Goal: Task Accomplishment & Management: Manage account settings

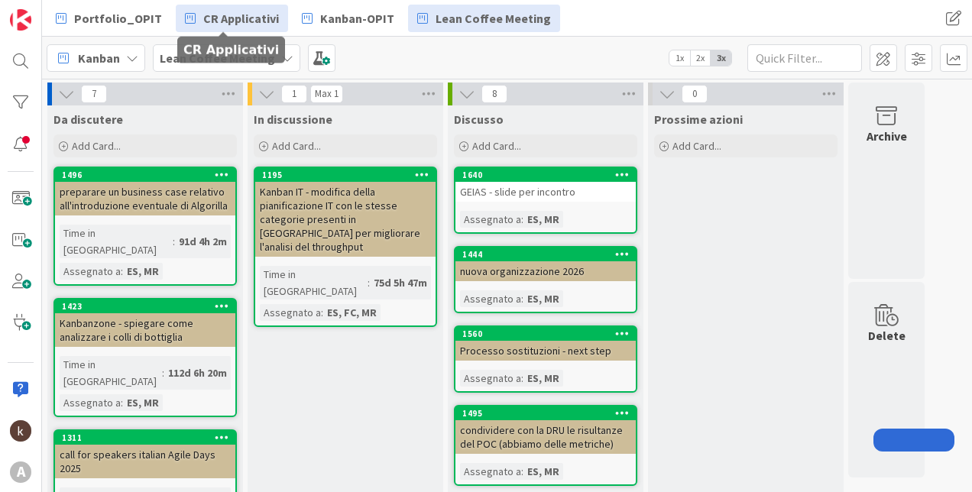
click at [213, 17] on span "CR Applicativi" at bounding box center [241, 18] width 76 height 18
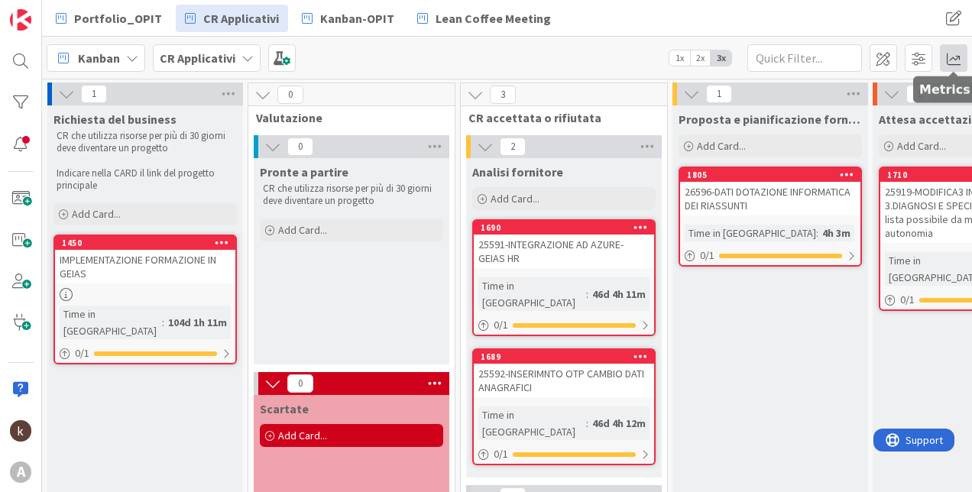
click at [955, 62] on span at bounding box center [954, 58] width 28 height 28
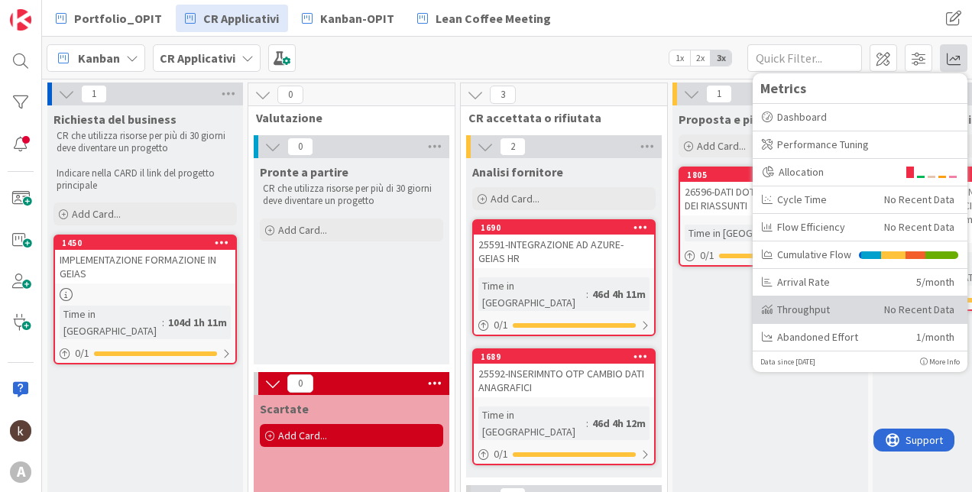
click at [849, 310] on div "Throughput" at bounding box center [817, 310] width 111 height 16
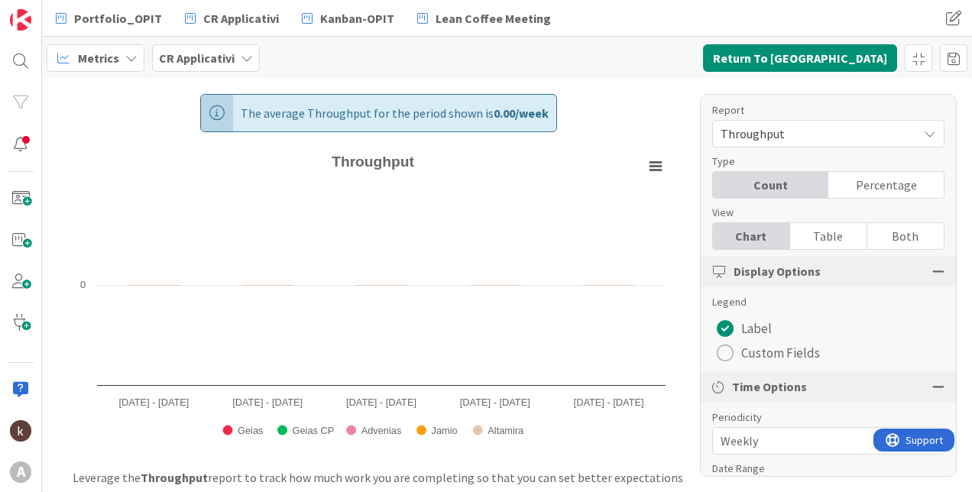
click at [773, 122] on div "Throughput" at bounding box center [829, 134] width 232 height 28
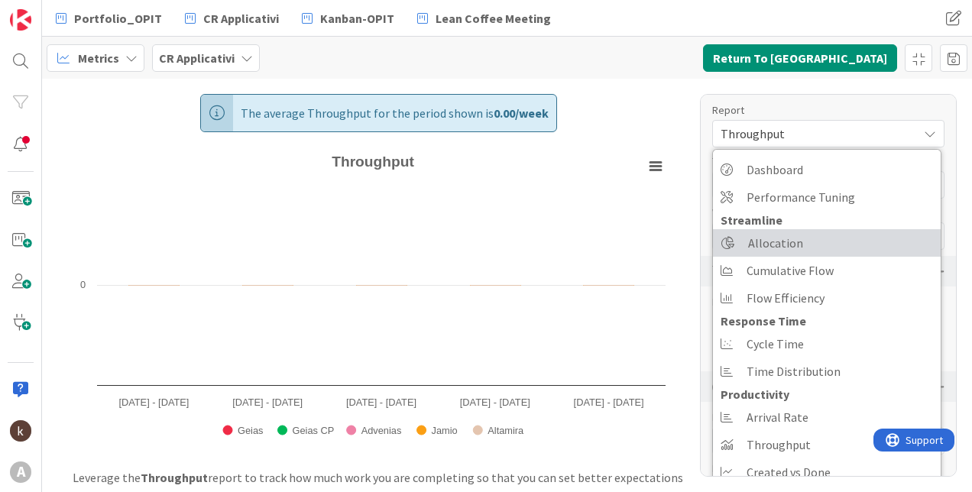
click at [787, 235] on span "Allocation" at bounding box center [775, 243] width 55 height 23
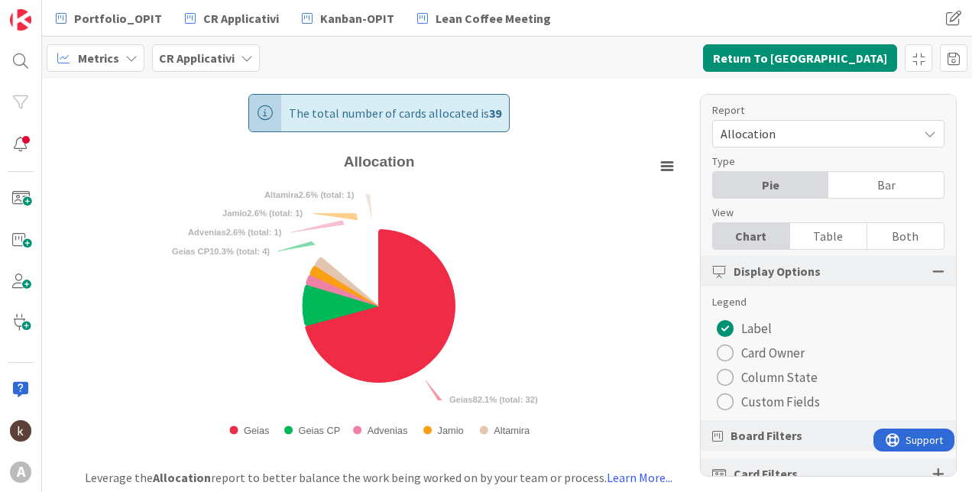
click at [768, 407] on span "Custom Fields" at bounding box center [781, 402] width 79 height 23
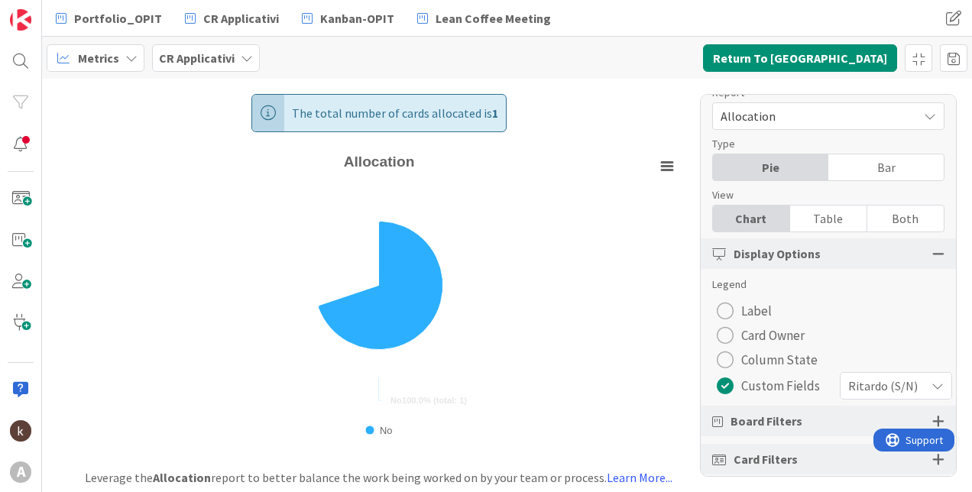
scroll to position [43, 0]
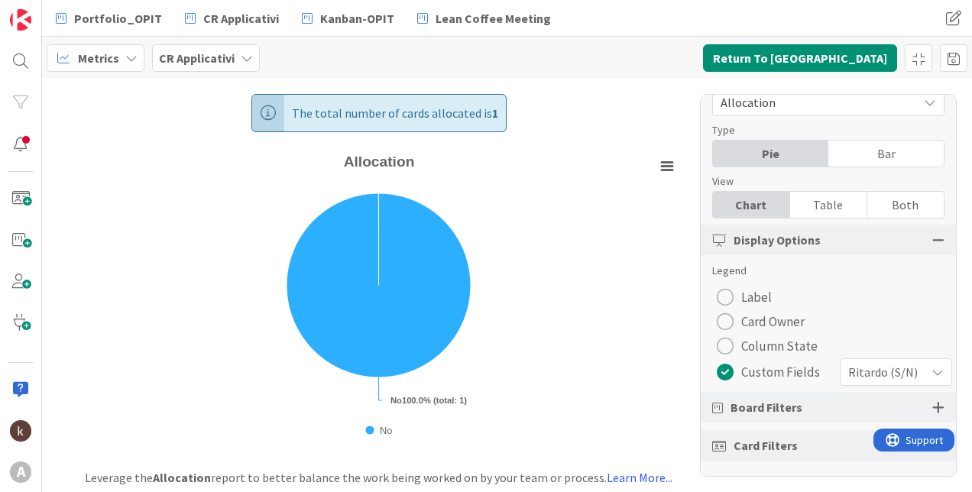
click at [916, 365] on div "Ritardo (S/N)" at bounding box center [896, 373] width 112 height 28
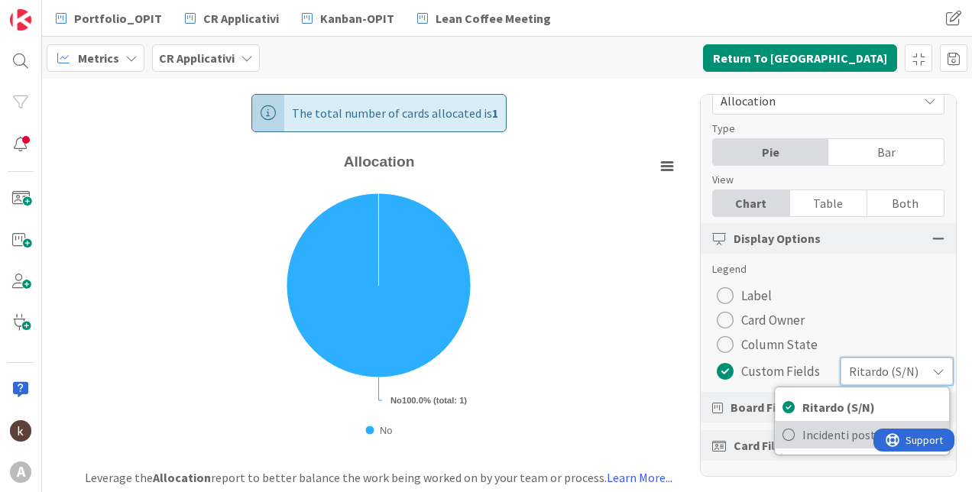
click at [816, 424] on span "Incidenti post rilascio" at bounding box center [872, 435] width 139 height 23
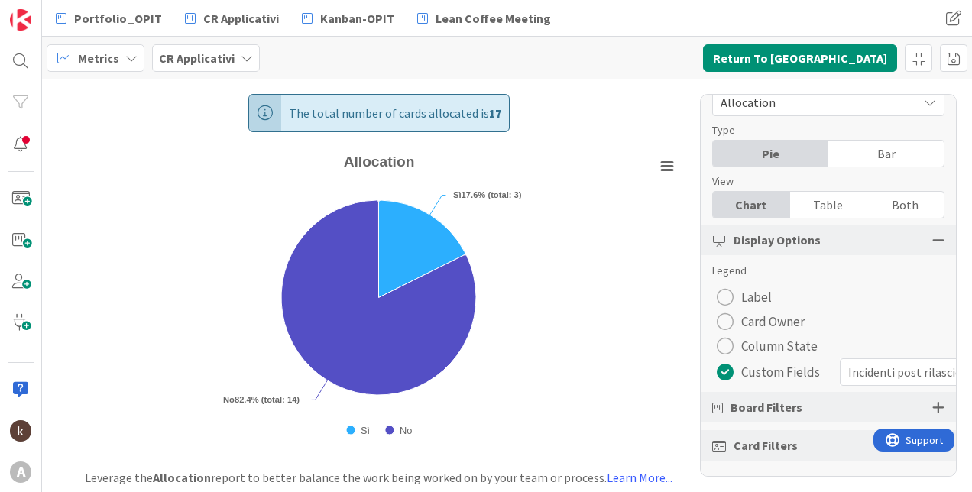
click at [809, 392] on div "Board Filters" at bounding box center [828, 407] width 255 height 31
click at [933, 401] on div at bounding box center [939, 408] width 12 height 14
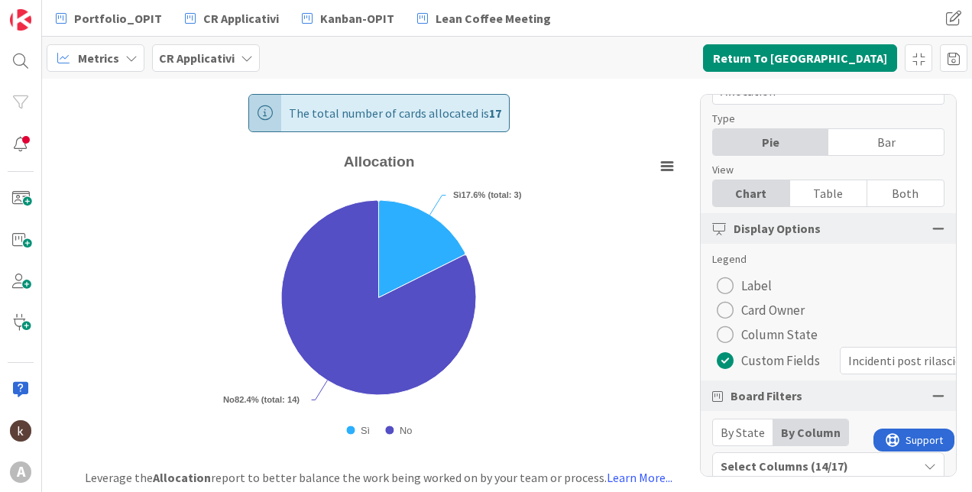
scroll to position [144, 0]
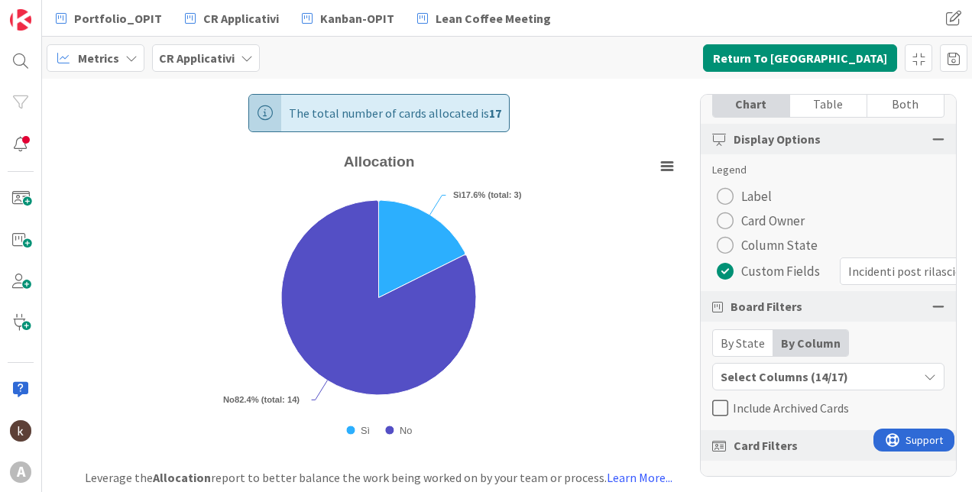
click at [845, 368] on div "Select Columns (14/17)" at bounding box center [815, 377] width 205 height 20
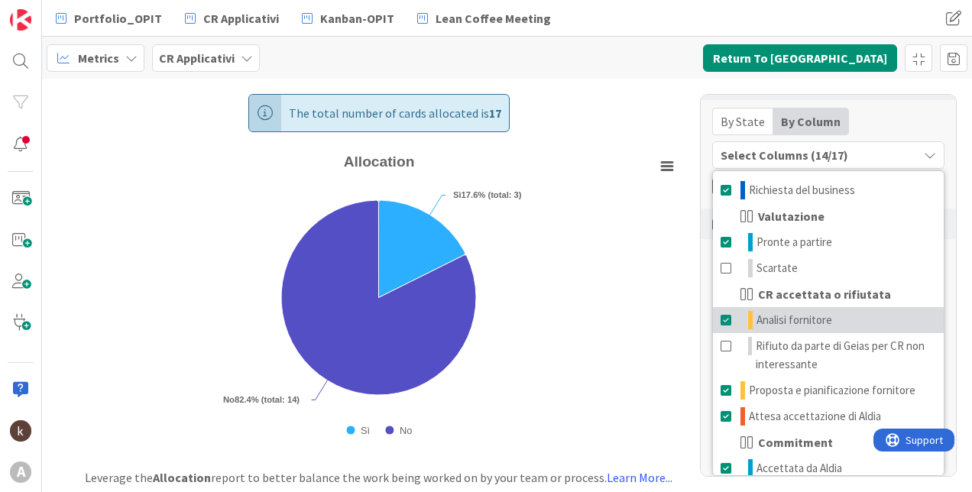
scroll to position [0, 0]
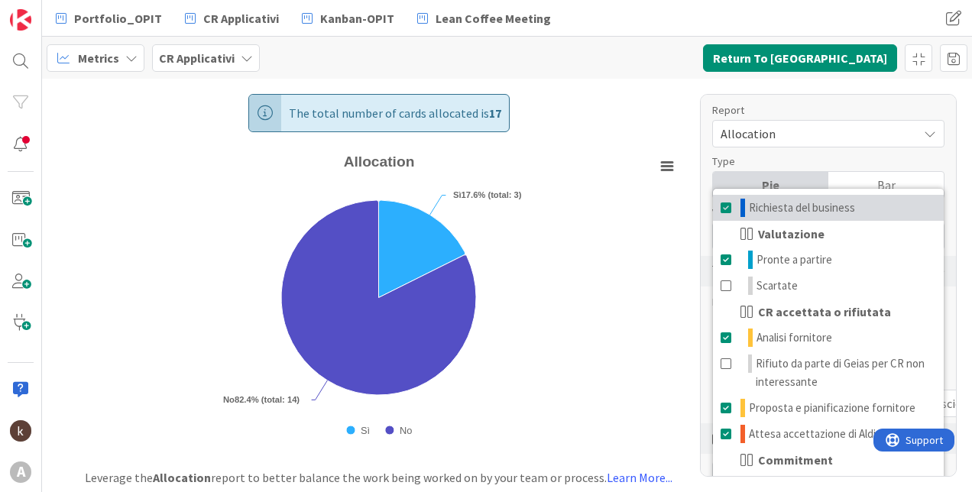
click at [726, 204] on span at bounding box center [727, 208] width 12 height 18
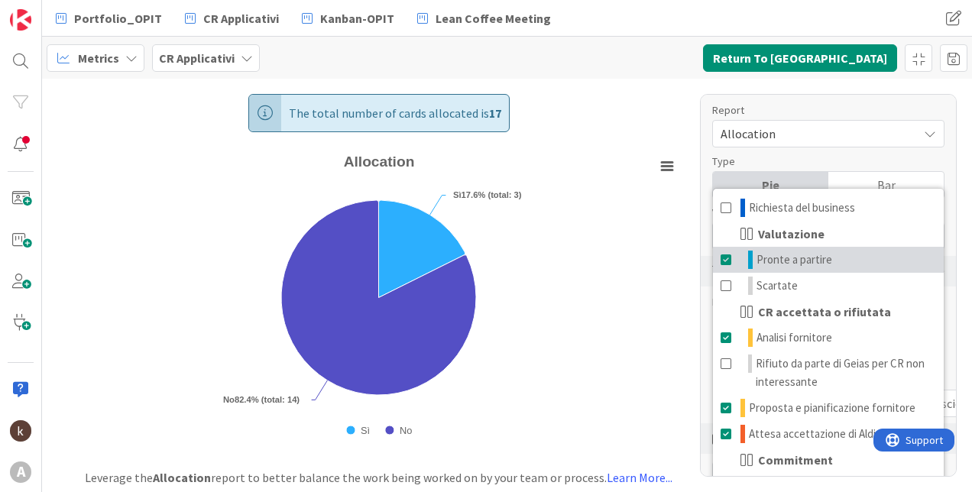
click at [725, 261] on span at bounding box center [727, 260] width 12 height 18
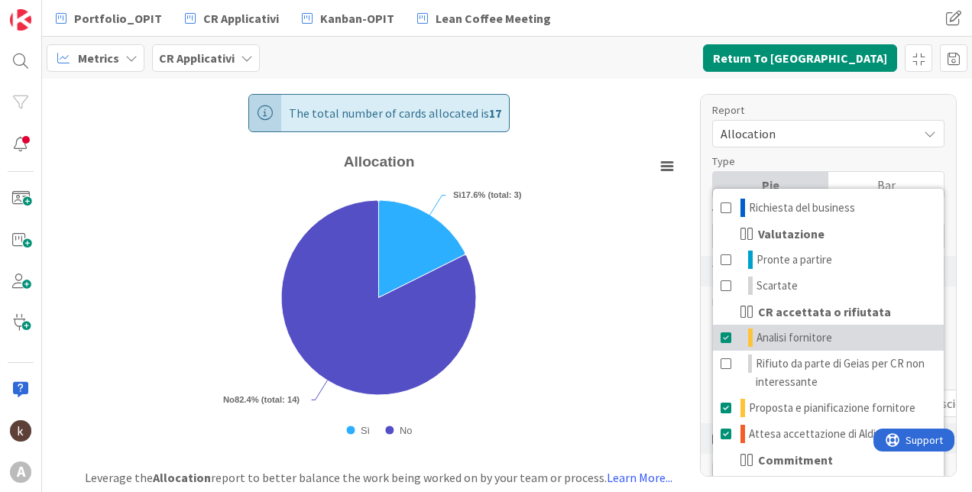
click at [724, 342] on span at bounding box center [727, 338] width 12 height 18
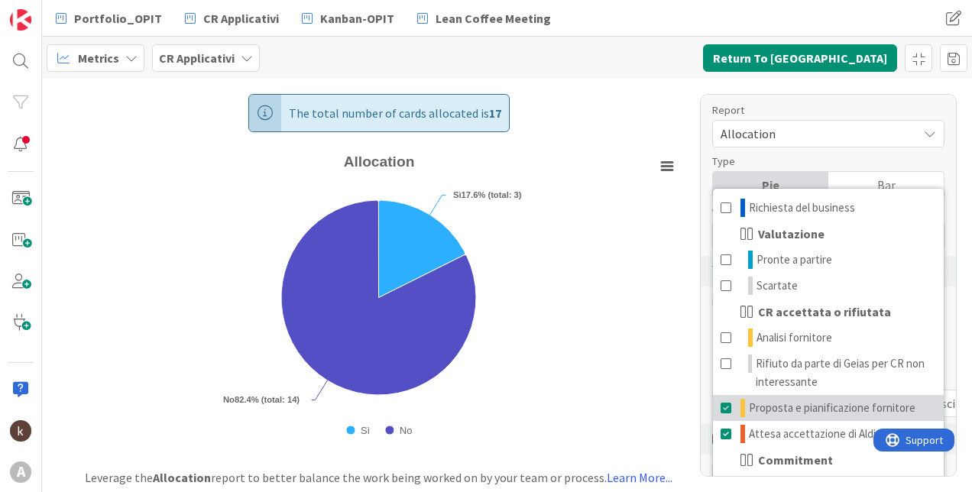
click at [719, 411] on link "Proposta e pianificazione fornitore" at bounding box center [828, 408] width 231 height 26
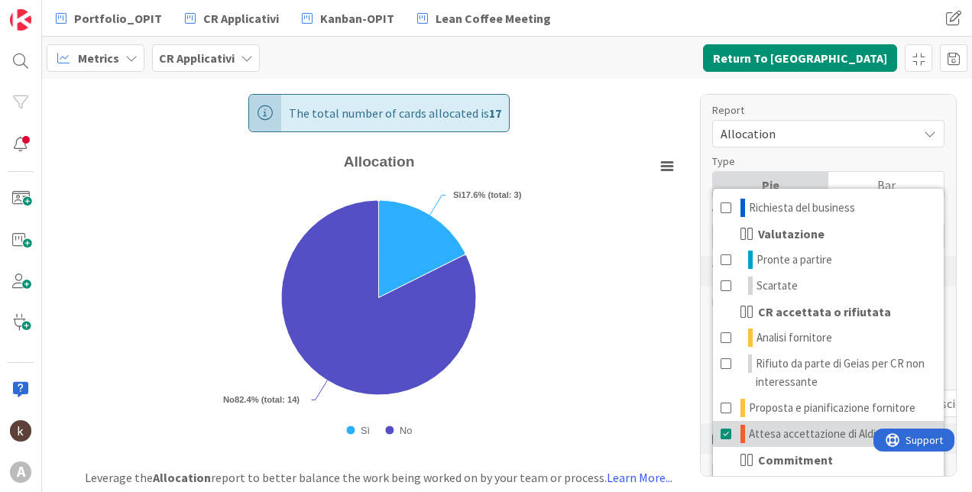
click at [722, 435] on span at bounding box center [727, 434] width 12 height 18
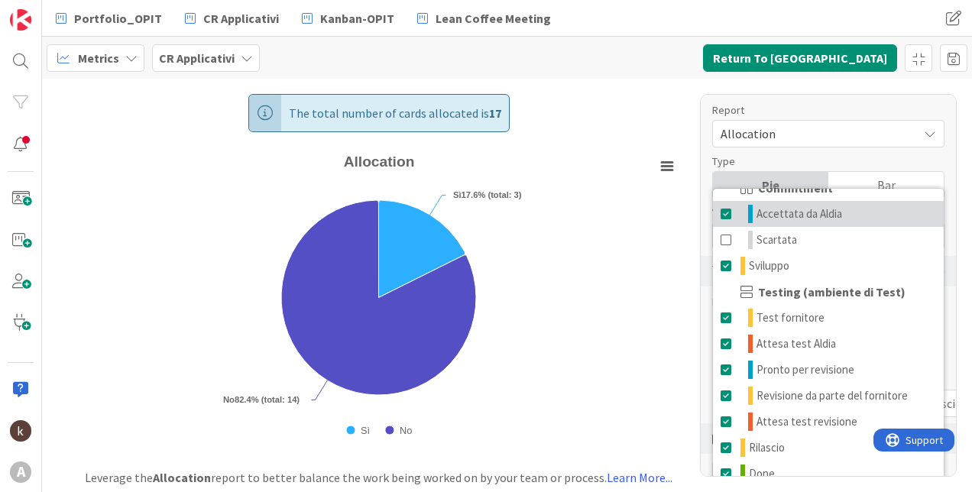
click at [721, 212] on span at bounding box center [727, 214] width 12 height 18
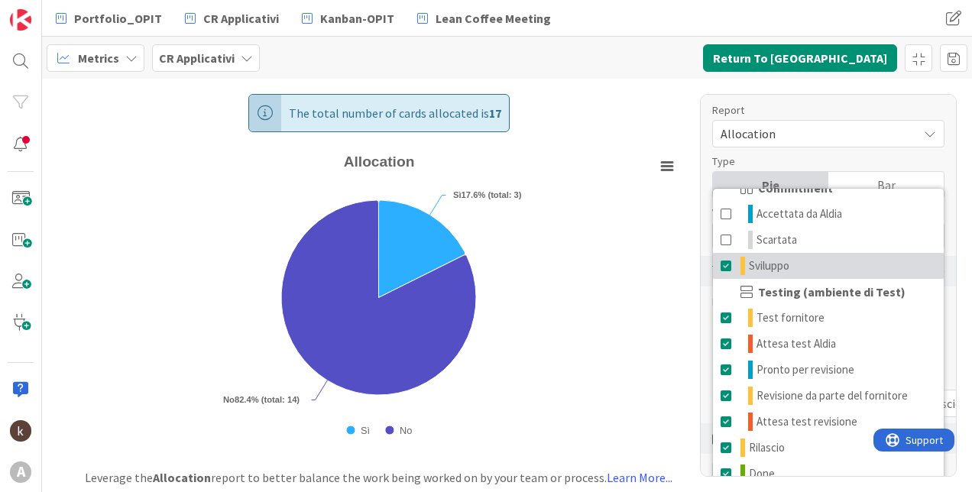
click at [727, 264] on span at bounding box center [727, 266] width 12 height 18
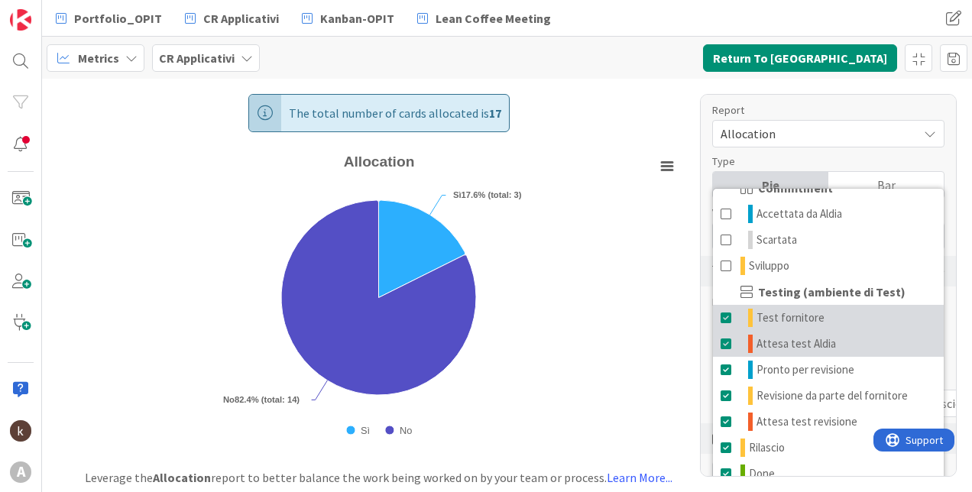
drag, startPoint x: 723, startPoint y: 315, endPoint x: 724, endPoint y: 331, distance: 16.1
click at [723, 316] on span at bounding box center [727, 318] width 12 height 18
click at [725, 342] on span at bounding box center [727, 344] width 12 height 18
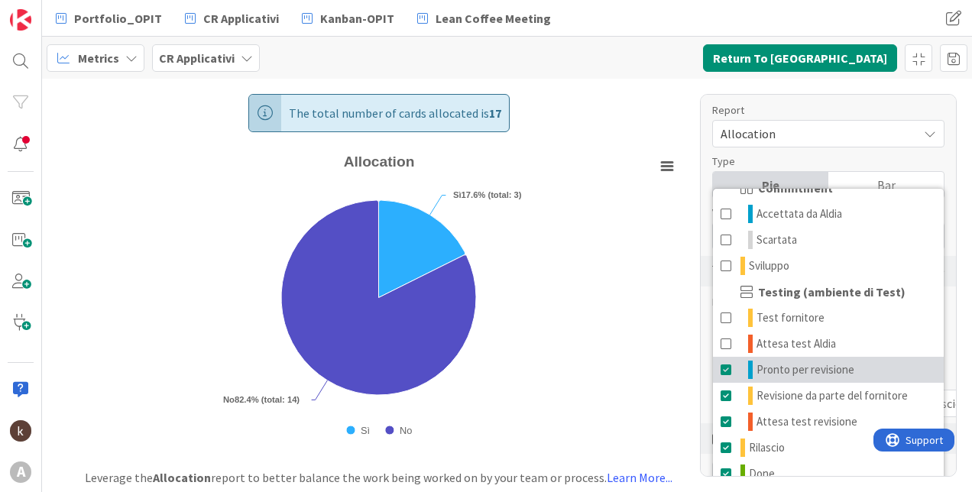
click at [728, 370] on span at bounding box center [727, 370] width 12 height 18
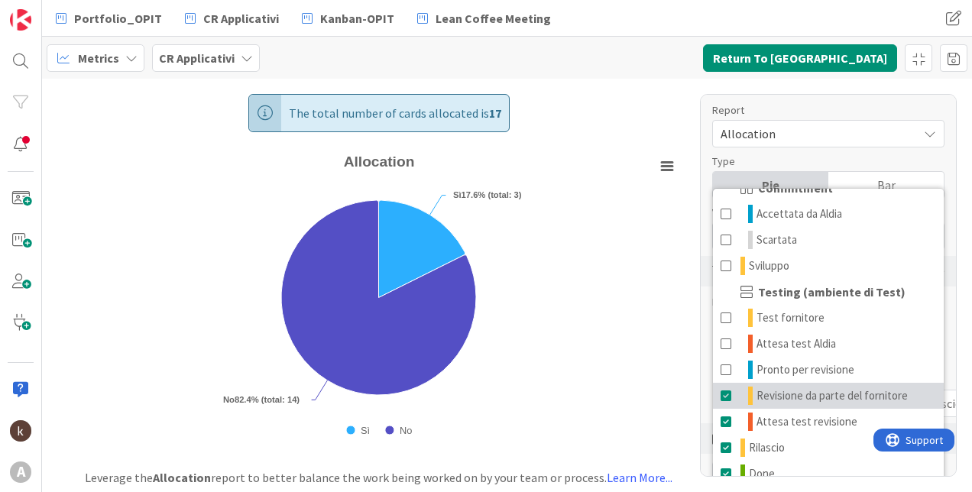
click at [729, 396] on span at bounding box center [727, 396] width 12 height 18
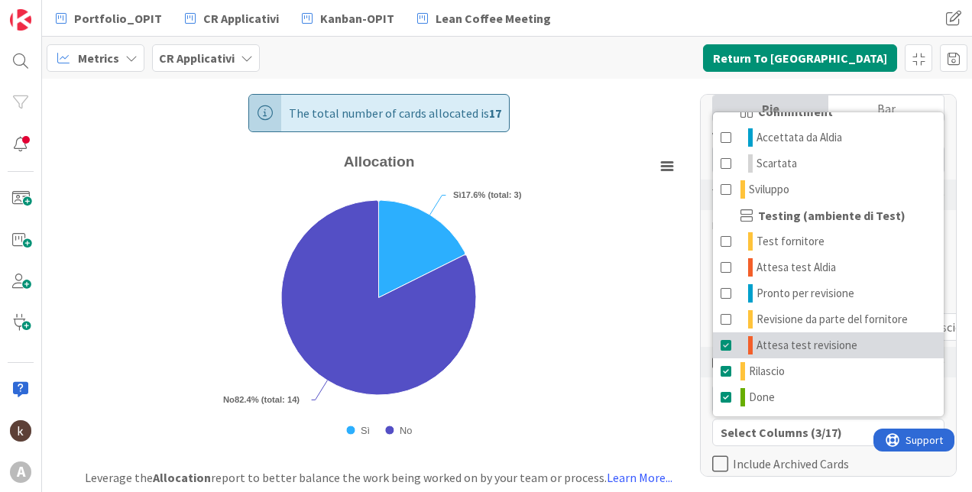
click at [729, 349] on span at bounding box center [727, 345] width 12 height 18
click at [682, 104] on div "The total number of cards allocated is 17 Created with Highcharts 11.4.3 Chart …" at bounding box center [379, 266] width 674 height 375
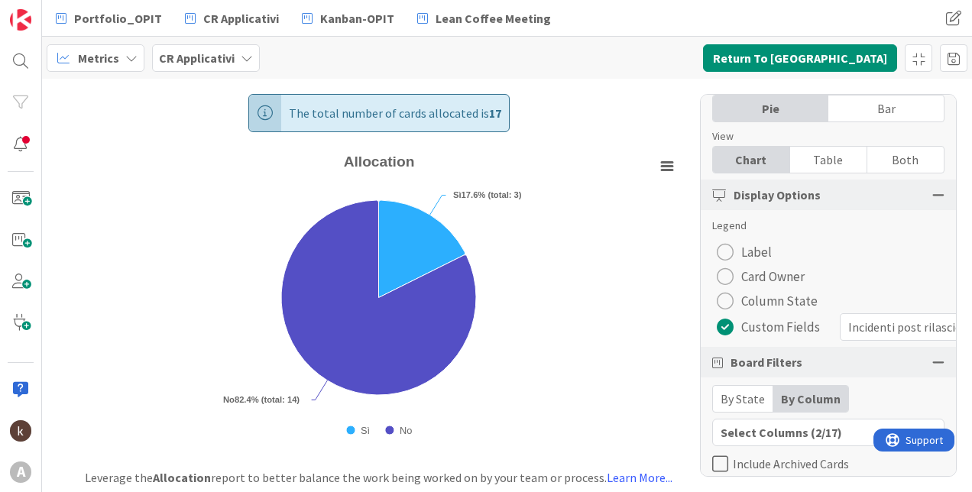
scroll to position [144, 0]
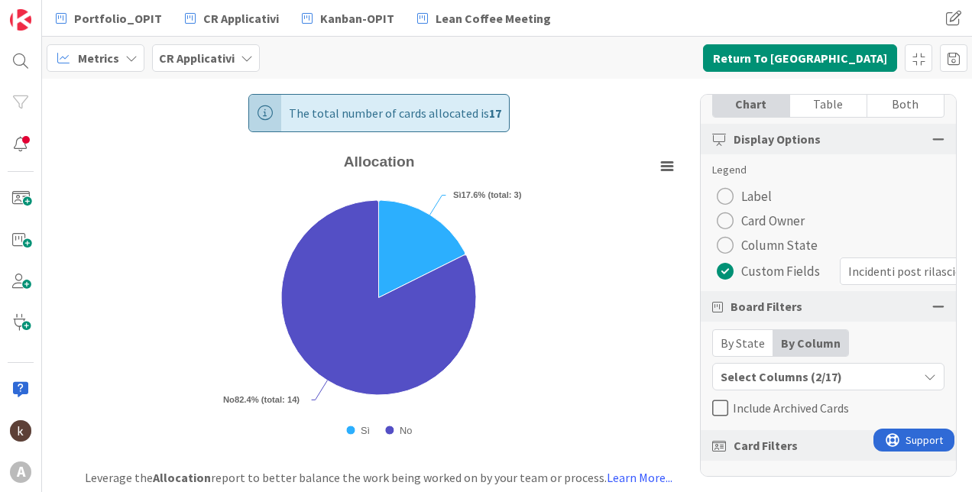
click at [777, 437] on span "Card Filters" at bounding box center [766, 446] width 64 height 18
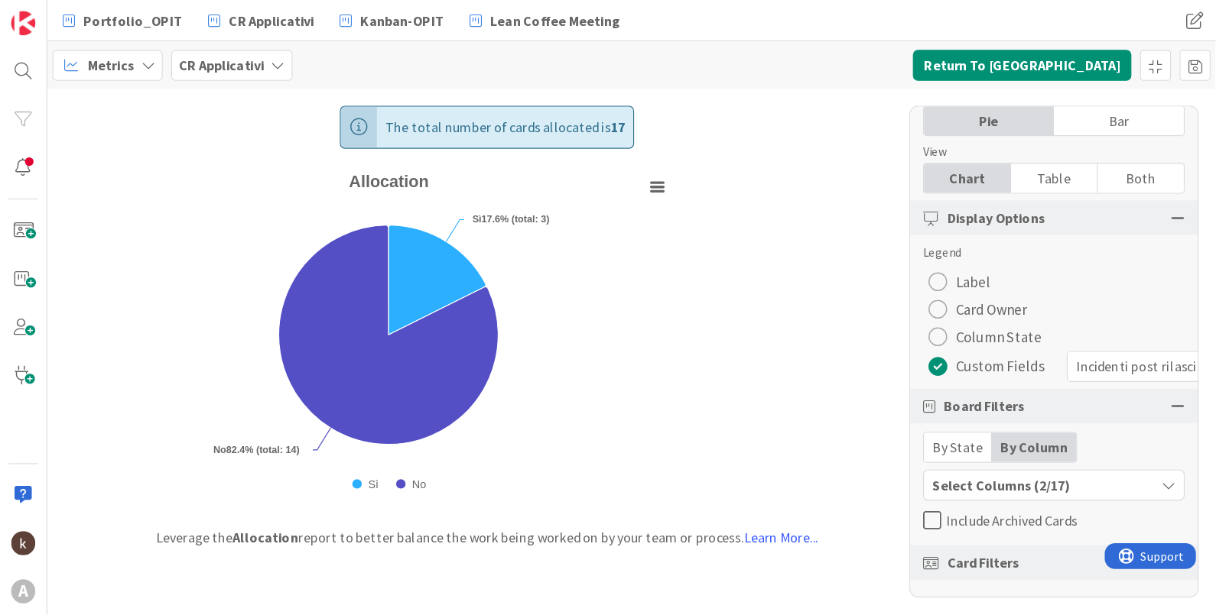
scroll to position [23, 0]
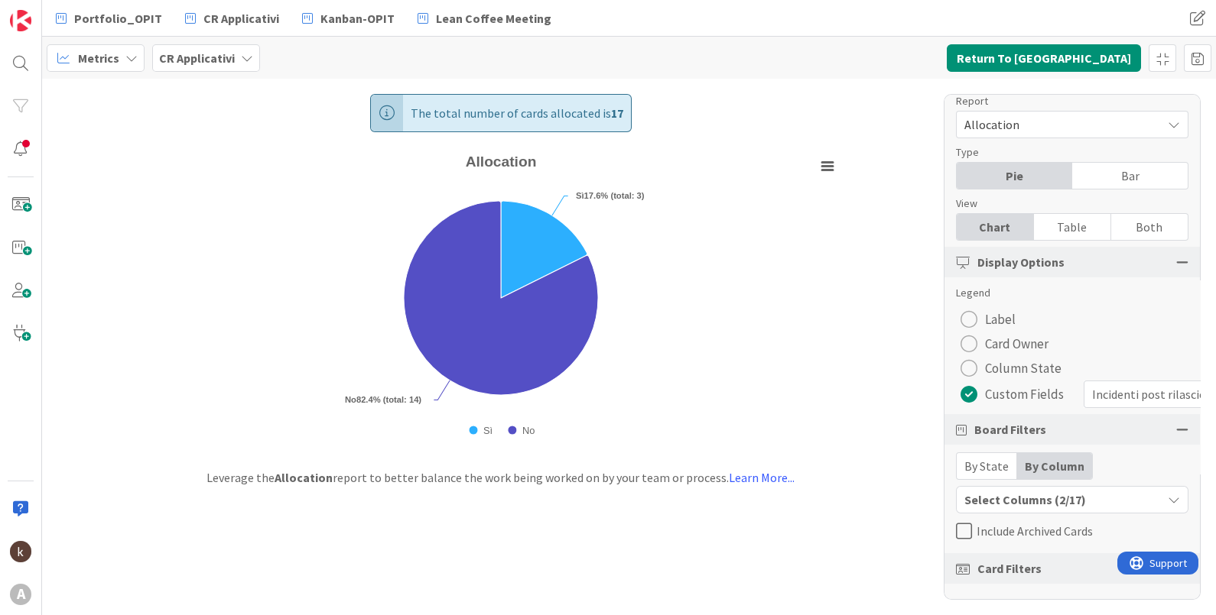
click at [972, 492] on div "Card Filters" at bounding box center [1071, 569] width 255 height 31
click at [972, 492] on div at bounding box center [1182, 569] width 12 height 14
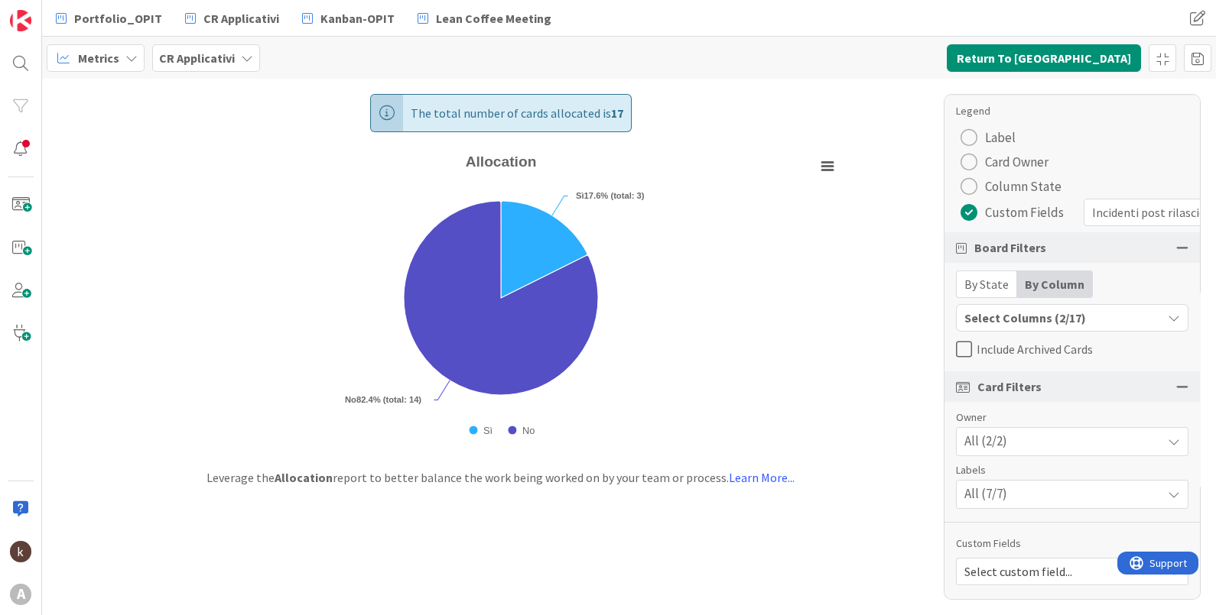
scroll to position [204, 0]
click at [972, 482] on div "All (7/7)" at bounding box center [1071, 495] width 231 height 28
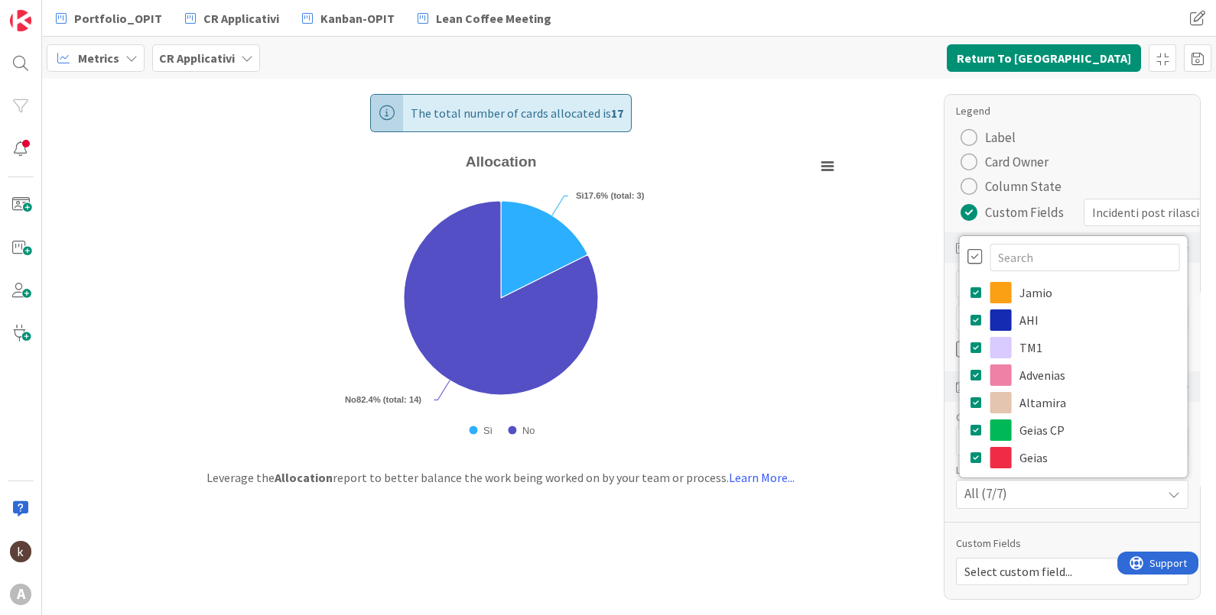
click at [967, 248] on div at bounding box center [974, 256] width 15 height 17
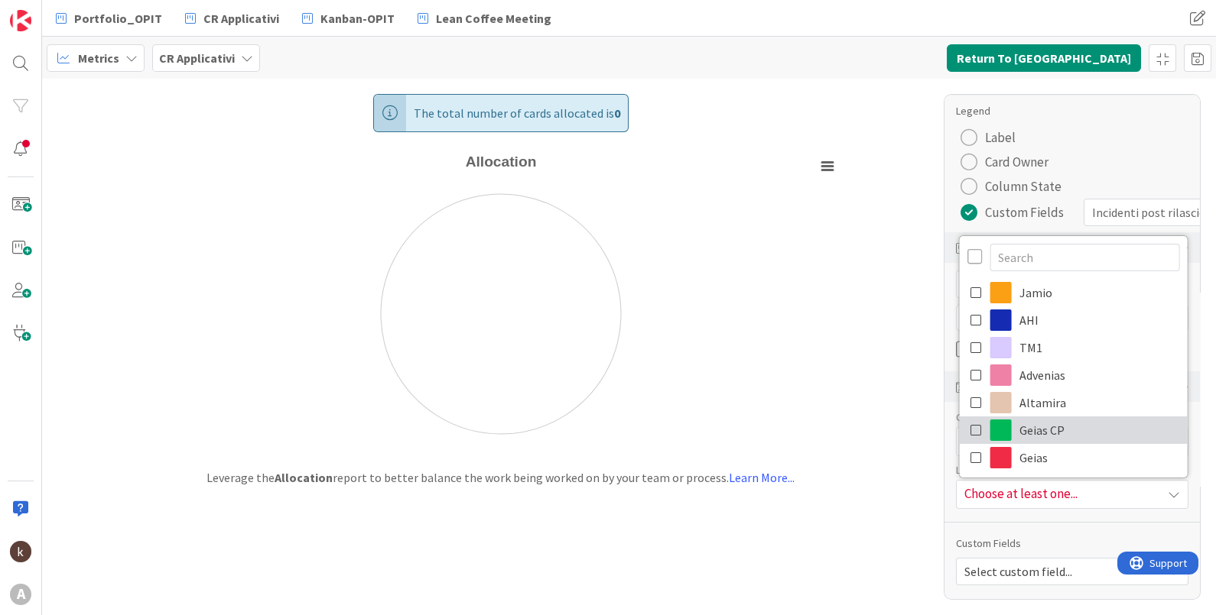
click at [970, 419] on icon at bounding box center [976, 430] width 12 height 23
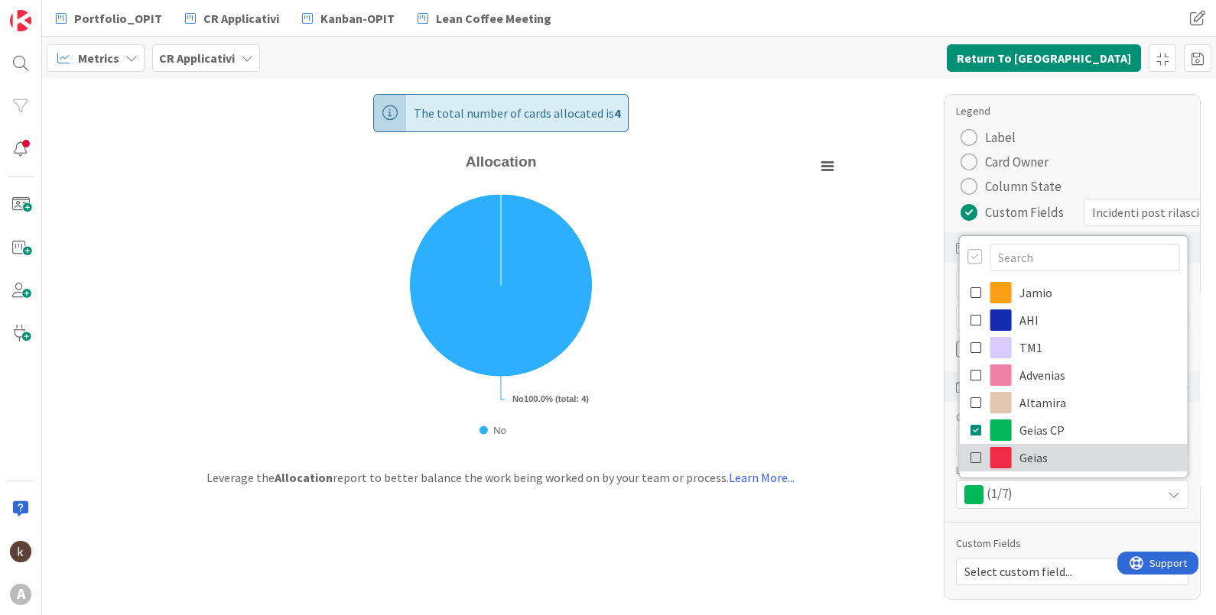
click at [970, 446] on icon at bounding box center [976, 457] width 12 height 23
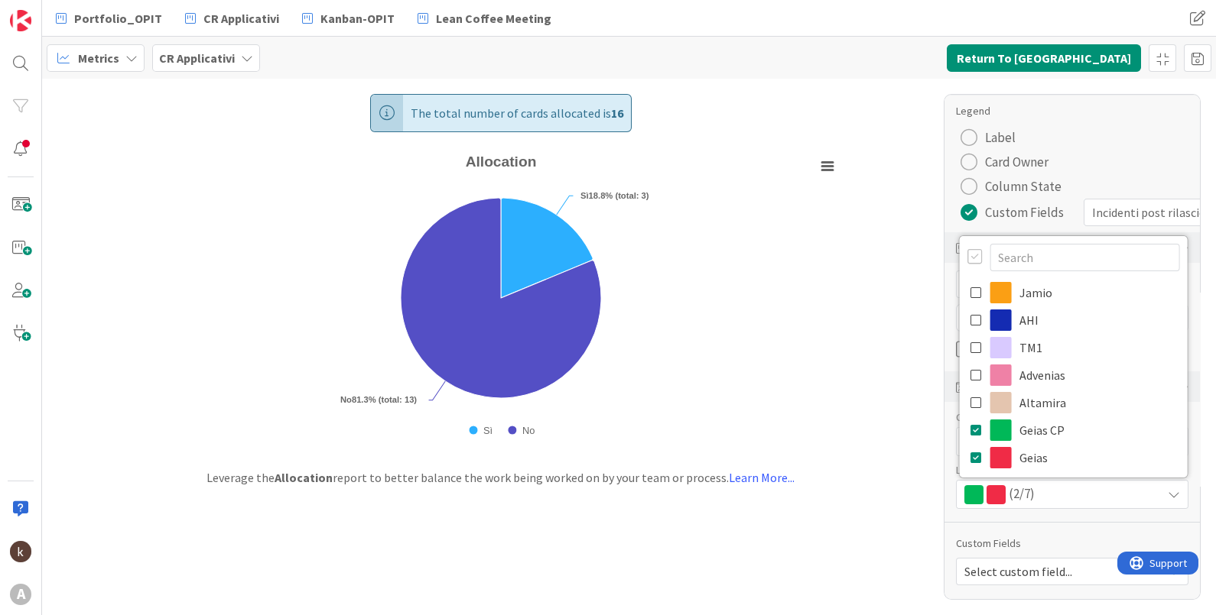
click at [972, 492] on div "Report Allocation Dashboard Performance Tuning Streamline Allocation Cumulative…" at bounding box center [1071, 347] width 257 height 506
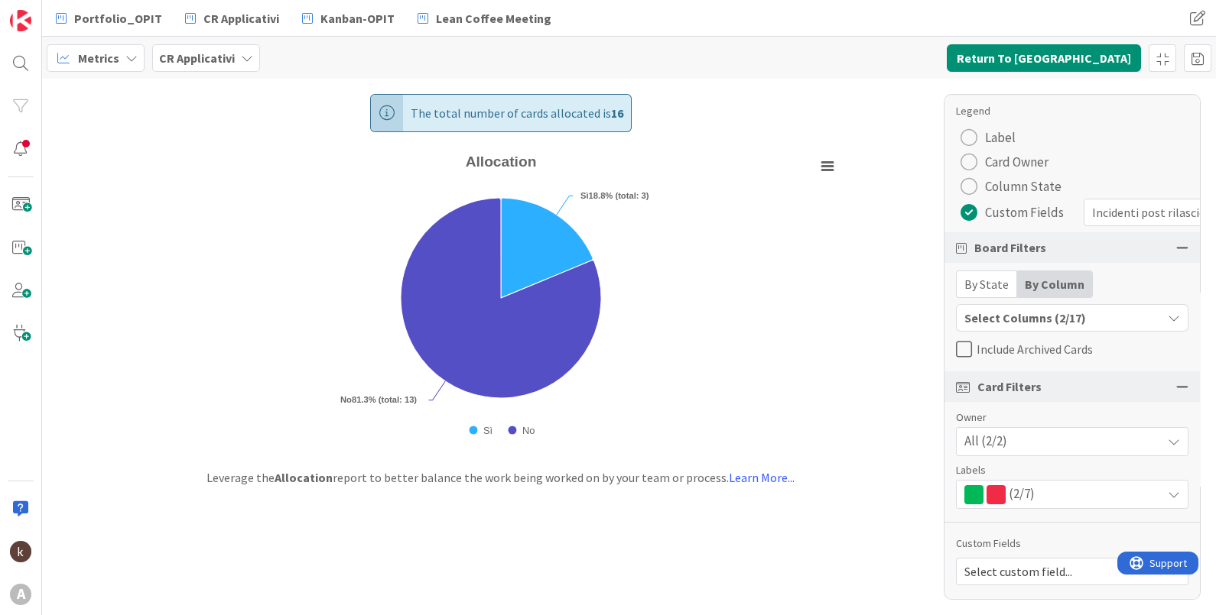
scroll to position [0, 0]
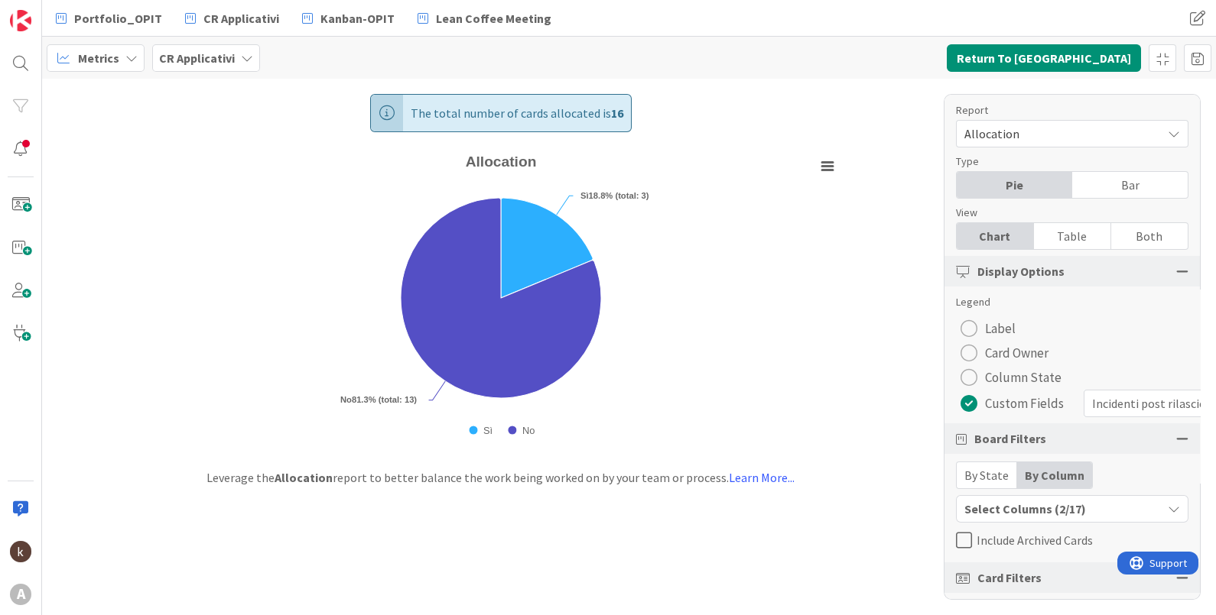
click at [972, 147] on div "Allocation" at bounding box center [1072, 134] width 232 height 28
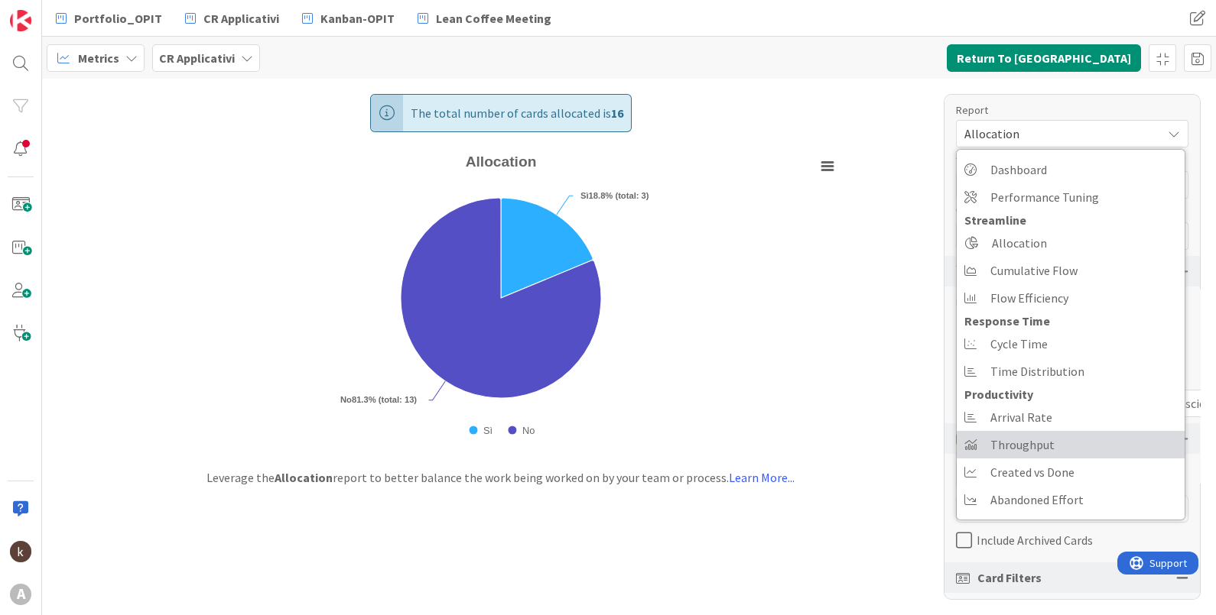
click at [972, 443] on link "Throughput" at bounding box center [1070, 445] width 228 height 28
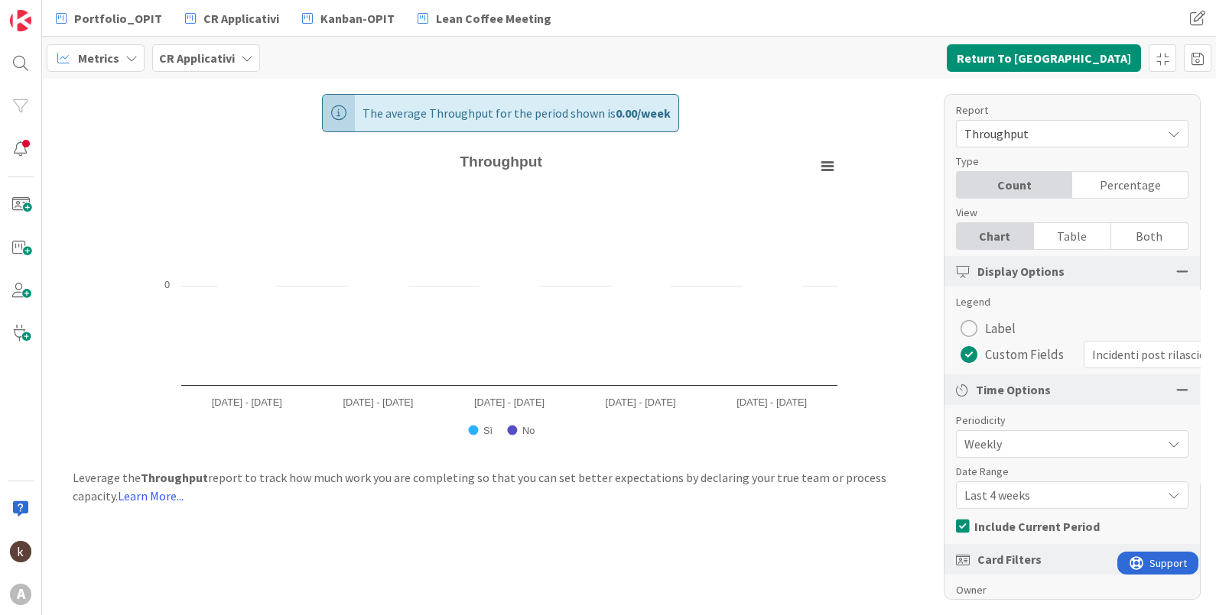
scroll to position [95, 0]
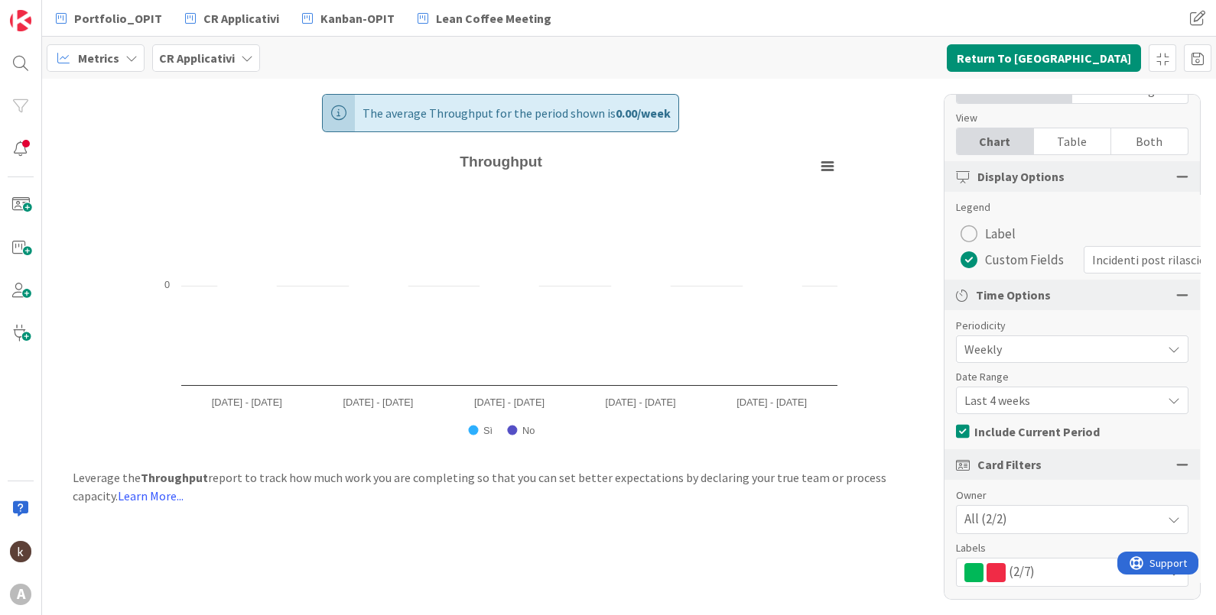
click at [972, 400] on span "Last 4 weeks" at bounding box center [1059, 400] width 190 height 21
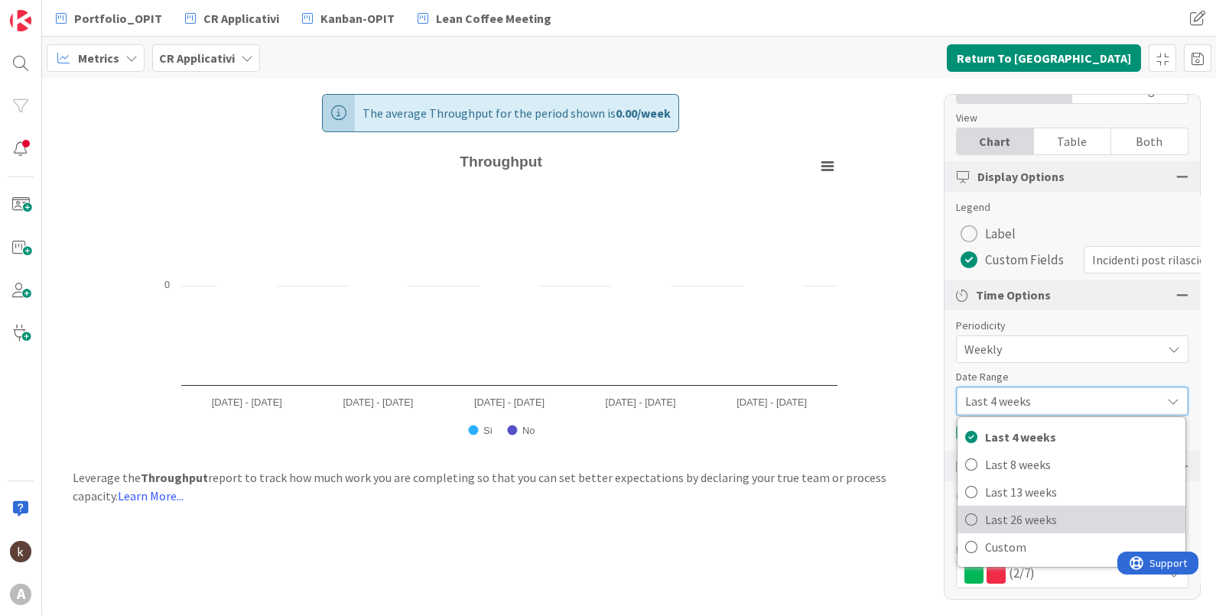
click at [972, 492] on span "Last 26 weeks" at bounding box center [1081, 519] width 193 height 23
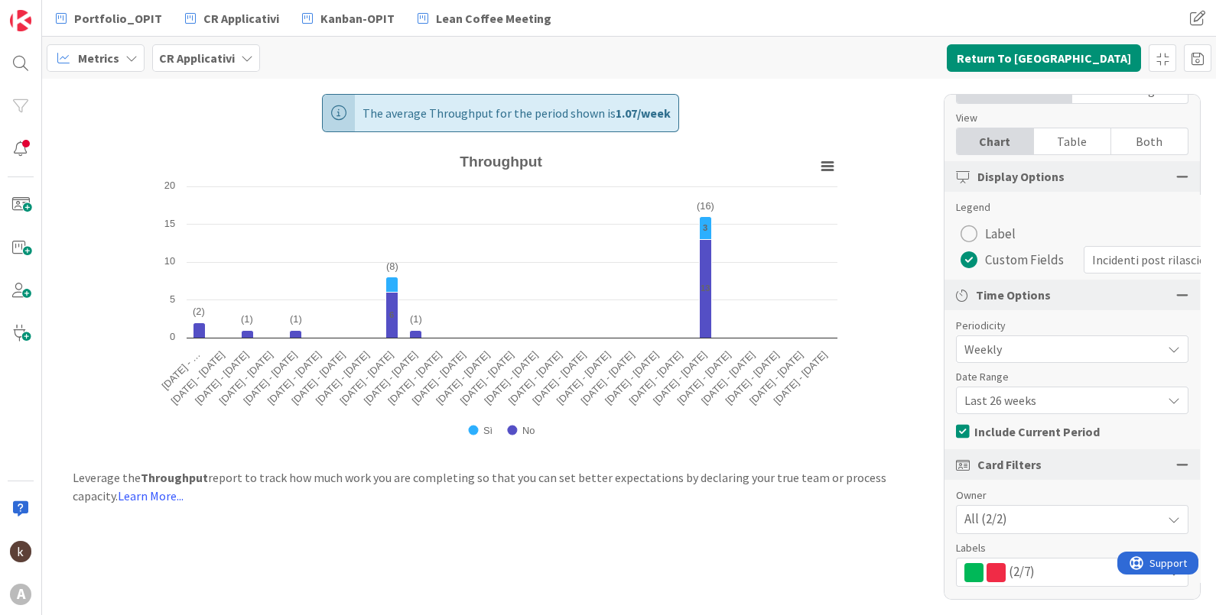
scroll to position [186, 0]
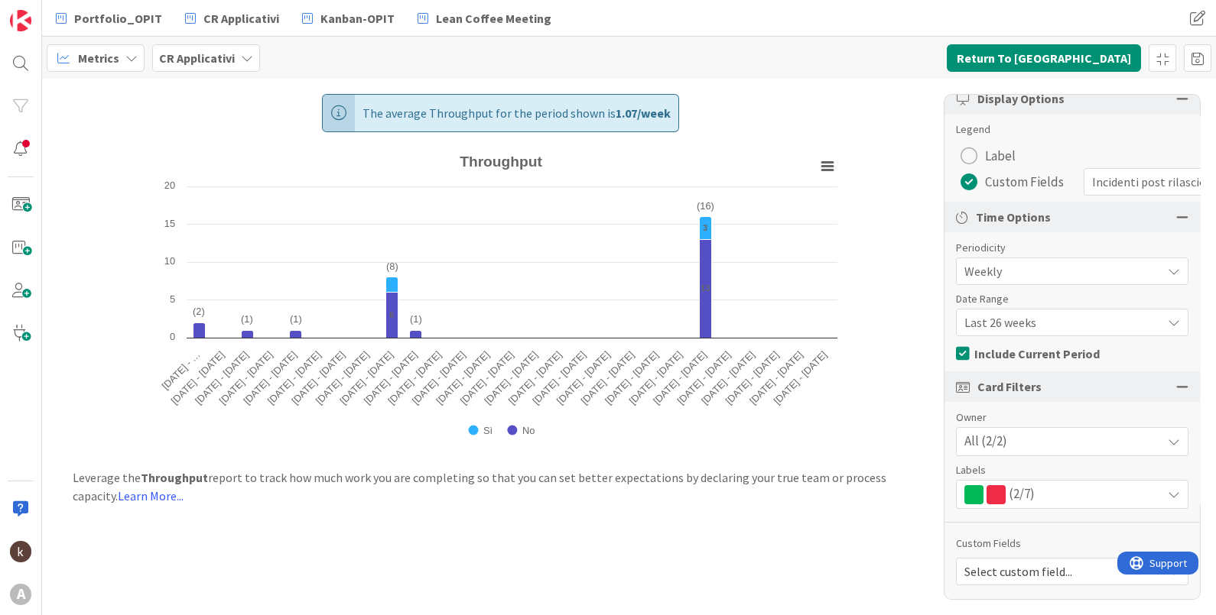
click at [972, 261] on span "Weekly" at bounding box center [1059, 271] width 190 height 21
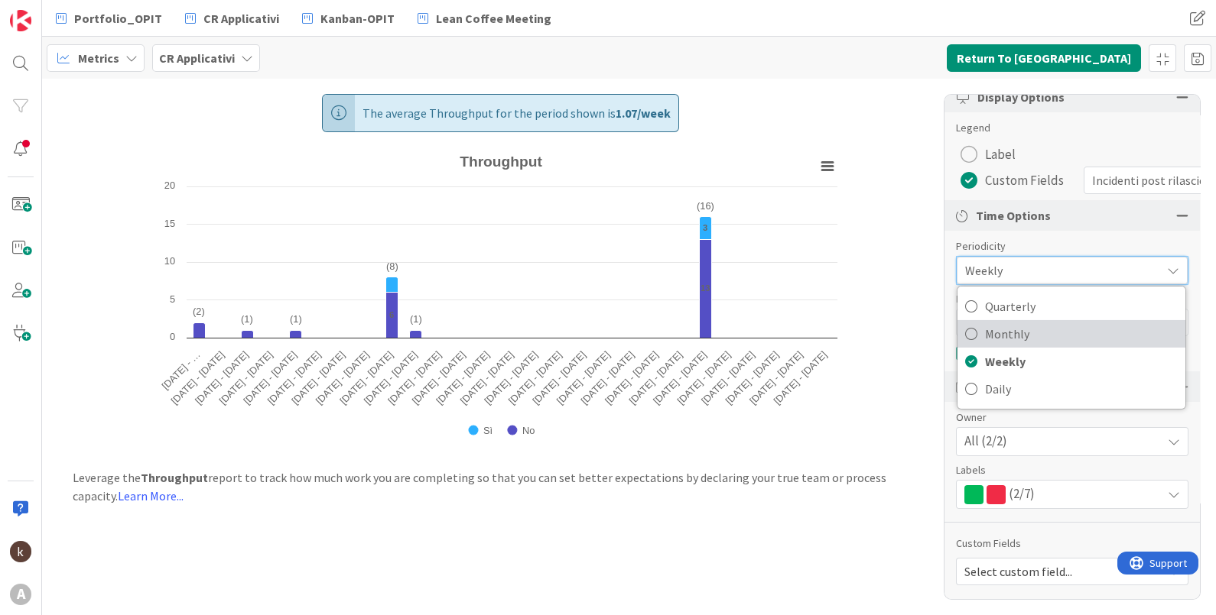
click at [972, 328] on span "Monthly" at bounding box center [1081, 334] width 193 height 23
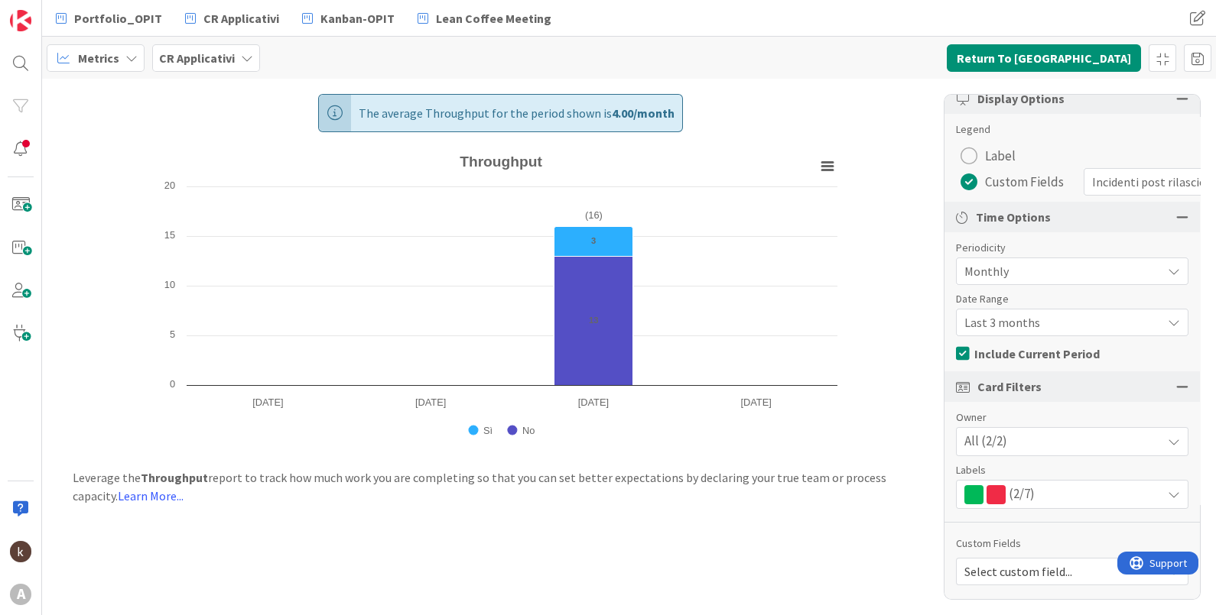
click at [972, 312] on span "Last 3 months" at bounding box center [1059, 322] width 190 height 21
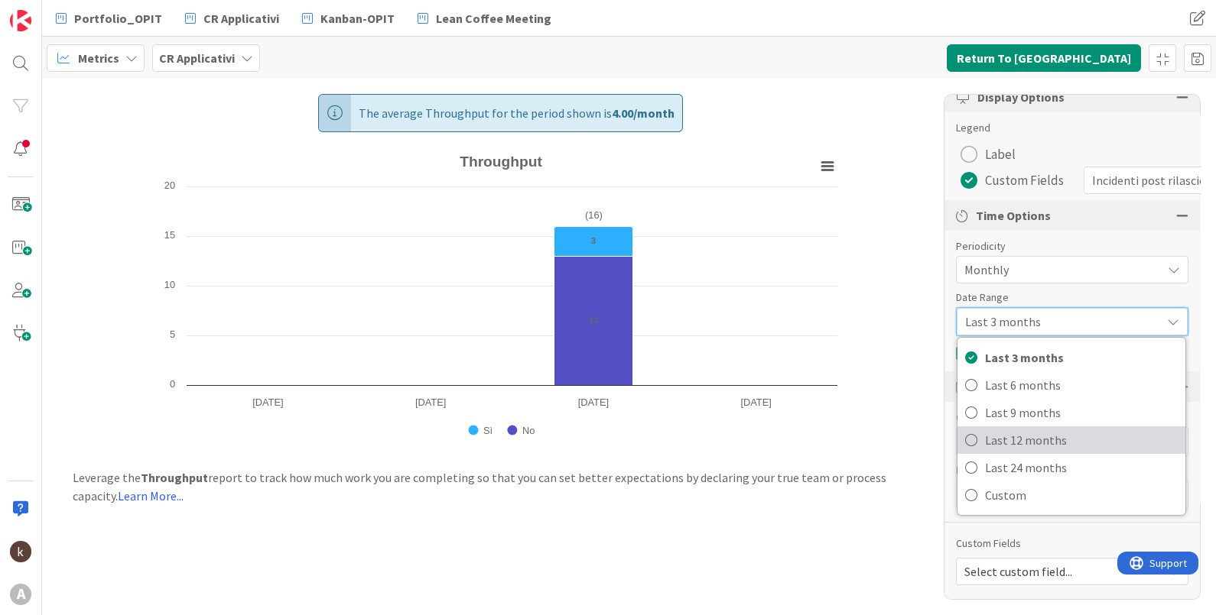
click at [972, 434] on span "Last 12 months" at bounding box center [1081, 440] width 193 height 23
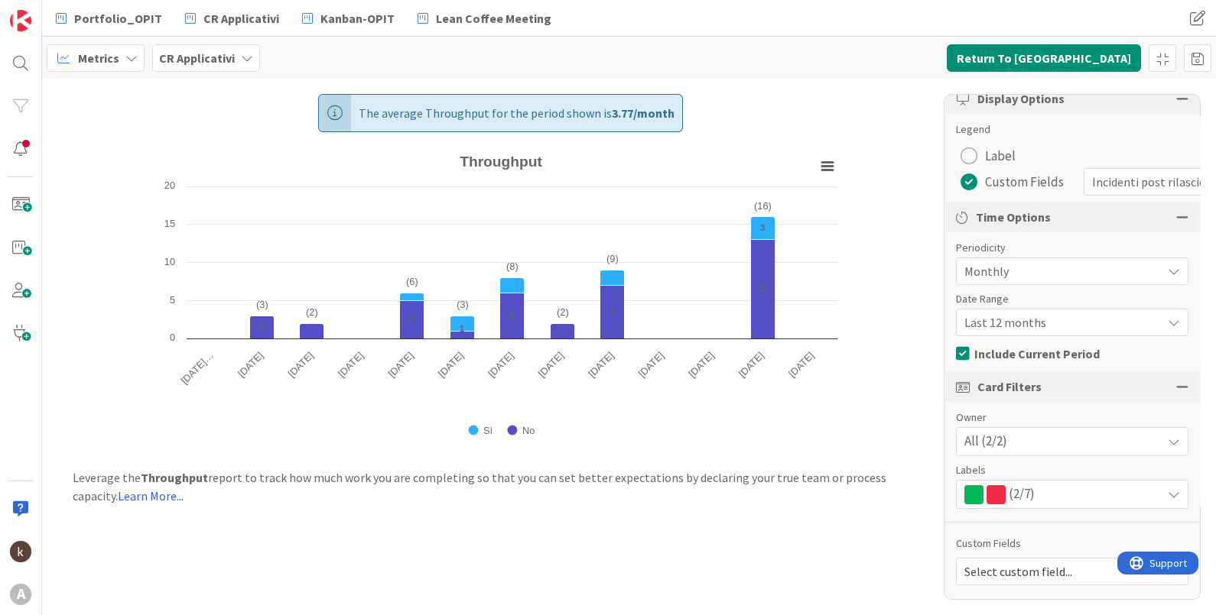
click at [972, 261] on span "Monthly" at bounding box center [1059, 271] width 190 height 21
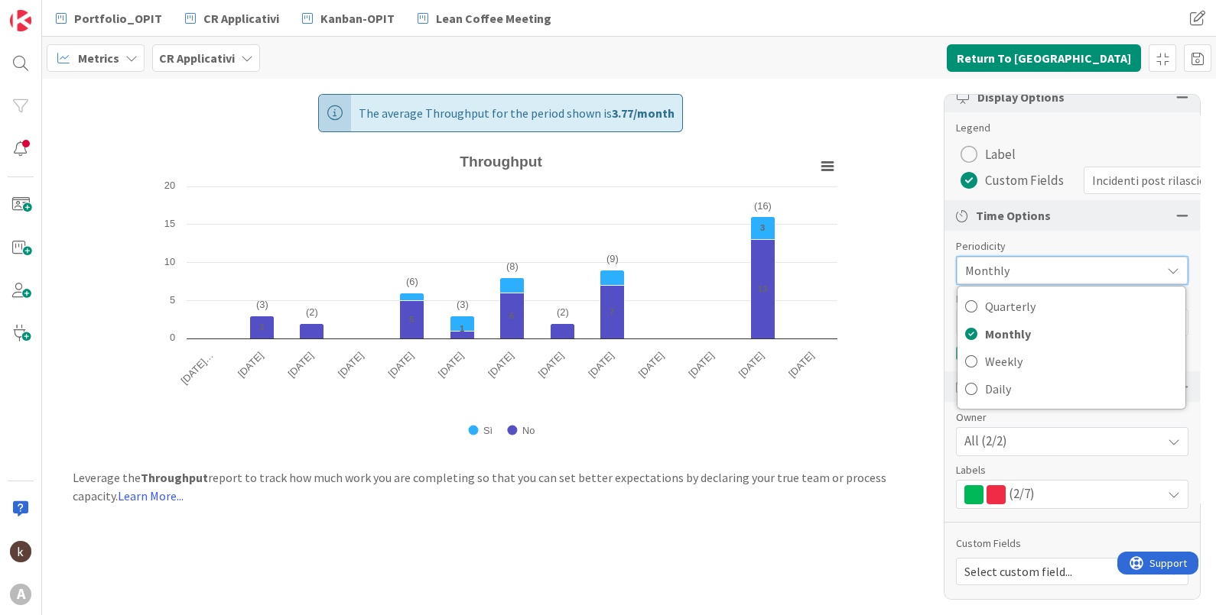
click at [972, 257] on div "Monthly" at bounding box center [1071, 271] width 231 height 28
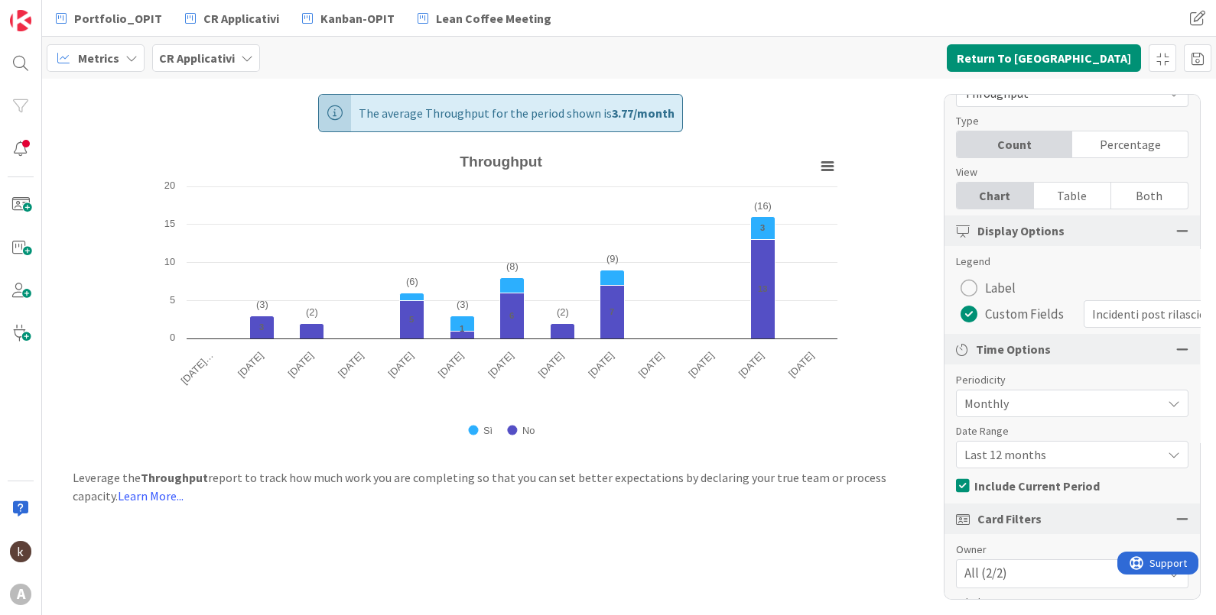
scroll to position [44, 0]
click at [972, 147] on div "Percentage" at bounding box center [1129, 141] width 115 height 26
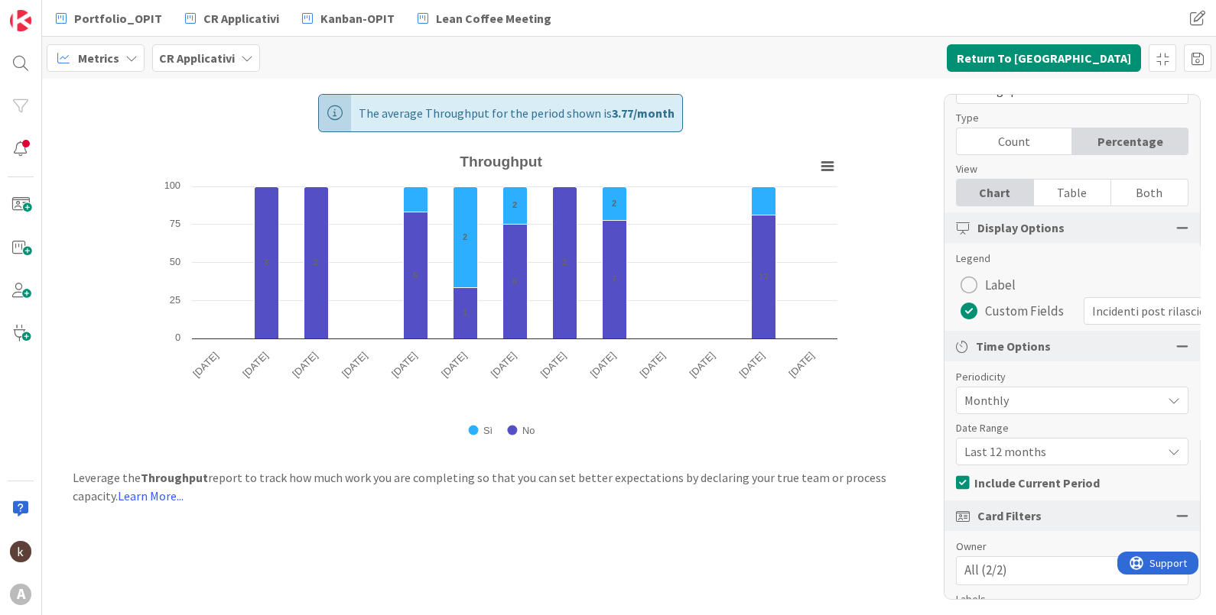
click at [972, 150] on div "Count" at bounding box center [1013, 141] width 115 height 26
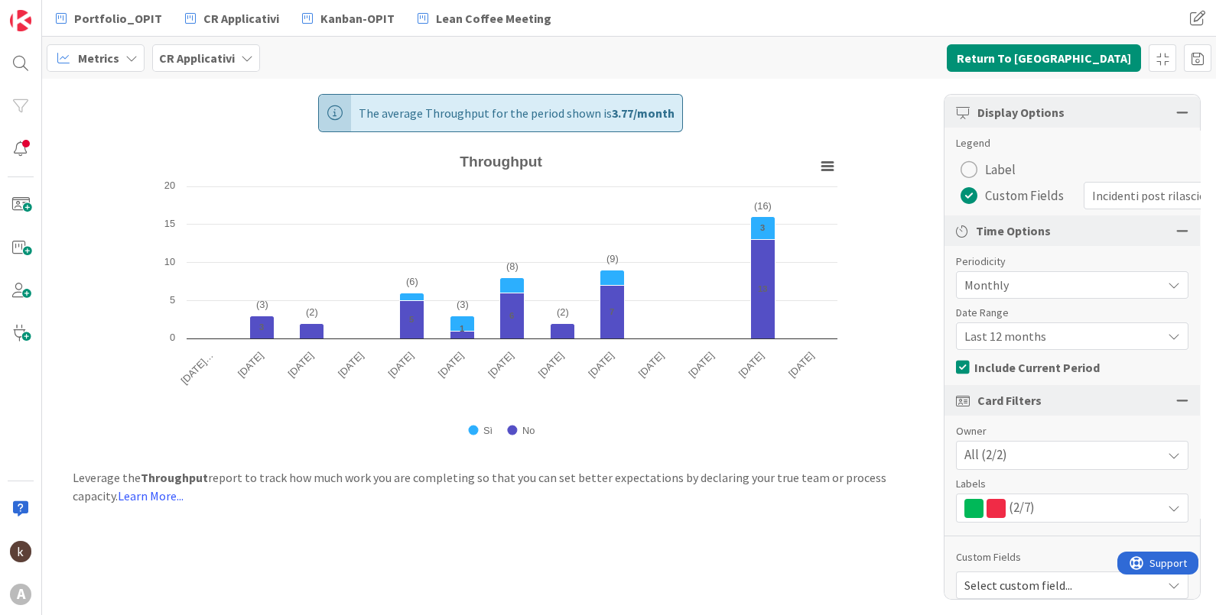
scroll to position [157, 0]
click at [302, 19] on icon at bounding box center [307, 18] width 11 height 20
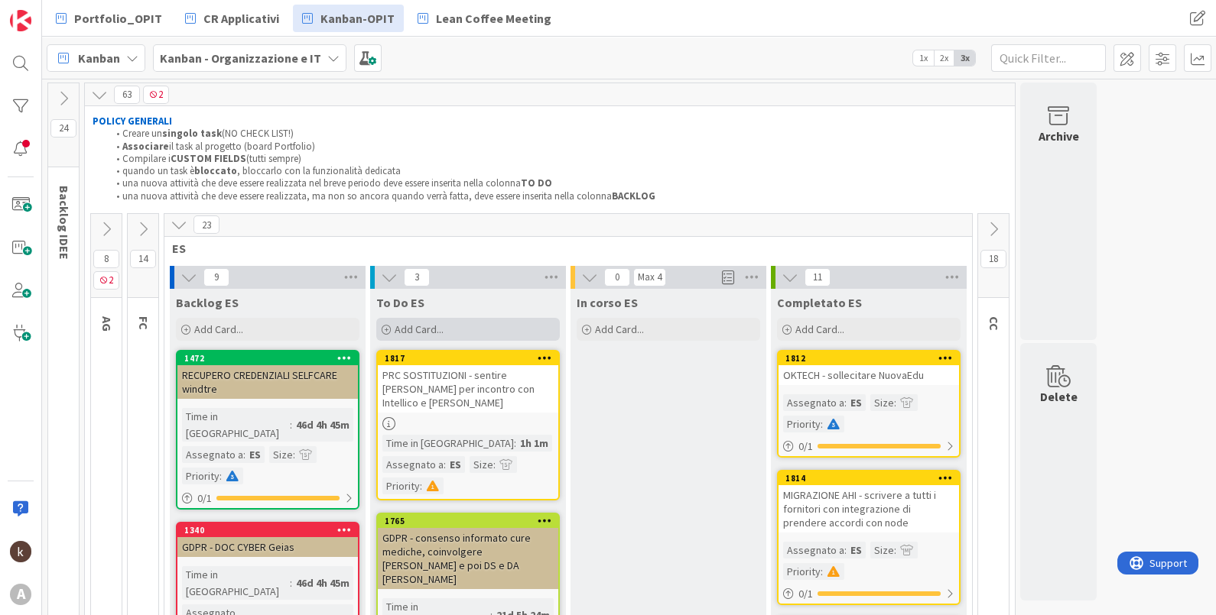
click at [437, 318] on div "Add Card..." at bounding box center [467, 329] width 183 height 23
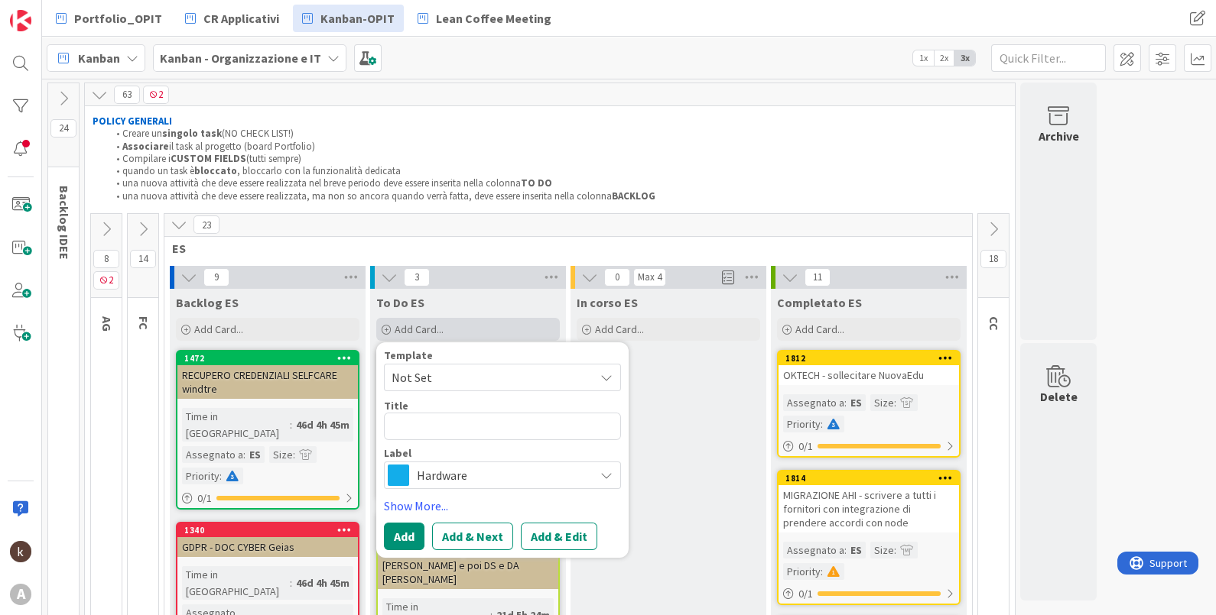
type textarea "x"
type textarea "G"
type textarea "x"
type textarea "GE"
type textarea "x"
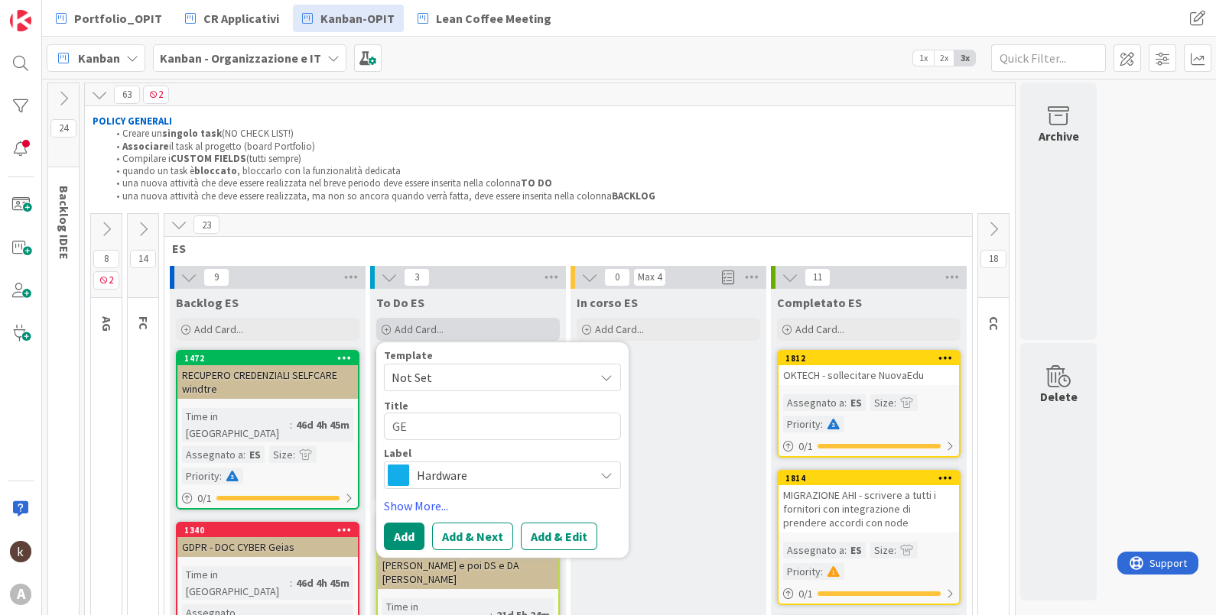
type textarea "GEI"
type textarea "x"
type textarea "GEIA"
type textarea "x"
type textarea "GEIA"
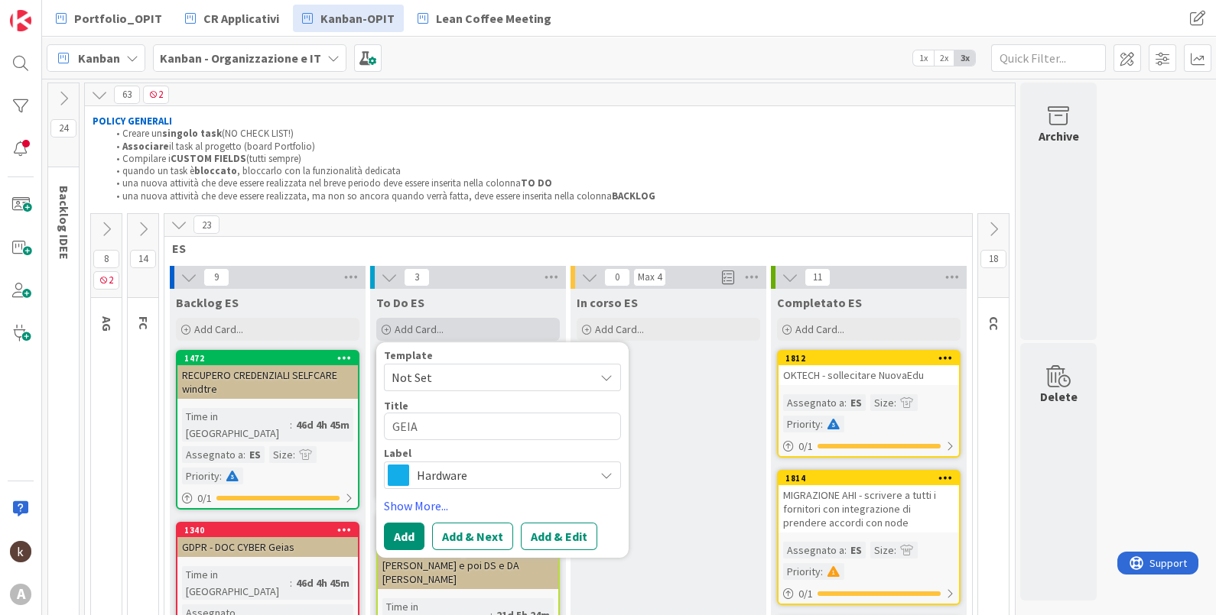
type textarea "x"
type textarea "GEIAS"
type textarea "x"
type textarea "GEIAS"
type textarea "x"
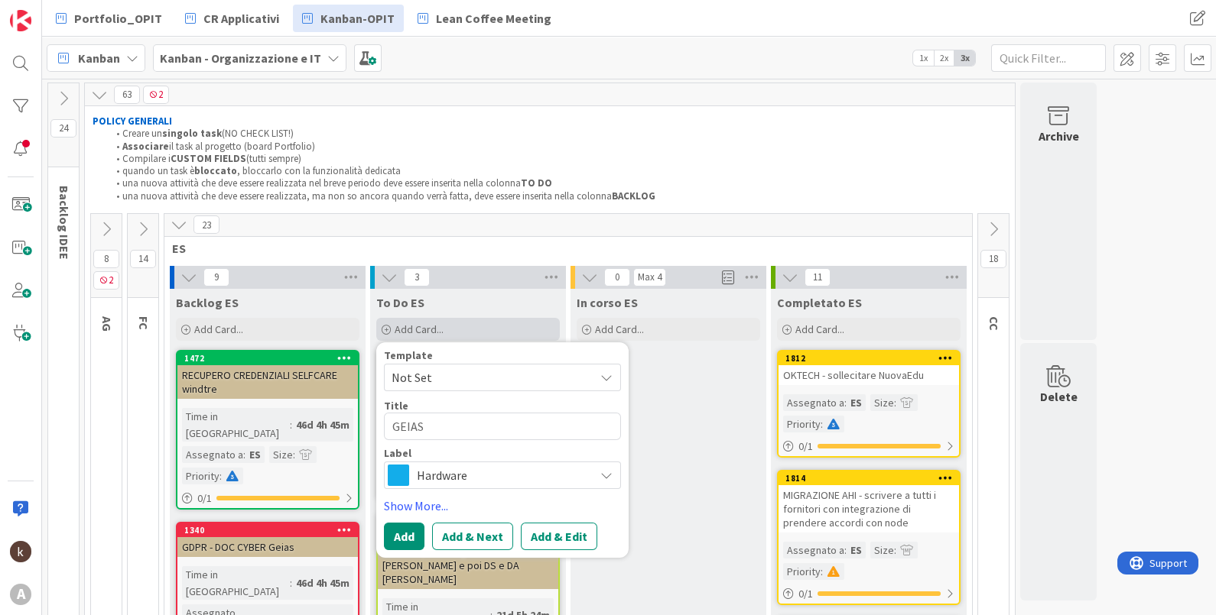
type textarea "GEIAS -"
type textarea "x"
type textarea "GEIAS - i"
type textarea "x"
type textarea "GEIAS -"
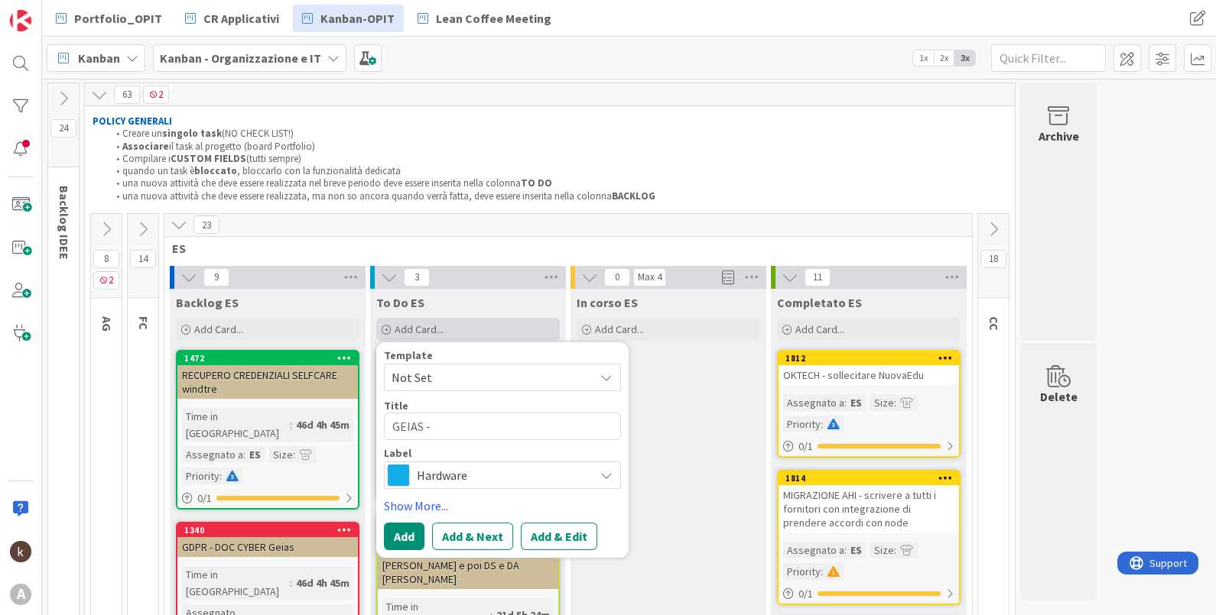
type textarea "x"
type textarea "GEIAS - s"
type textarea "x"
type textarea "GEIAS - sc"
type textarea "x"
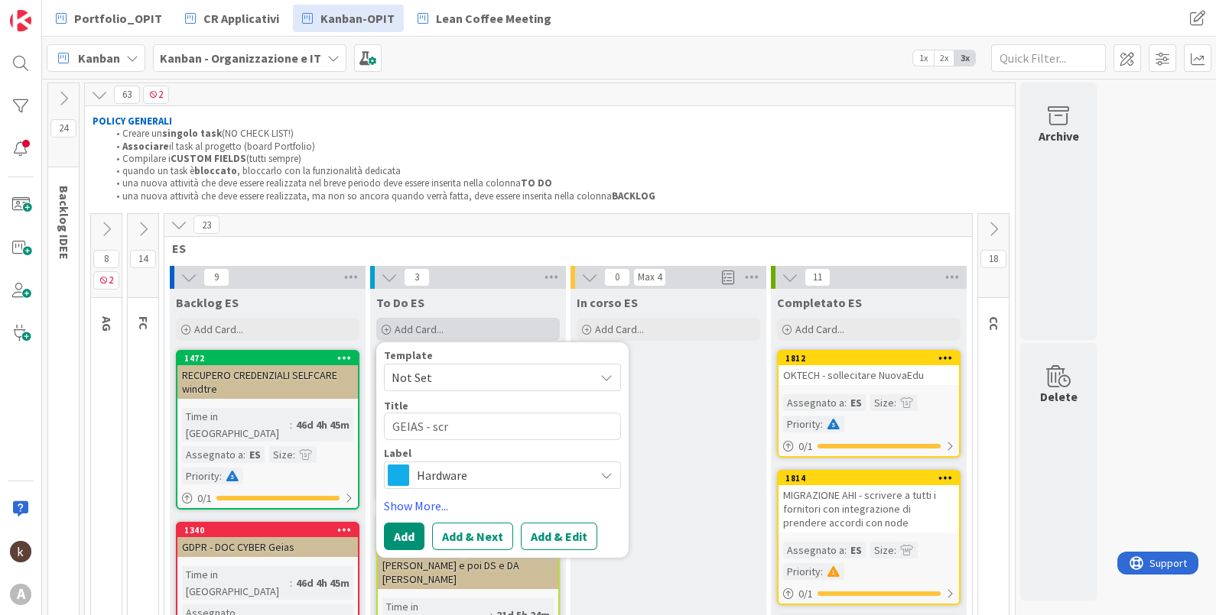
type textarea "GEIAS - scri"
type textarea "x"
type textarea "GEIAS - scriv"
type textarea "x"
type textarea "GEIAS - scrive"
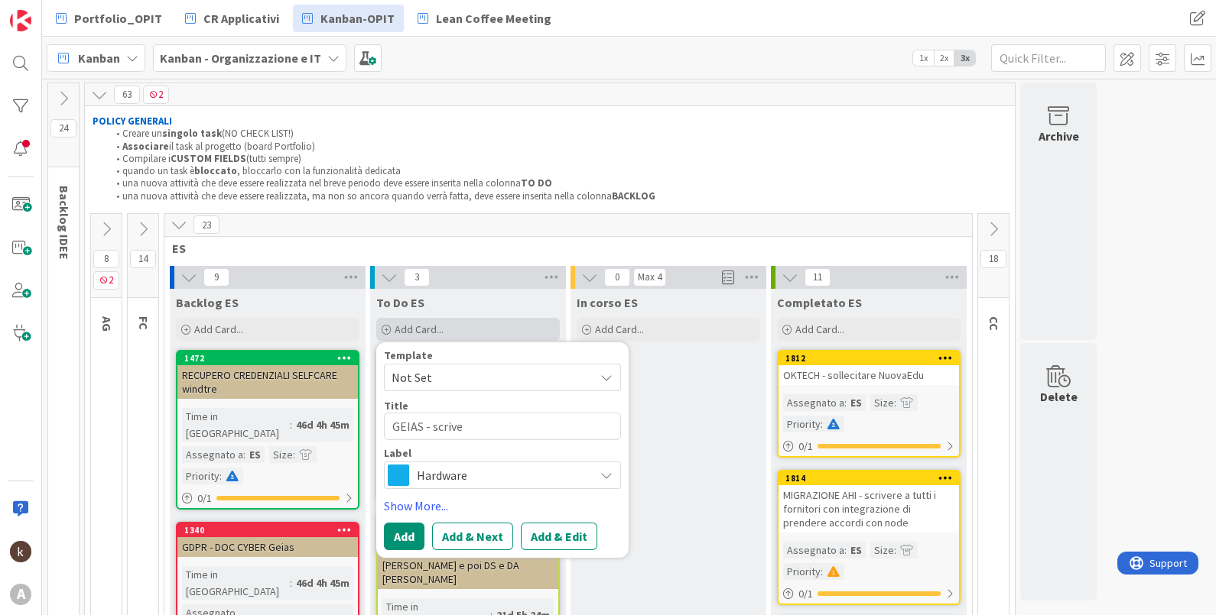
type textarea "x"
type textarea "GEIAS - scriver"
type textarea "x"
type textarea "GEIAS - scrivere"
type textarea "x"
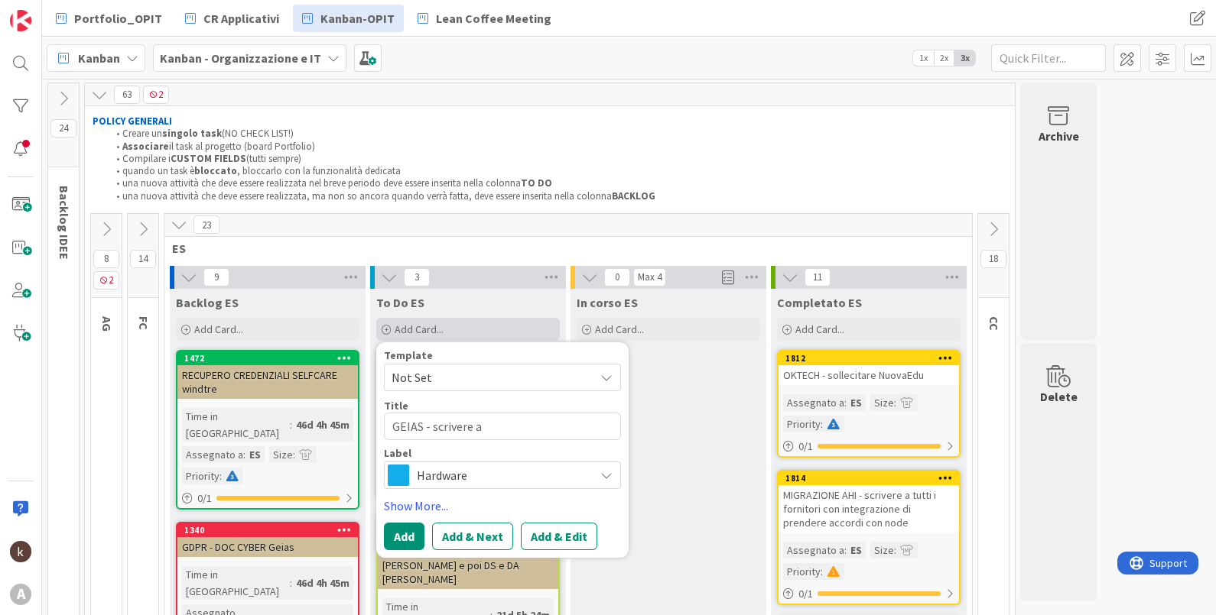
type textarea "GEIAS - scrivere a"
type textarea "x"
type textarea "GEIAS - scrivere a r"
type textarea "x"
type textarea "GEIAS - scrivere a ro"
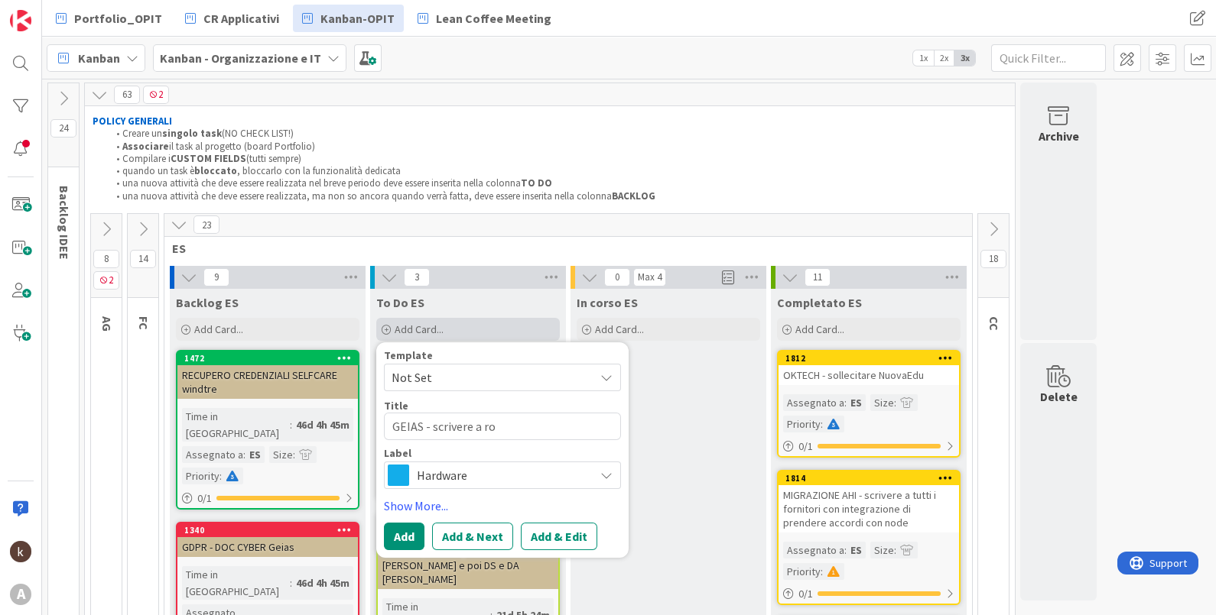
type textarea "x"
type textarea "GEIAS - scrivere a rob"
type textarea "x"
type textarea "GEIAS - scrivere a robe"
type textarea "x"
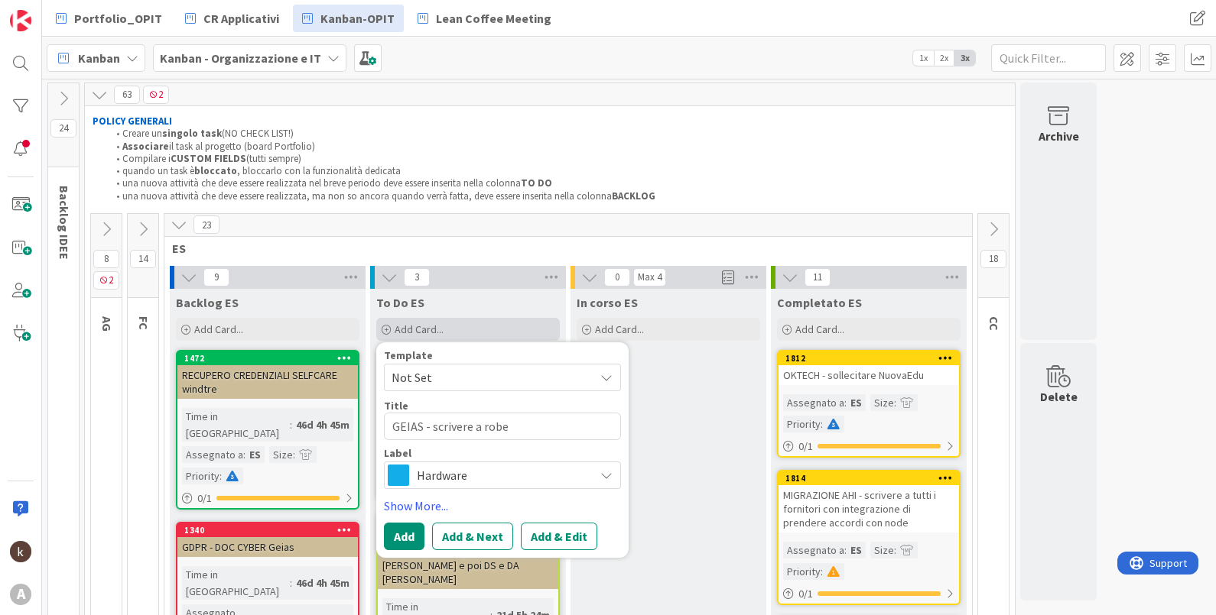
type textarea "GEIAS - scrivere a rober"
type textarea "x"
type textarea "GEIAS - scrivere a robert"
type textarea "x"
type textarea "GEIAS - scrivere a roberto"
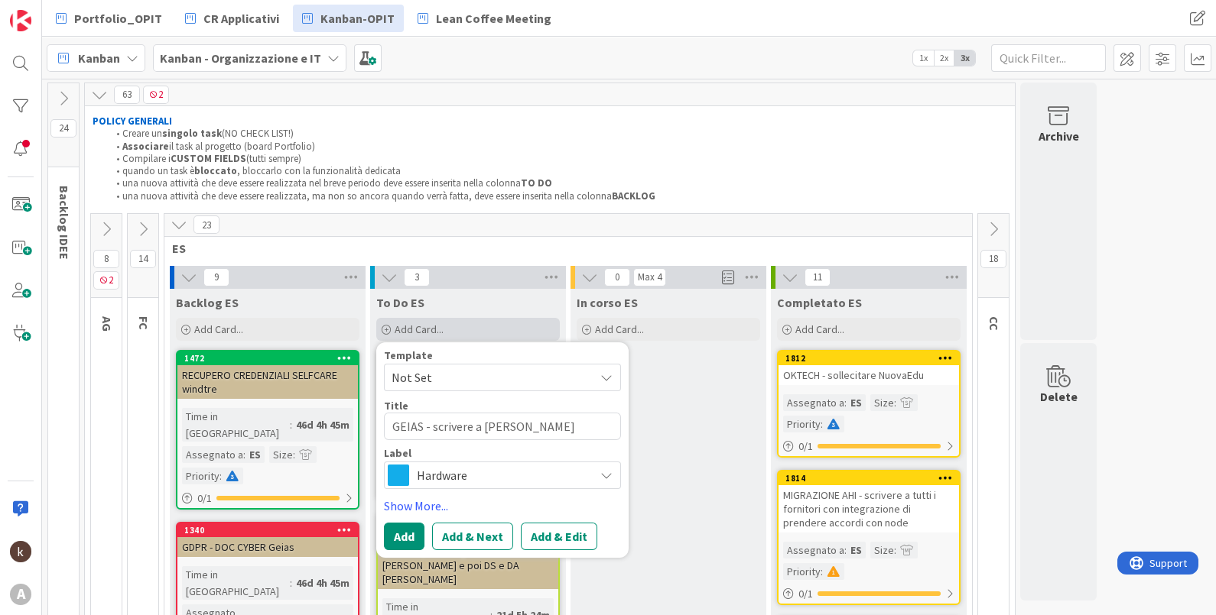
type textarea "x"
type textarea "GEIAS - scrivere a roberto"
type textarea "x"
type textarea "GEIAS - scrivere a roberto ch"
type textarea "x"
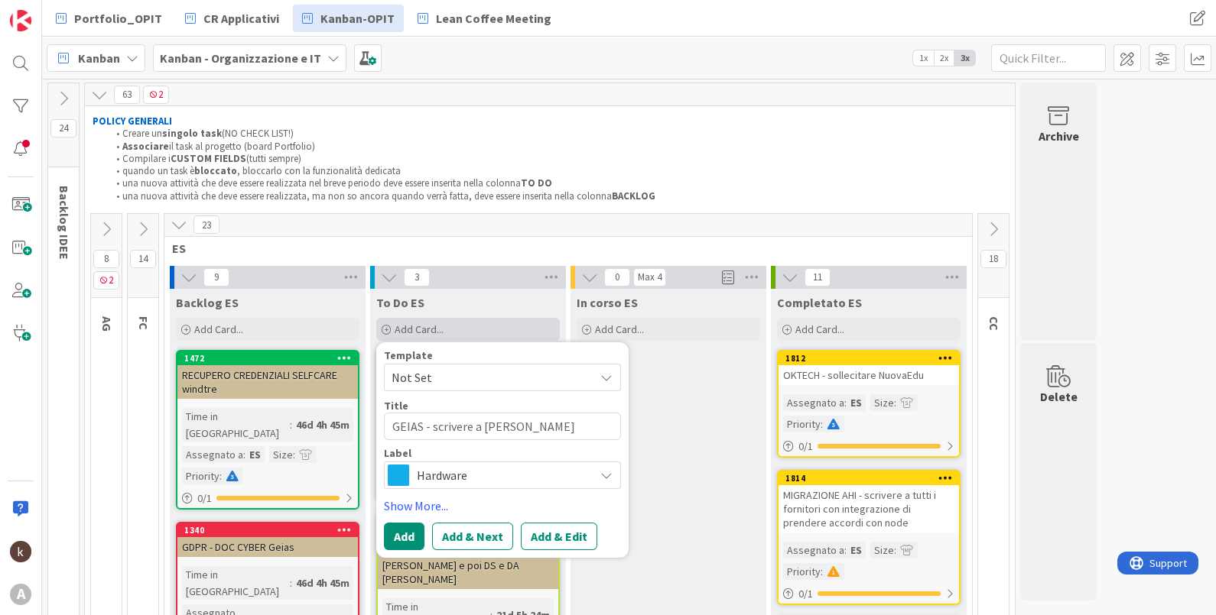
type textarea "GEIAS - scrivere a roberto che"
type textarea "x"
type textarea "GEIAS - scrivere a roberto che du"
type textarea "x"
type textarea "GEIAS - scrivere a roberto che dur"
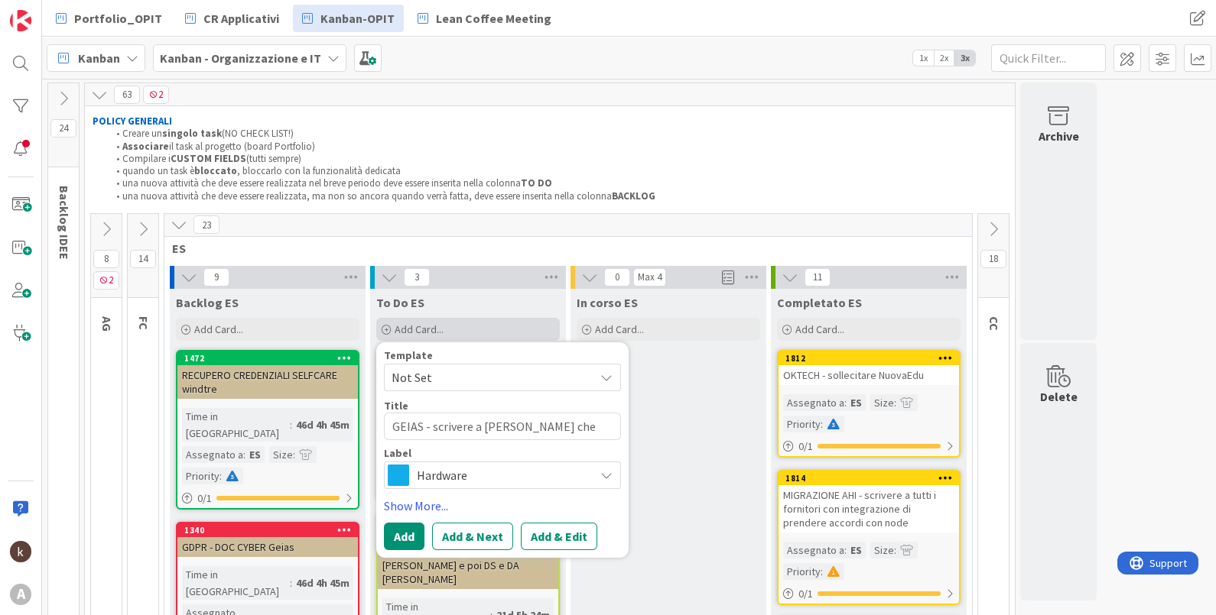
type textarea "x"
type textarea "GEIAS - scrivere a roberto che duran"
type textarea "x"
type textarea "GEIAS - scrivere a roberto che durant"
type textarea "x"
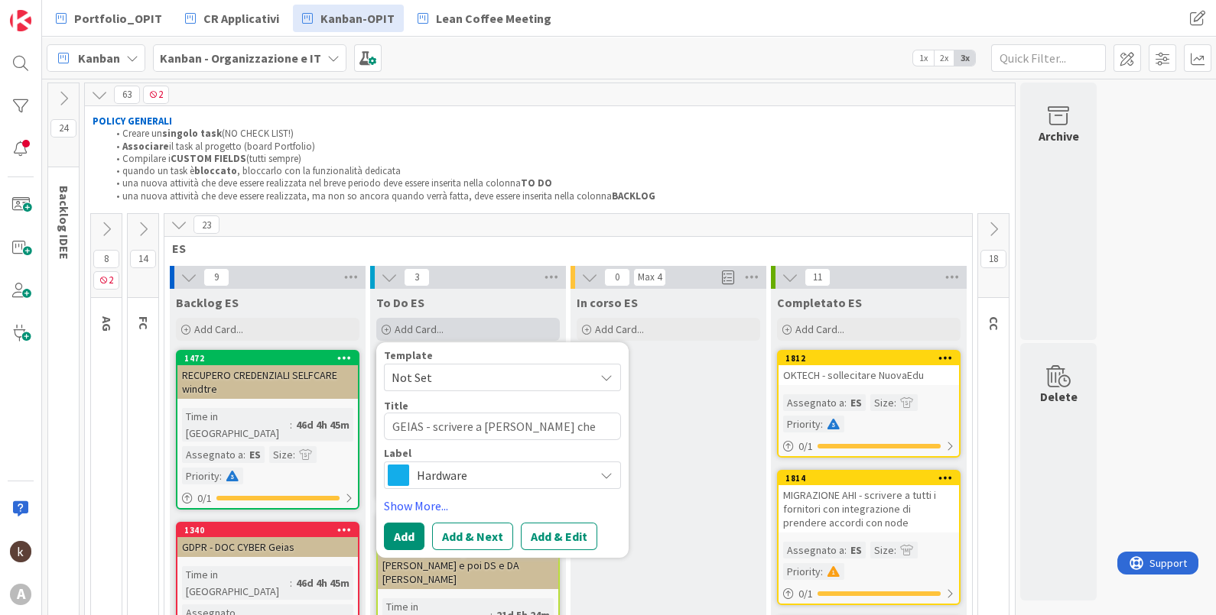
type textarea "GEIAS - scrivere a roberto che durante"
type textarea "x"
type textarea "GEIAS - scrivere a roberto che durante l"
type textarea "x"
type textarea "GEIAS - scrivere a roberto che durante l'"
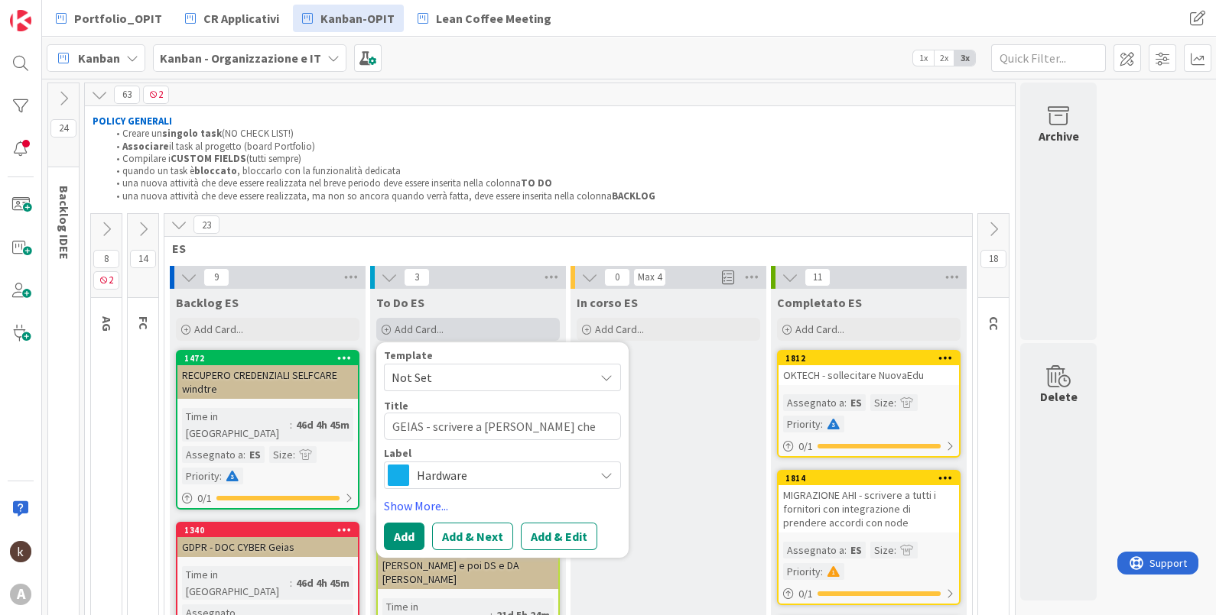
type textarea "x"
type textarea "GEIAS - scrivere a roberto che durante l'i"
type textarea "x"
type textarea "GEIAS - scrivere a roberto che durante l'in"
type textarea "x"
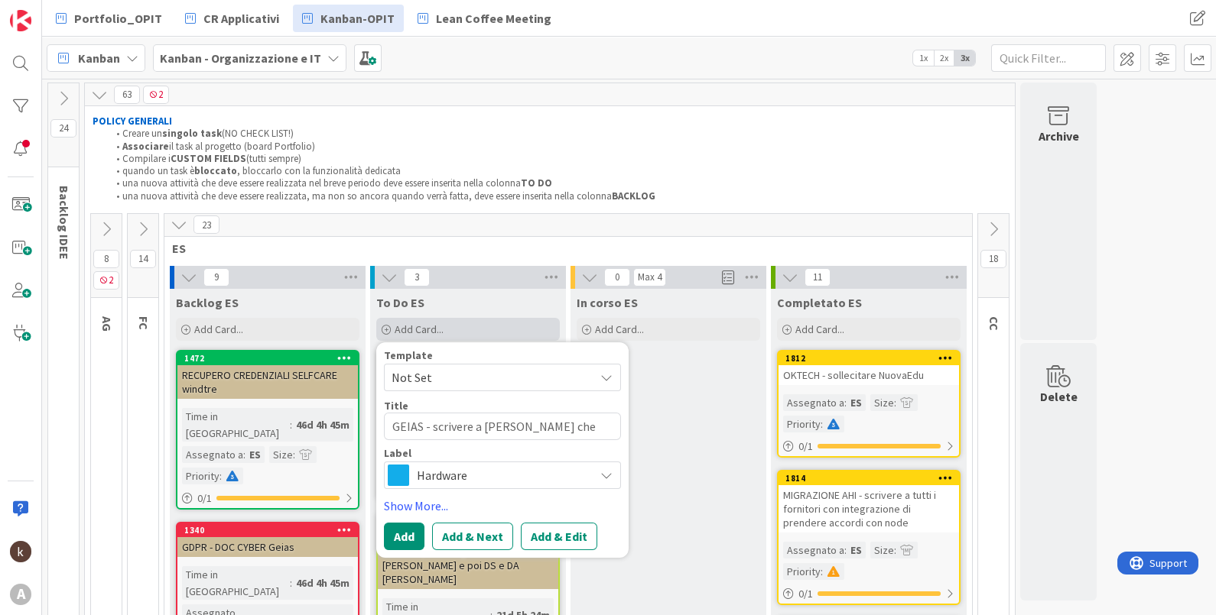
type textarea "GEIAS - scrivere a roberto che durante l'inco"
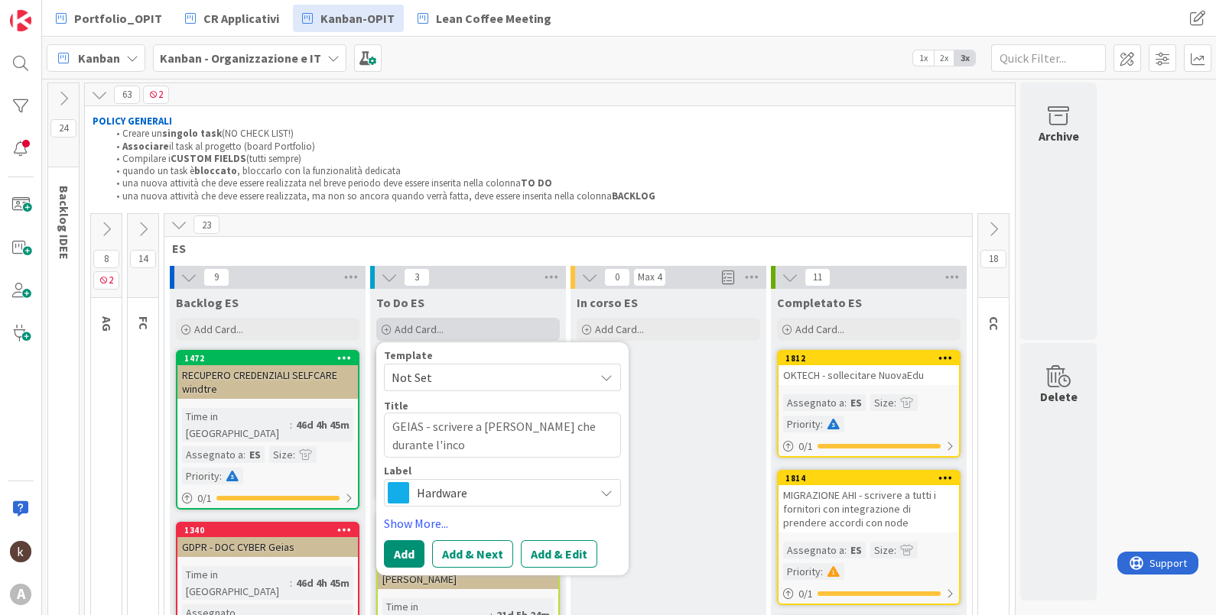
type textarea "x"
type textarea "GEIAS - scrivere a roberto che durante l'incont"
type textarea "x"
type textarea "GEIAS - scrivere a roberto che durante l'incontr"
type textarea "x"
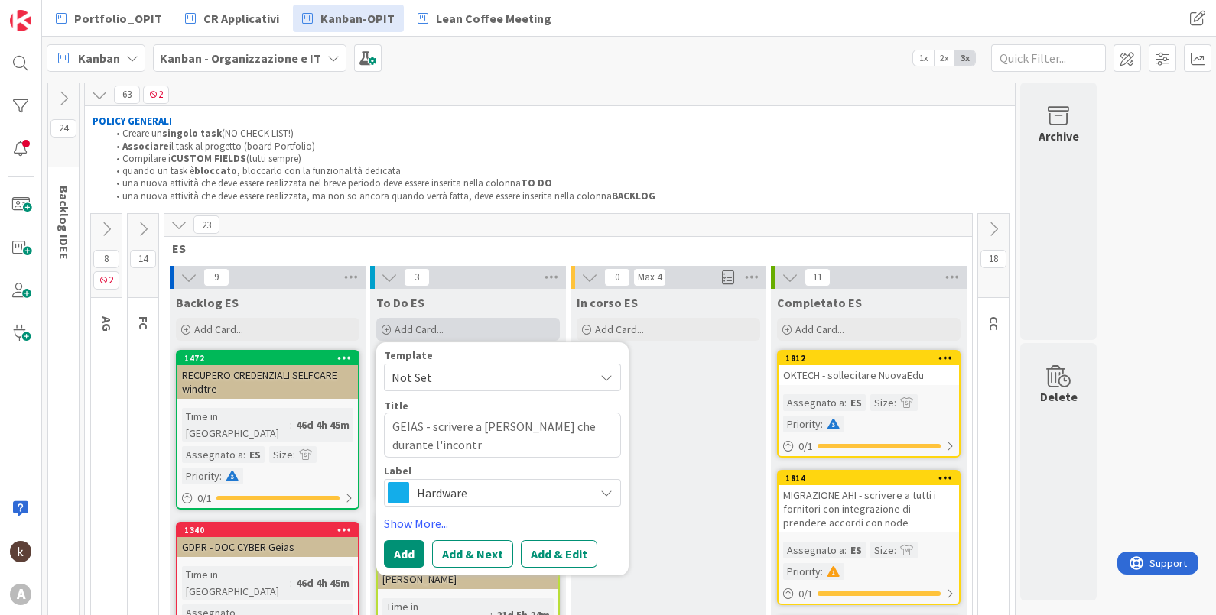
type textarea "GEIAS - scrivere a roberto che durante l'incontro"
type textarea "x"
type textarea "GEIAS - scrivere a roberto che durante l'incontro"
type textarea "x"
type textarea "GEIAS - scrivere a roberto che durante l'incontro d"
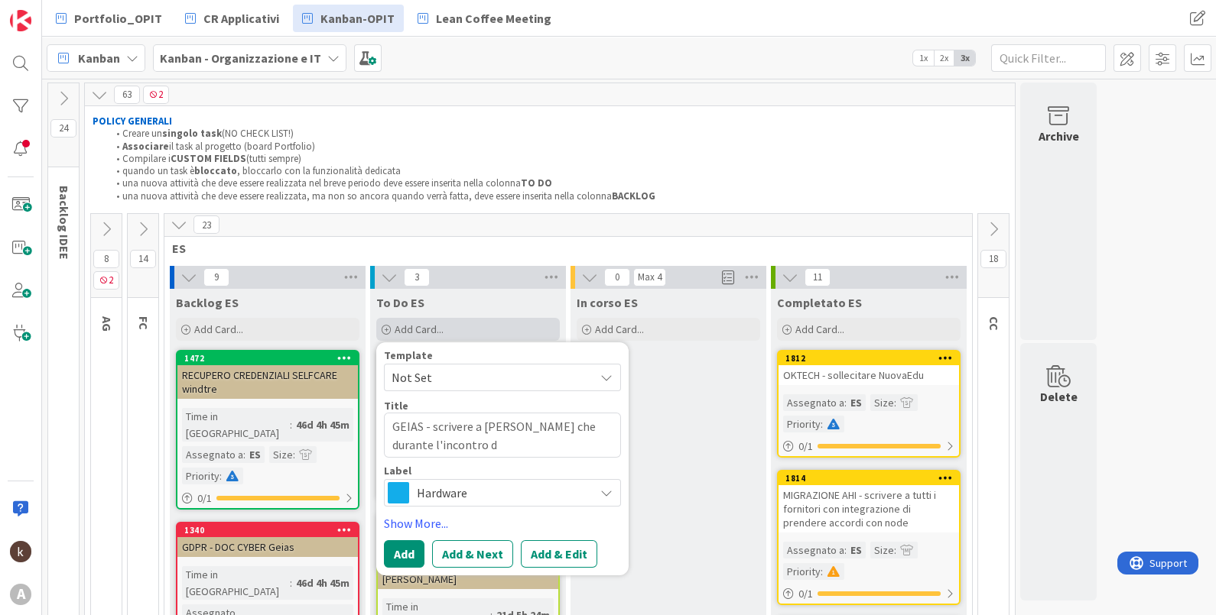
type textarea "x"
type textarea "GEIAS - scrivere a roberto che durante l'incontro do"
type textarea "x"
type textarea "GEIAS - scrivere a roberto che durante l'incontro dov"
type textarea "x"
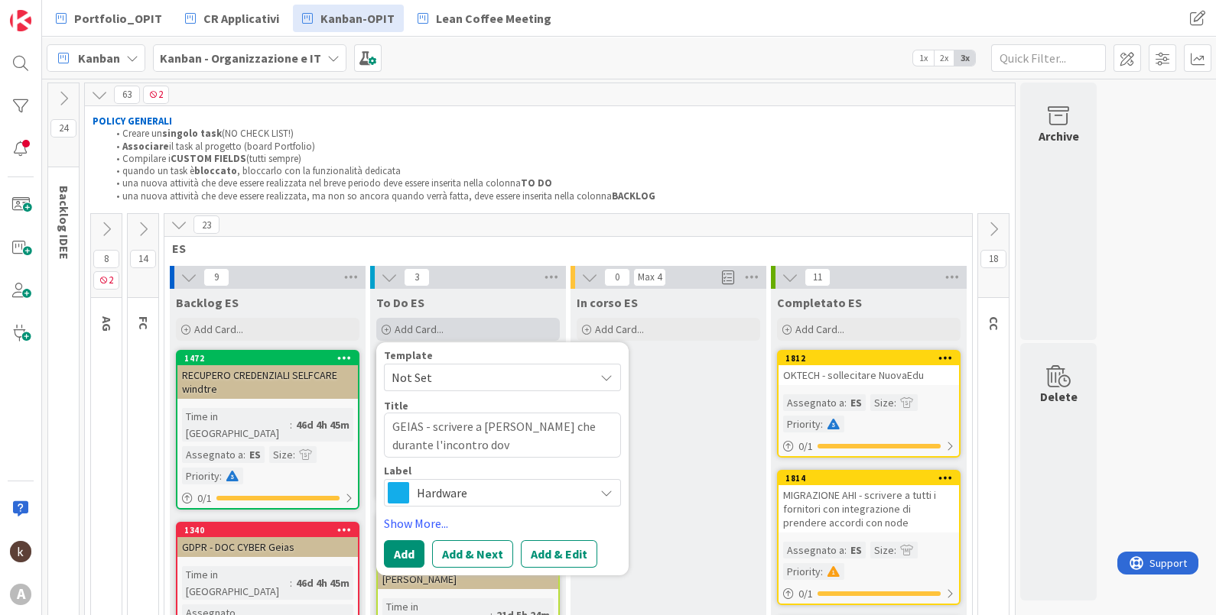
type textarea "GEIAS - scrivere a roberto che durante l'incontro dovr"
type textarea "x"
type textarea "GEIAS - scrivere a roberto che durante l'incontro dovrà"
type textarea "x"
type textarea "GEIAS - scrivere a roberto che durante l'incontro dovr"
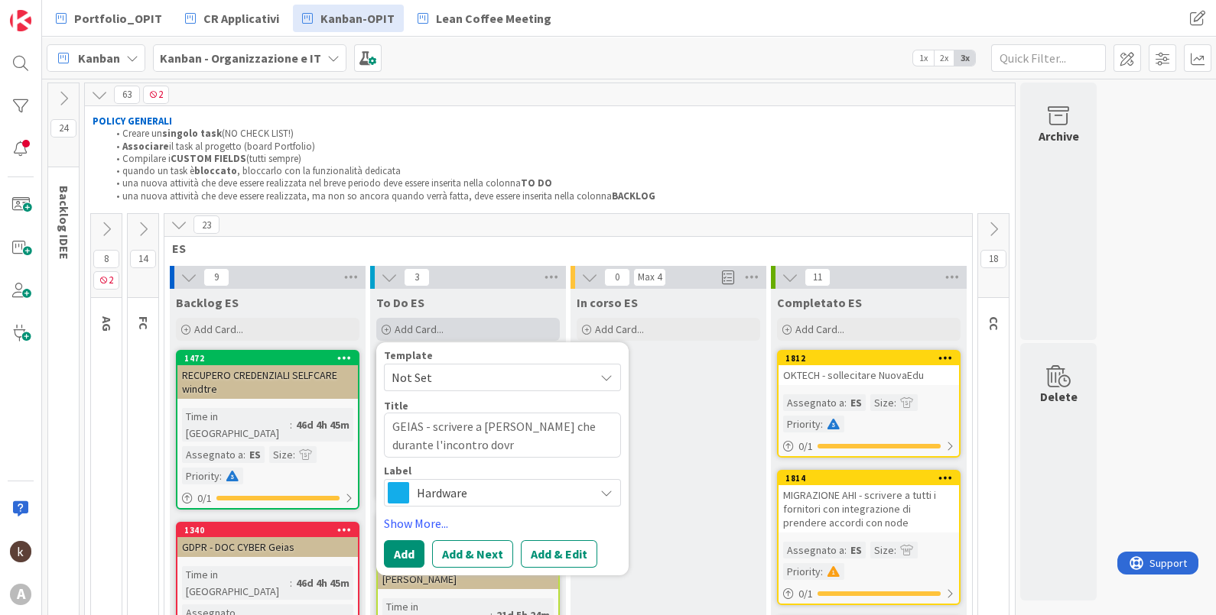
type textarea "x"
type textarea "GEIAS - scrivere a roberto che durante l'incontro dovran"
type textarea "x"
type textarea "GEIAS - scrivere a roberto che durante l'incontro dovrann"
type textarea "x"
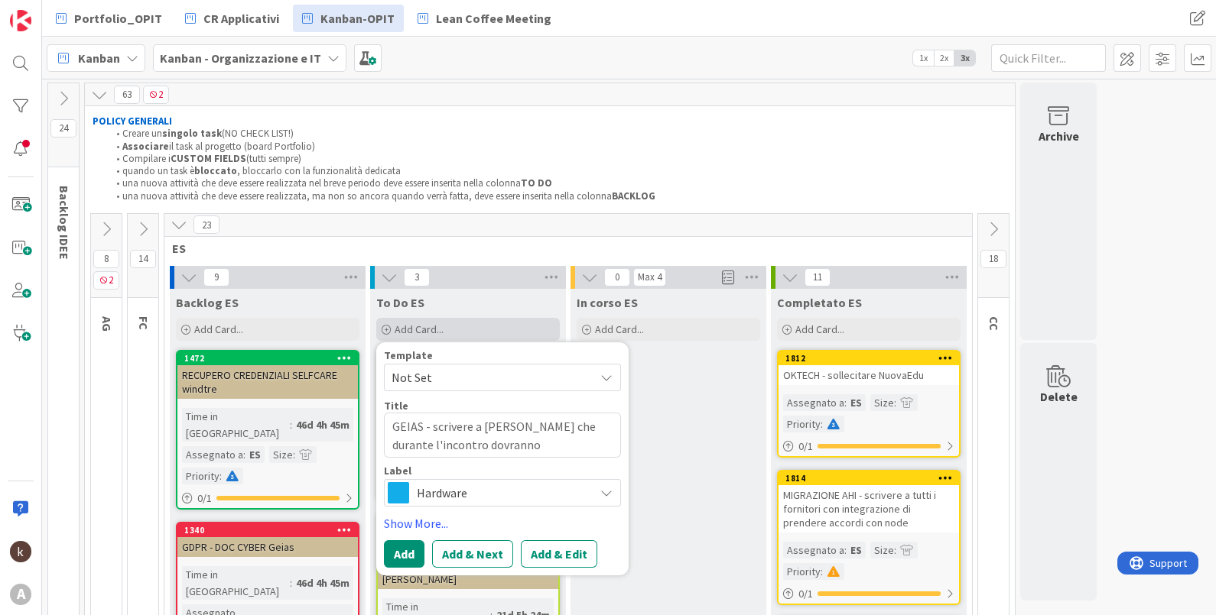
type textarea "GEIAS - scrivere a roberto che durante l'incontro dovranno"
type textarea "x"
type textarea "GEIAS - scrivere a roberto che durante l'incontro dovranno p"
type textarea "x"
type textarea "GEIAS - scrivere a roberto che durante l'incontro dovranno pr"
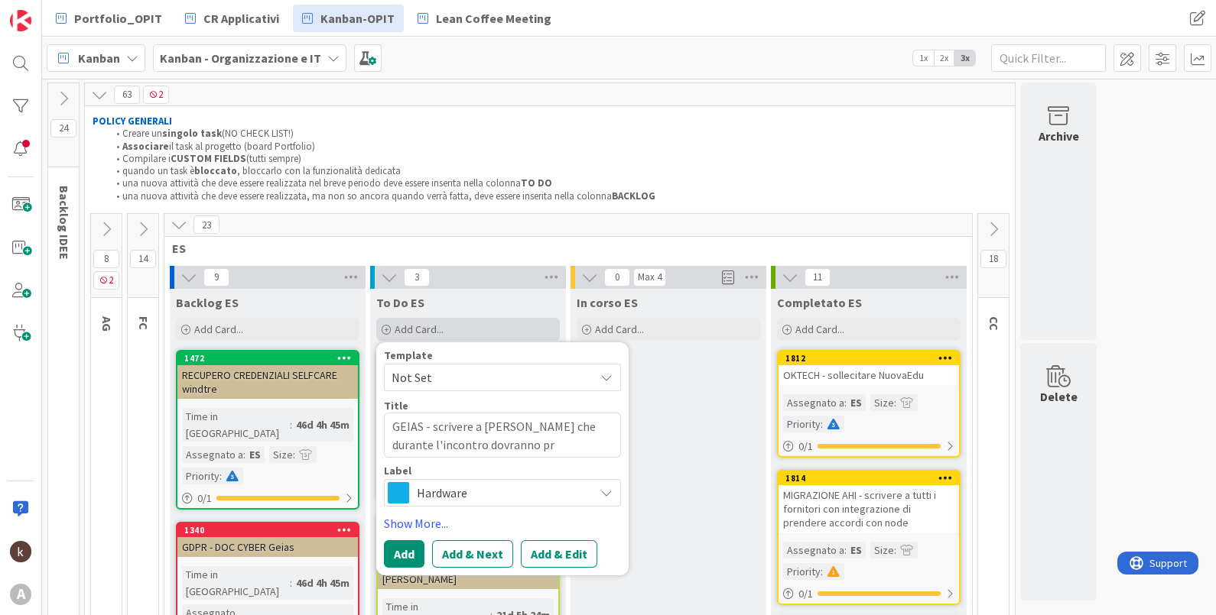
type textarea "x"
type textarea "GEIAS - scrivere a roberto che durante l'incontro dovranno pre"
type textarea "x"
type textarea "GEIAS - scrivere a roberto che durante l'incontro dovranno pres"
type textarea "x"
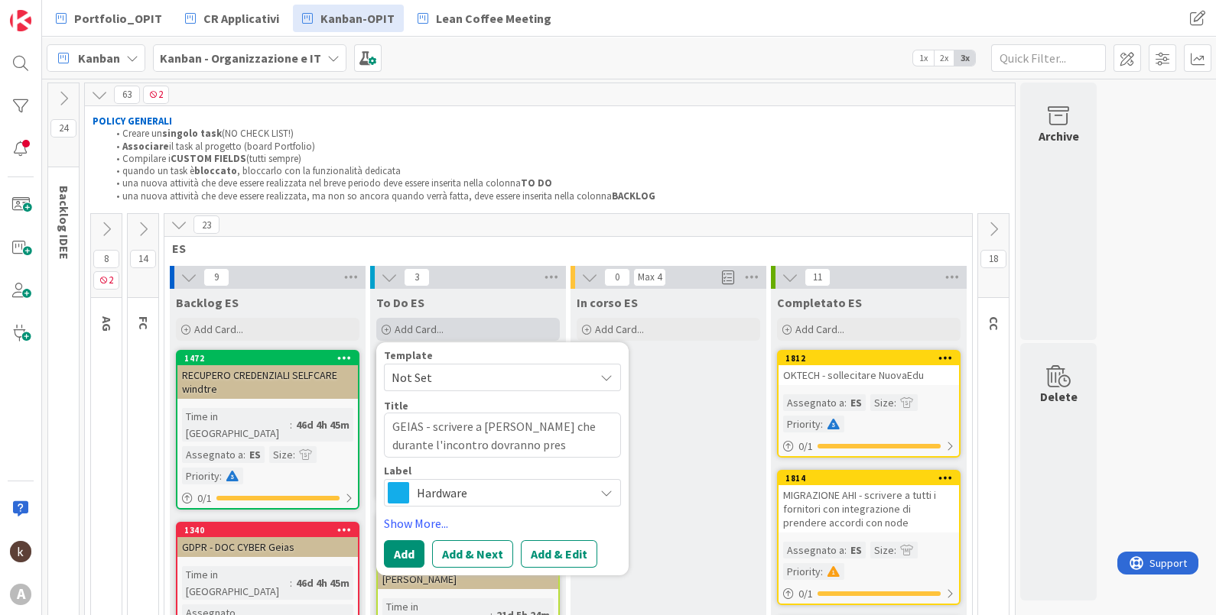
type textarea "GEIAS - scrivere a roberto che durante l'incontro dovranno prese"
type textarea "x"
type textarea "GEIAS - scrivere a roberto che durante l'incontro dovranno presen"
type textarea "x"
type textarea "GEIAS - scrivere a roberto che durante l'incontro dovranno present"
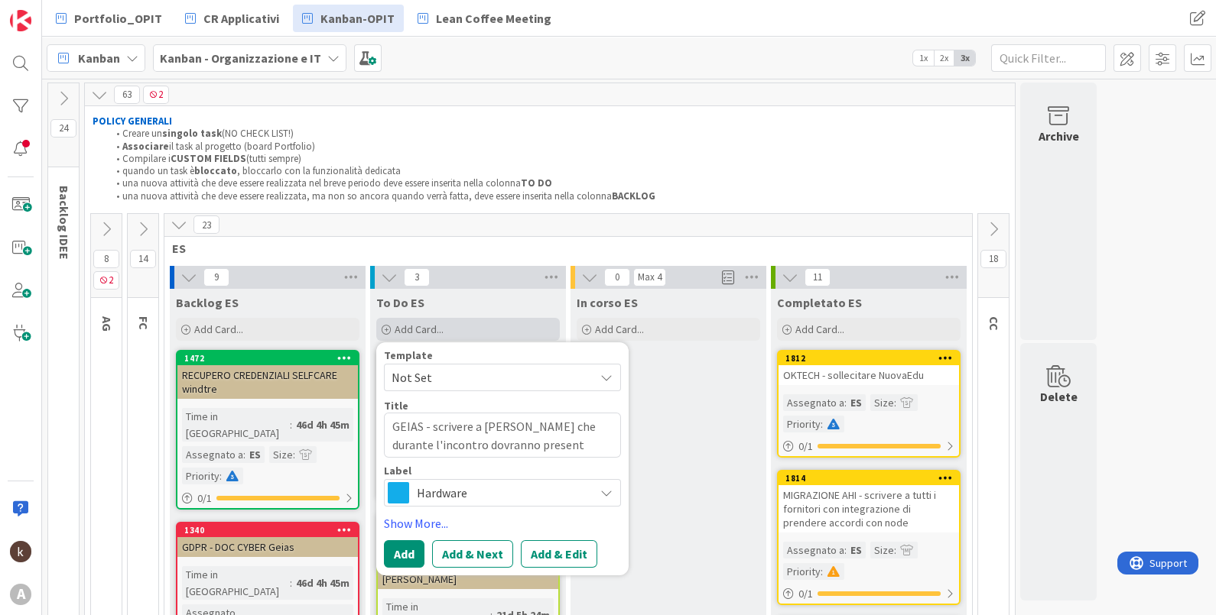
type textarea "x"
type textarea "GEIAS - scrivere a roberto che durante l'incontro dovranno presenta"
type textarea "x"
type textarea "GEIAS - scrivere a roberto che durante l'incontro dovranno presentar"
type textarea "x"
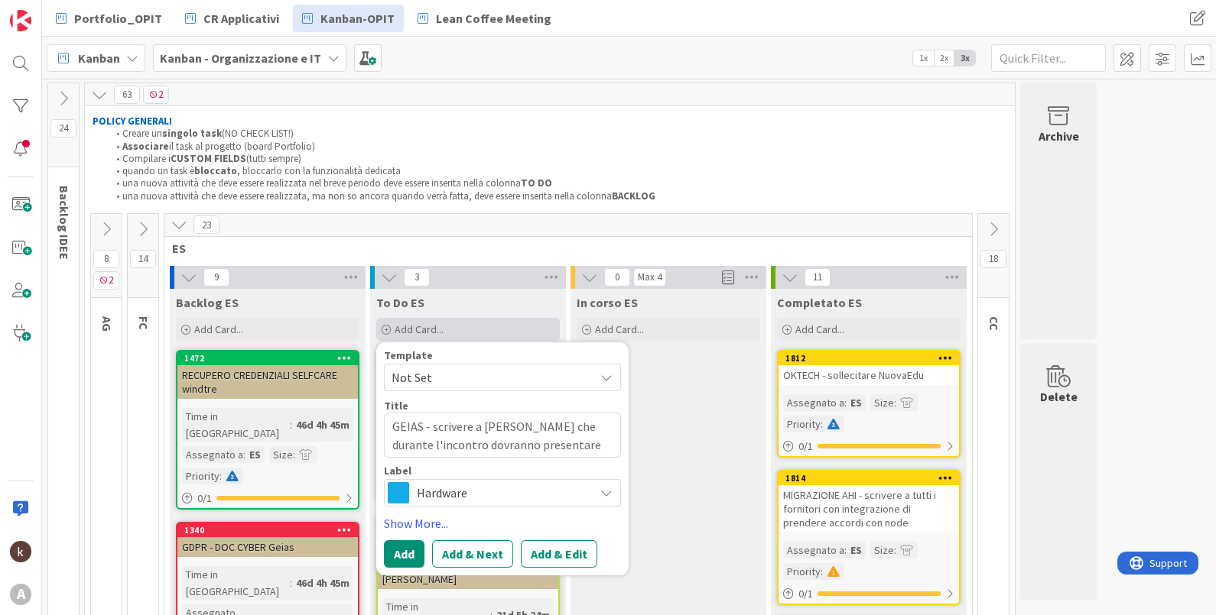
type textarea "GEIAS - scrivere a roberto che durante l'incontro dovranno presentare"
type textarea "x"
type textarea "GEIAS - scrivere a roberto che durante l'incontro dovranno presentare l"
type textarea "x"
type textarea "GEIAS - scrivere a roberto che durante l'incontro dovranno presentare le"
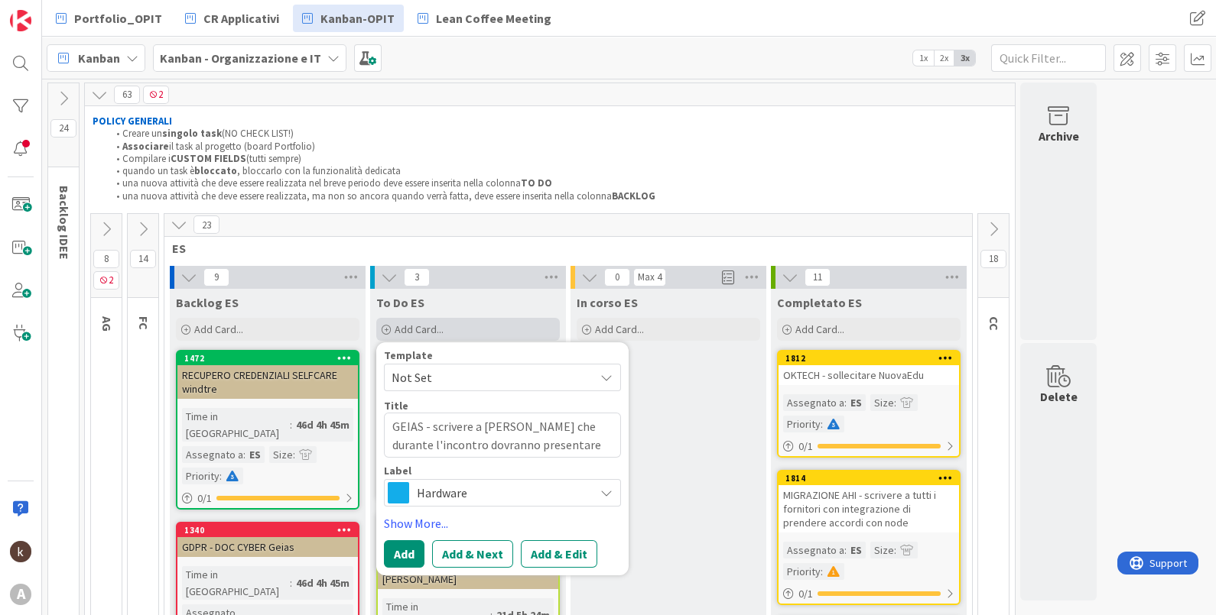
type textarea "x"
type textarea "GEIAS - scrivere a roberto che durante l'incontro dovranno presentare le"
type textarea "x"
type textarea "GEIAS - scrivere a roberto che durante l'incontro dovranno presentare le me"
type textarea "x"
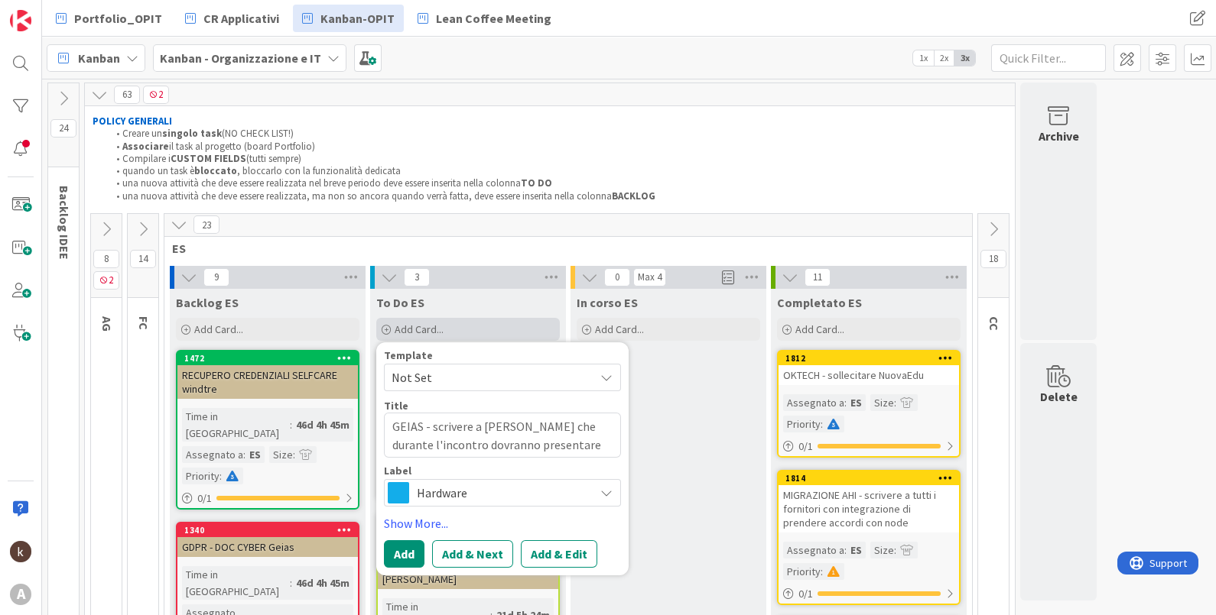
type textarea "GEIAS - scrivere a roberto che durante l'incontro dovranno presentare le met"
type textarea "x"
type textarea "GEIAS - scrivere a roberto che durante l'incontro dovranno presentare le metri"
type textarea "x"
type textarea "GEIAS - scrivere a roberto che durante l'incontro dovranno presentare le metrich"
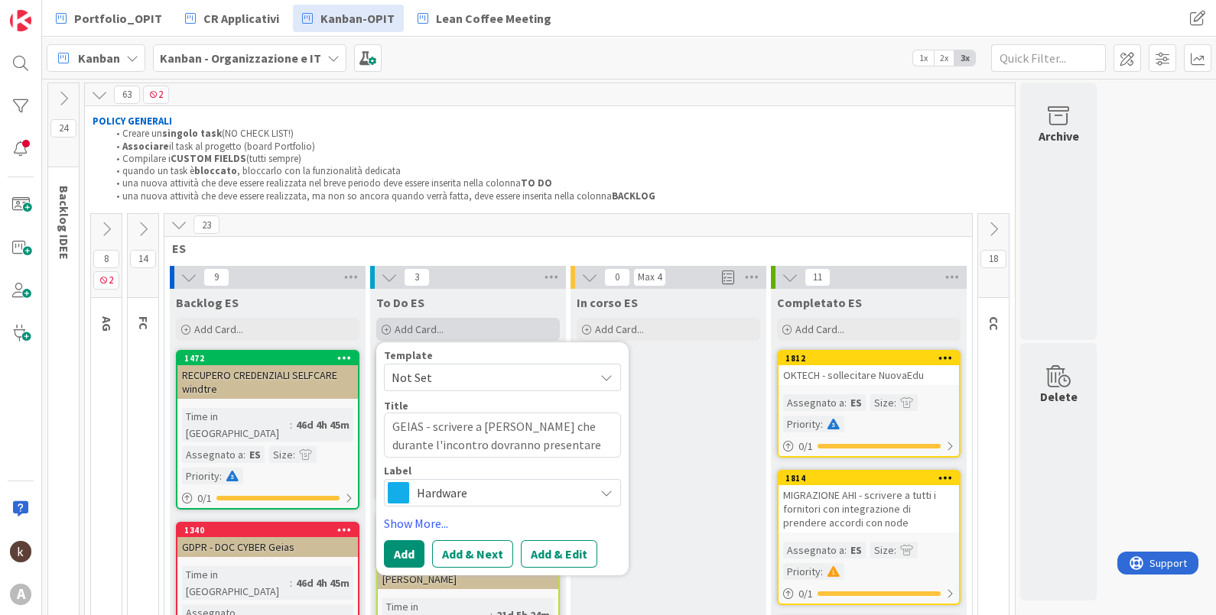
type textarea "x"
type textarea "GEIAS - scrivere a roberto che durante l'incontro dovranno presentare le metric…"
type textarea "x"
type textarea "GEIAS - scrivere a roberto che durante l'incontro dovranno presentare le metric…"
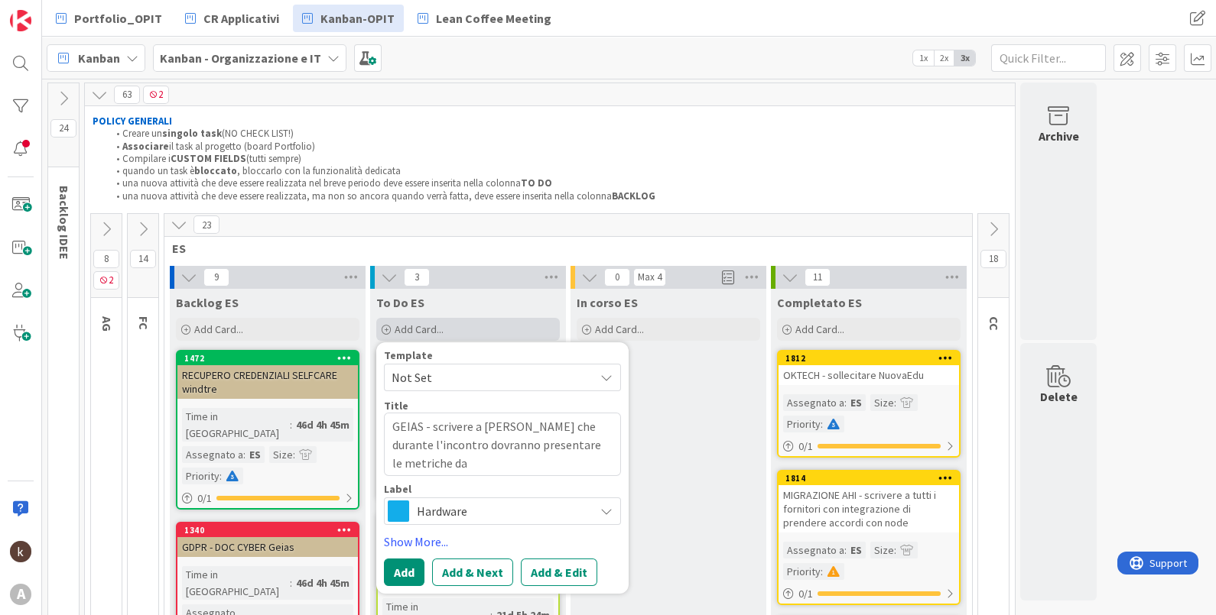
type textarea "x"
type textarea "GEIAS - scrivere a roberto che durante l'incontro dovranno presentare le metric…"
type textarea "x"
type textarea "GEIAS - scrivere a roberto che durante l'incontro dovranno presentare le metric…"
type textarea "x"
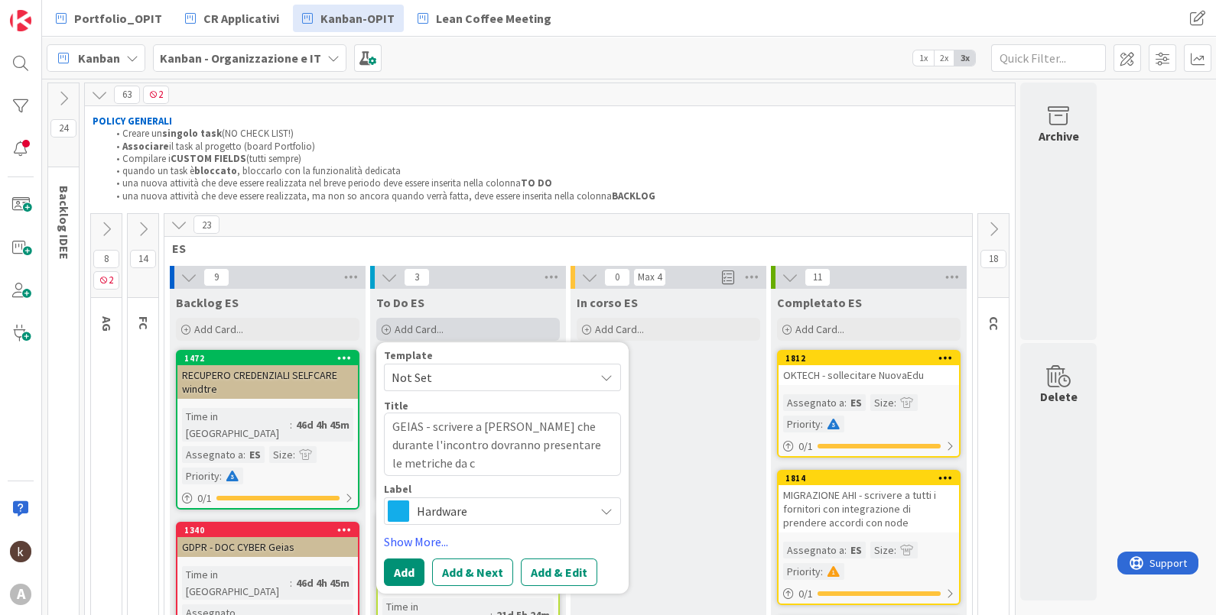
type textarea "GEIAS - scrivere a roberto che durante l'incontro dovranno presentare le metric…"
type textarea "x"
type textarea "GEIAS - scrivere a roberto che durante l'incontro dovranno presentare le metric…"
type textarea "x"
type textarea "GEIAS - scrivere a roberto che durante l'incontro dovranno presentare le metric…"
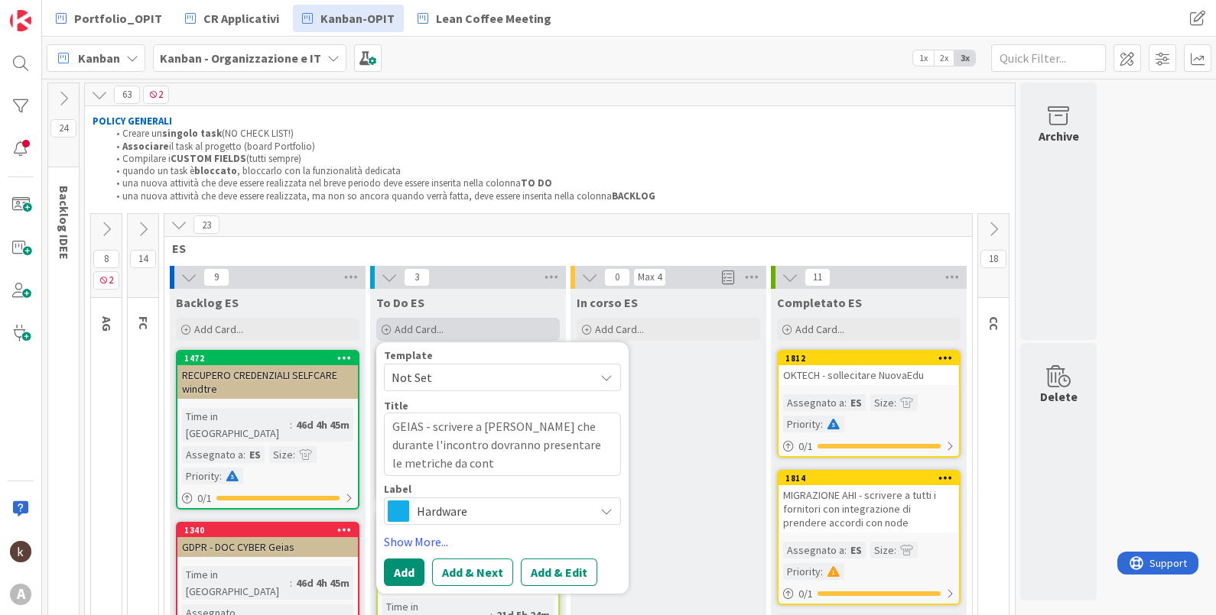
type textarea "x"
type textarea "GEIAS - scrivere a roberto che durante l'incontro dovranno presentare le metric…"
type textarea "x"
type textarea "GEIAS - scrivere a roberto che durante l'incontro dovranno presentare le metric…"
type textarea "x"
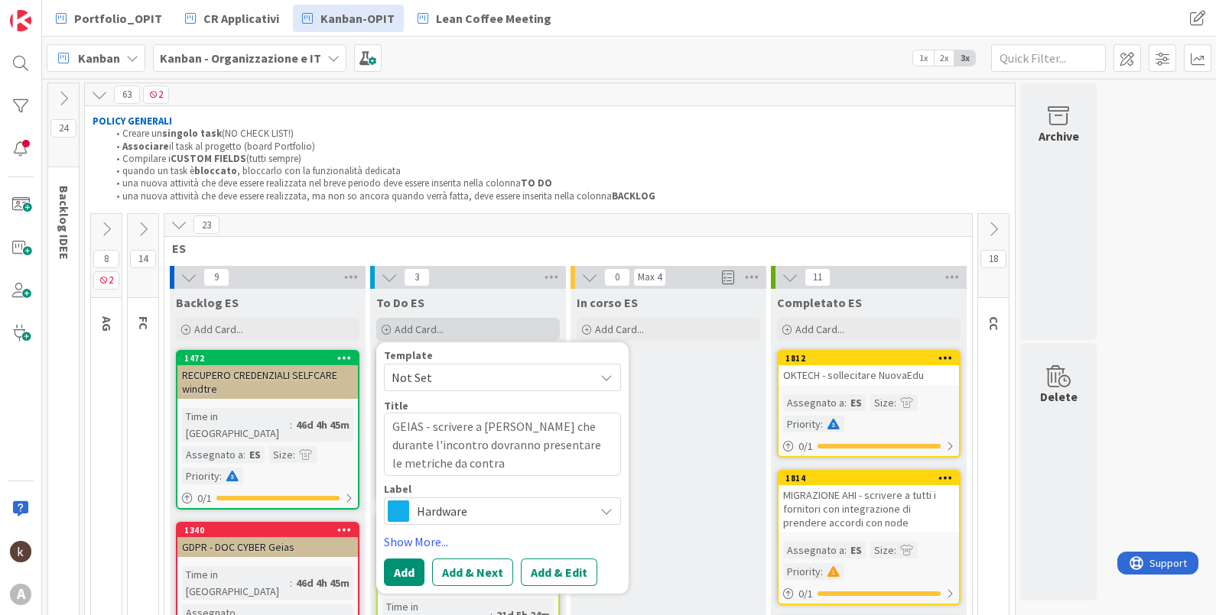
type textarea "GEIAS - scrivere a roberto che durante l'incontro dovranno presentare le metric…"
type textarea "x"
type textarea "GEIAS - scrivere a roberto che durante l'incontro dovranno presentare le metric…"
type textarea "x"
type textarea "GEIAS - scrivere a roberto che durante l'incontro dovranno presentare le metric…"
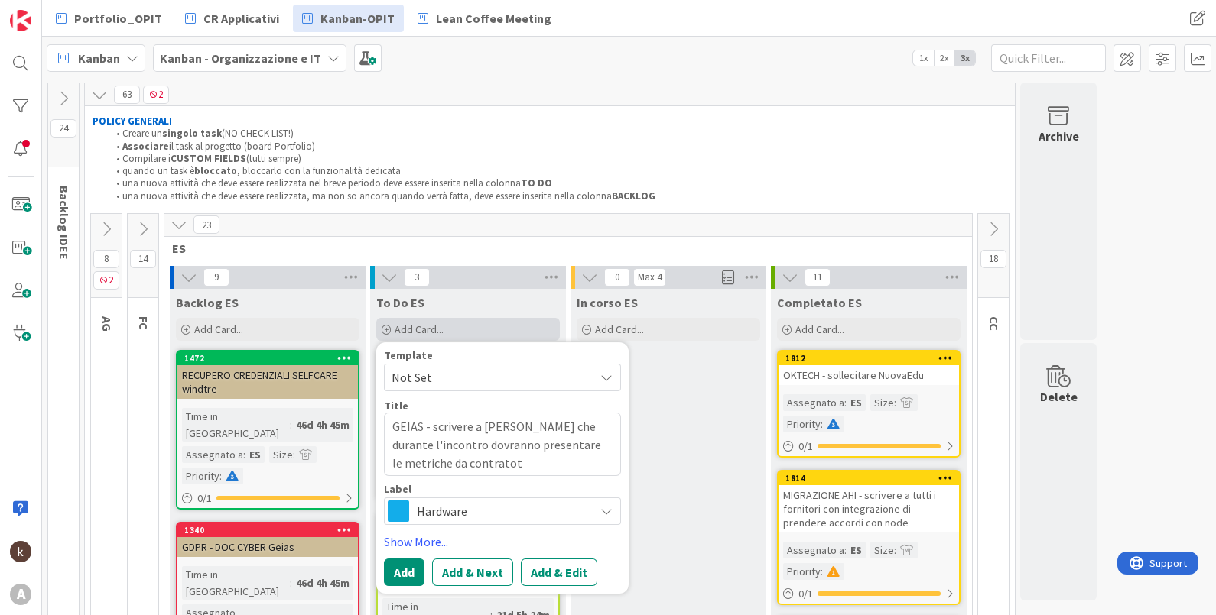
type textarea "x"
type textarea "GEIAS - scrivere a roberto che durante l'incontro dovranno presentare le metric…"
type textarea "x"
type textarea "GEIAS - scrivere a roberto che durante l'incontro dovranno presentare le metric…"
type textarea "x"
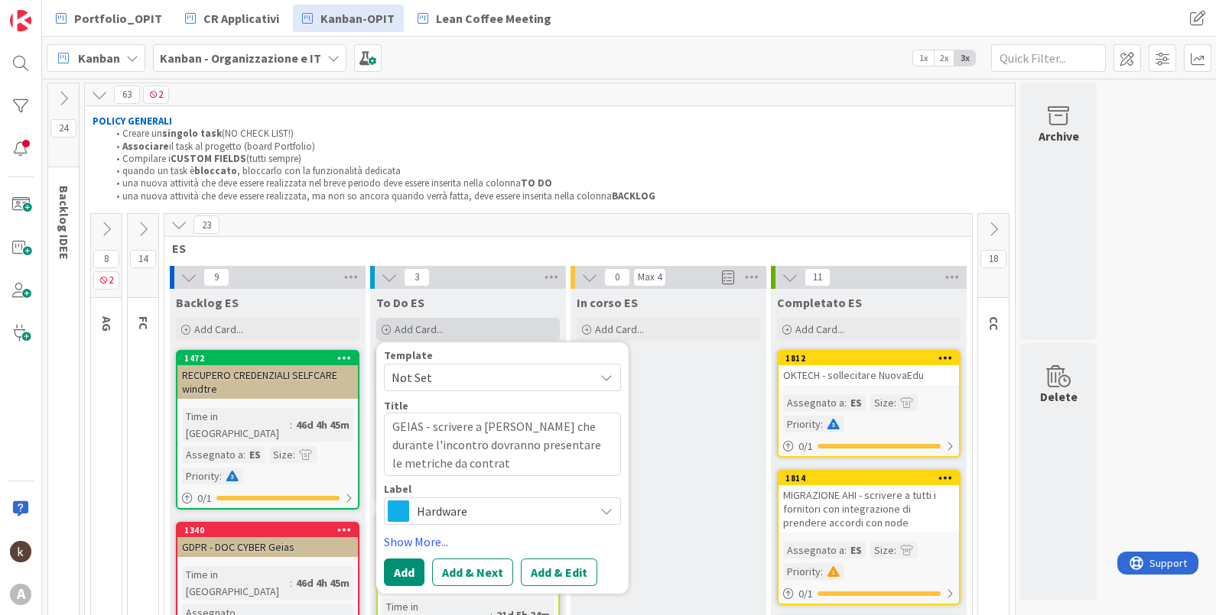
type textarea "GEIAS - scrivere a roberto che durante l'incontro dovranno presentare le metric…"
type textarea "x"
type textarea "GEIAS - scrivere a [PERSON_NAME] [PERSON_NAME] l'incontro dovranno presentare l…"
click at [511, 492] on span "Hardware" at bounding box center [502, 511] width 170 height 21
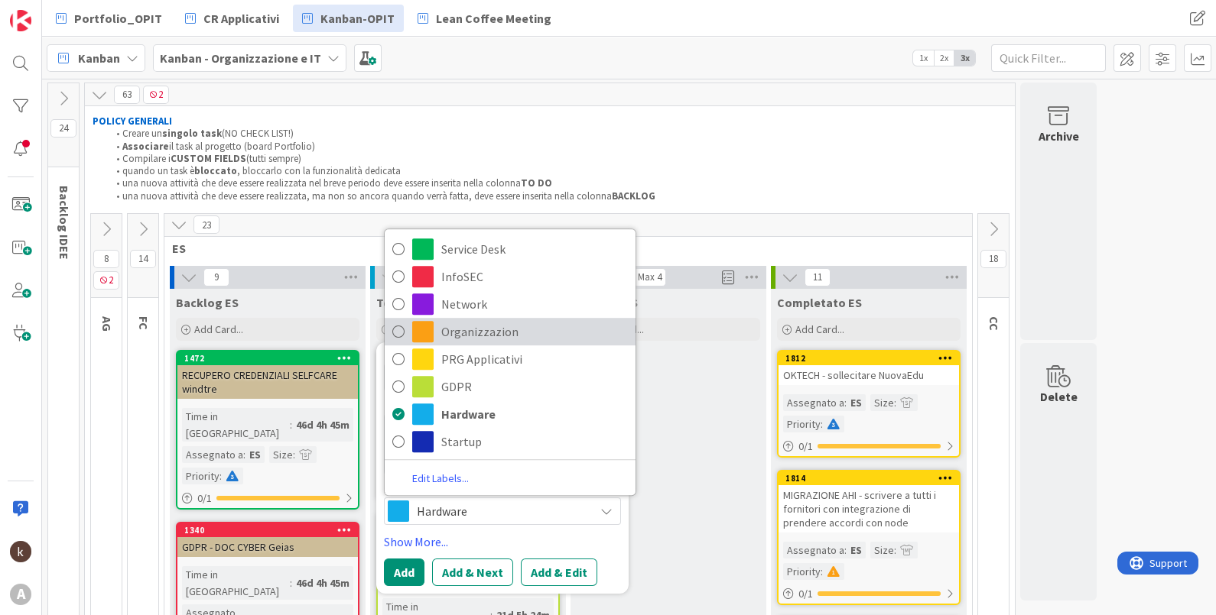
click at [518, 335] on span "Organizzazion" at bounding box center [534, 332] width 187 height 23
type textarea "x"
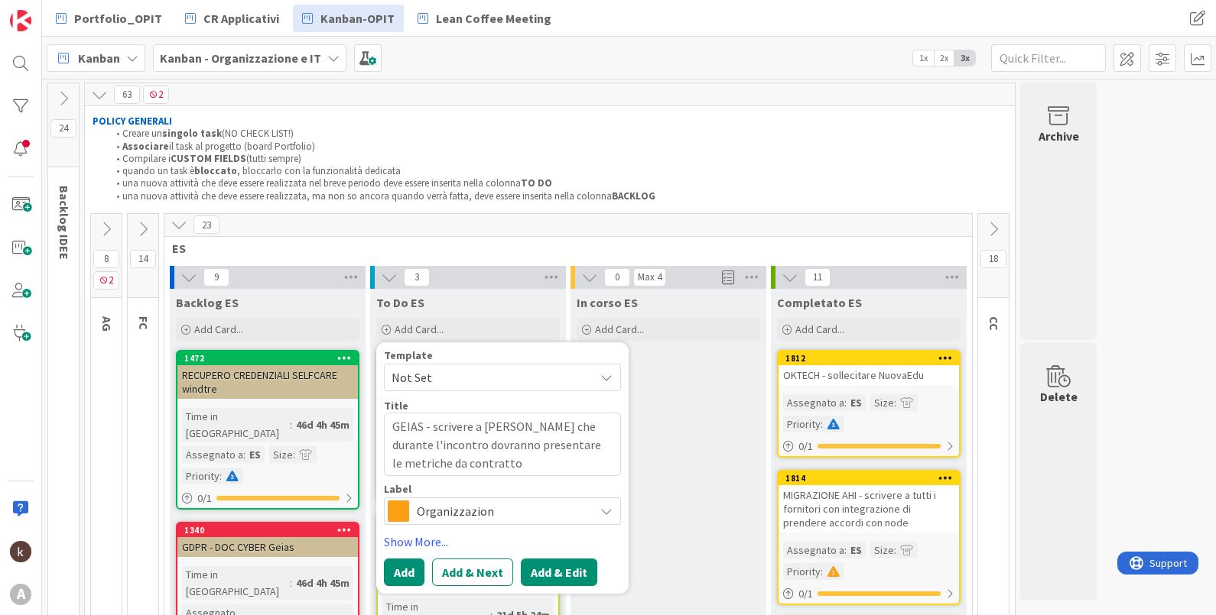
click at [560, 492] on button "Add & Edit" at bounding box center [559, 573] width 76 height 28
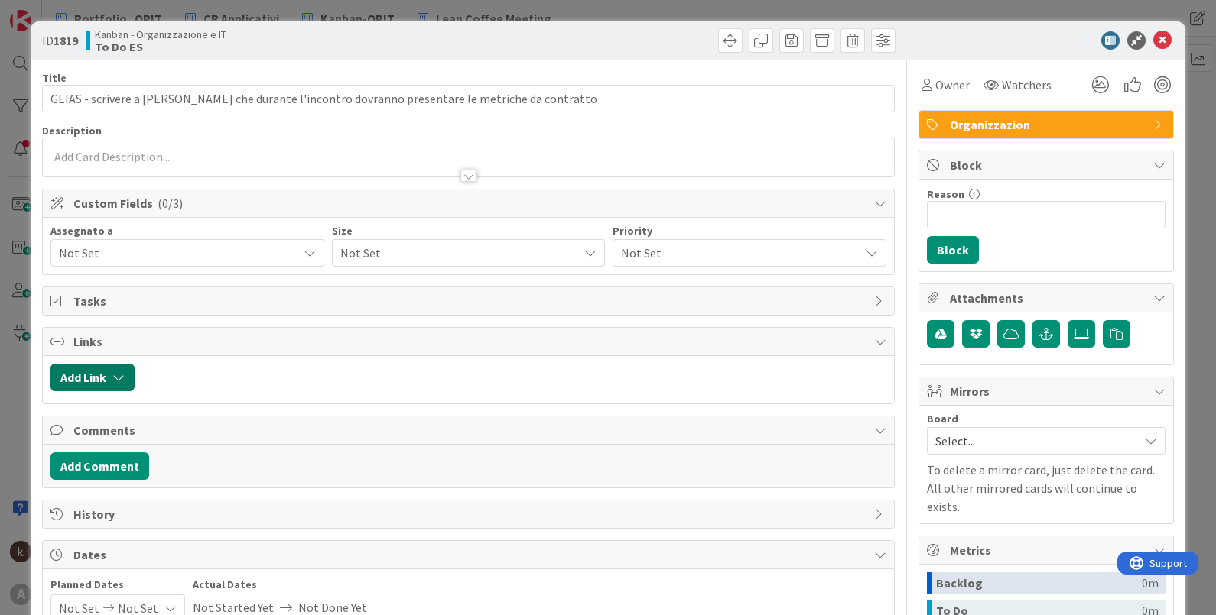
click at [105, 367] on button "Add Link" at bounding box center [92, 378] width 84 height 28
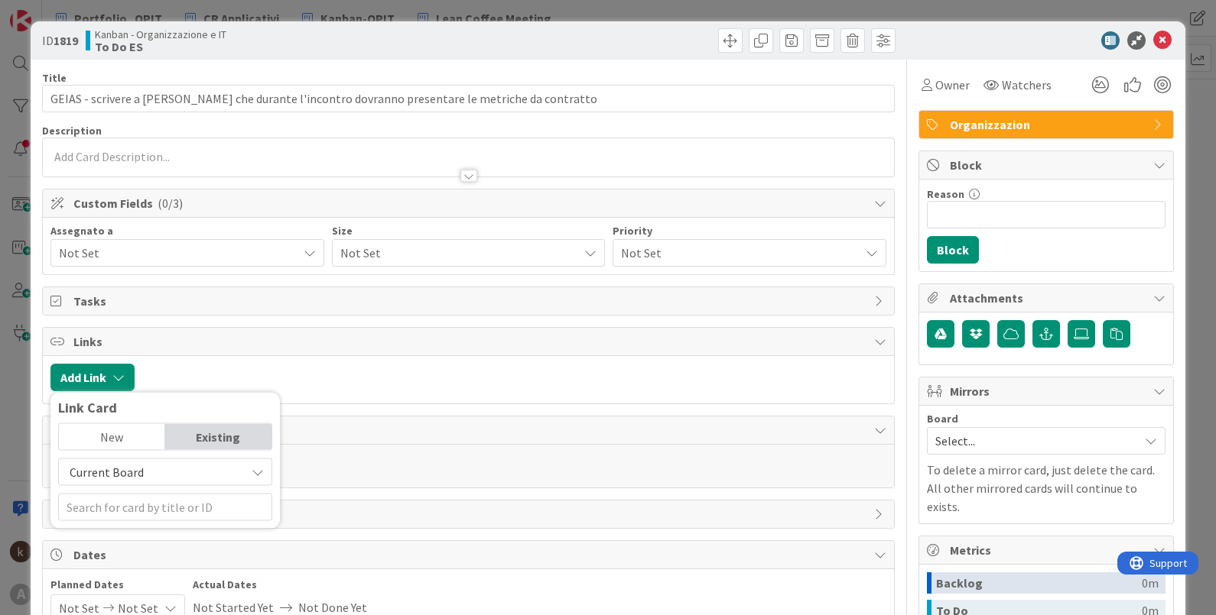
click at [147, 477] on span "Current Board" at bounding box center [152, 472] width 171 height 21
click at [151, 492] on span "All Boards" at bounding box center [173, 535] width 213 height 23
click at [130, 432] on div "New" at bounding box center [112, 437] width 106 height 26
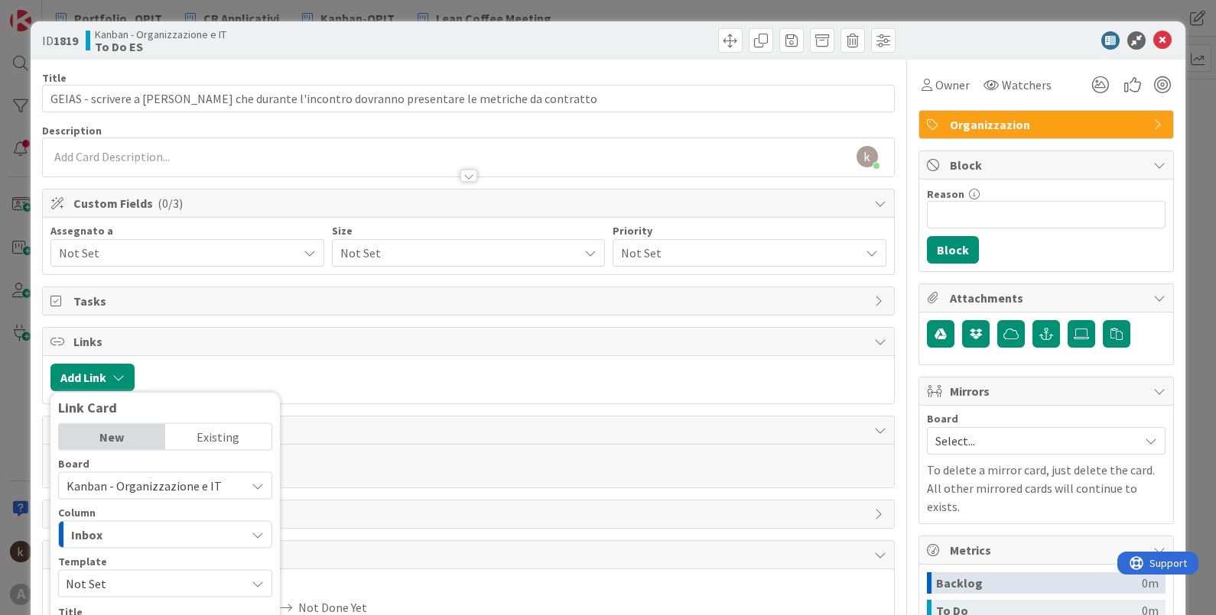
scroll to position [222, 0]
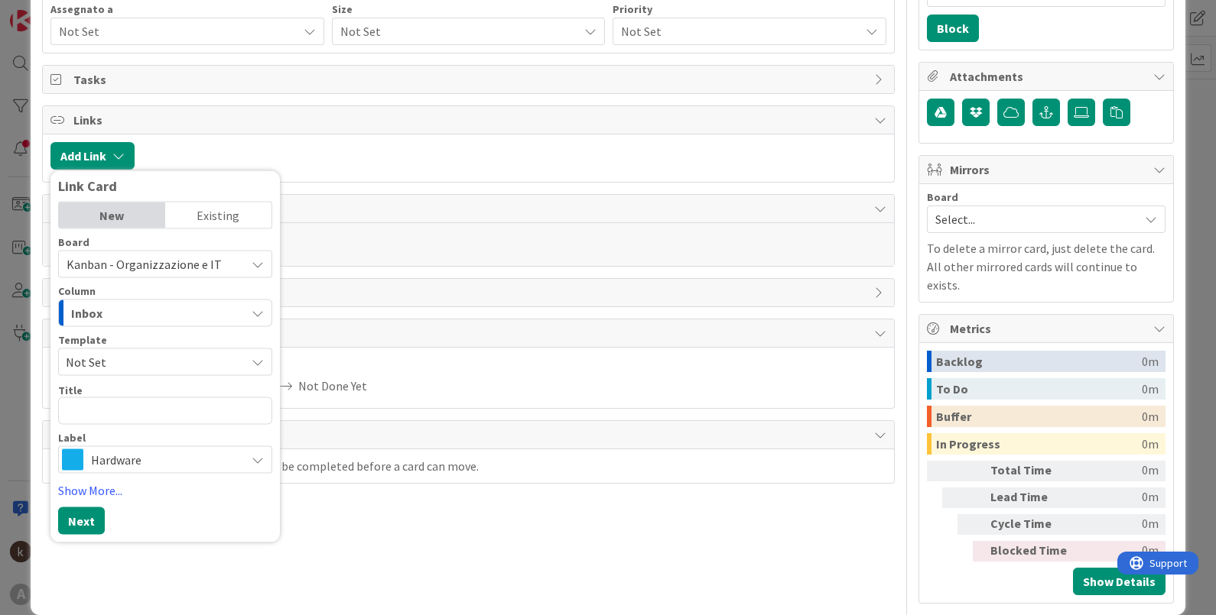
click at [191, 204] on div "Existing" at bounding box center [218, 216] width 106 height 26
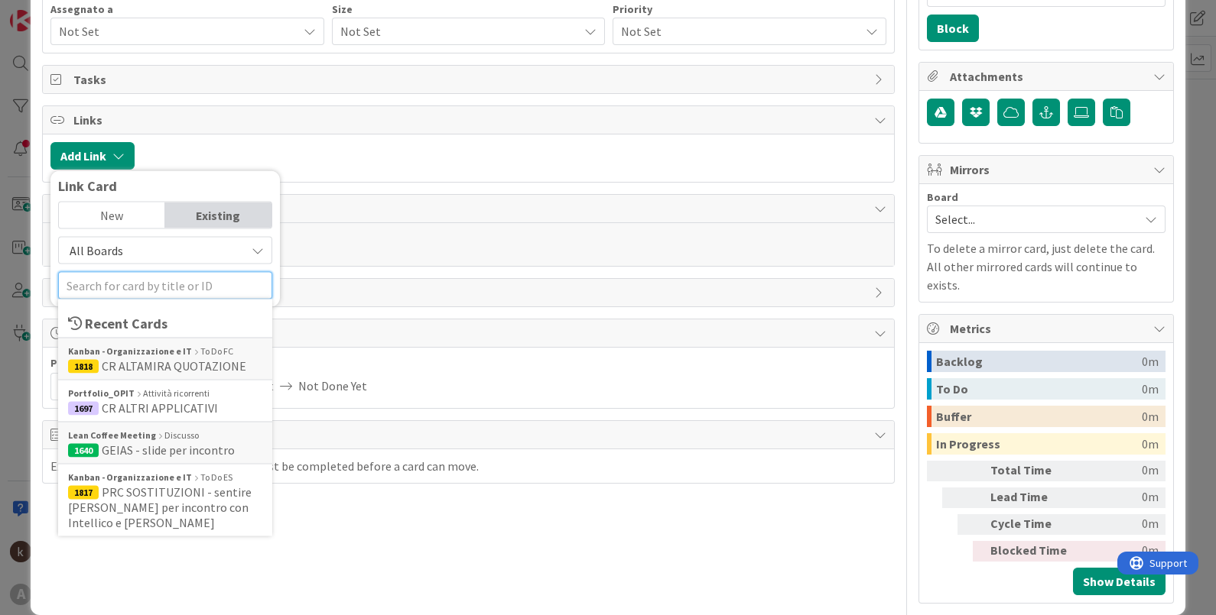
click at [139, 283] on input "text" at bounding box center [165, 286] width 214 height 28
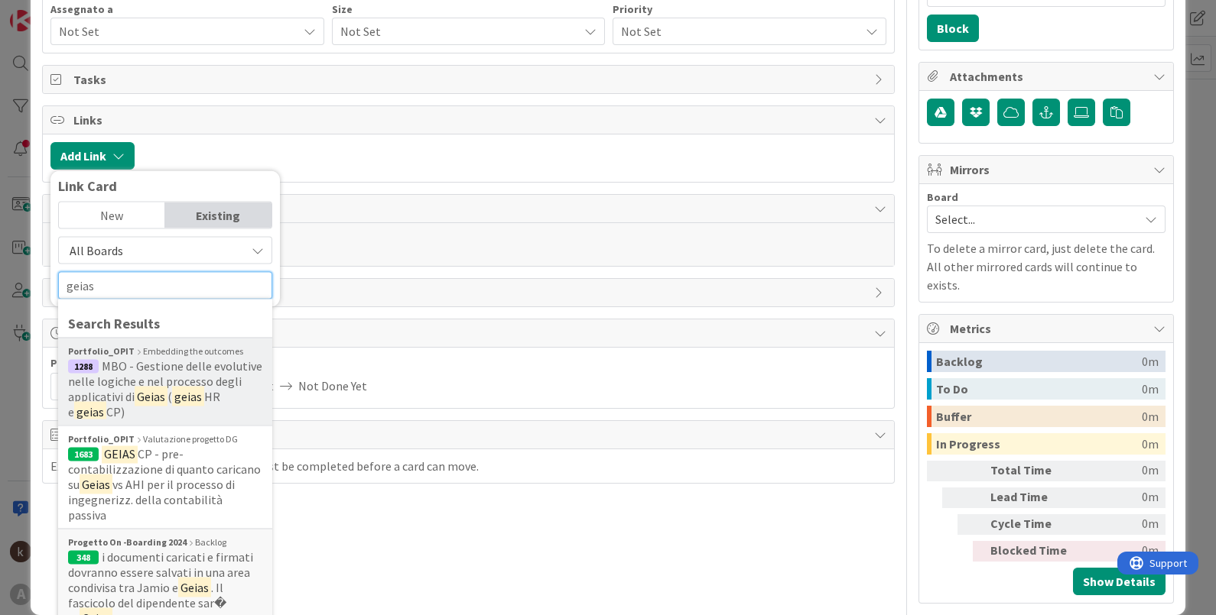
type input "geias"
click at [138, 403] on mark "Geias" at bounding box center [151, 397] width 33 height 20
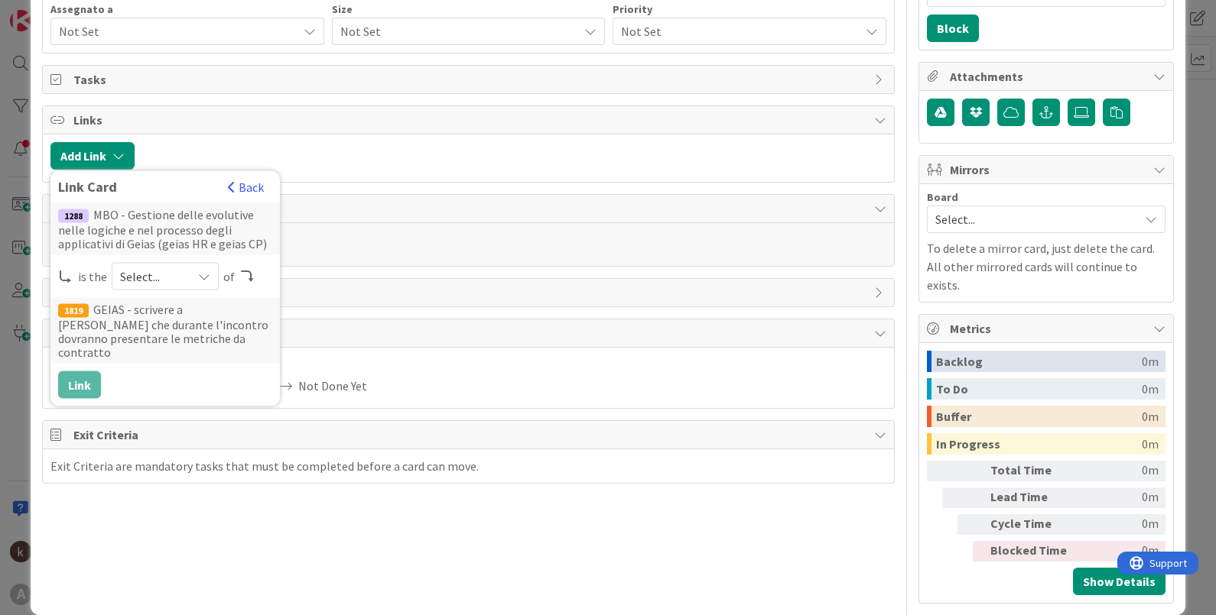
click at [125, 266] on span "Select..." at bounding box center [152, 276] width 64 height 21
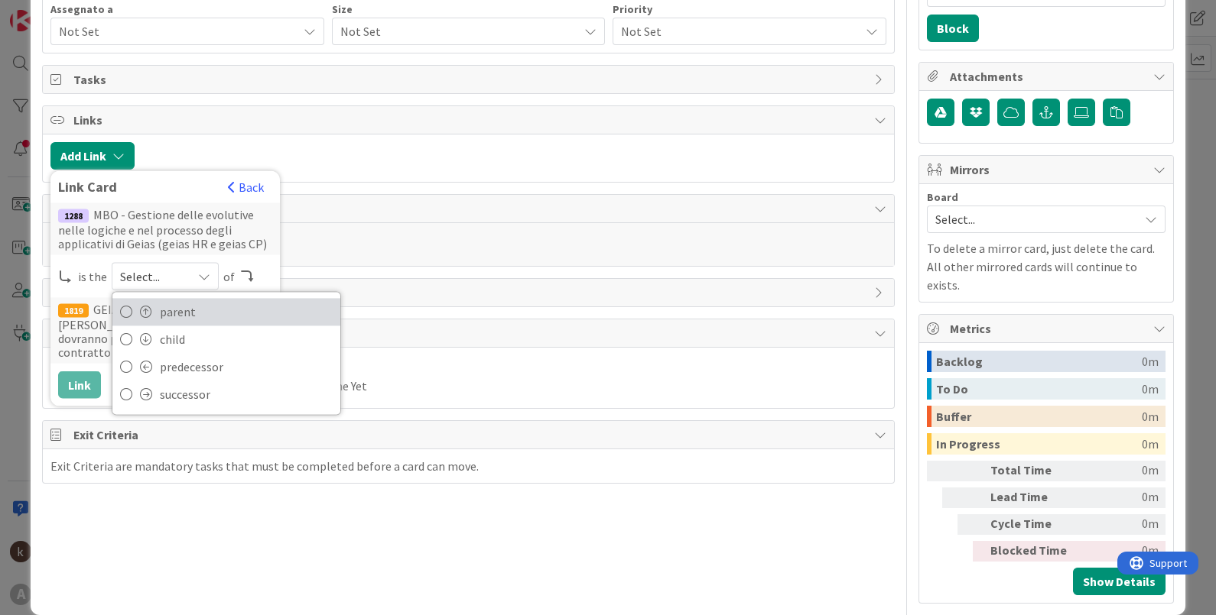
click at [121, 310] on icon at bounding box center [126, 311] width 12 height 23
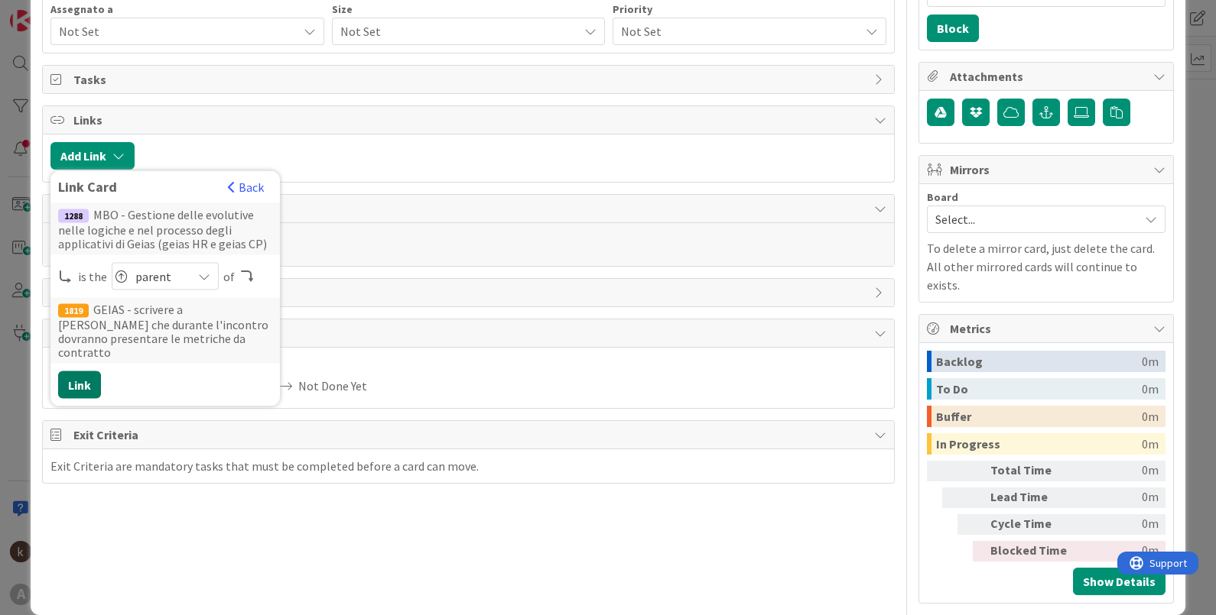
click at [76, 372] on button "Link" at bounding box center [79, 386] width 43 height 28
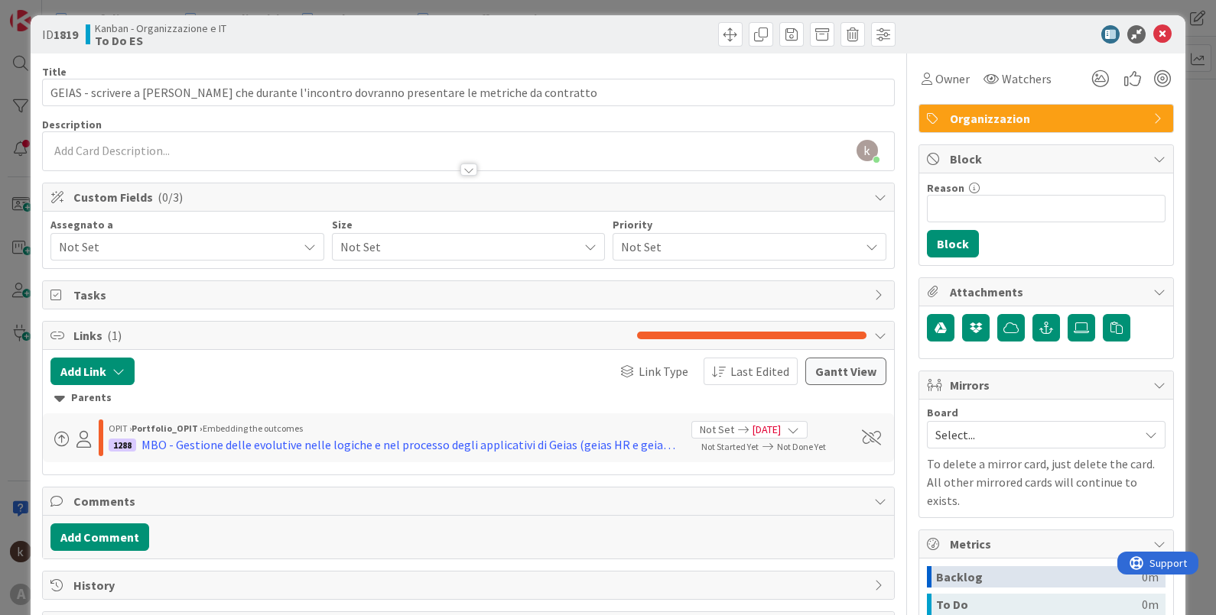
scroll to position [0, 0]
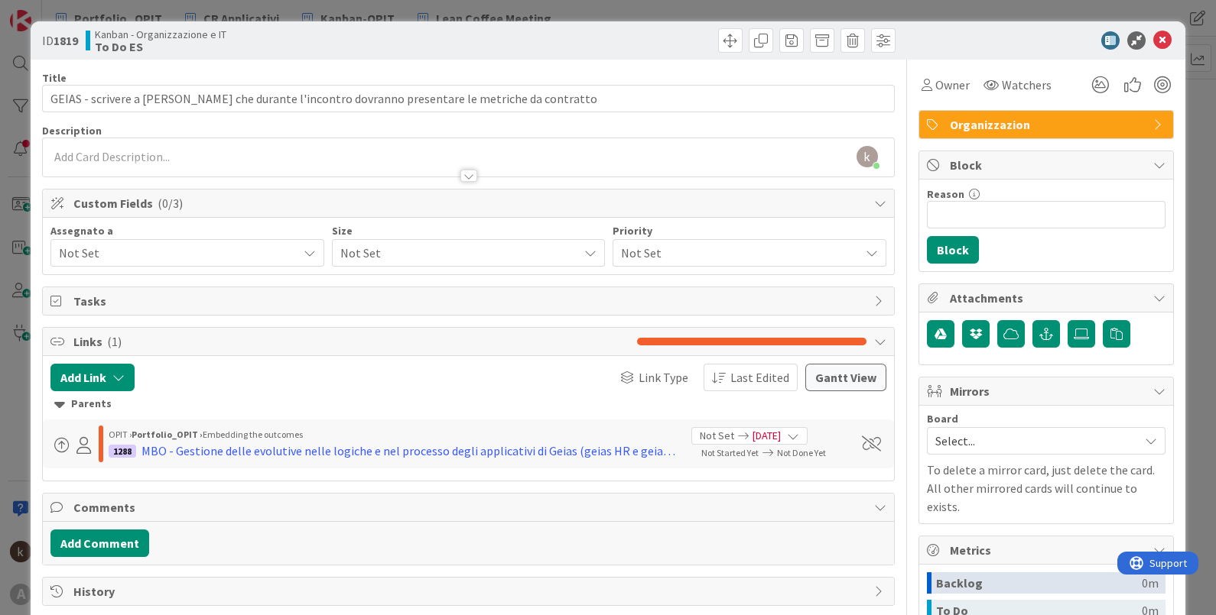
click at [206, 256] on span "Not Set" at bounding box center [178, 253] width 239 height 18
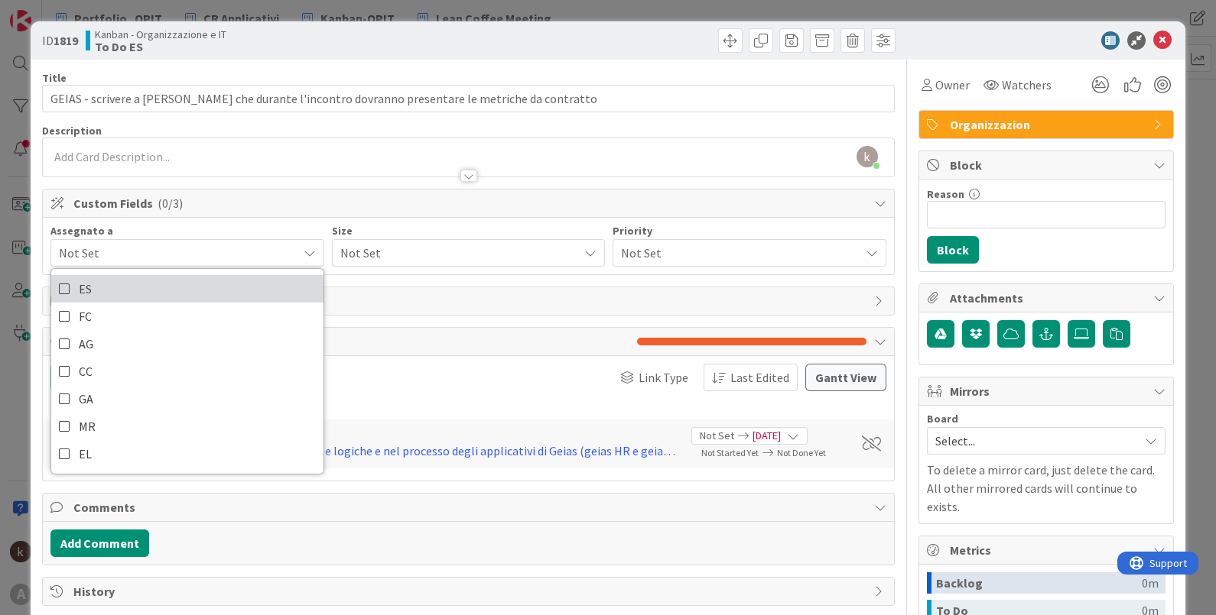
click at [177, 293] on link "ES" at bounding box center [187, 289] width 272 height 28
click at [392, 258] on span "Not Set" at bounding box center [455, 252] width 231 height 21
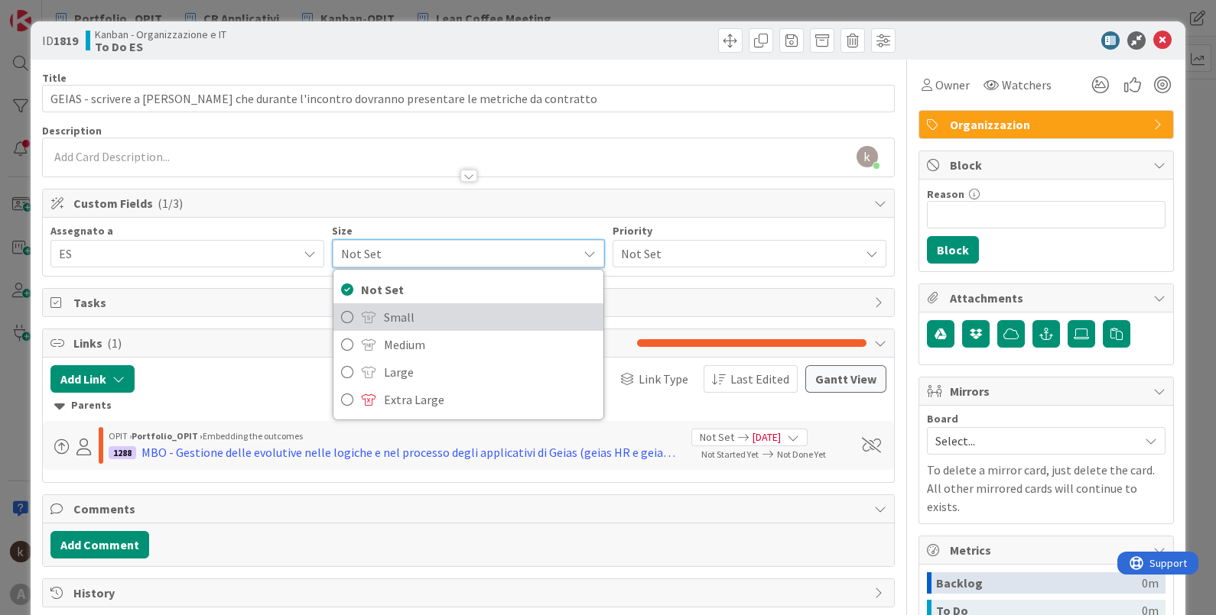
click at [384, 324] on span "Small" at bounding box center [490, 317] width 213 height 23
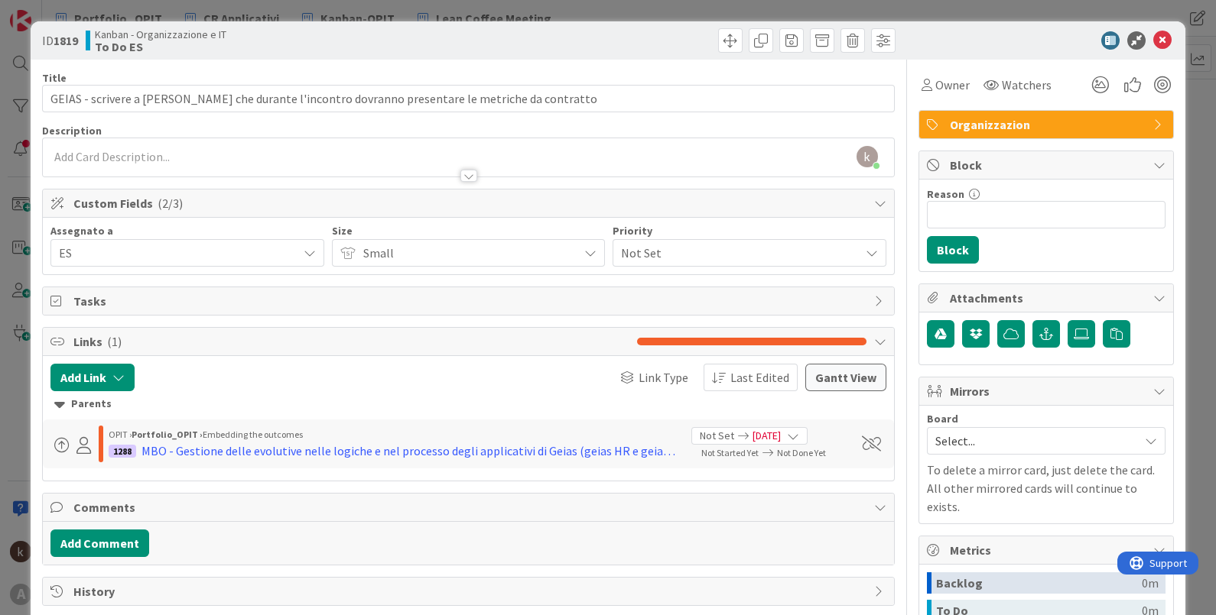
click at [677, 252] on span "Not Set" at bounding box center [736, 252] width 231 height 21
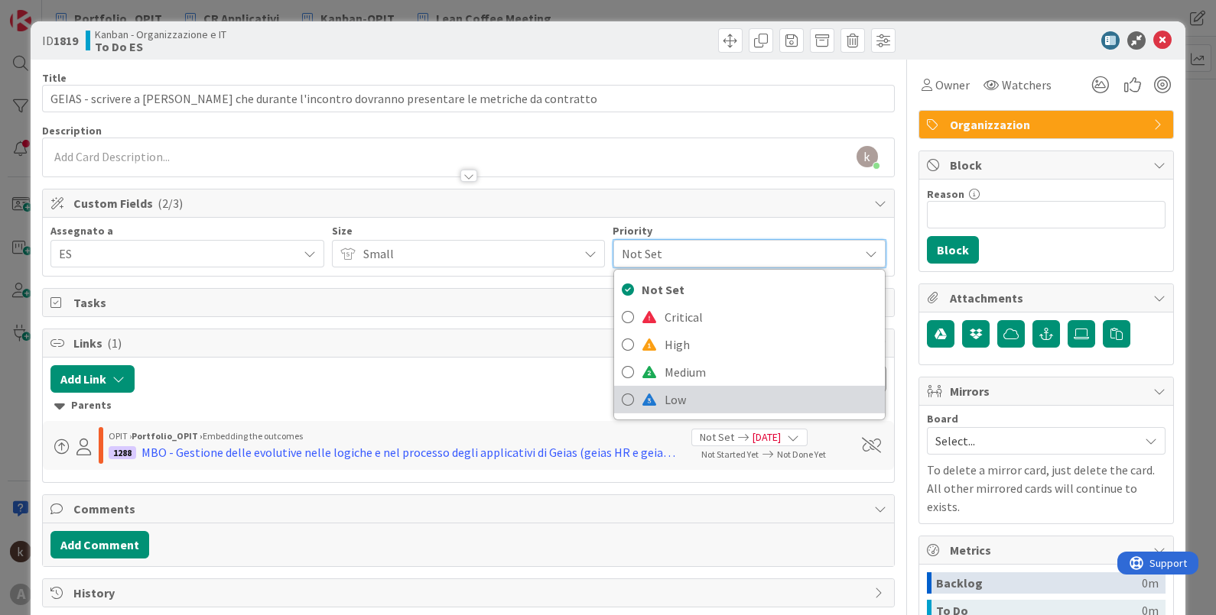
click at [642, 394] on span at bounding box center [648, 400] width 15 height 12
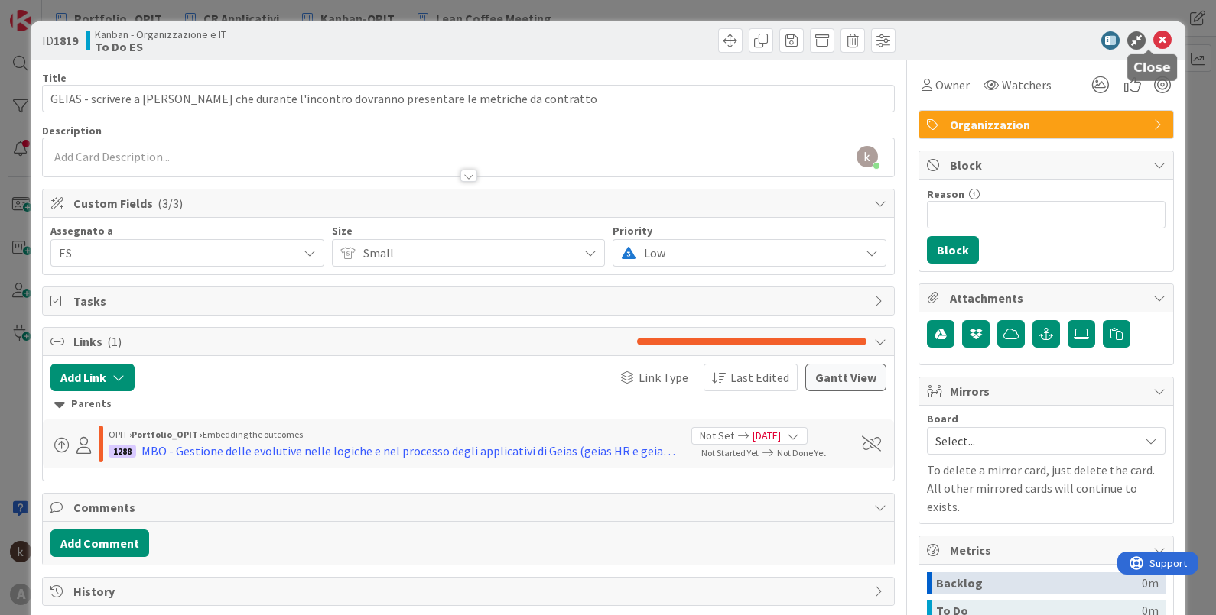
click at [972, 42] on icon at bounding box center [1162, 40] width 18 height 18
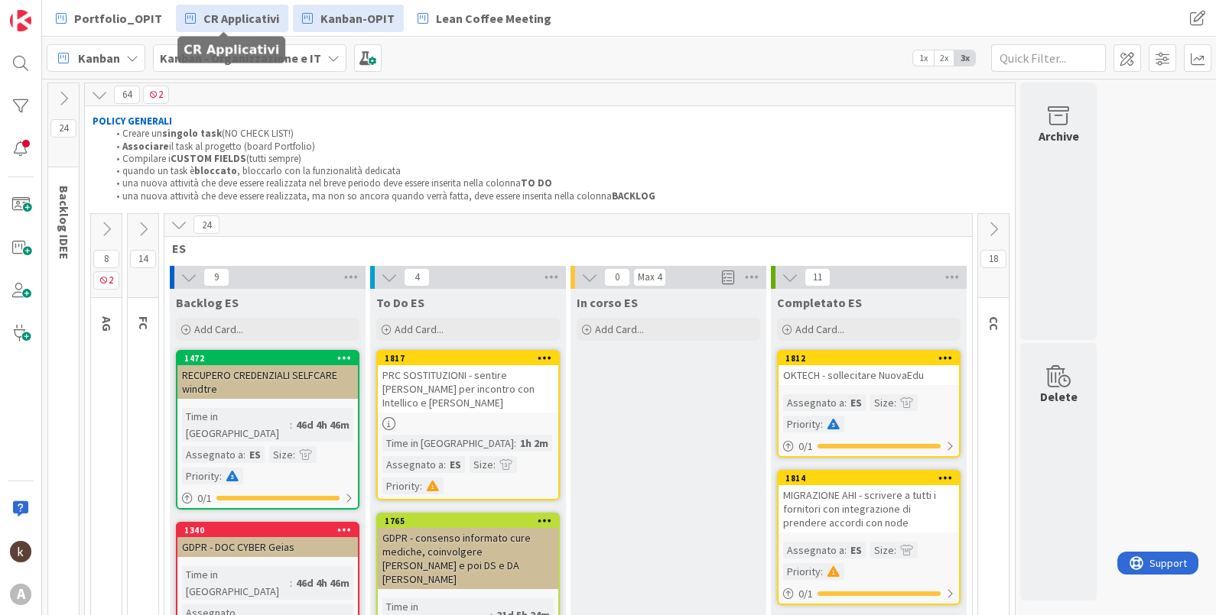
click at [241, 17] on span "CR Applicativi" at bounding box center [241, 18] width 76 height 18
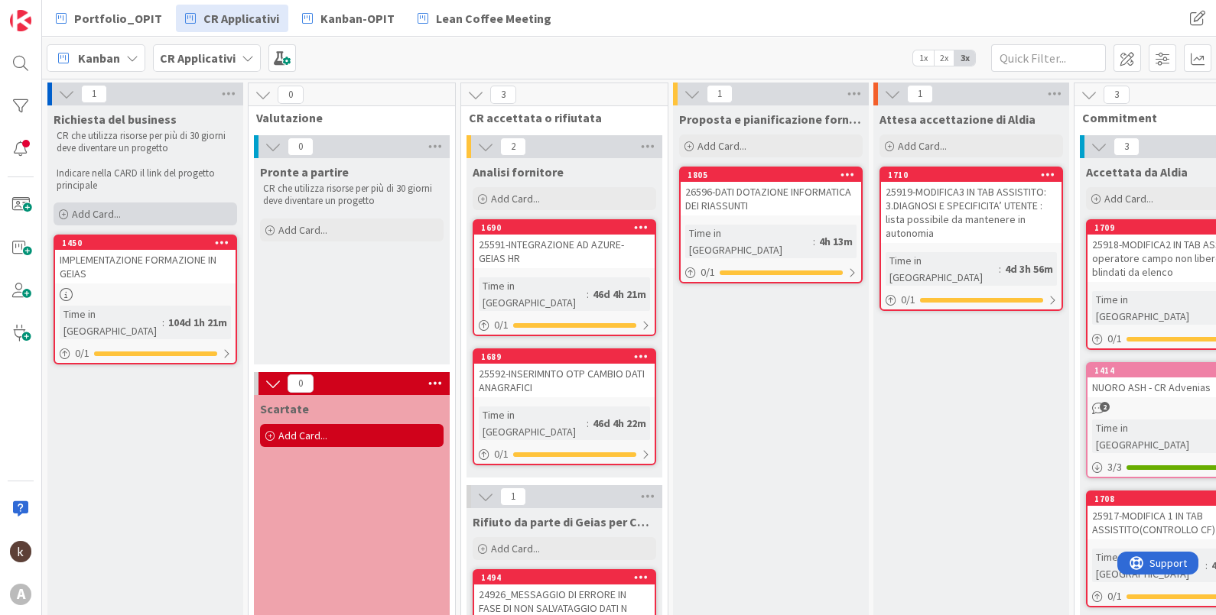
click at [104, 206] on div "Add Card..." at bounding box center [145, 214] width 183 height 23
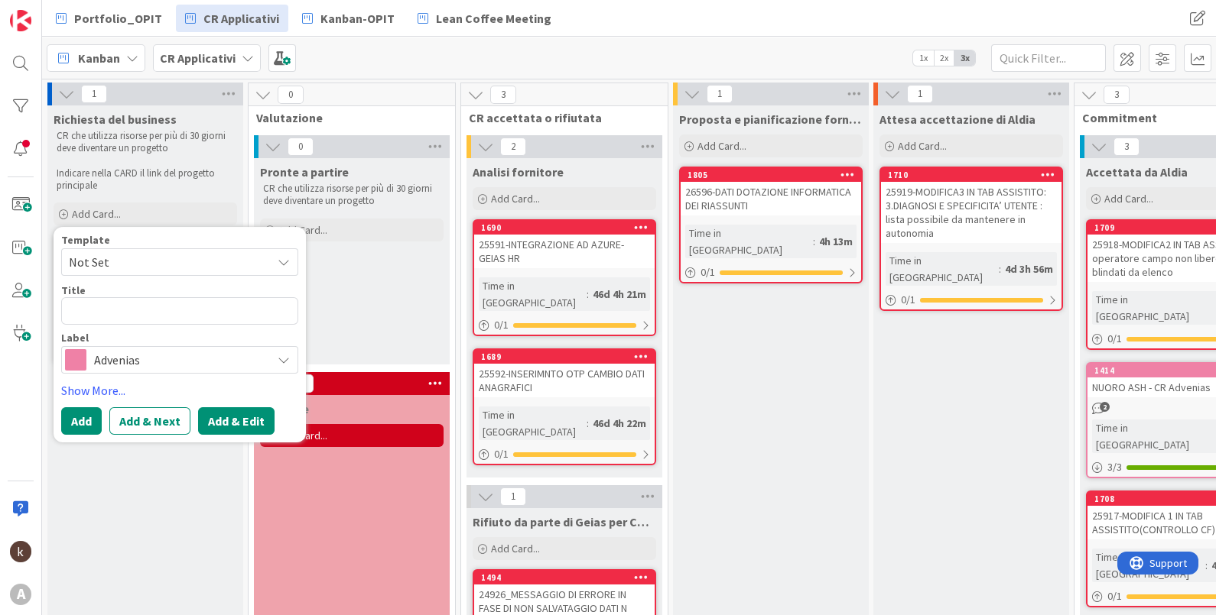
click at [238, 408] on button "Add & Edit" at bounding box center [236, 421] width 76 height 28
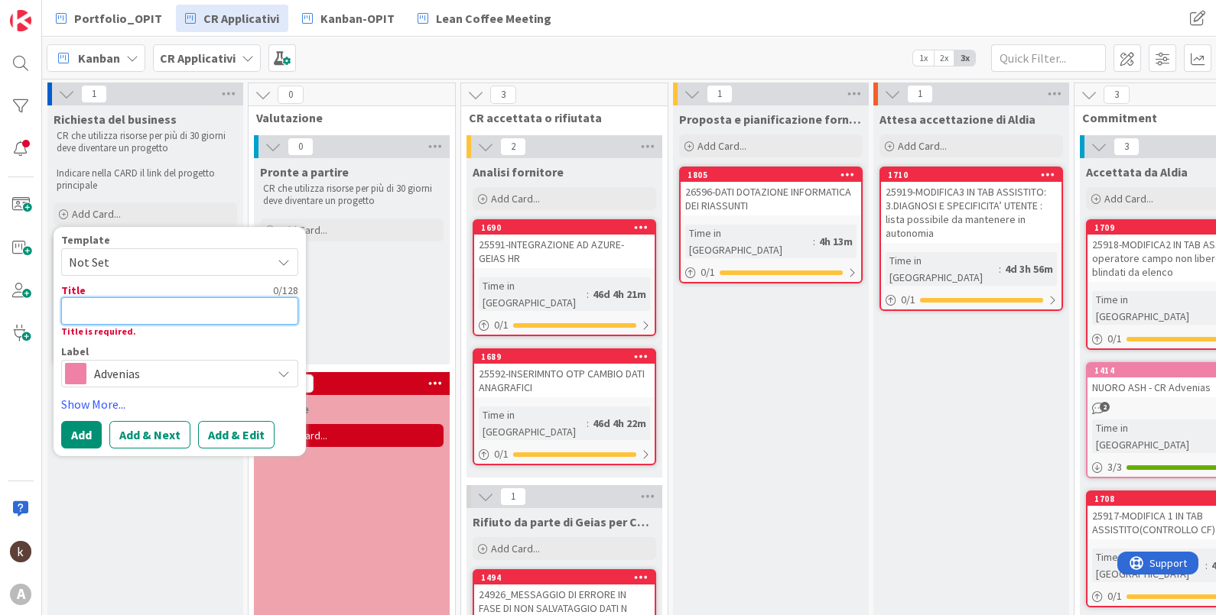
click at [141, 310] on textarea at bounding box center [179, 311] width 237 height 28
type textarea "x"
type textarea "p"
type textarea "x"
type textarea "pr"
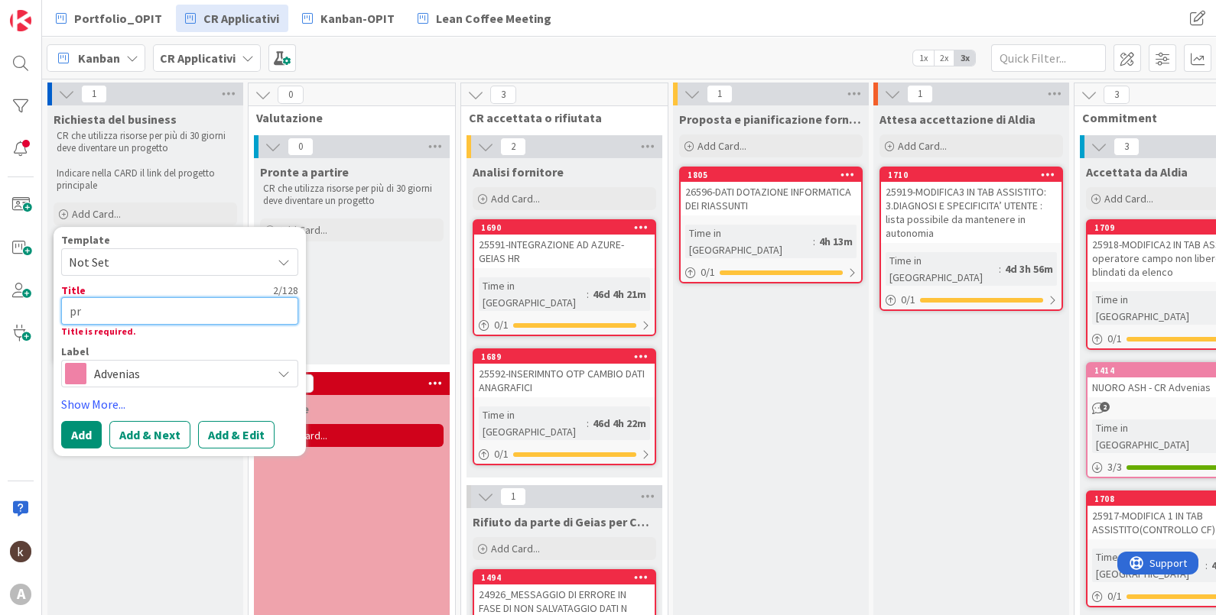
type textarea "x"
type textarea "pro"
type textarea "x"
type textarea "prov"
type textarea "x"
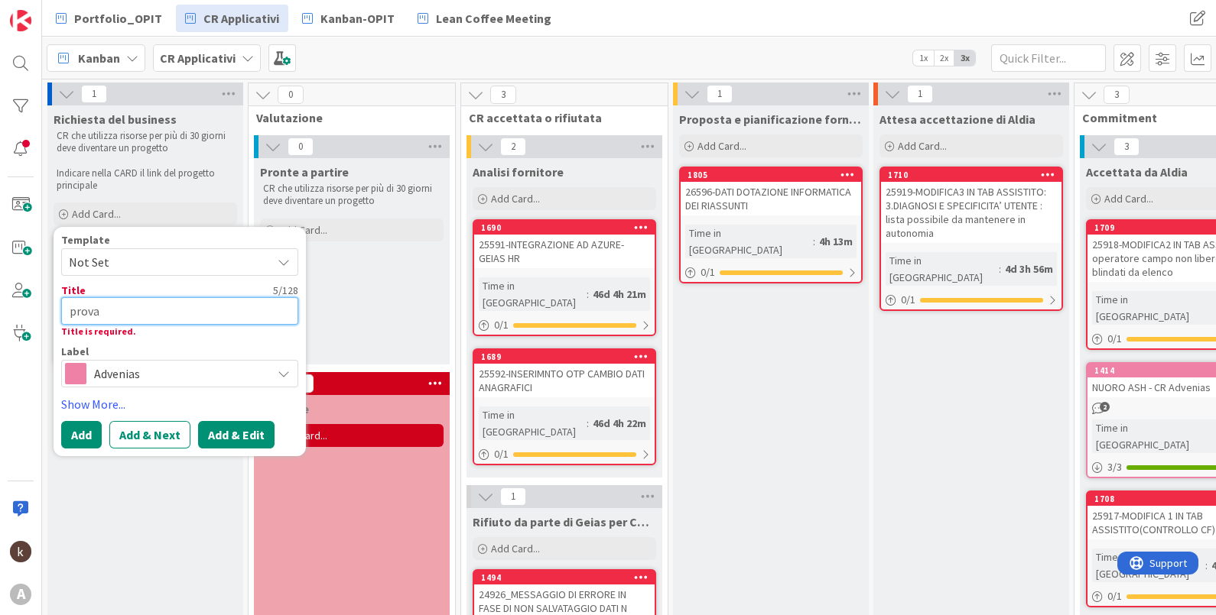
type textarea "prova"
click at [223, 435] on button "Add & Edit" at bounding box center [236, 435] width 76 height 28
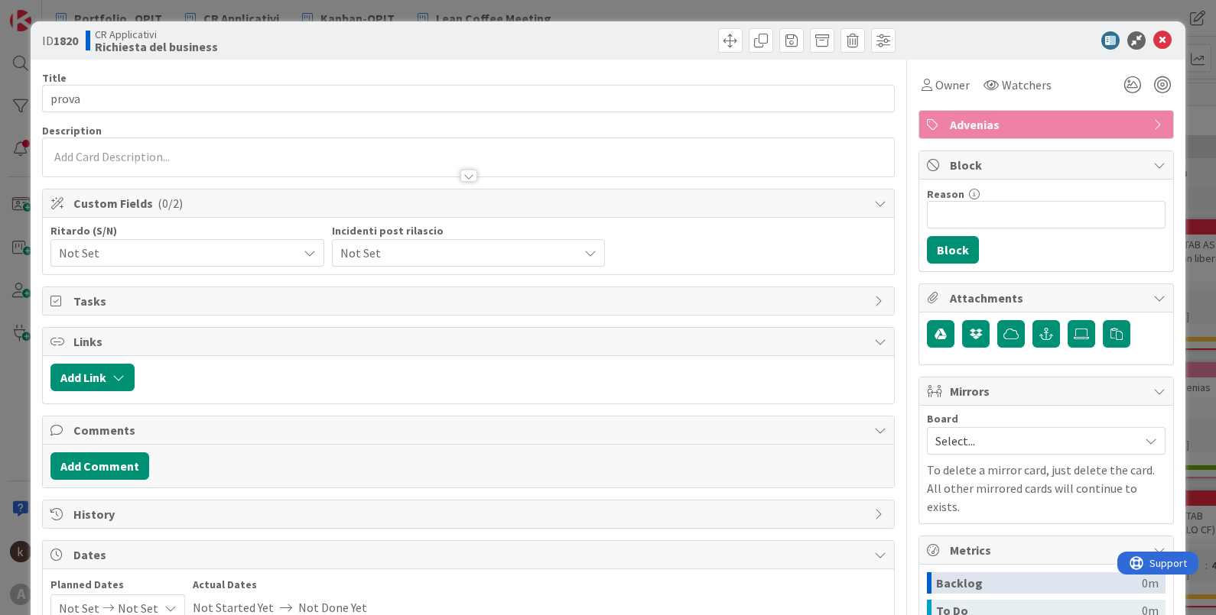
click at [197, 255] on span "Not Set" at bounding box center [174, 252] width 231 height 21
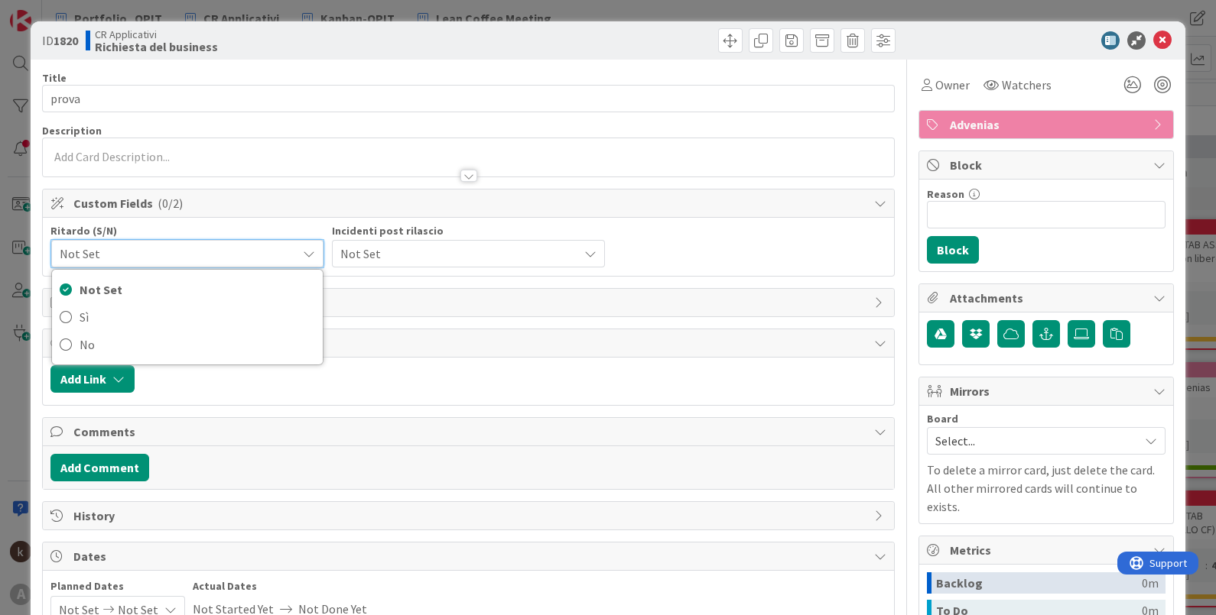
click at [197, 255] on span "Not Set" at bounding box center [174, 253] width 229 height 21
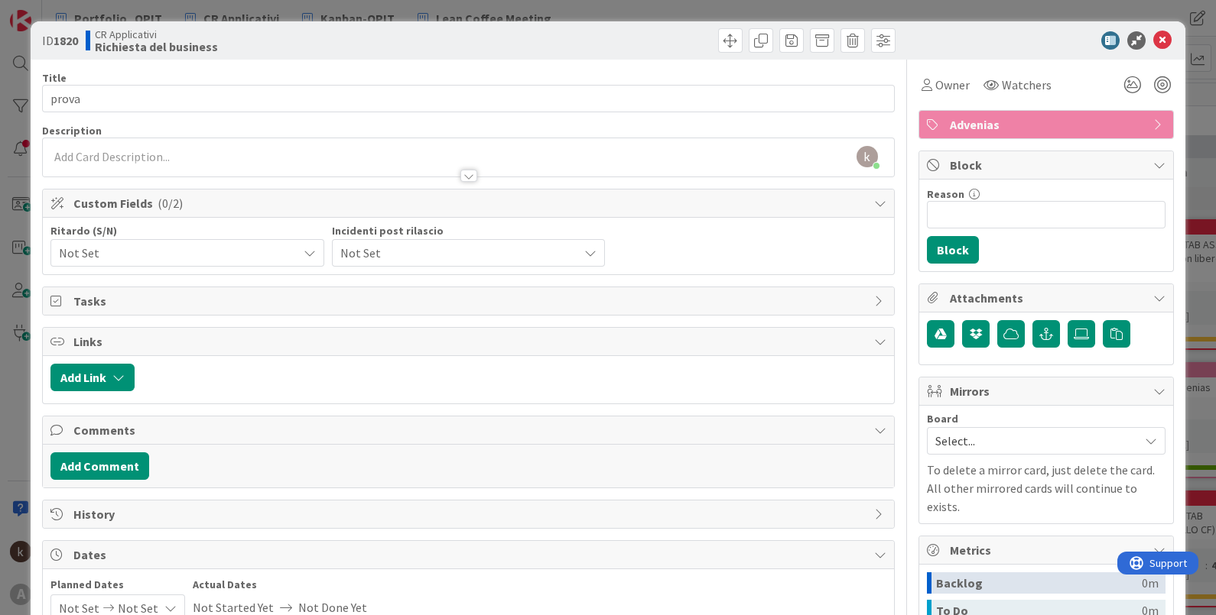
click at [427, 252] on span "Not Set" at bounding box center [455, 252] width 231 height 21
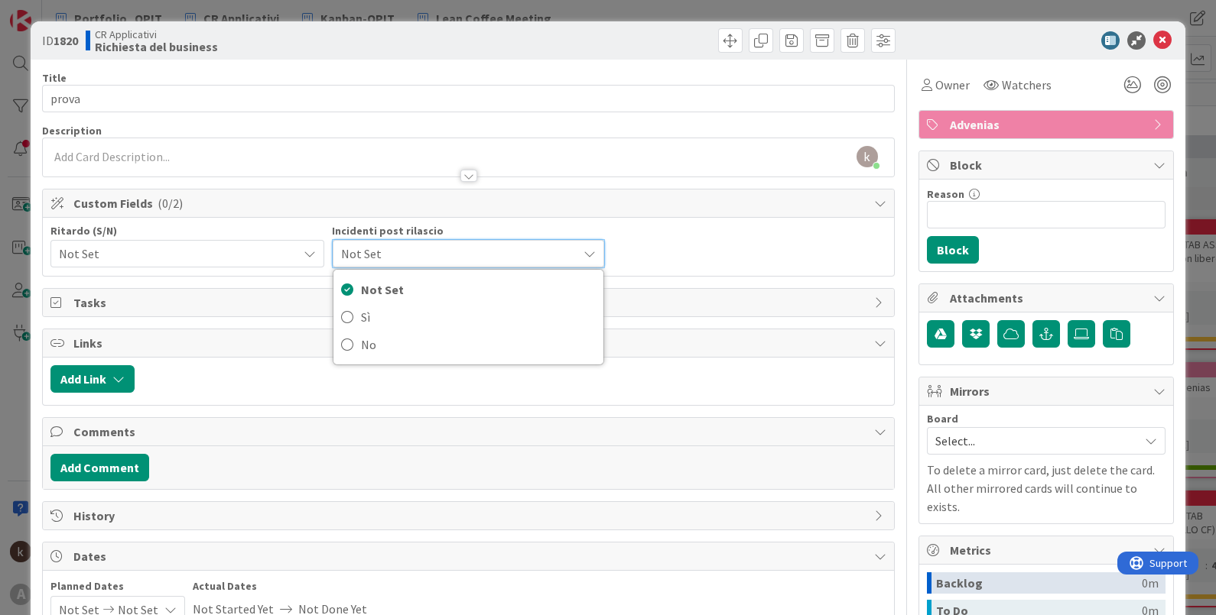
click at [427, 252] on span "Not Set" at bounding box center [455, 253] width 229 height 21
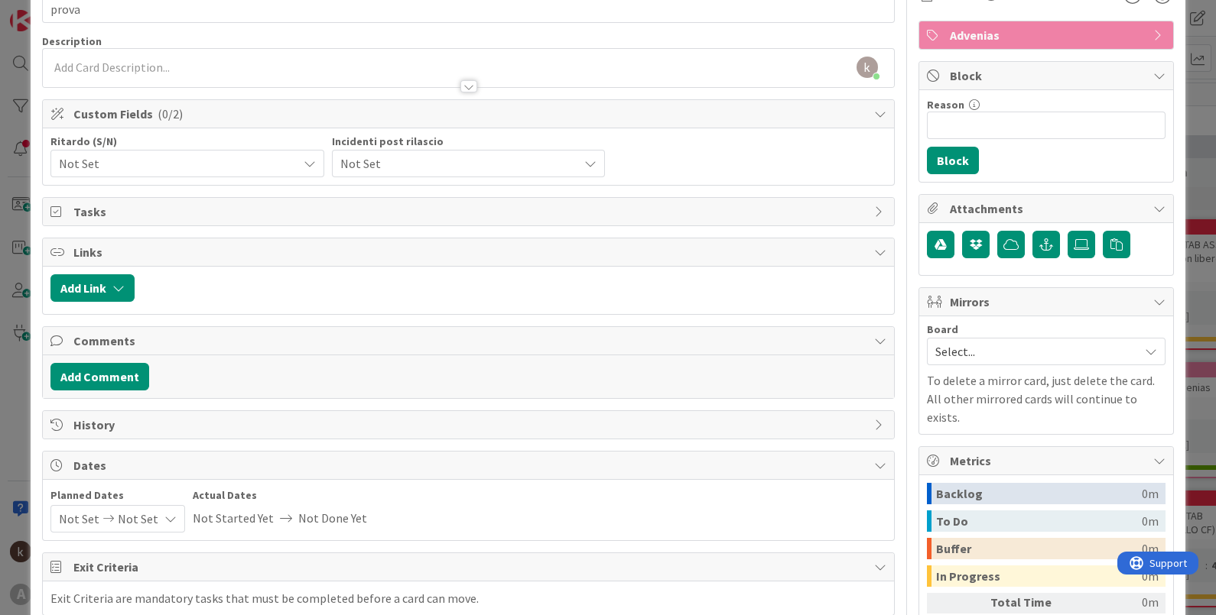
scroll to position [95, 0]
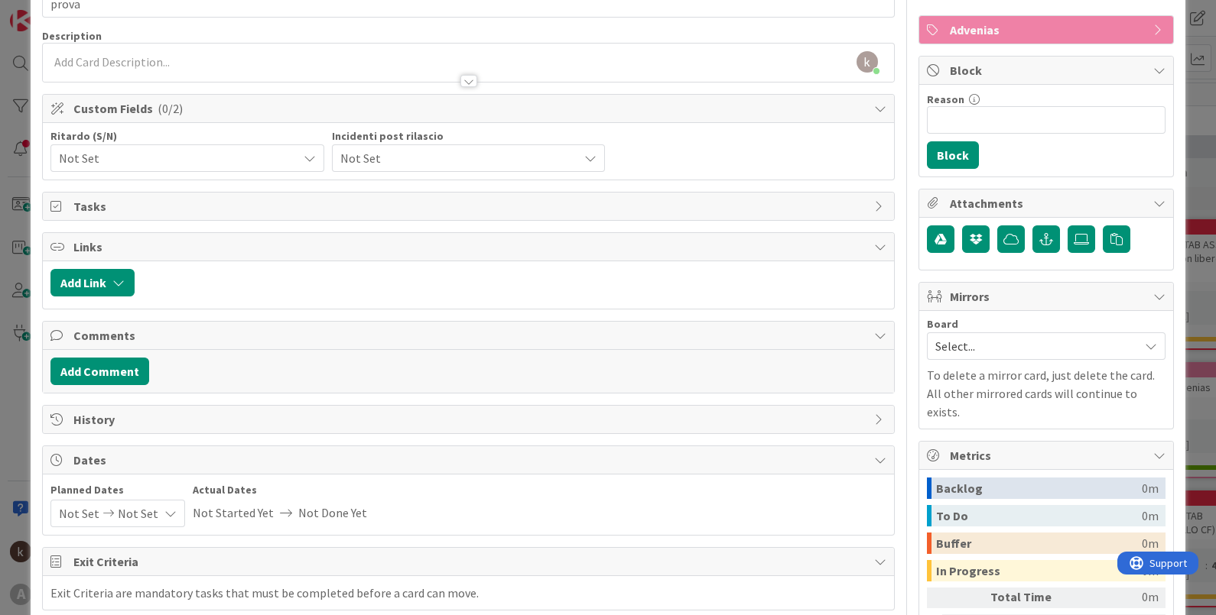
click at [187, 208] on span "Tasks" at bounding box center [470, 206] width 794 height 18
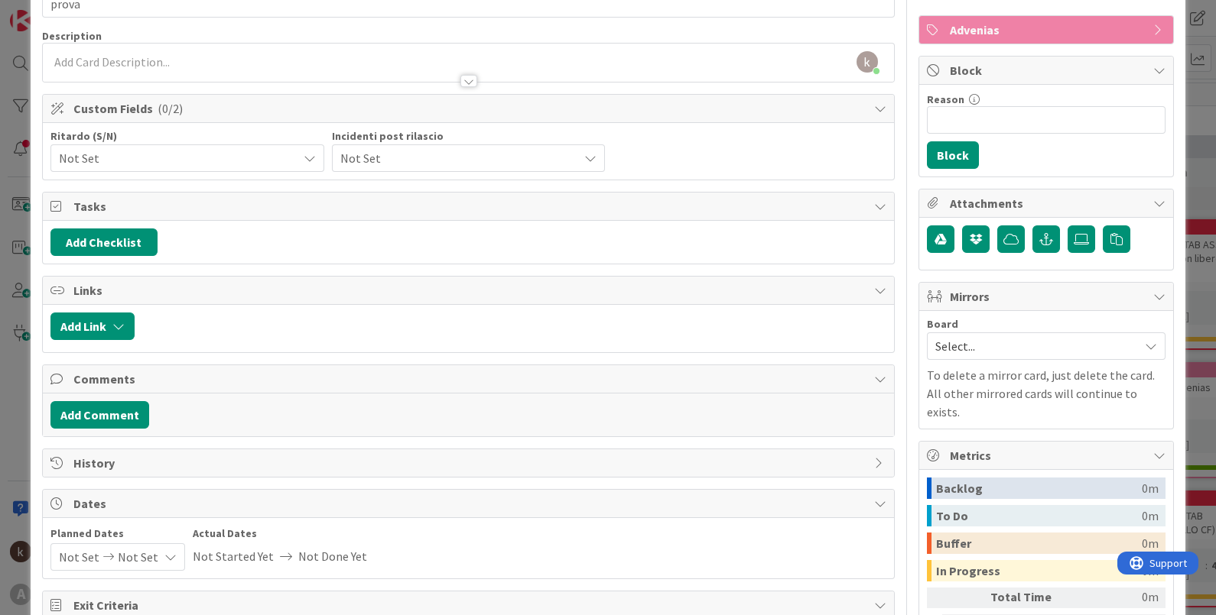
click at [187, 208] on span "Tasks" at bounding box center [470, 206] width 794 height 18
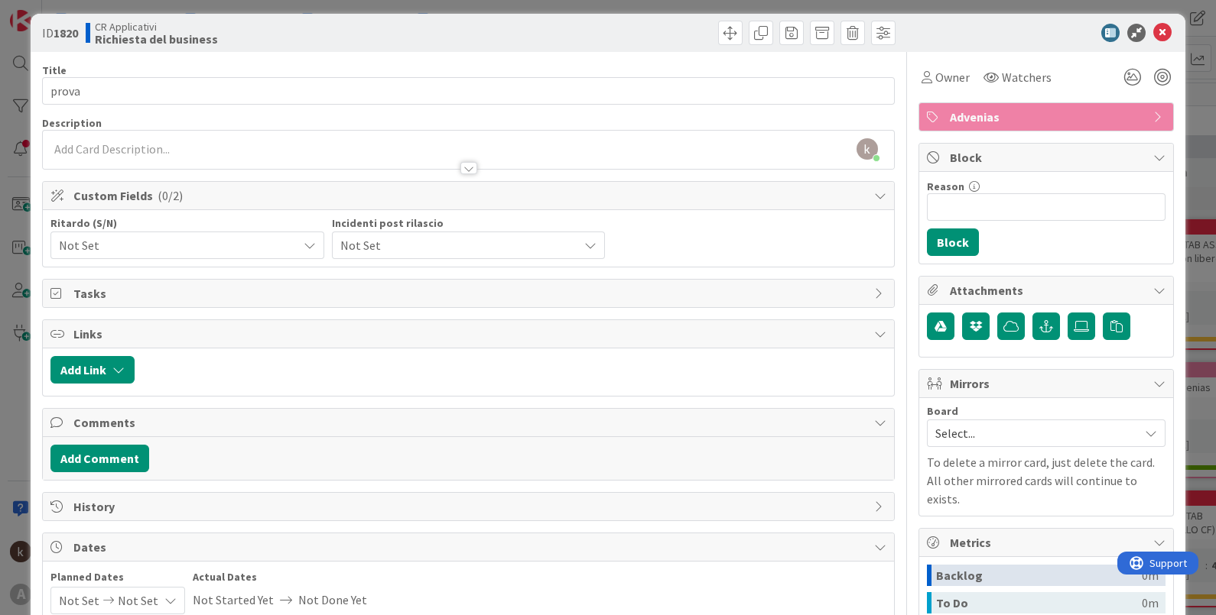
scroll to position [0, 0]
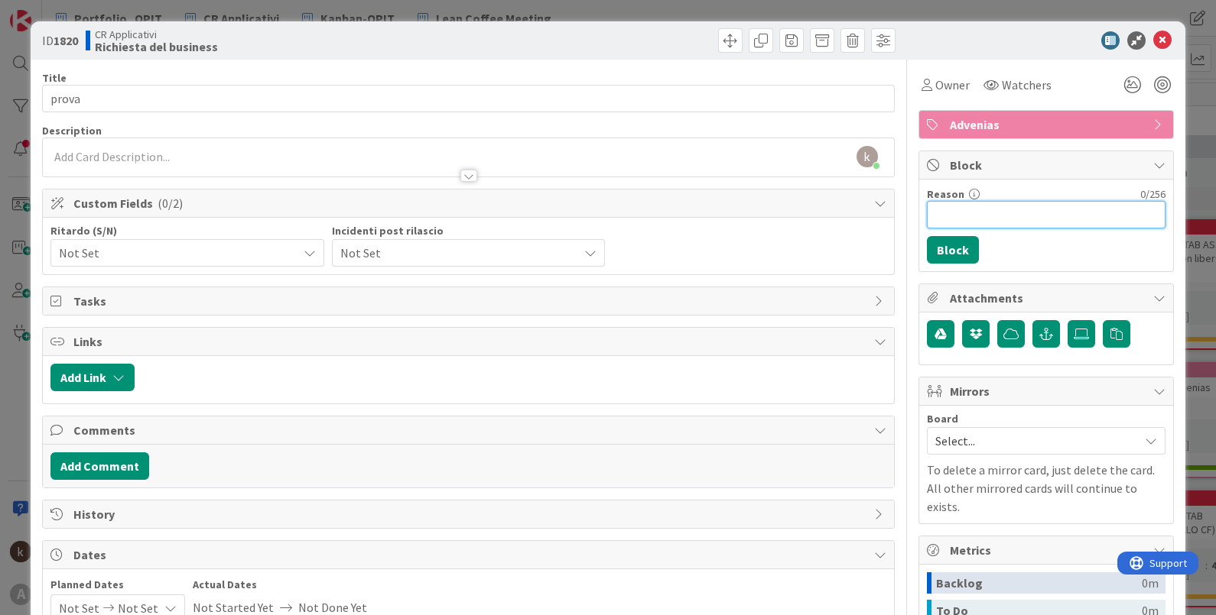
click at [972, 226] on input "Reason" at bounding box center [1046, 215] width 239 height 28
click at [972, 34] on icon at bounding box center [1162, 40] width 18 height 18
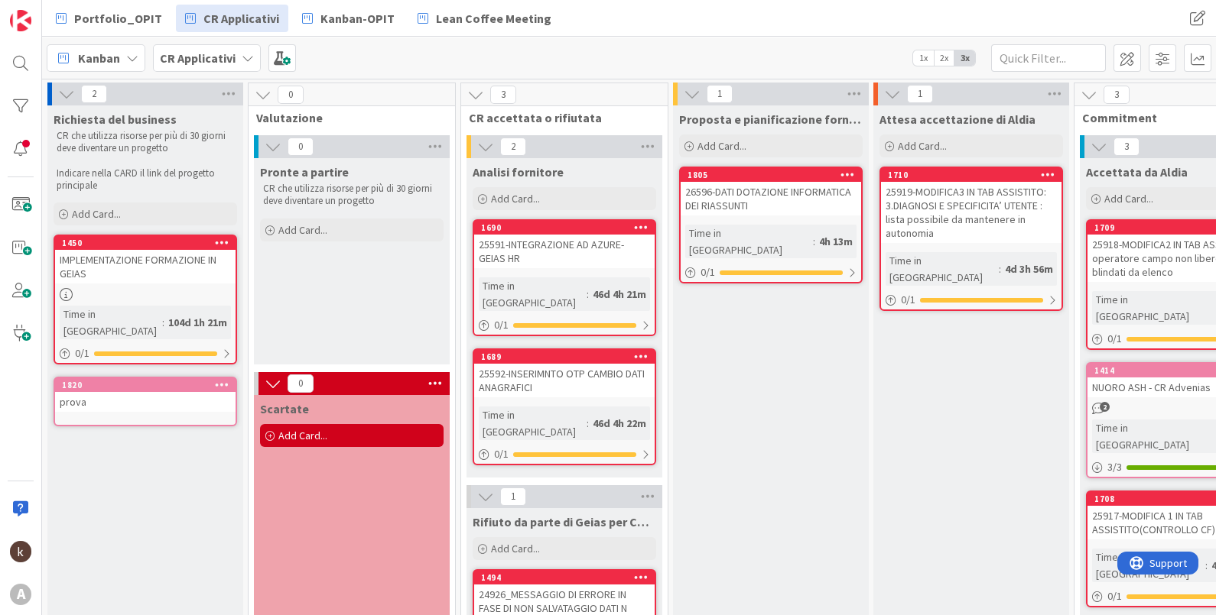
click at [972, 50] on span at bounding box center [1197, 58] width 28 height 28
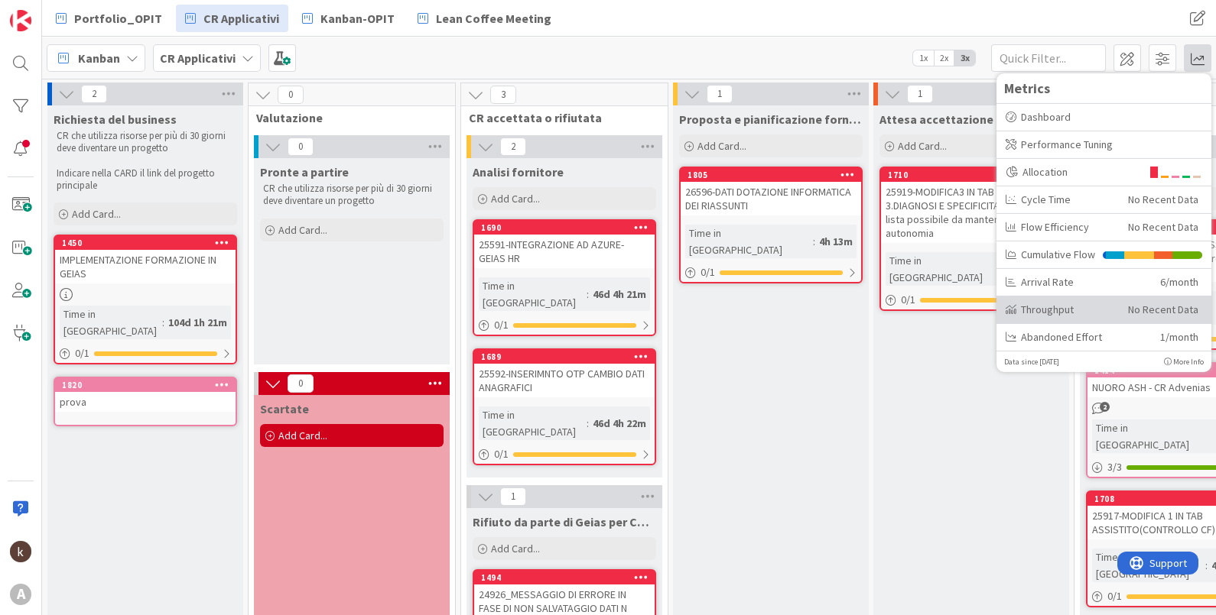
click at [972, 308] on div "Throughput" at bounding box center [1060, 309] width 111 height 16
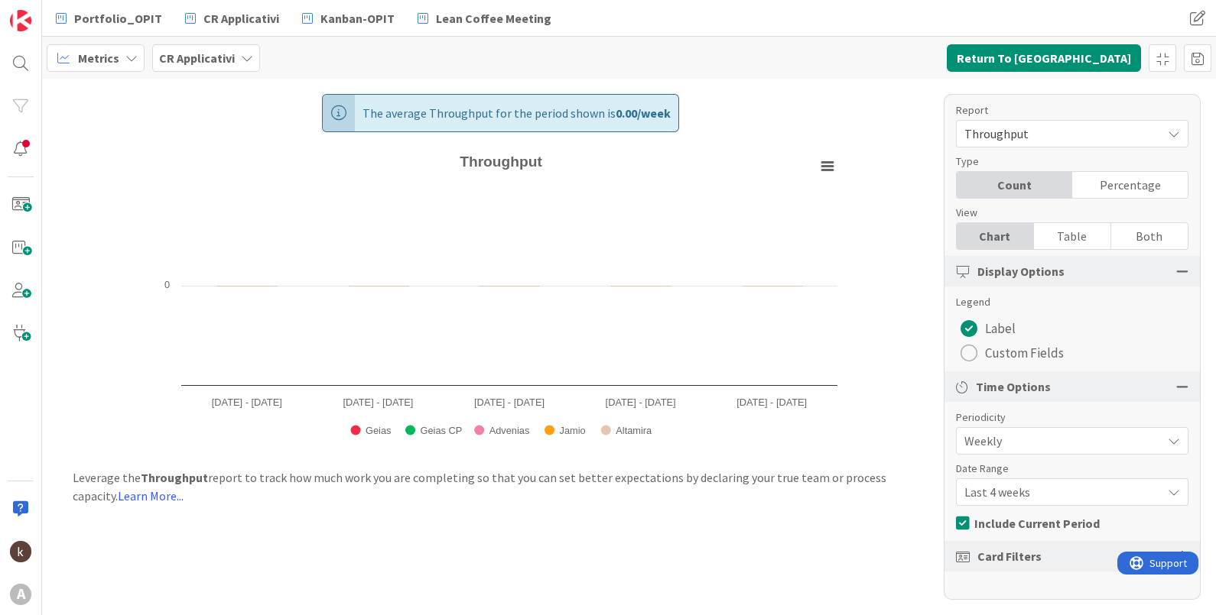
click at [972, 352] on span "Custom Fields" at bounding box center [1024, 353] width 79 height 23
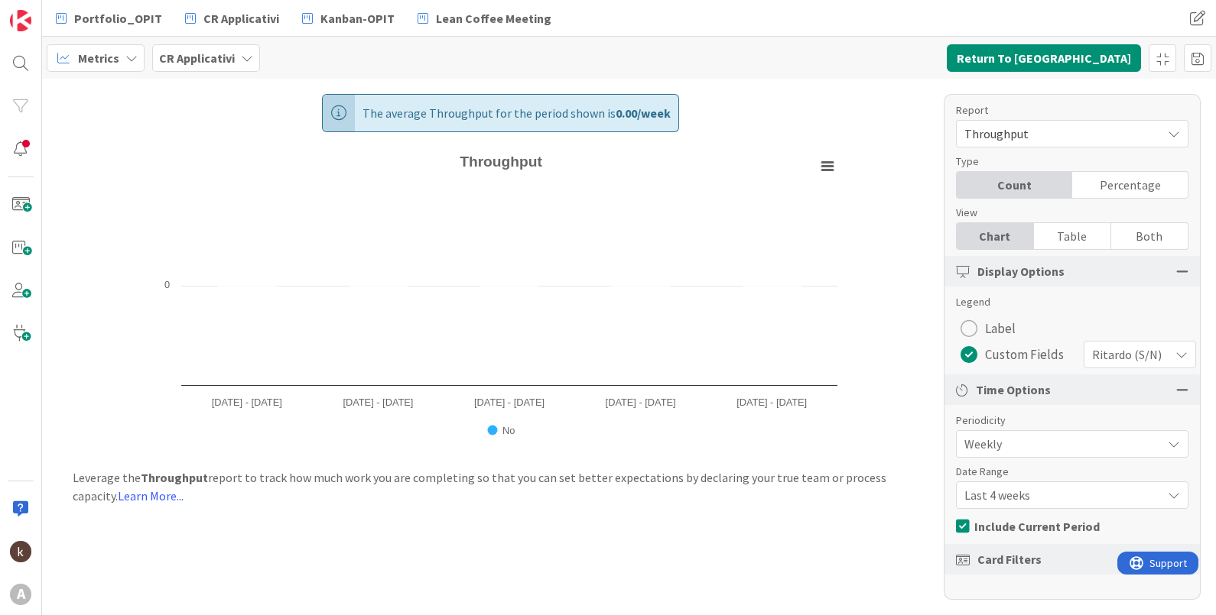
click at [972, 356] on span "Ritardo (S/N)" at bounding box center [1127, 354] width 70 height 21
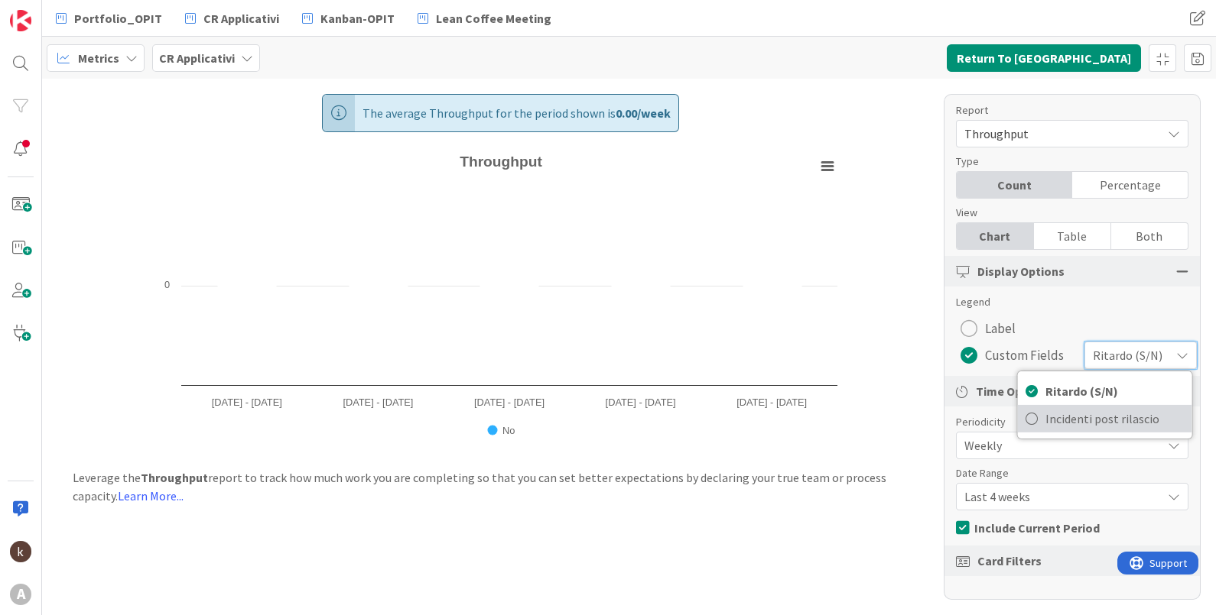
click at [972, 423] on span "Incidenti post rilascio" at bounding box center [1114, 418] width 139 height 23
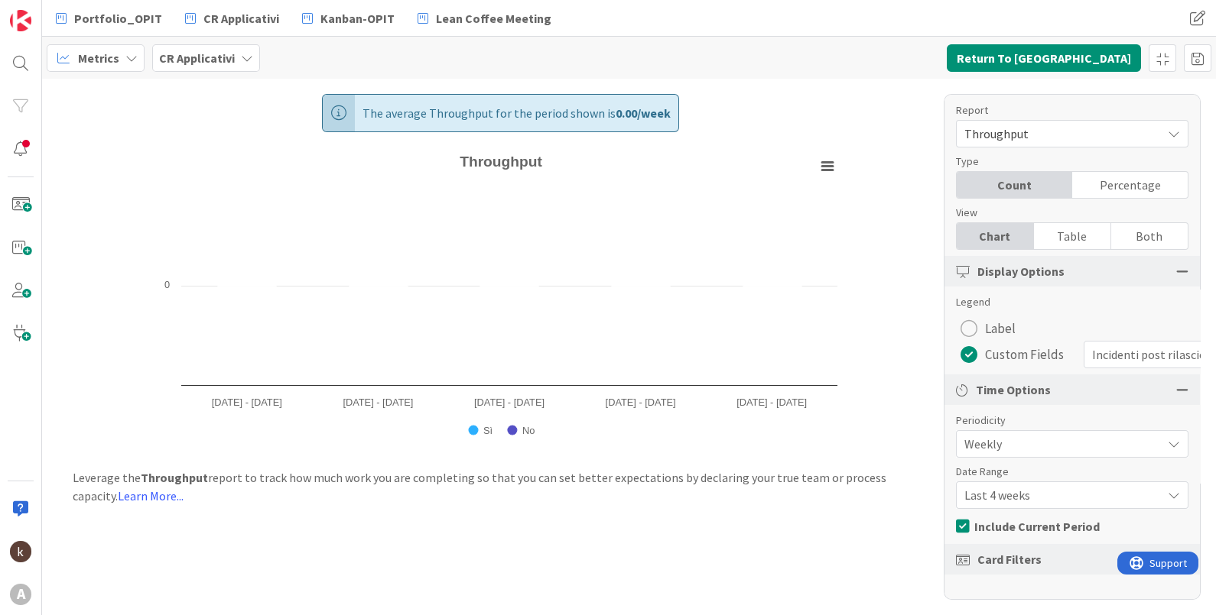
click at [972, 446] on span "Weekly" at bounding box center [1059, 443] width 190 height 21
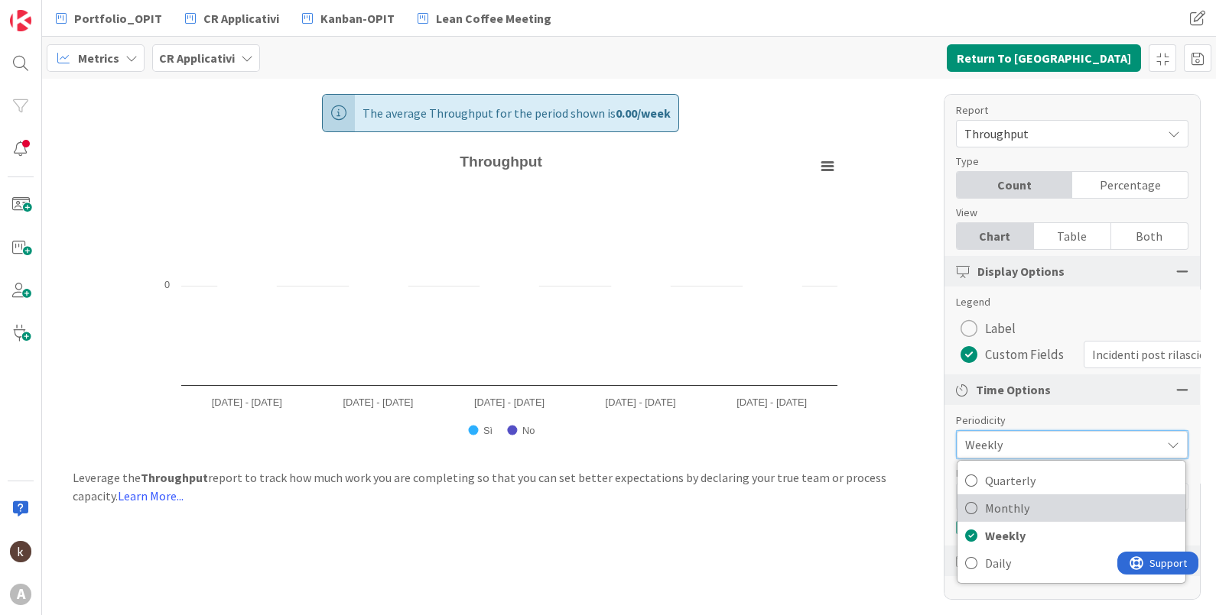
click at [972, 492] on span "Monthly" at bounding box center [1081, 508] width 193 height 23
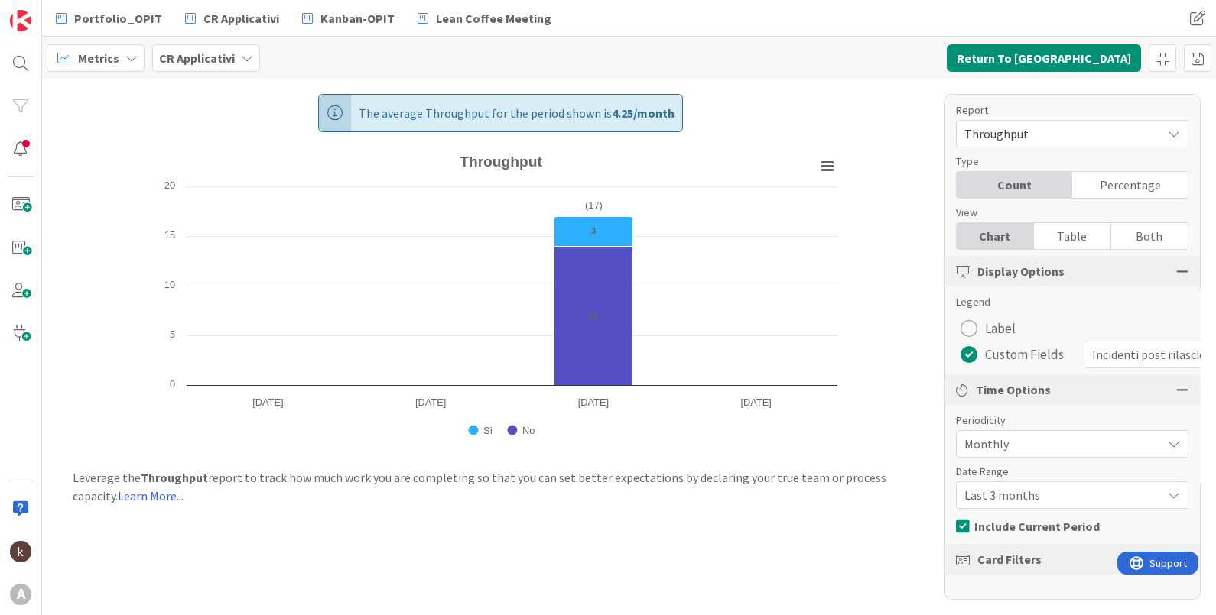
click at [972, 492] on span "Last 3 months" at bounding box center [1059, 495] width 190 height 21
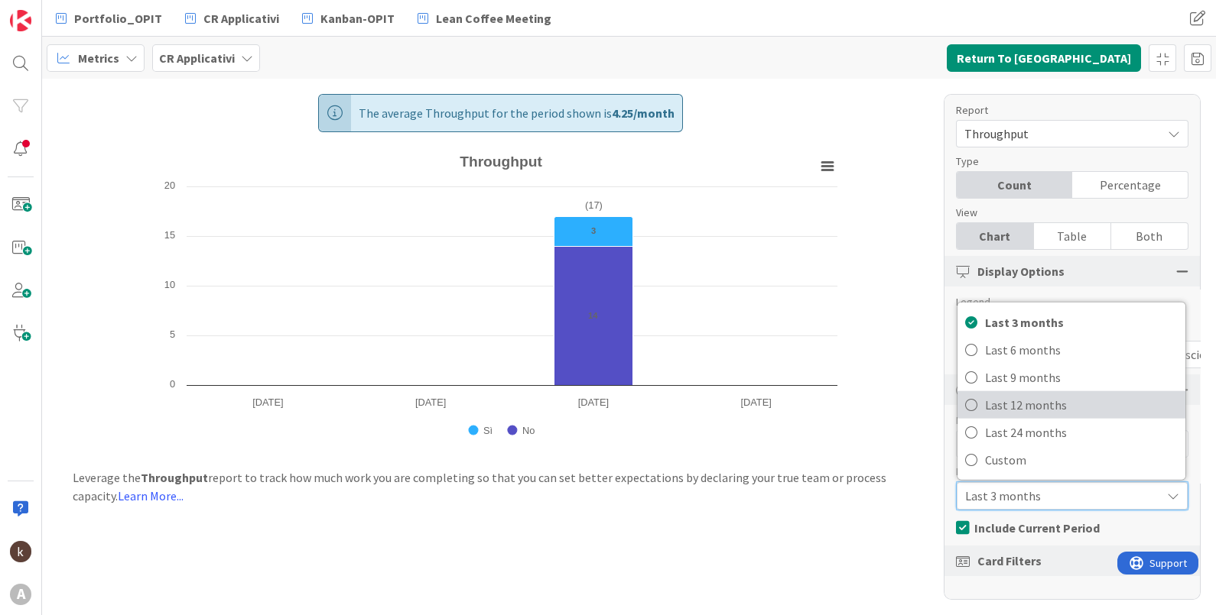
click at [972, 406] on span "Last 12 months" at bounding box center [1081, 405] width 193 height 23
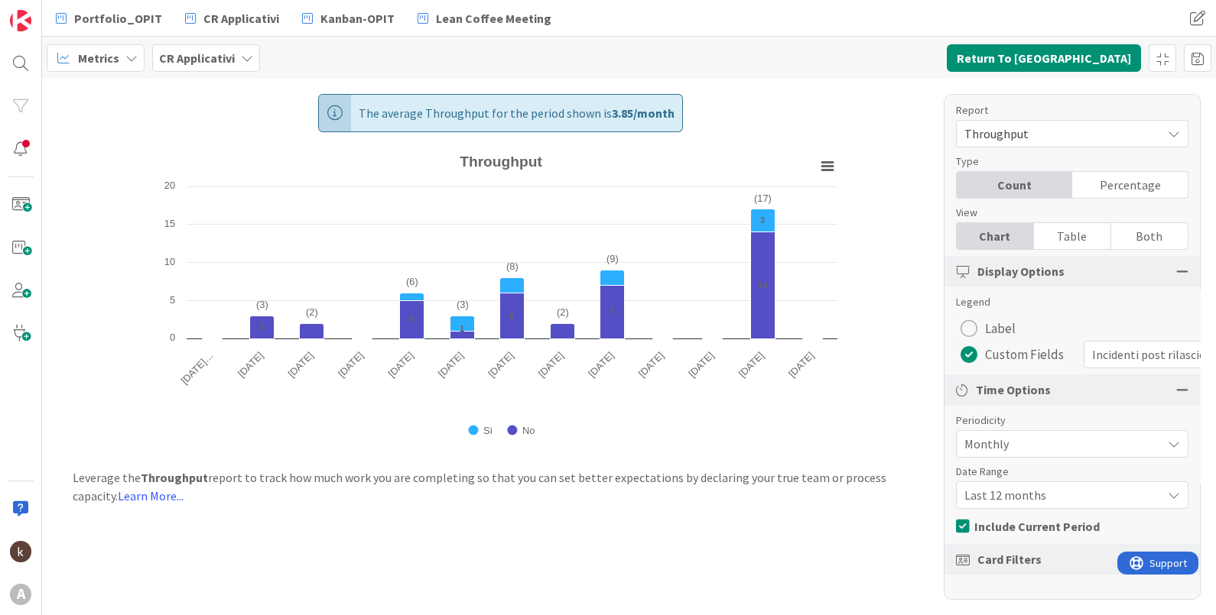
scroll to position [5, 0]
click at [972, 492] on span "Card Filters" at bounding box center [1009, 559] width 64 height 18
click at [972, 492] on div "Card Filters" at bounding box center [1071, 559] width 255 height 31
click at [972, 492] on div at bounding box center [1182, 560] width 12 height 14
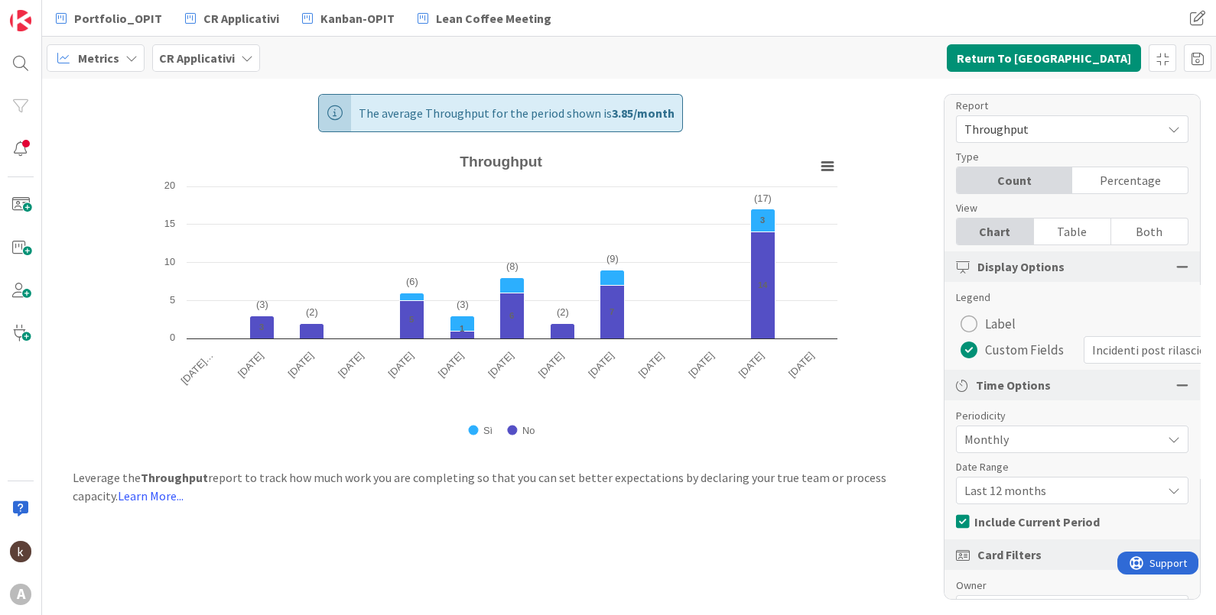
scroll to position [186, 0]
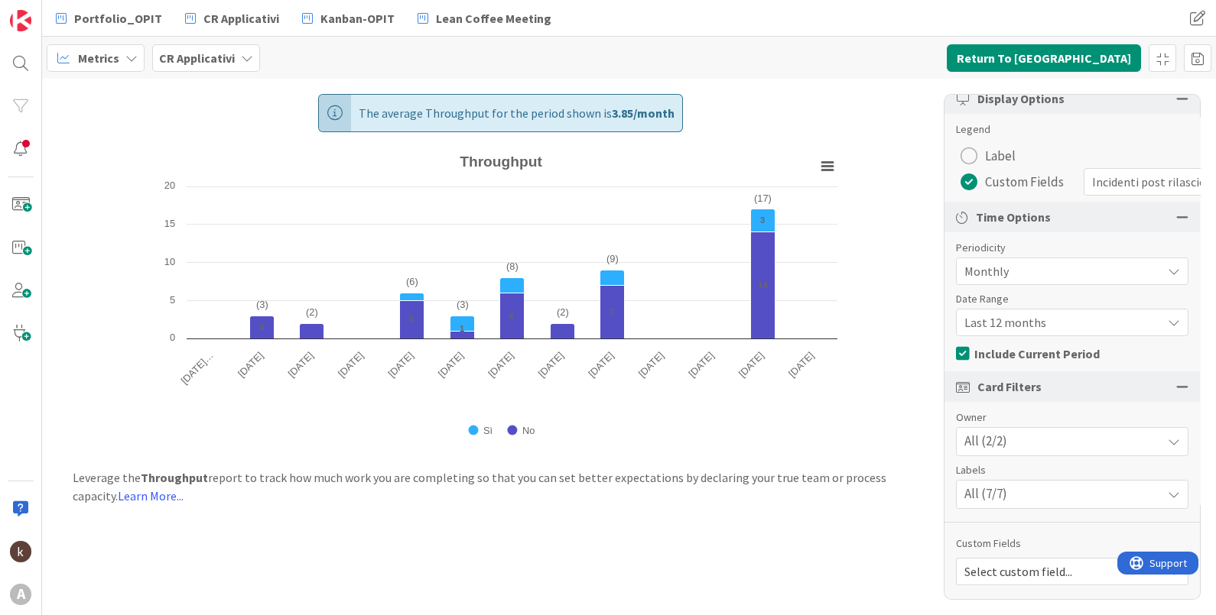
click at [972, 481] on div "All (7/7)" at bounding box center [1071, 495] width 231 height 28
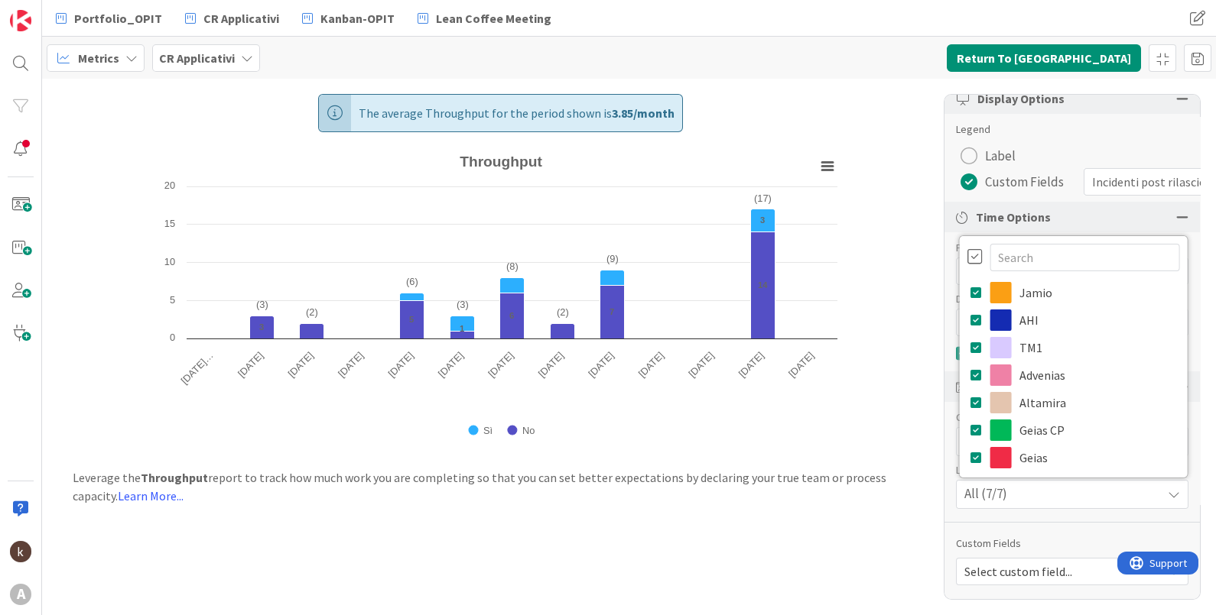
click at [967, 248] on div at bounding box center [974, 256] width 15 height 17
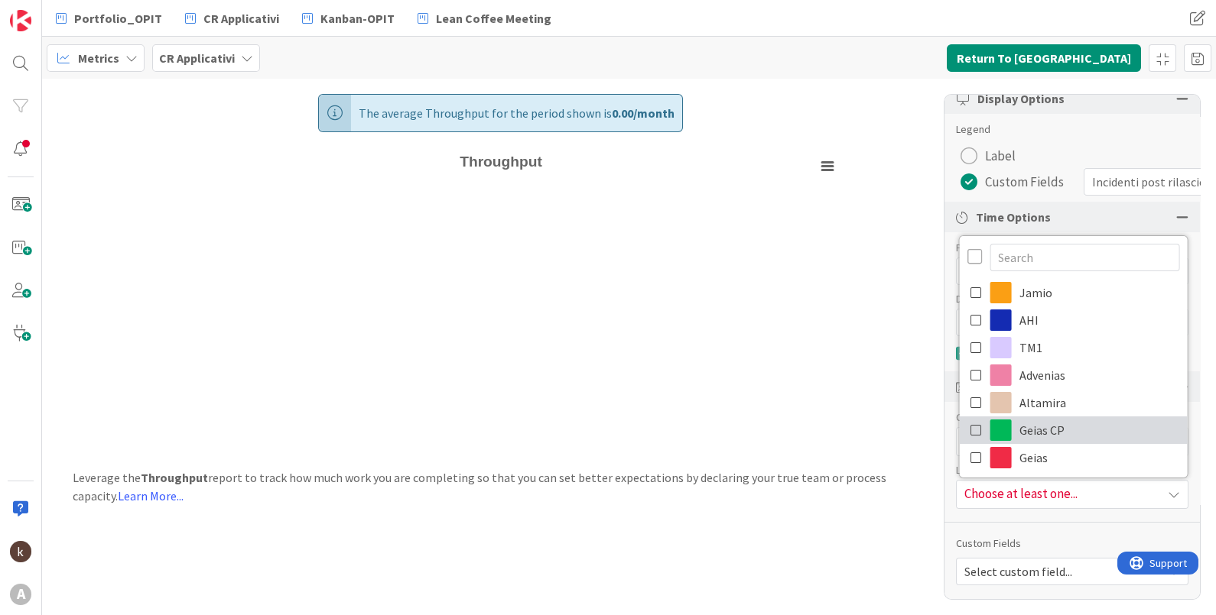
click at [970, 419] on icon at bounding box center [976, 430] width 12 height 23
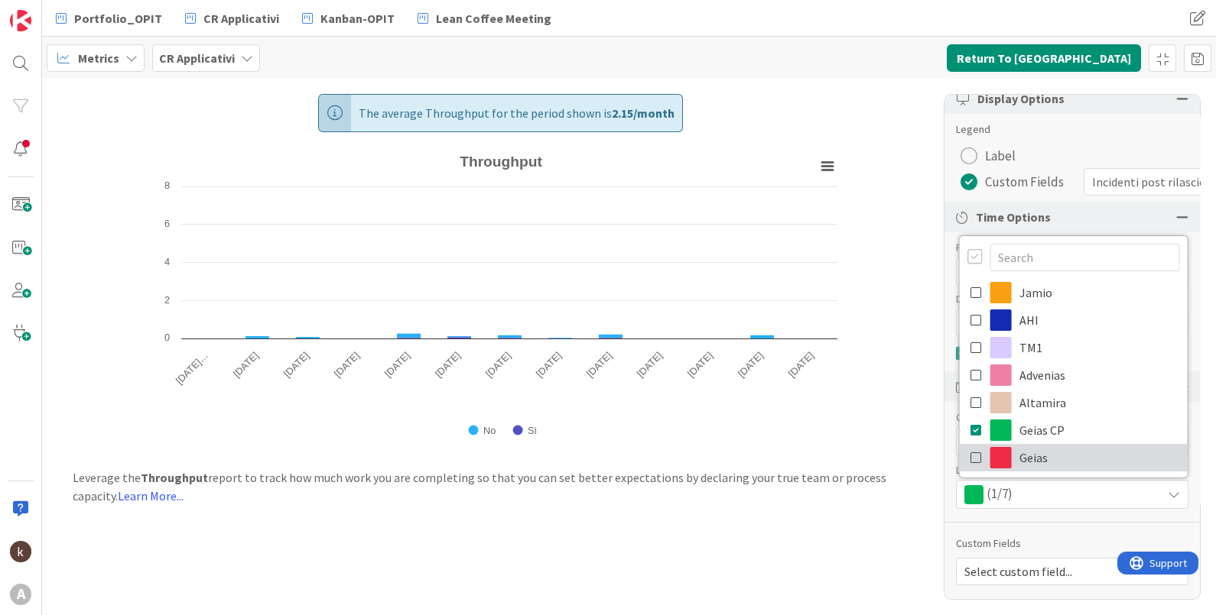
click at [970, 446] on icon at bounding box center [976, 457] width 12 height 23
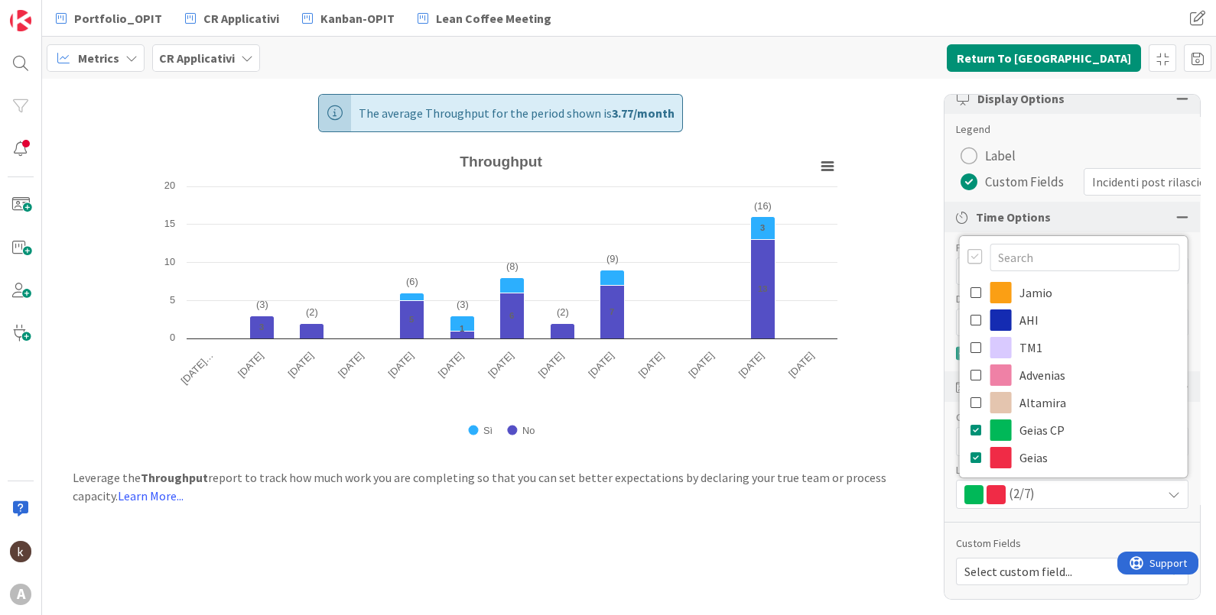
click at [972, 492] on div "Report Throughput Type Count Percentage View Chart Table Both Display Options L…" at bounding box center [1071, 347] width 257 height 506
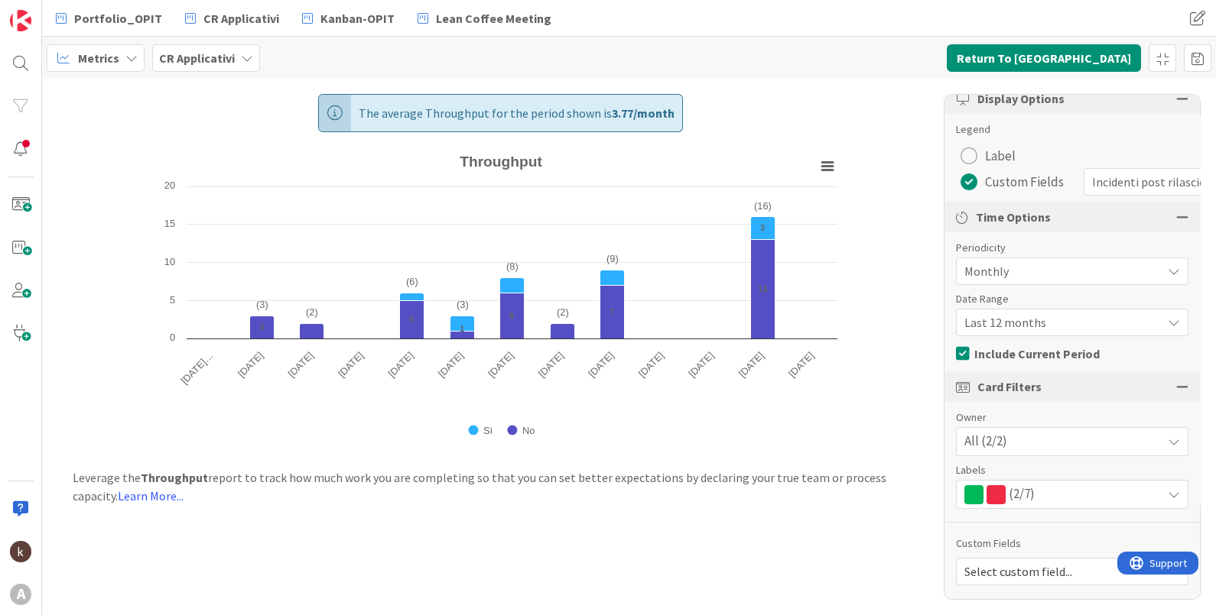
scroll to position [0, 0]
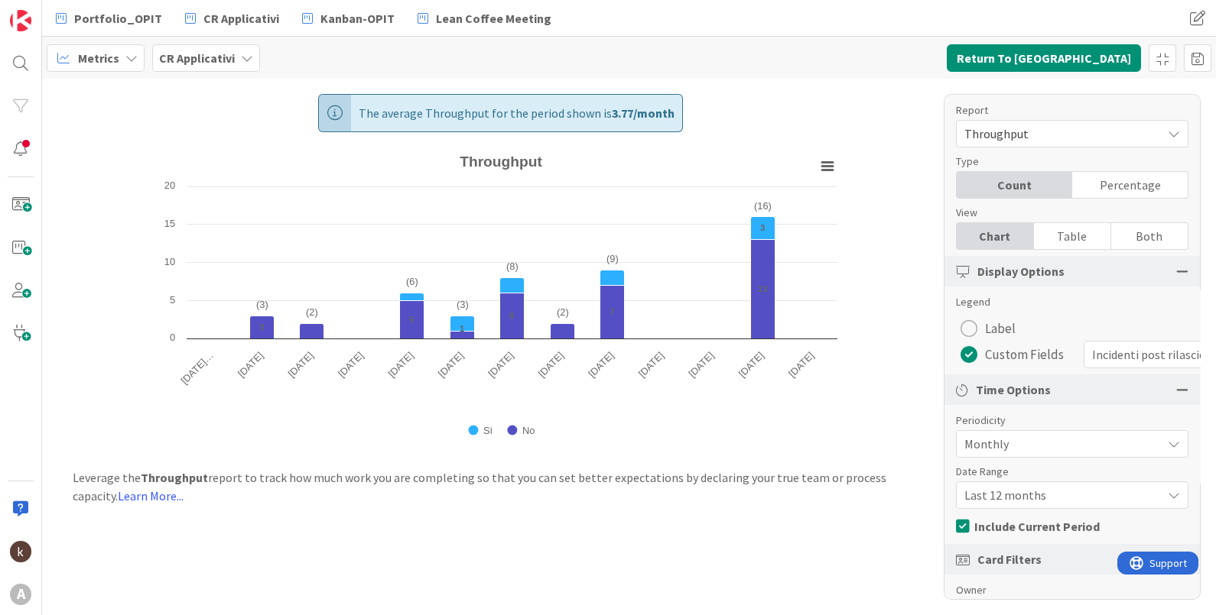
click at [972, 187] on div "Percentage" at bounding box center [1129, 185] width 115 height 26
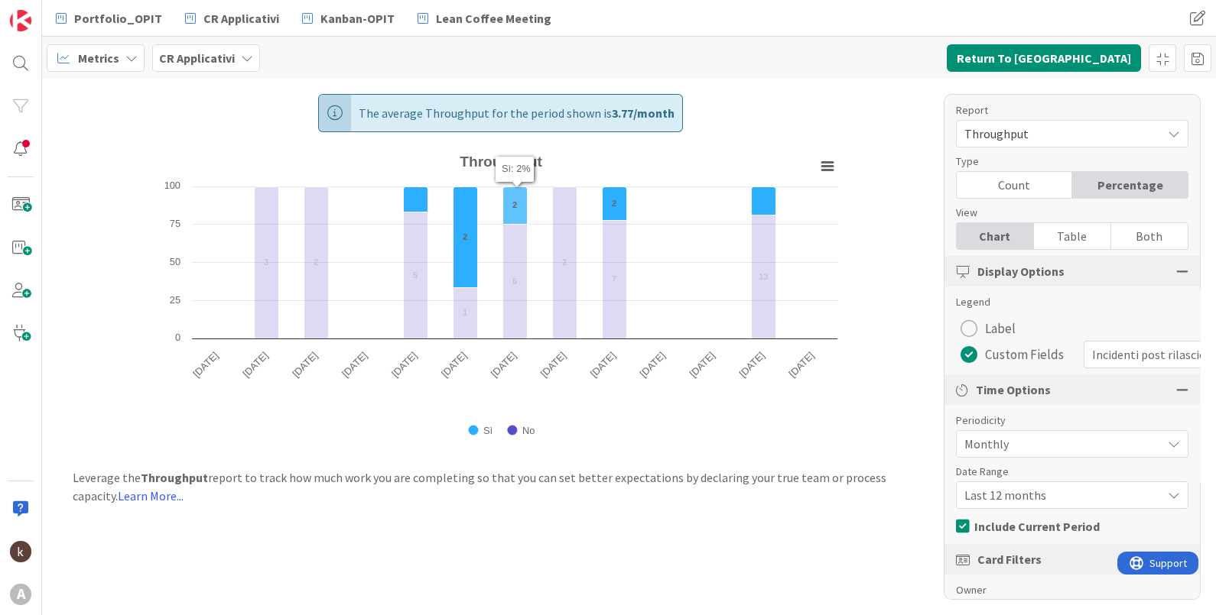
click at [518, 206] on icon "Throughput" at bounding box center [514, 205] width 24 height 37
click at [770, 206] on icon "Throughput" at bounding box center [763, 201] width 24 height 28
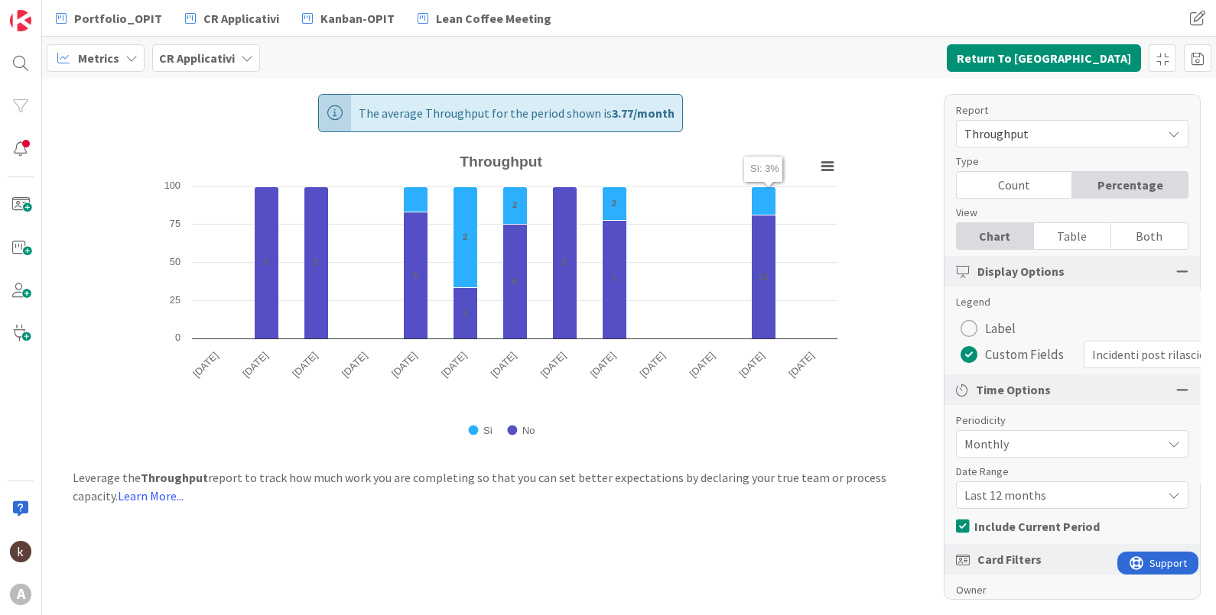
scroll to position [186, 0]
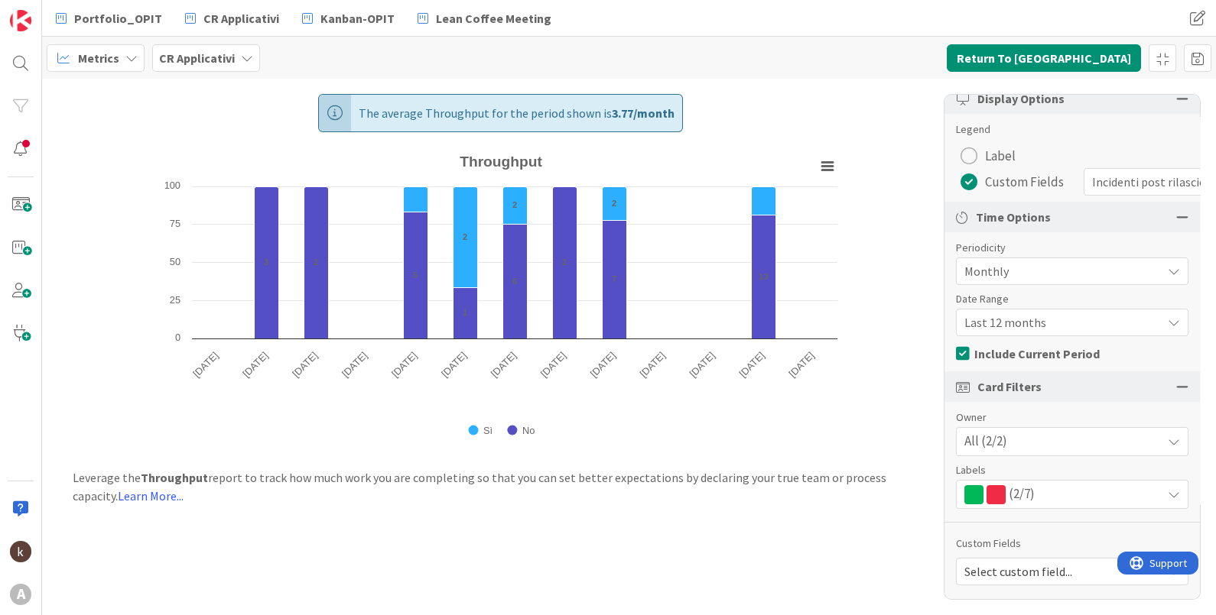
click at [972, 492] on span "Select custom field..." at bounding box center [1059, 571] width 190 height 21
click at [972, 492] on span "Incidenti post rilascio" at bounding box center [1070, 535] width 213 height 23
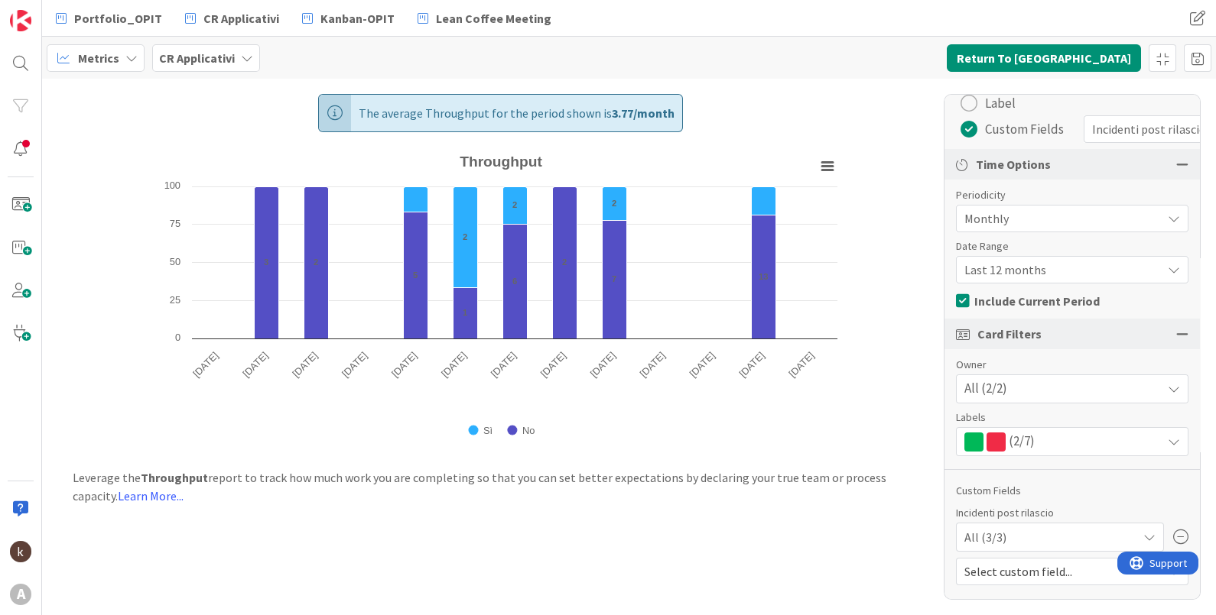
scroll to position [239, 0]
click at [972, 492] on span "Select custom field..." at bounding box center [1059, 571] width 190 height 21
click at [972, 492] on div "Select custom field..." at bounding box center [1072, 572] width 232 height 28
click at [972, 492] on div "All (3/3)" at bounding box center [1059, 538] width 191 height 28
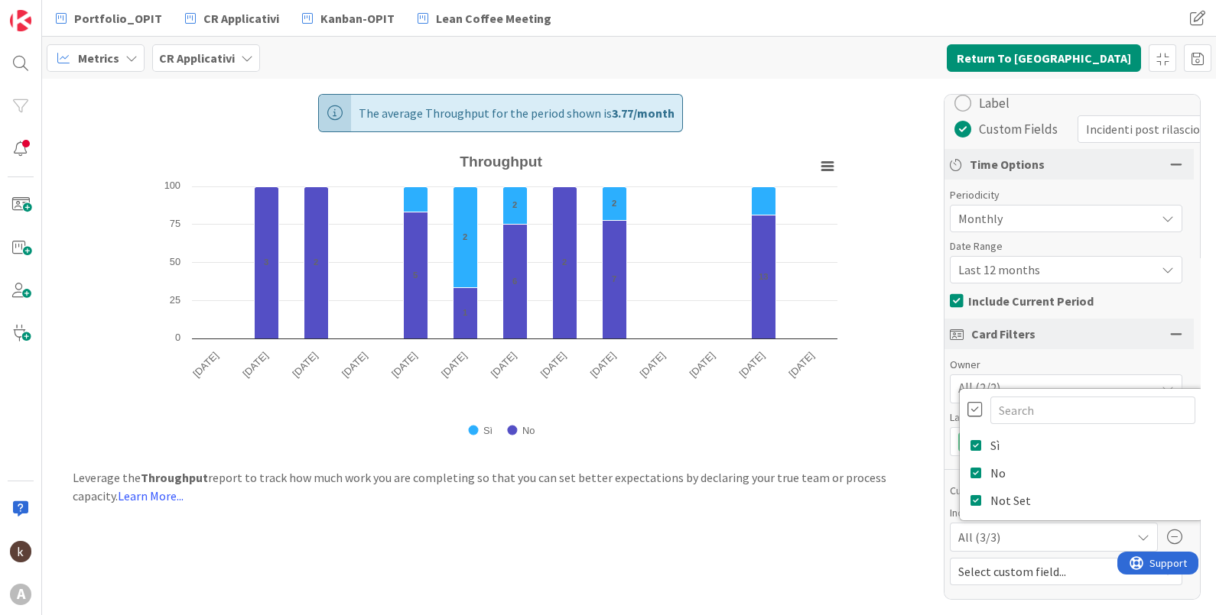
click at [967, 401] on div at bounding box center [974, 409] width 15 height 17
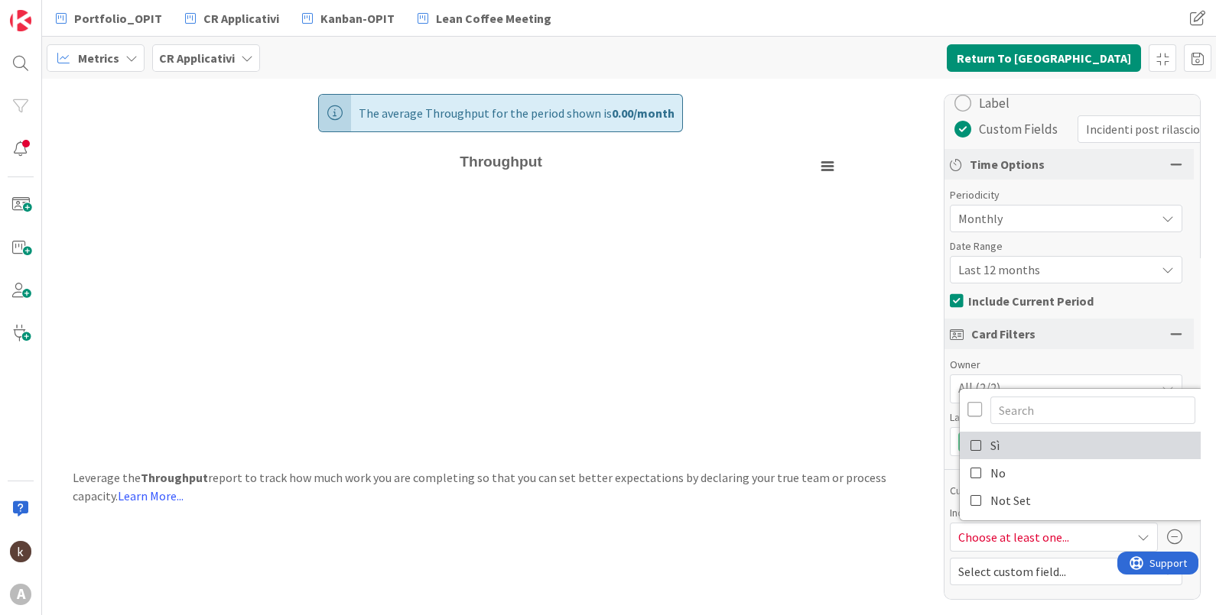
click at [970, 434] on icon at bounding box center [976, 445] width 12 height 23
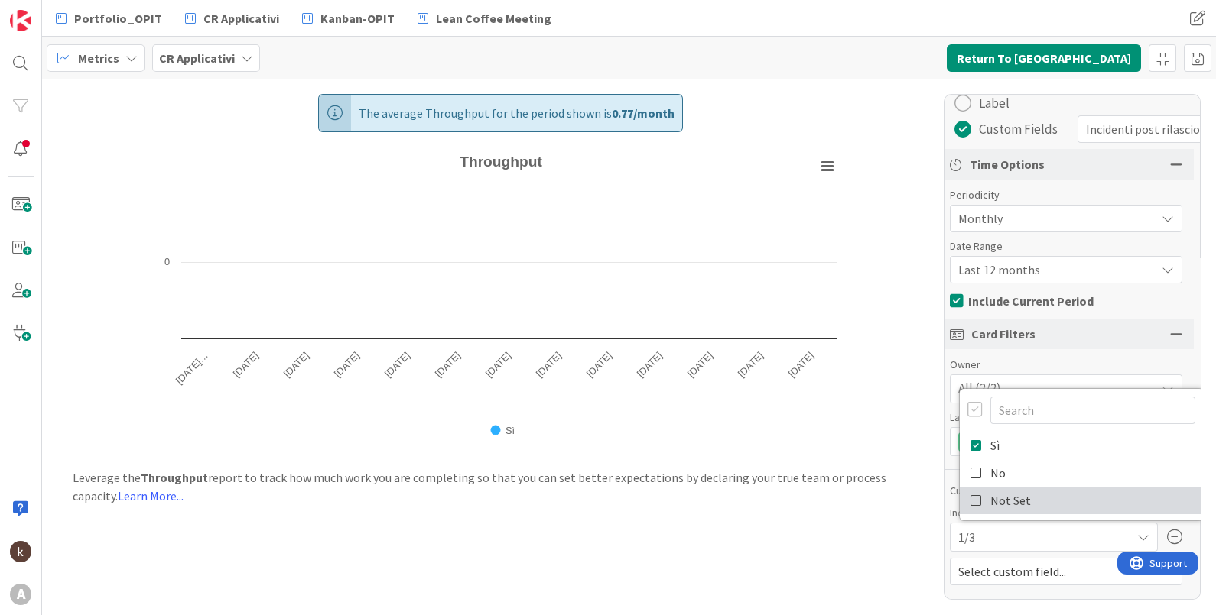
click at [970, 492] on icon at bounding box center [976, 500] width 12 height 23
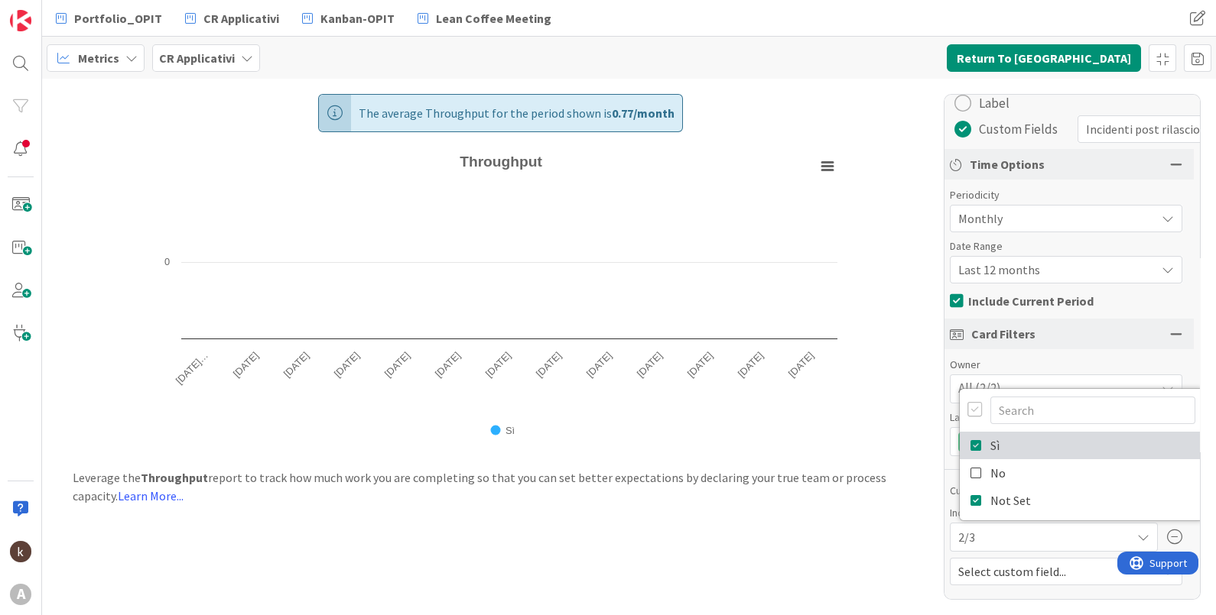
click at [970, 442] on icon at bounding box center [976, 445] width 12 height 23
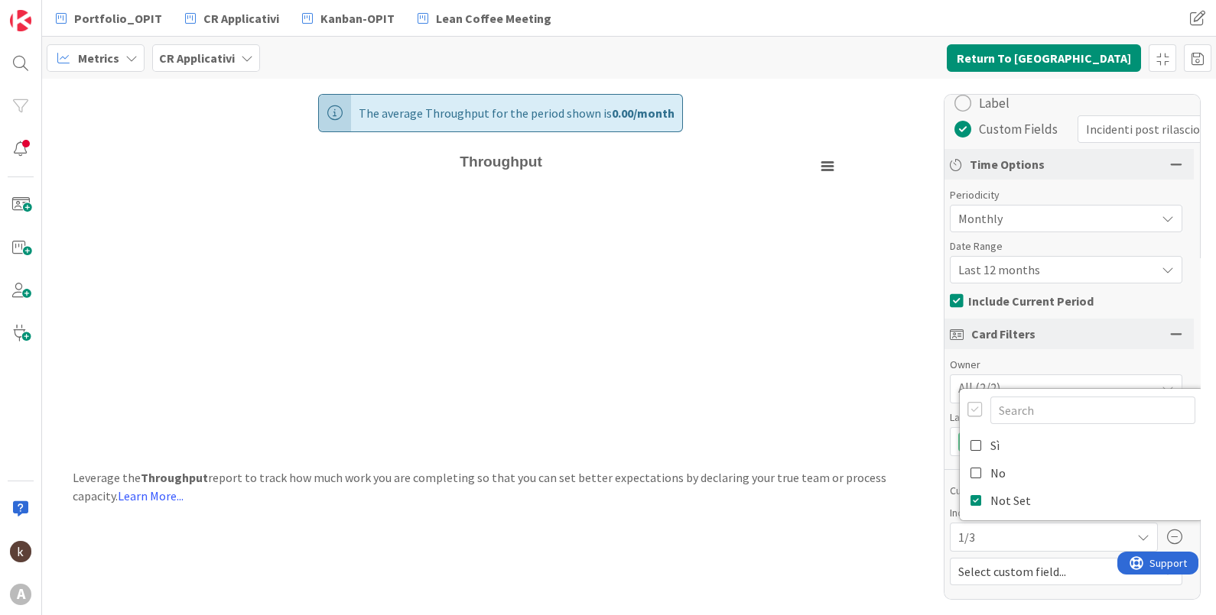
click at [967, 401] on div at bounding box center [974, 409] width 15 height 17
click at [912, 492] on div "The average Throughput for the period shown is 3.77 / month Created with Highch…" at bounding box center [629, 347] width 1174 height 537
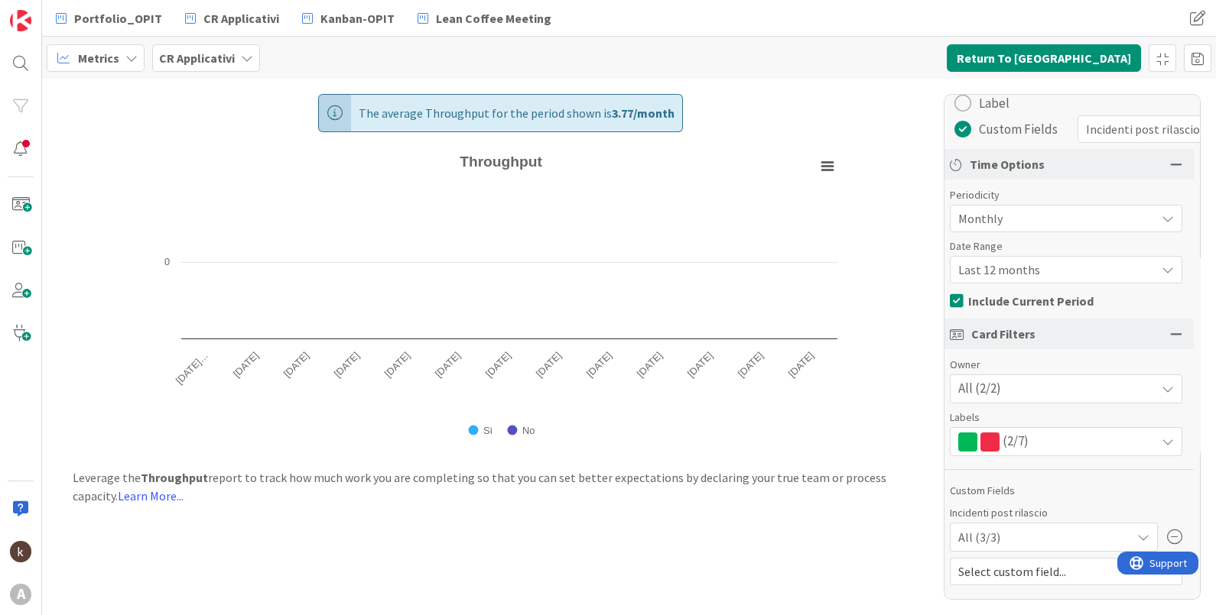
click at [972, 492] on icon at bounding box center [1174, 537] width 15 height 15
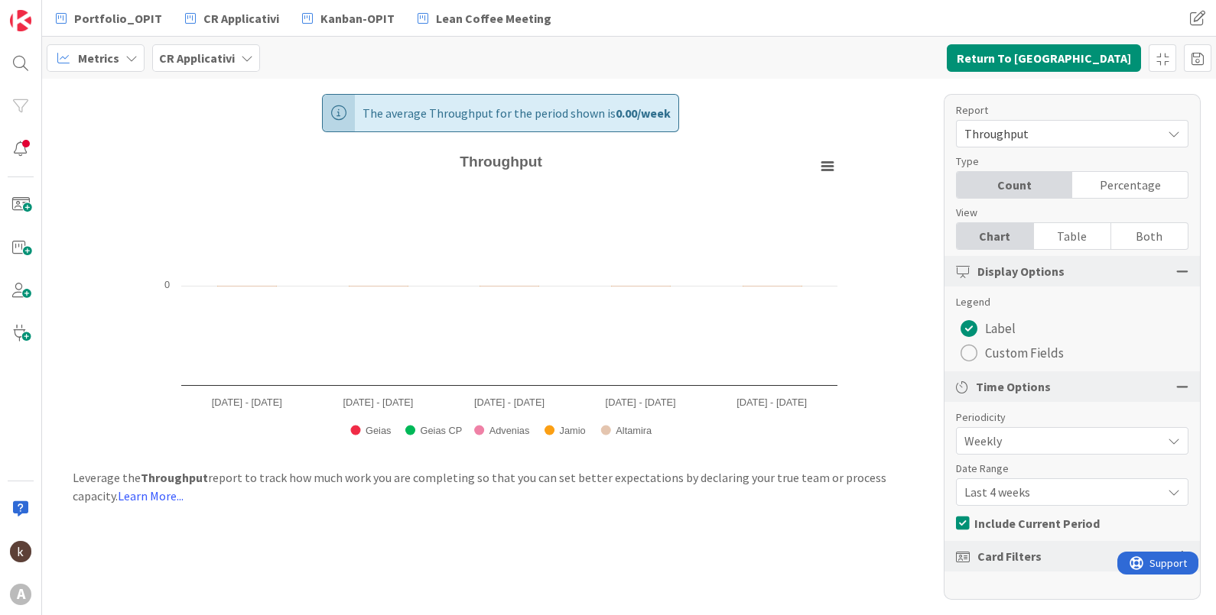
click at [1040, 348] on span "Custom Fields" at bounding box center [1024, 353] width 79 height 23
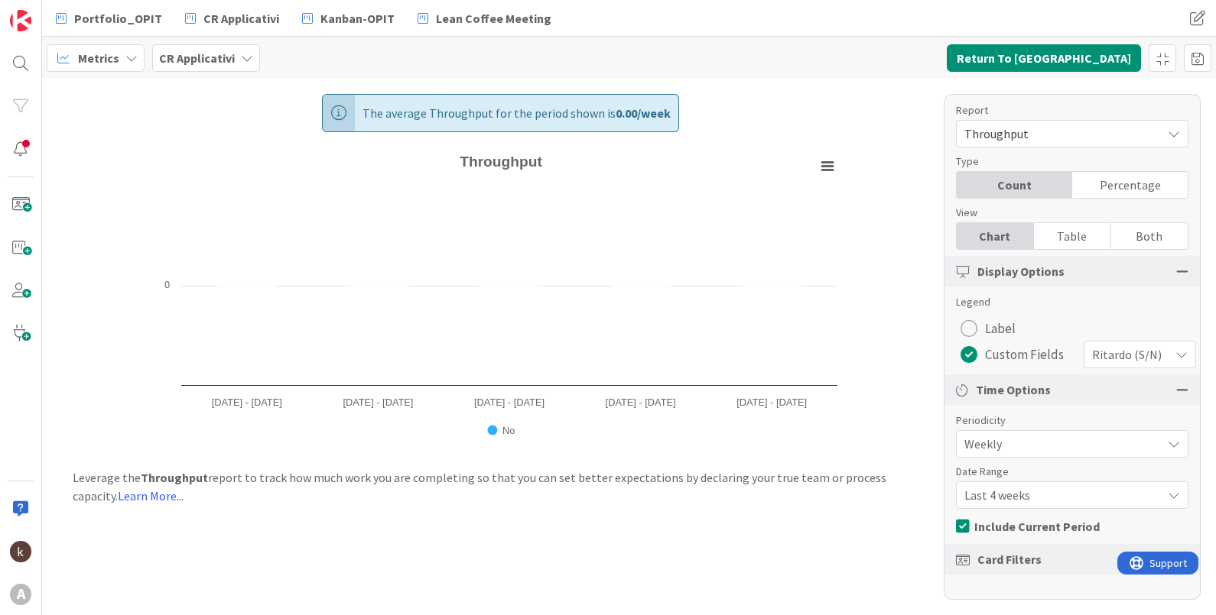
click at [1138, 362] on span "Ritardo (S/N)" at bounding box center [1127, 354] width 70 height 21
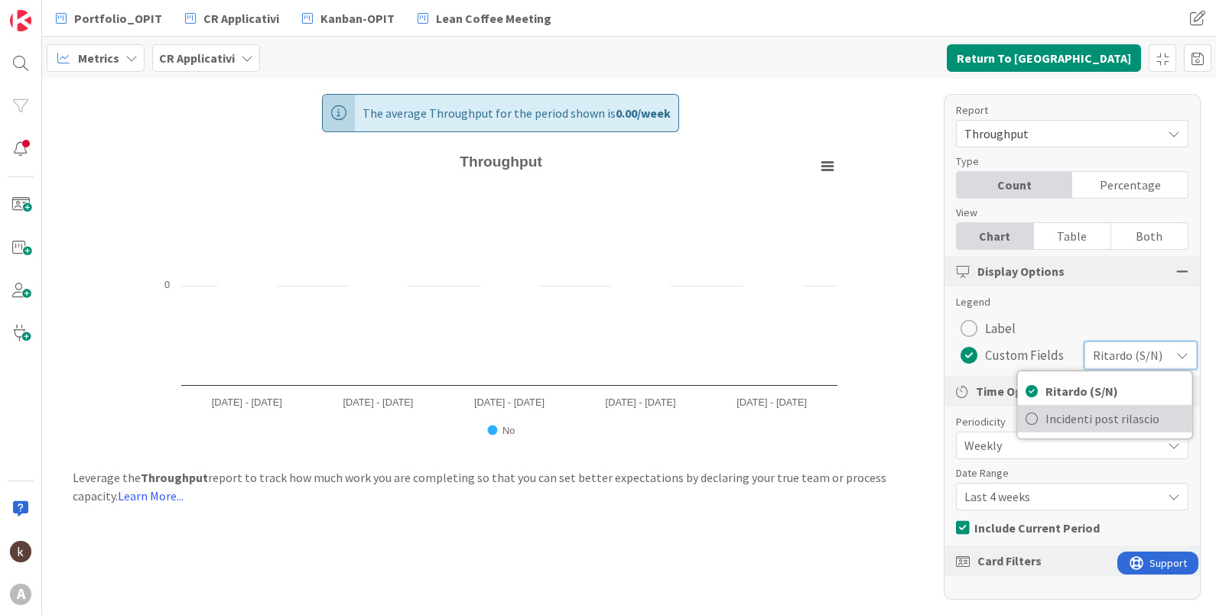
click at [1115, 420] on span "Incidenti post rilascio" at bounding box center [1114, 418] width 139 height 23
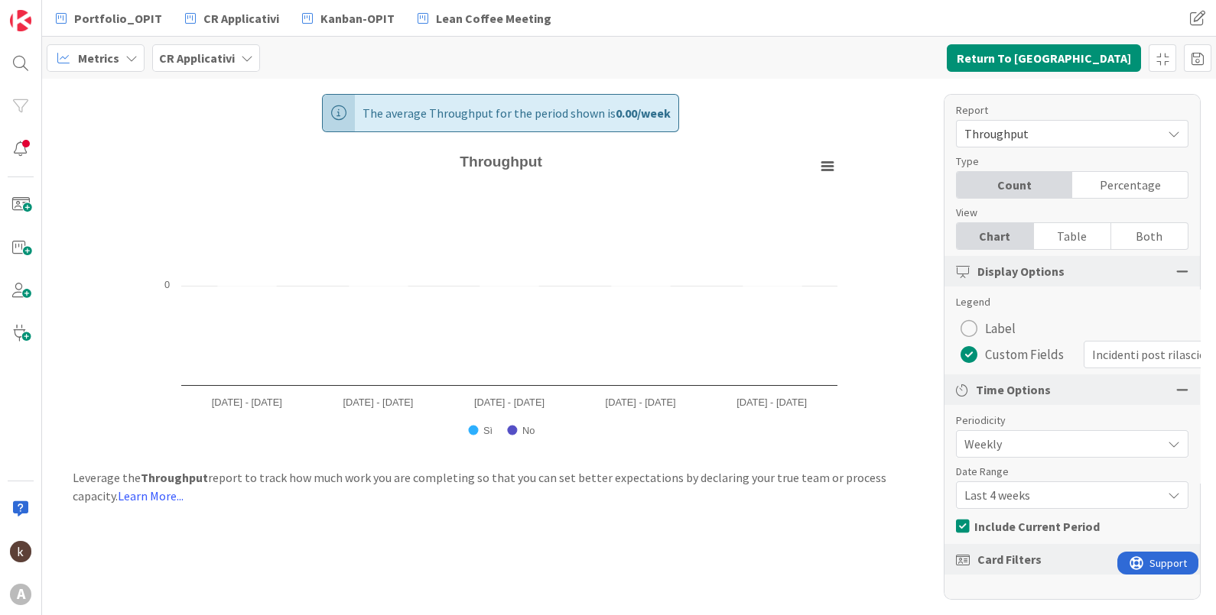
scroll to position [5, 0]
click at [1003, 447] on span "Weekly" at bounding box center [1059, 443] width 190 height 21
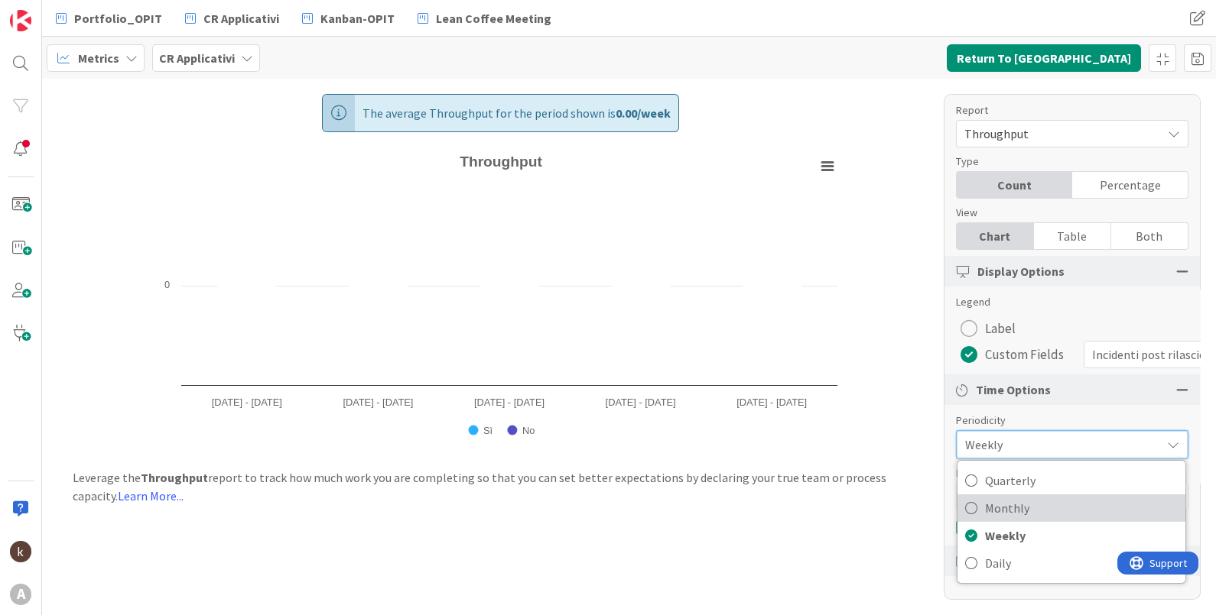
click at [1003, 505] on span "Monthly" at bounding box center [1081, 508] width 193 height 23
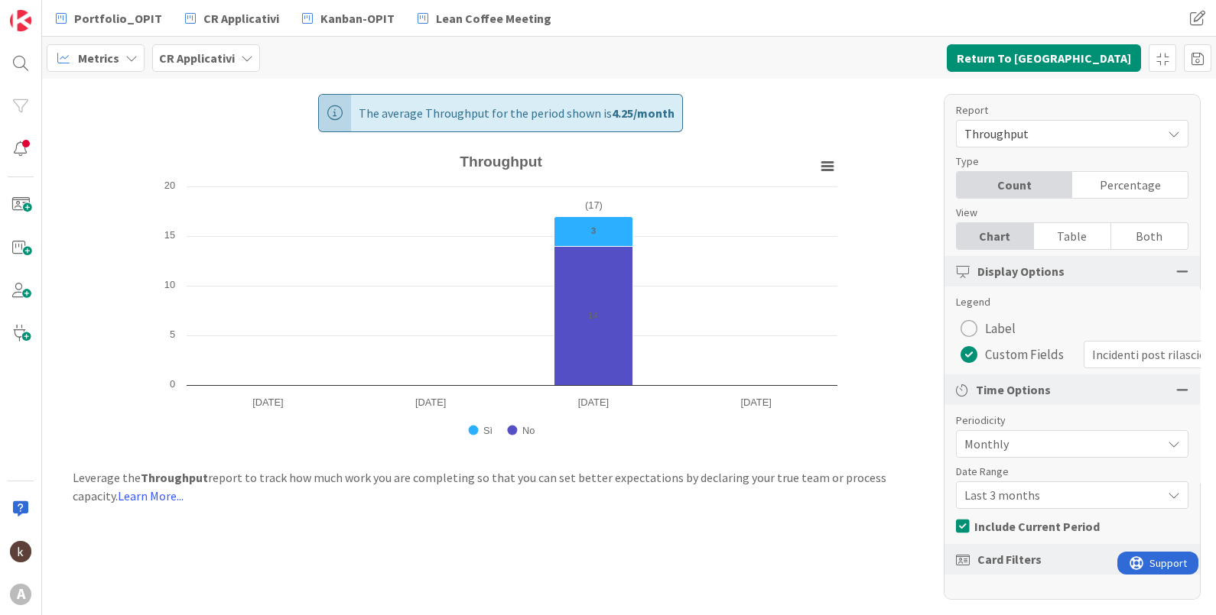
click at [1005, 495] on span "Last 3 months" at bounding box center [1059, 495] width 190 height 21
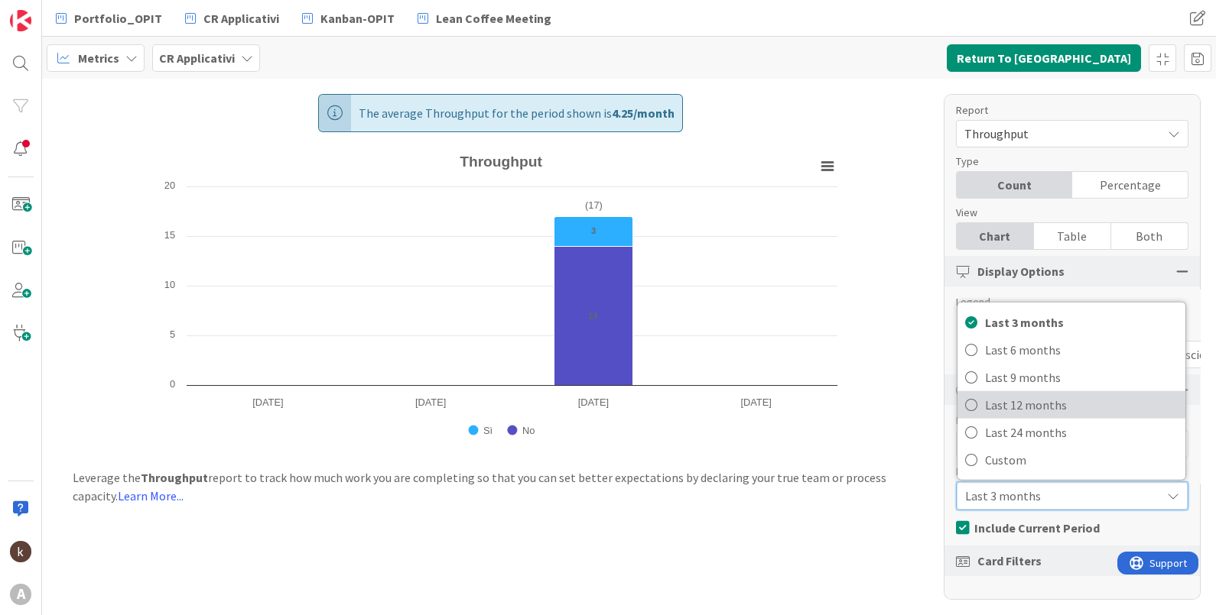
click at [1000, 404] on span "Last 12 months" at bounding box center [1081, 405] width 193 height 23
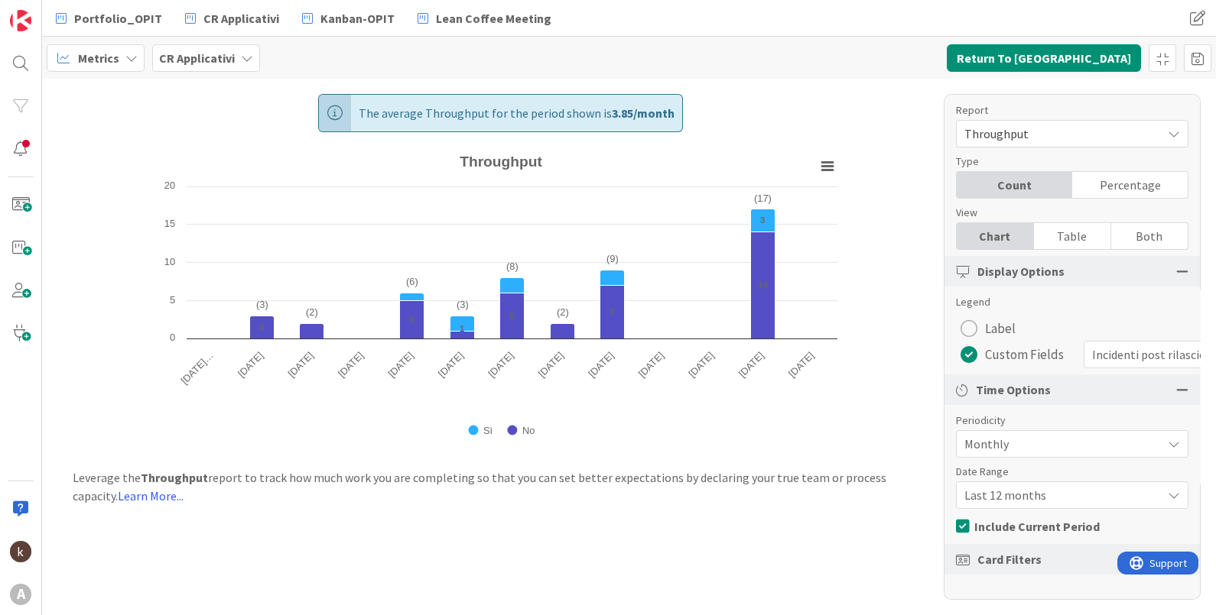
click at [1015, 550] on span "Card Filters" at bounding box center [1009, 559] width 64 height 18
click at [1176, 553] on div at bounding box center [1182, 560] width 12 height 14
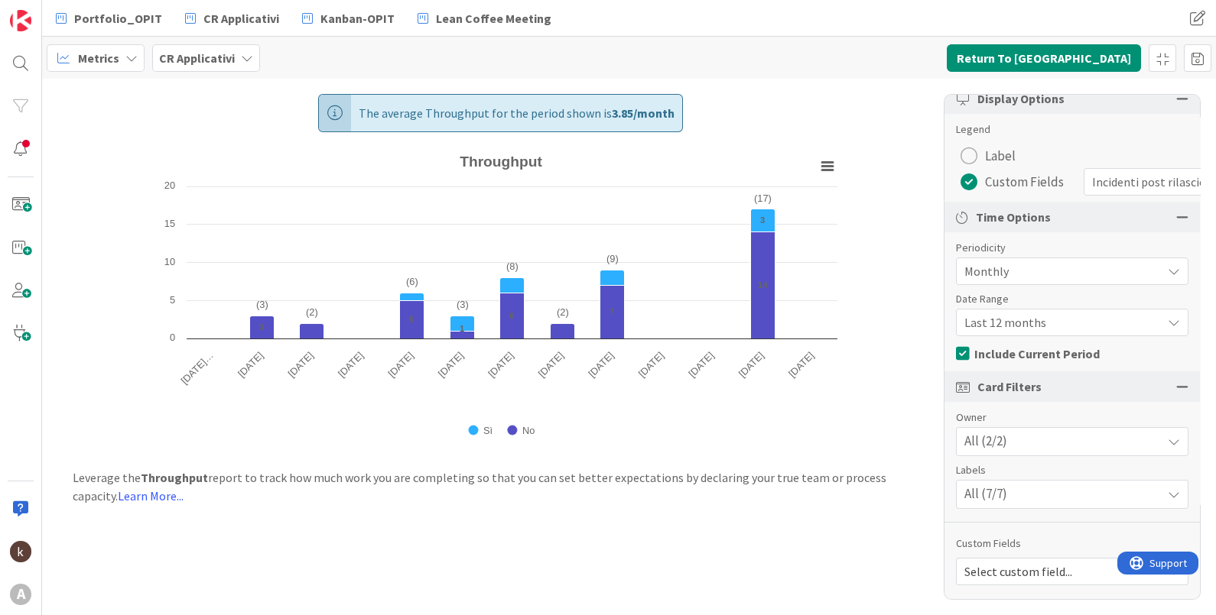
scroll to position [186, 0]
click at [1002, 432] on span "All (2/2)" at bounding box center [985, 442] width 43 height 20
drag, startPoint x: 1002, startPoint y: 422, endPoint x: 994, endPoint y: 487, distance: 65.5
click at [994, 487] on span "All (7/7)" at bounding box center [985, 495] width 43 height 20
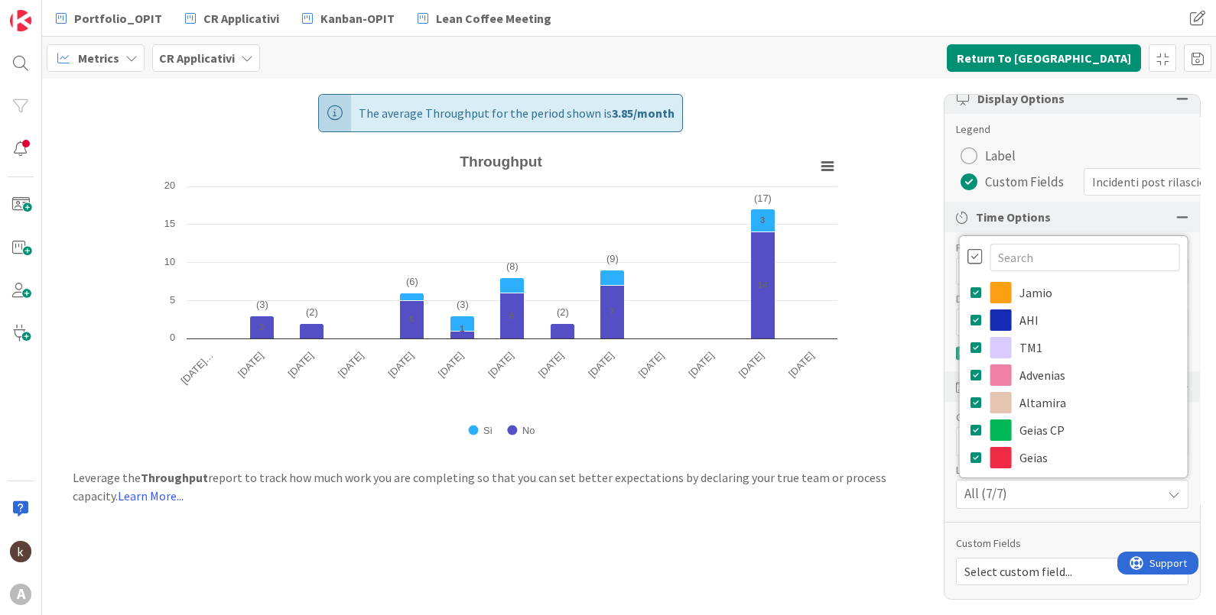
click at [967, 248] on div at bounding box center [974, 256] width 15 height 17
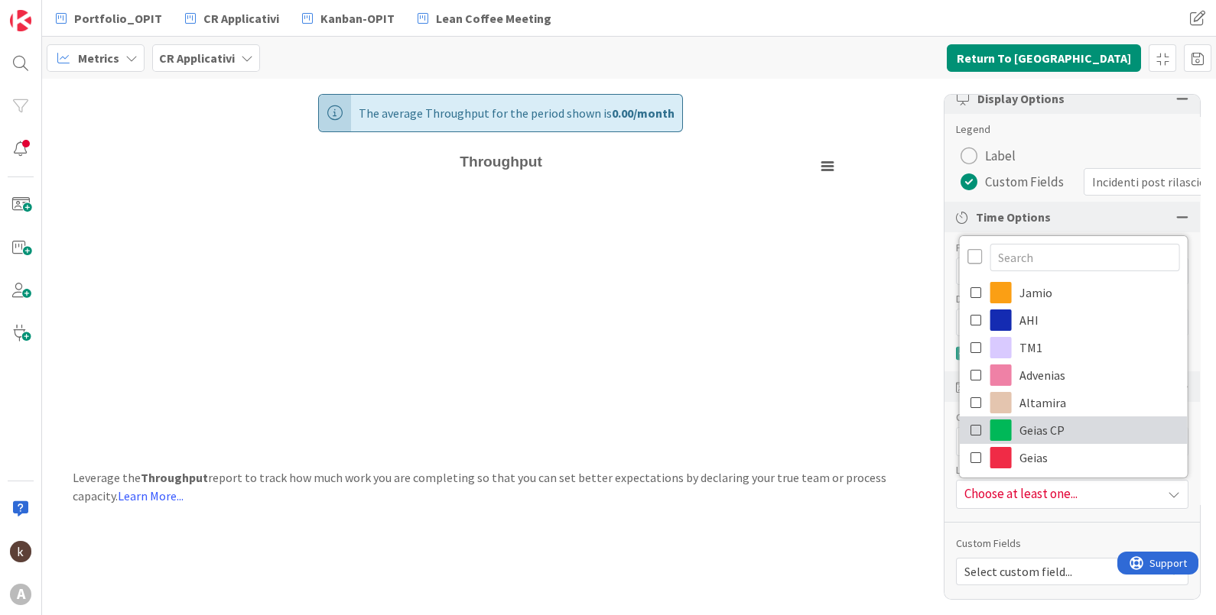
click at [970, 419] on icon at bounding box center [976, 430] width 12 height 23
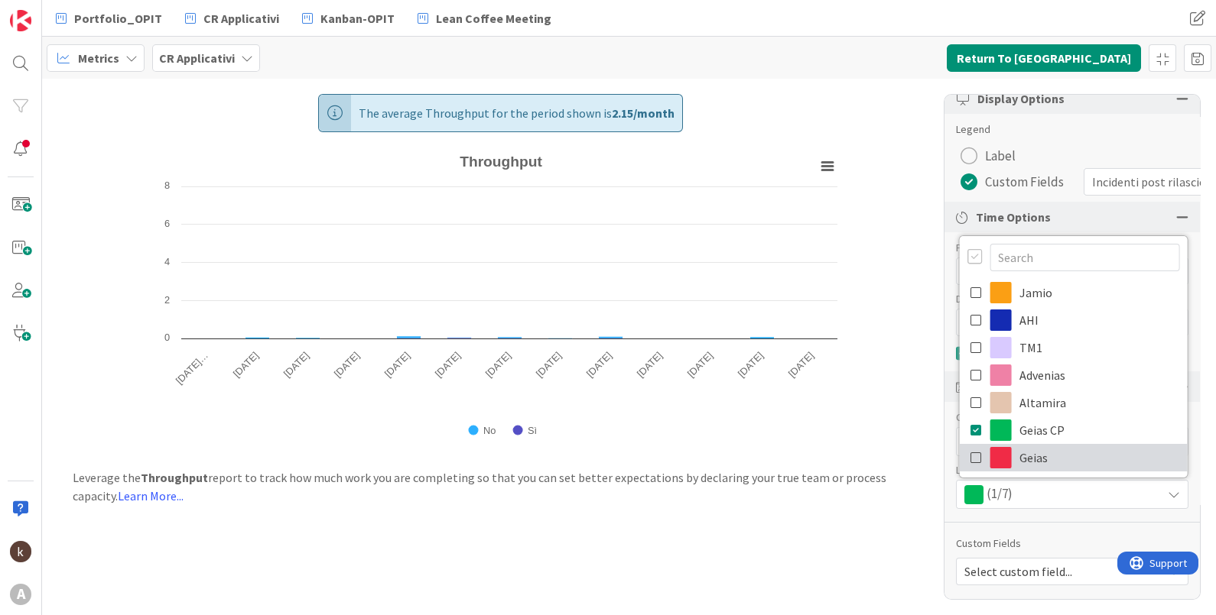
click at [970, 450] on icon at bounding box center [976, 457] width 12 height 23
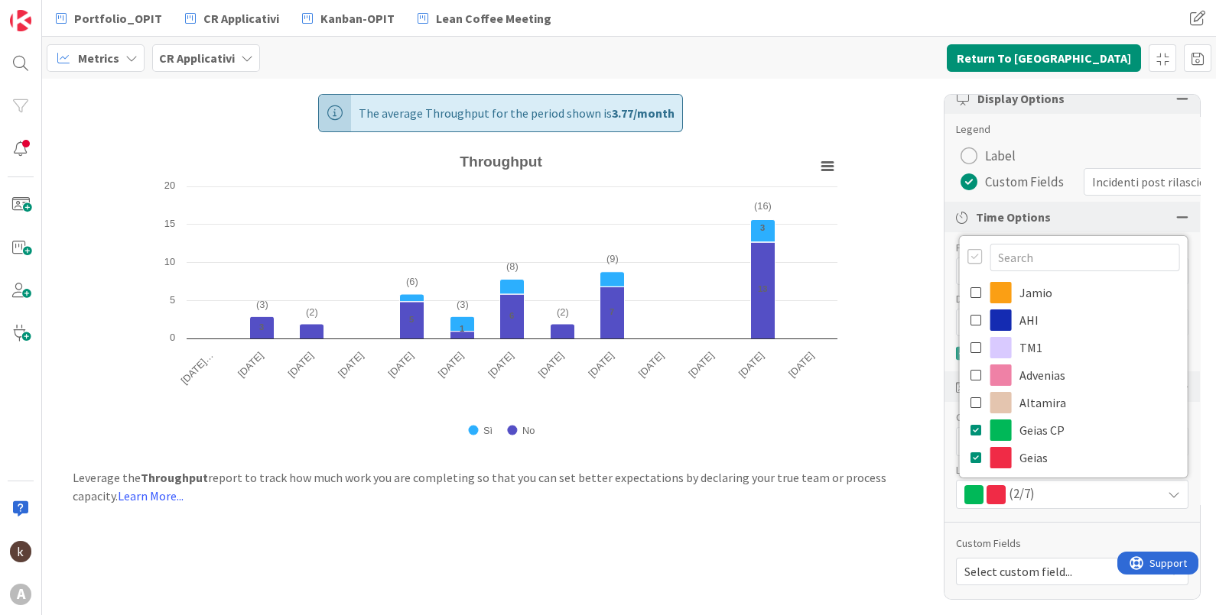
click at [998, 536] on div "Custom Fields" at bounding box center [1072, 544] width 232 height 16
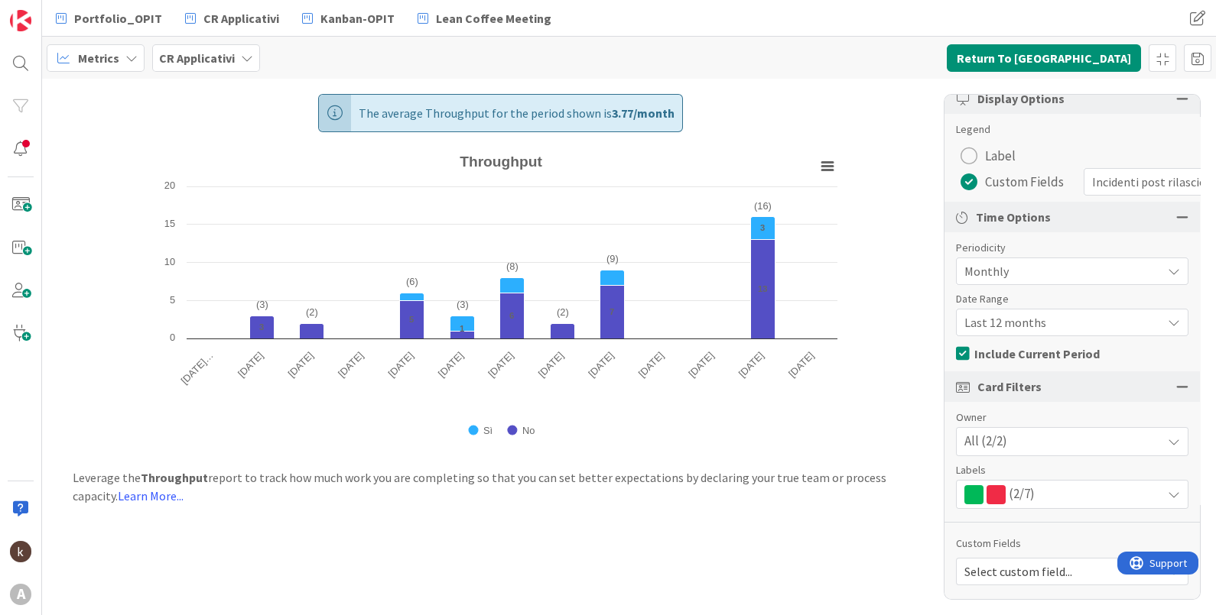
scroll to position [0, 0]
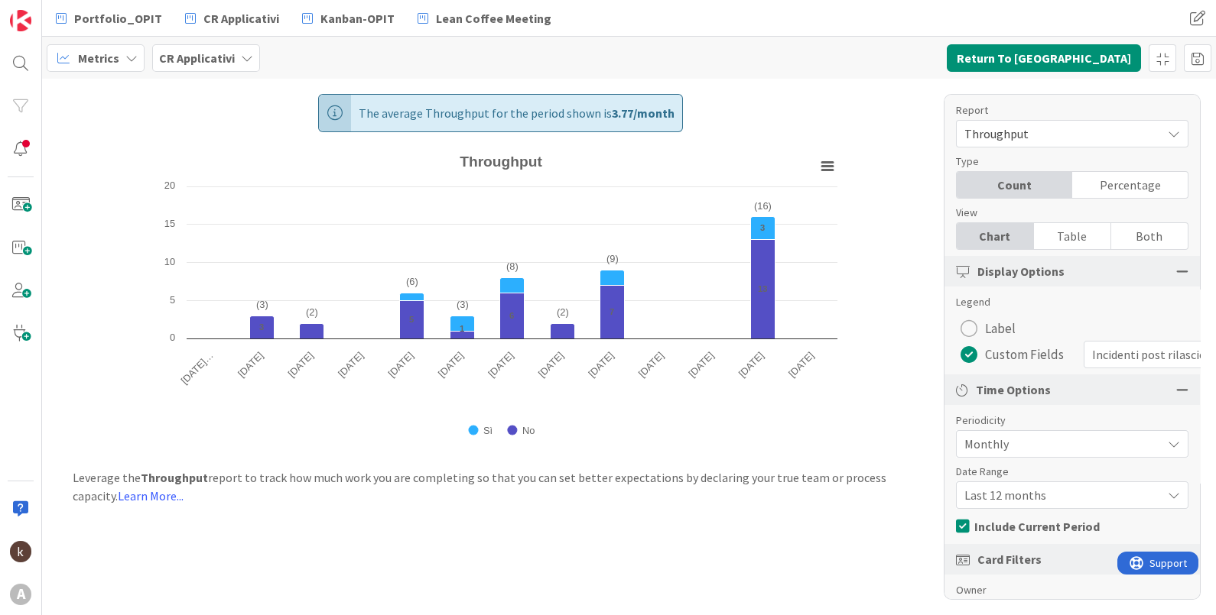
click at [1112, 177] on div "Percentage" at bounding box center [1129, 185] width 115 height 26
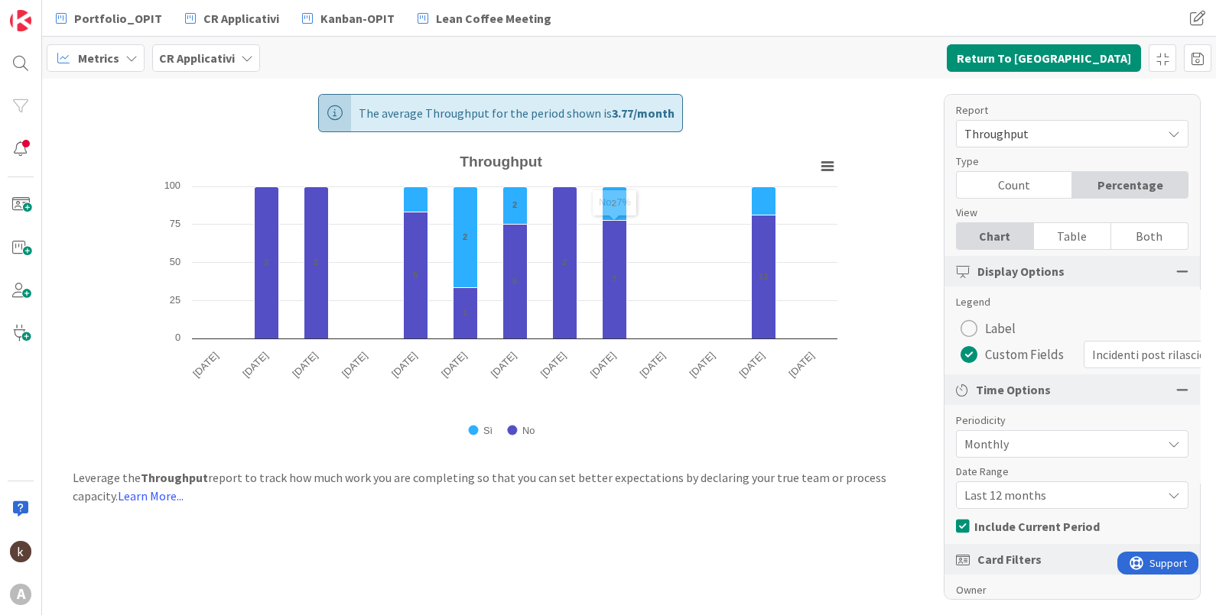
click at [1089, 135] on span "Throughput" at bounding box center [1059, 133] width 190 height 21
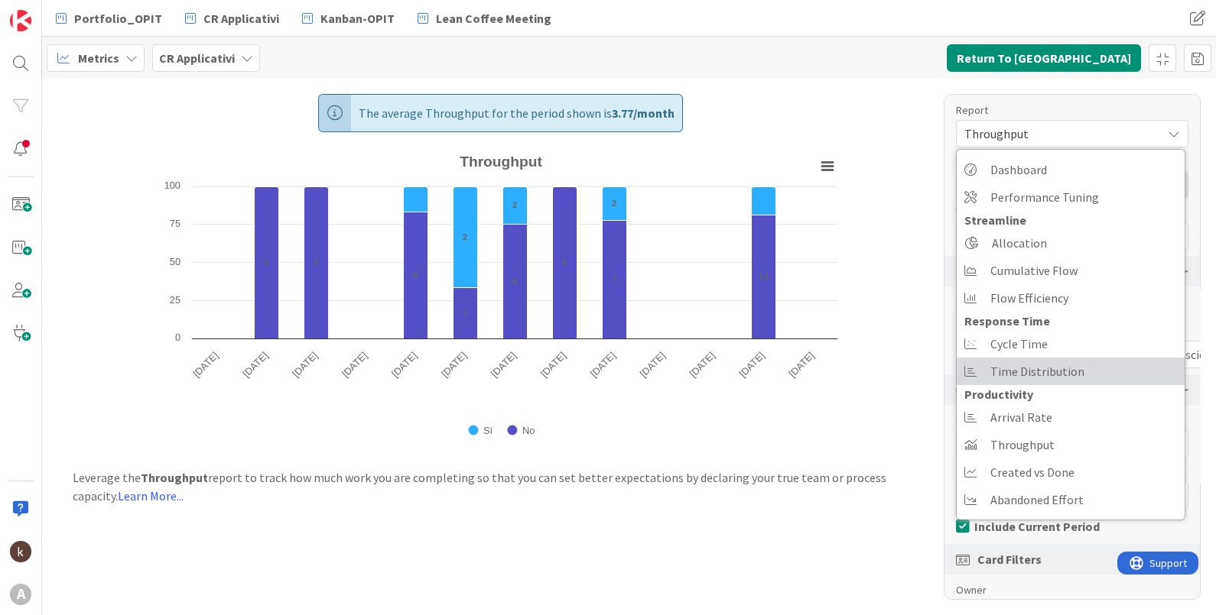
click at [1080, 374] on link "Time Distribution" at bounding box center [1070, 372] width 228 height 28
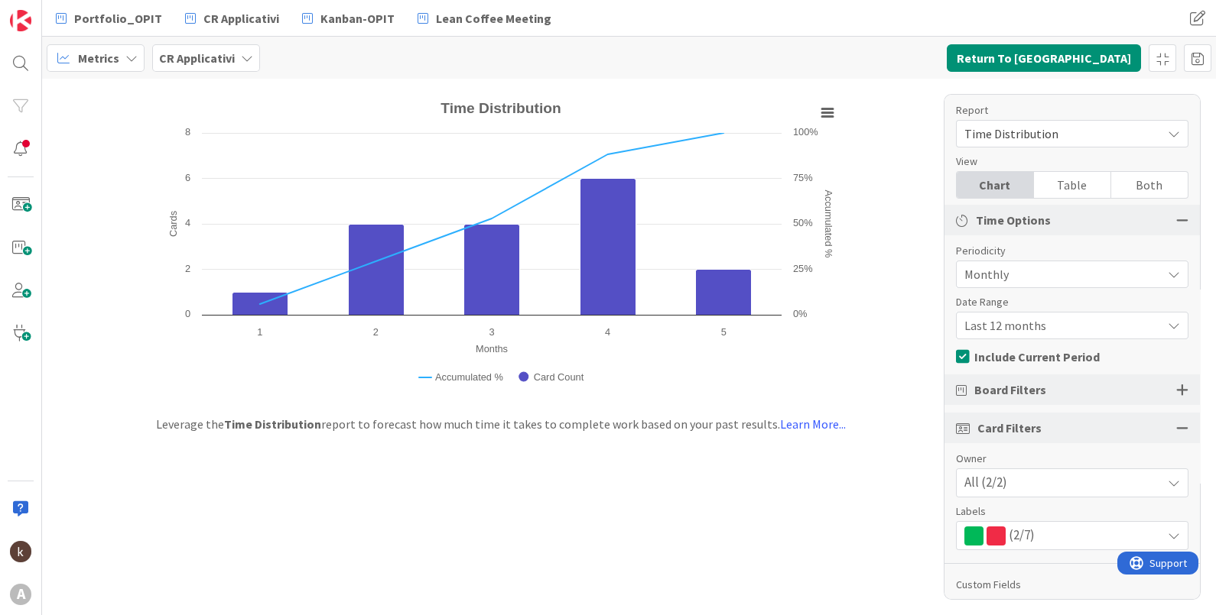
click at [1176, 389] on div at bounding box center [1182, 390] width 12 height 14
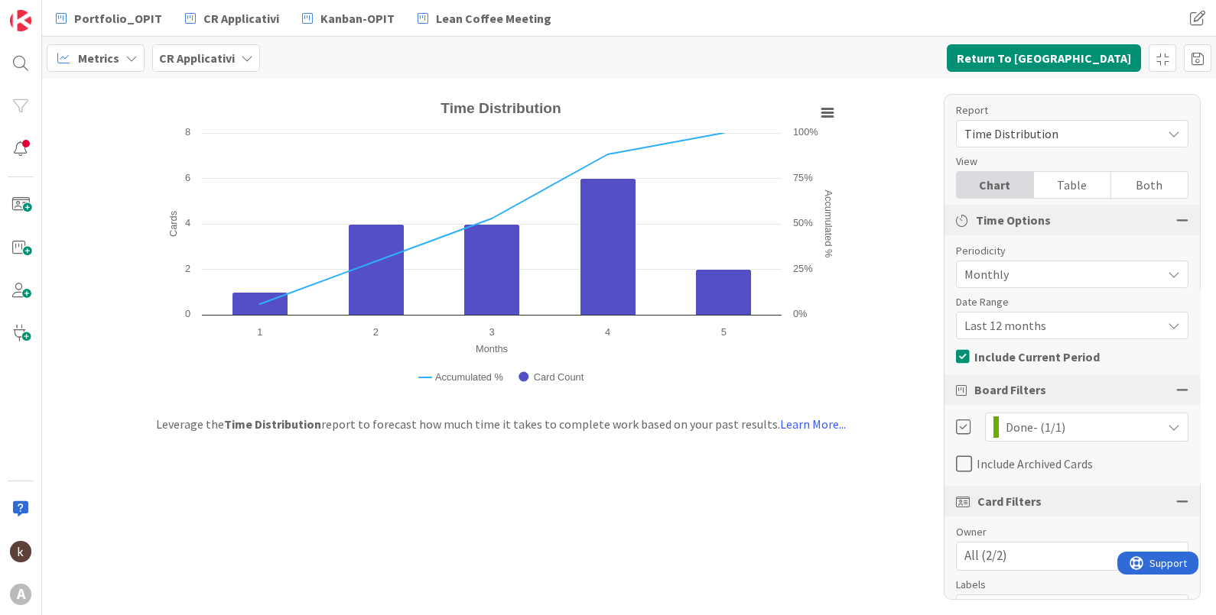
click at [956, 464] on icon at bounding box center [964, 464] width 16 height 18
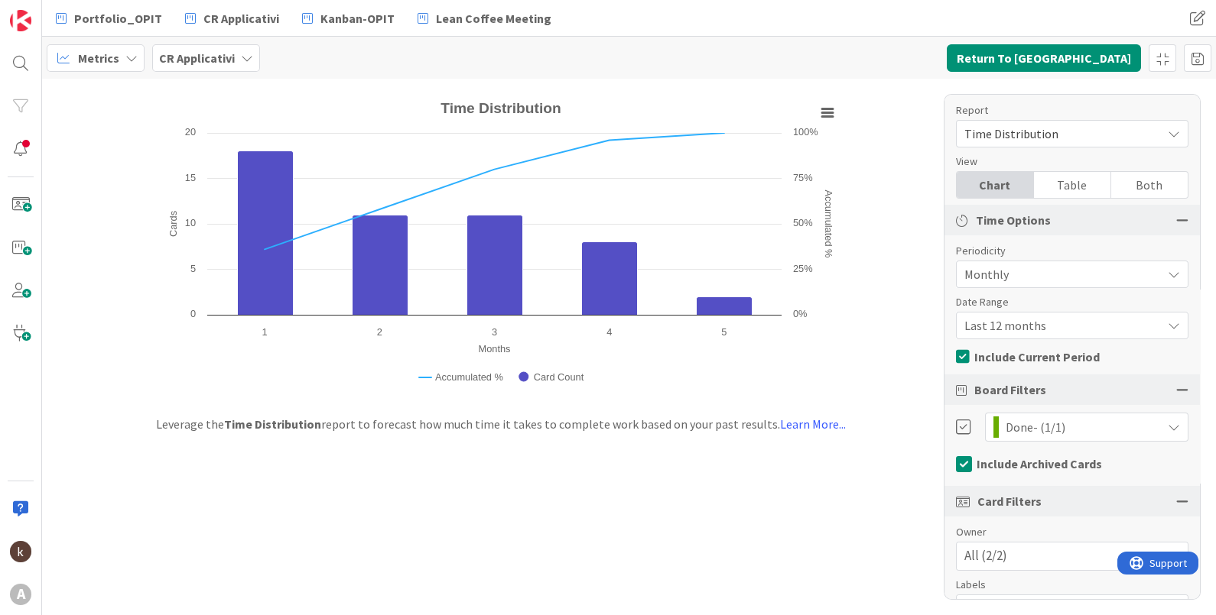
click at [1038, 278] on span "Monthly" at bounding box center [1059, 274] width 190 height 21
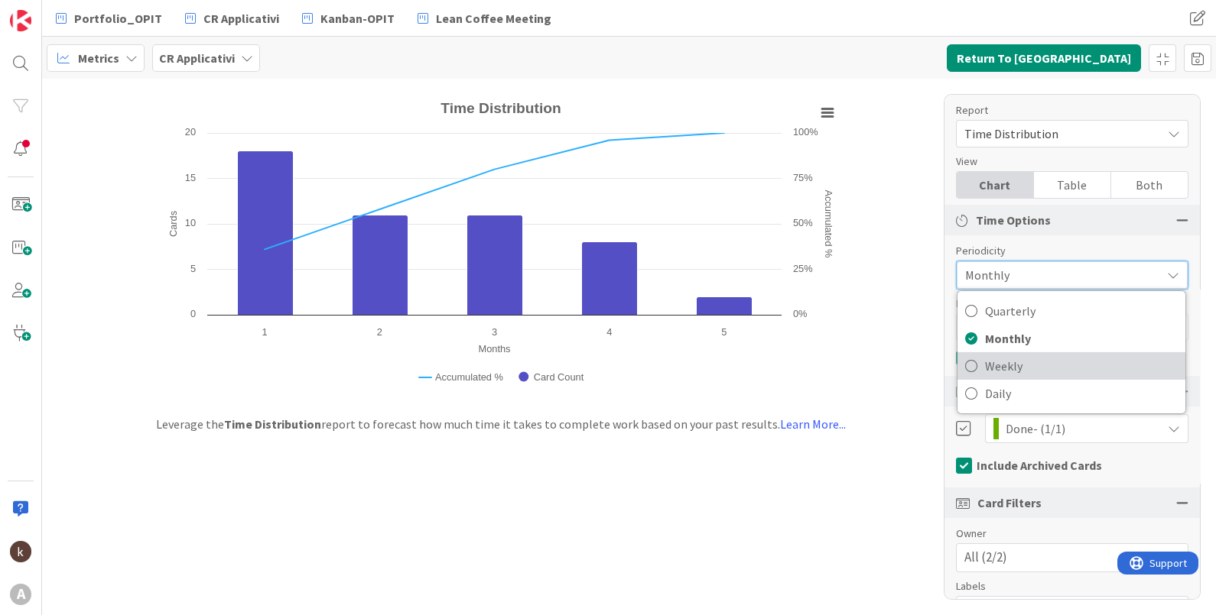
click at [1008, 357] on span "Weekly" at bounding box center [1081, 366] width 193 height 23
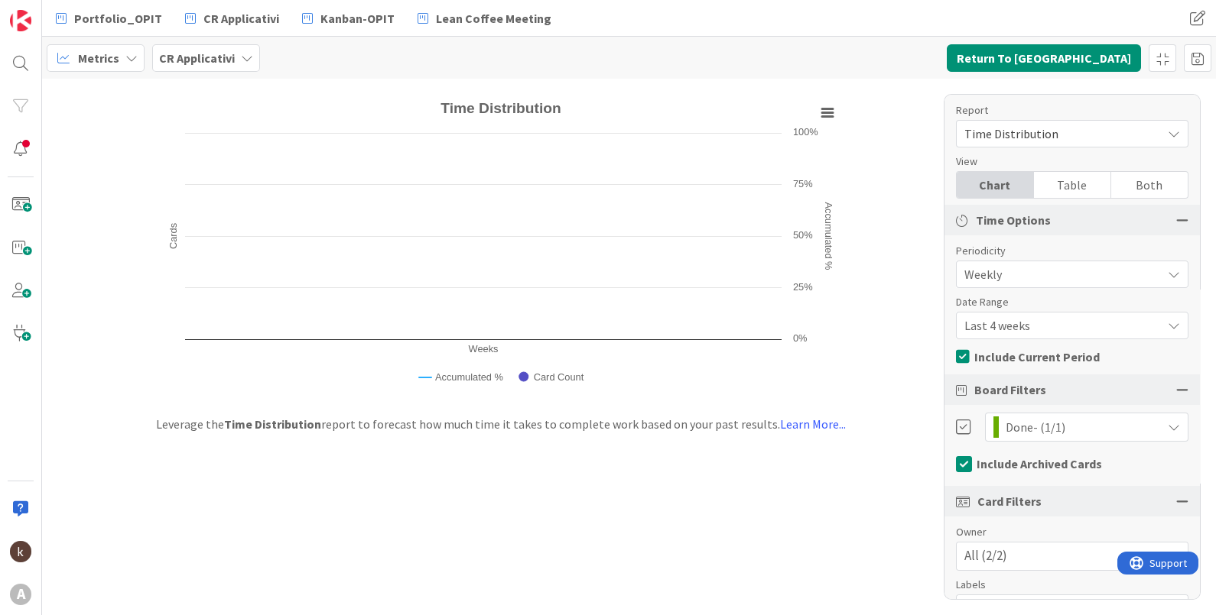
scroll to position [70, 0]
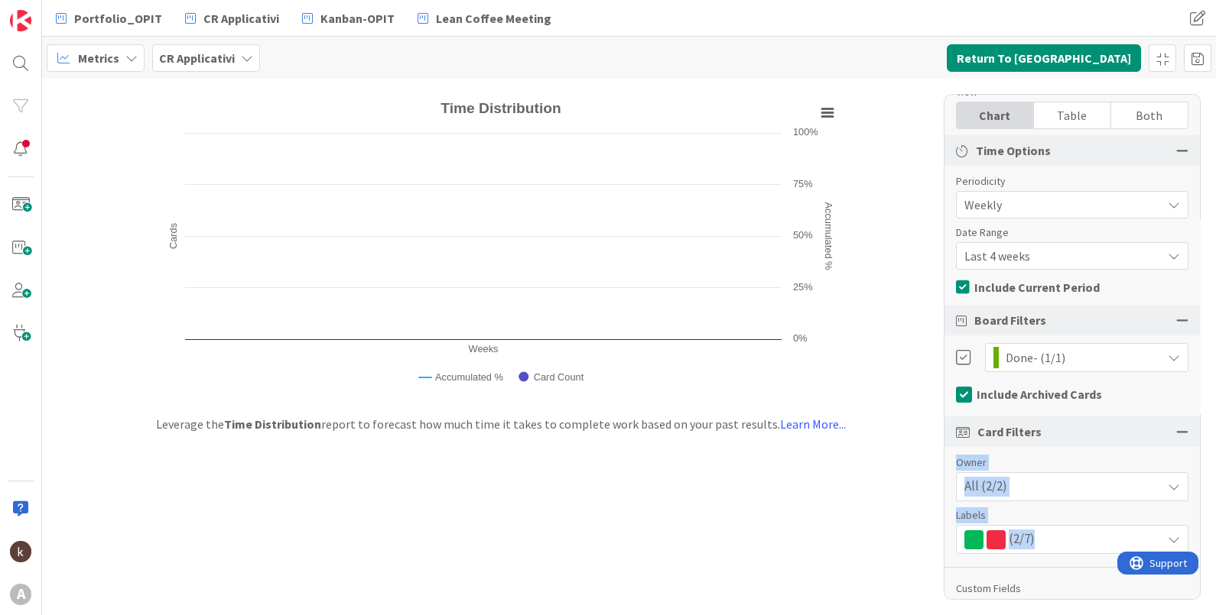
drag, startPoint x: 1185, startPoint y: 442, endPoint x: 1181, endPoint y: 506, distance: 64.3
click at [1181, 506] on div "Report Time Distribution Dashboard Performance Tuning Streamline Allocation Cum…" at bounding box center [1071, 347] width 257 height 506
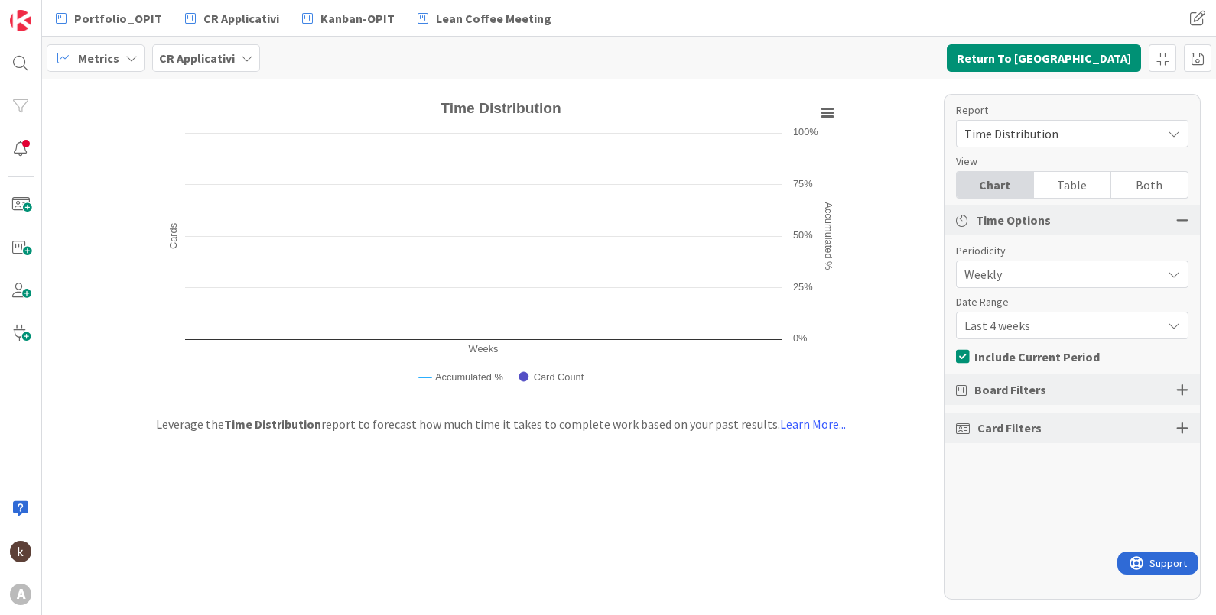
click at [1073, 271] on span "Weekly" at bounding box center [1059, 274] width 190 height 21
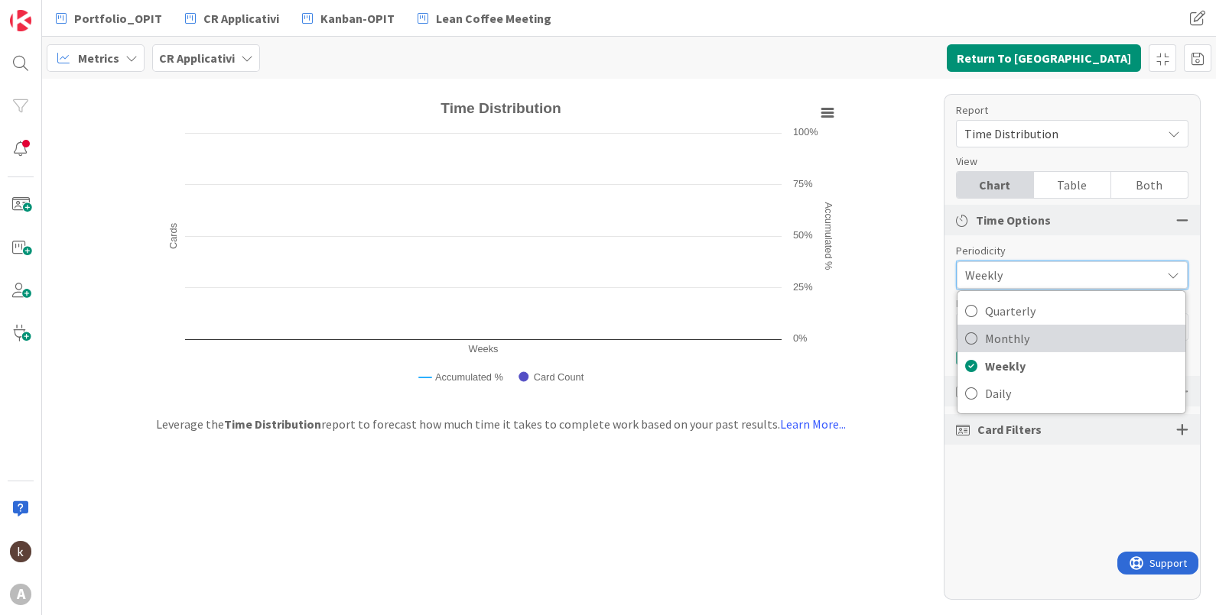
click at [1061, 344] on span "Monthly" at bounding box center [1081, 338] width 193 height 23
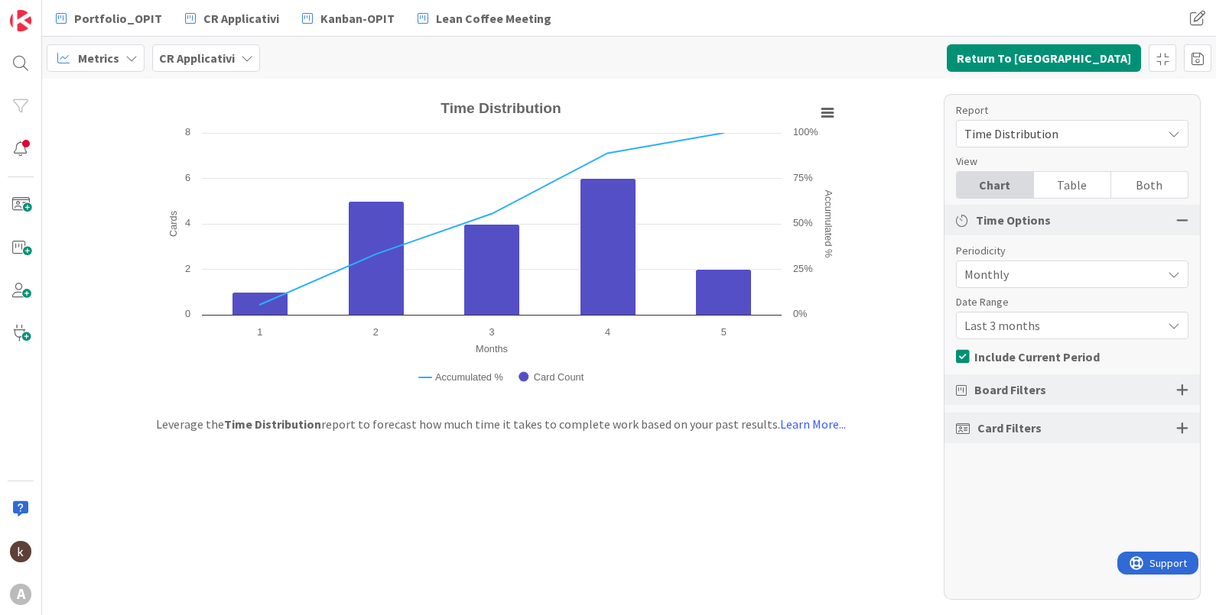
click at [1040, 276] on span "Monthly" at bounding box center [1059, 274] width 190 height 21
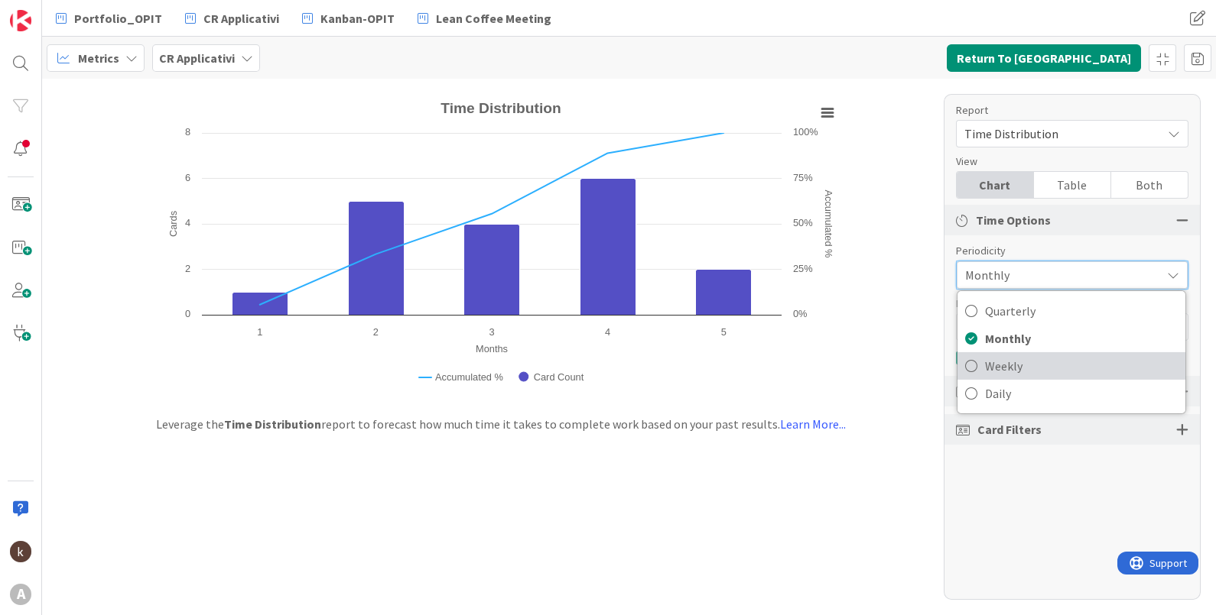
click at [1029, 357] on span "Weekly" at bounding box center [1081, 366] width 193 height 23
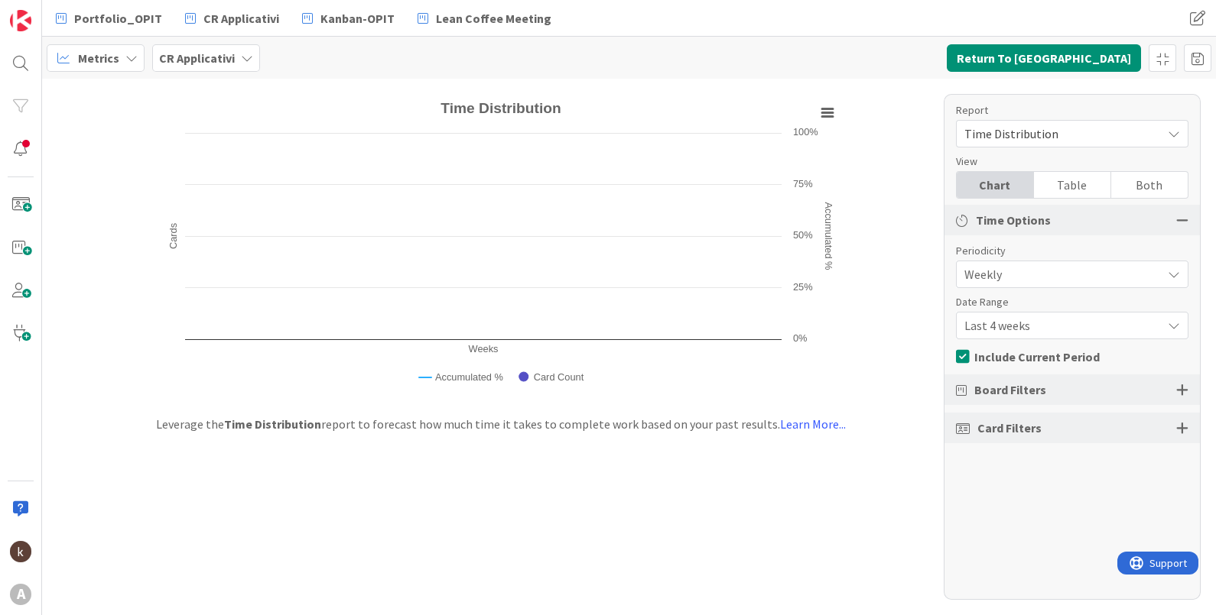
click at [1040, 323] on span "Last 4 weeks" at bounding box center [1059, 325] width 190 height 21
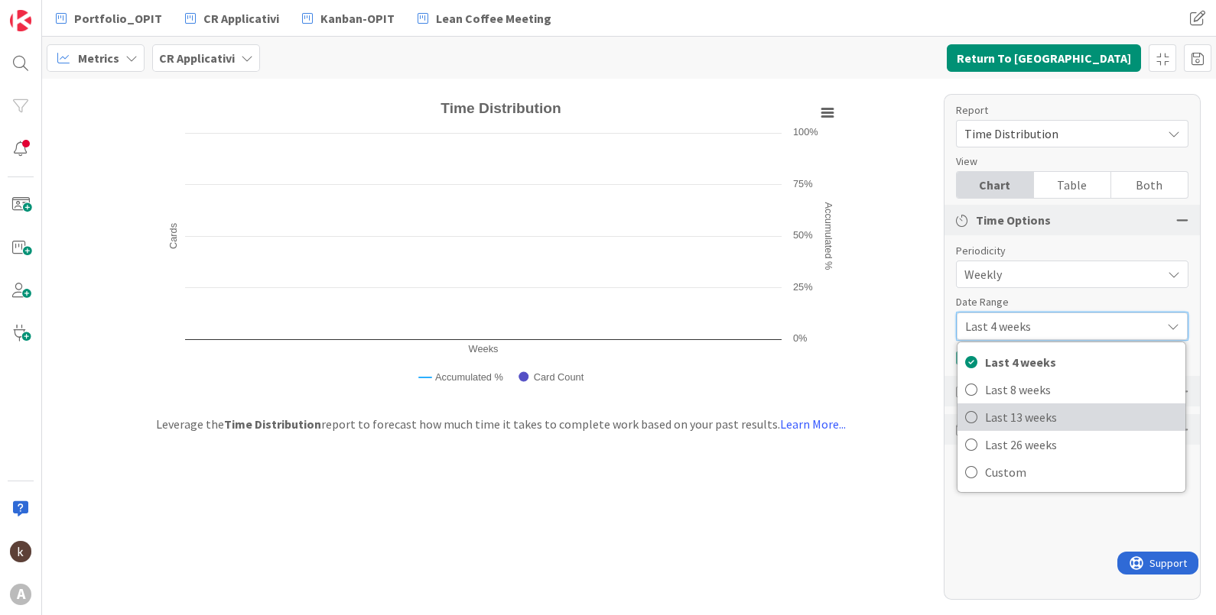
click at [1013, 430] on link "Last 13 weeks" at bounding box center [1071, 418] width 228 height 28
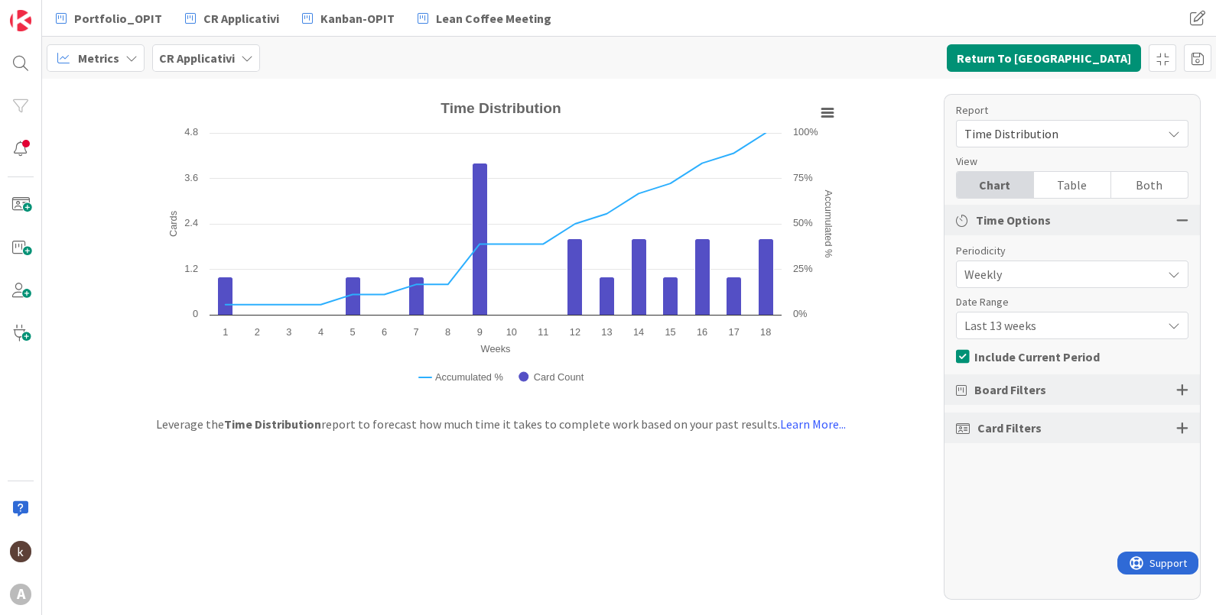
click at [1022, 336] on span "Last 13 weeks" at bounding box center [1059, 325] width 190 height 21
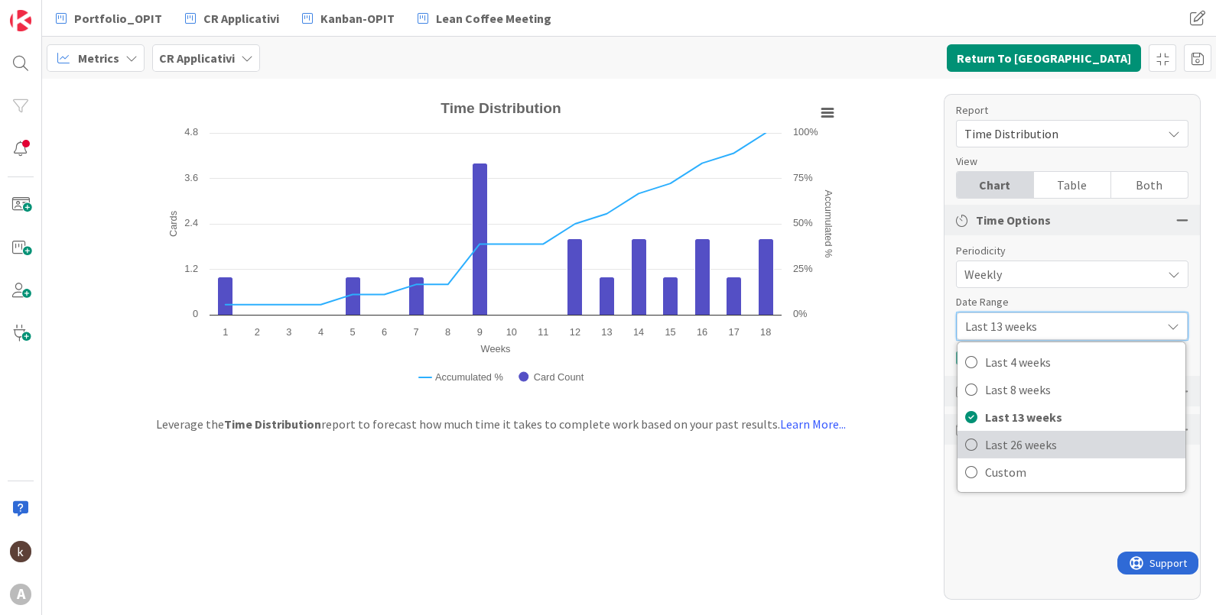
click at [1005, 437] on span "Last 26 weeks" at bounding box center [1081, 444] width 193 height 23
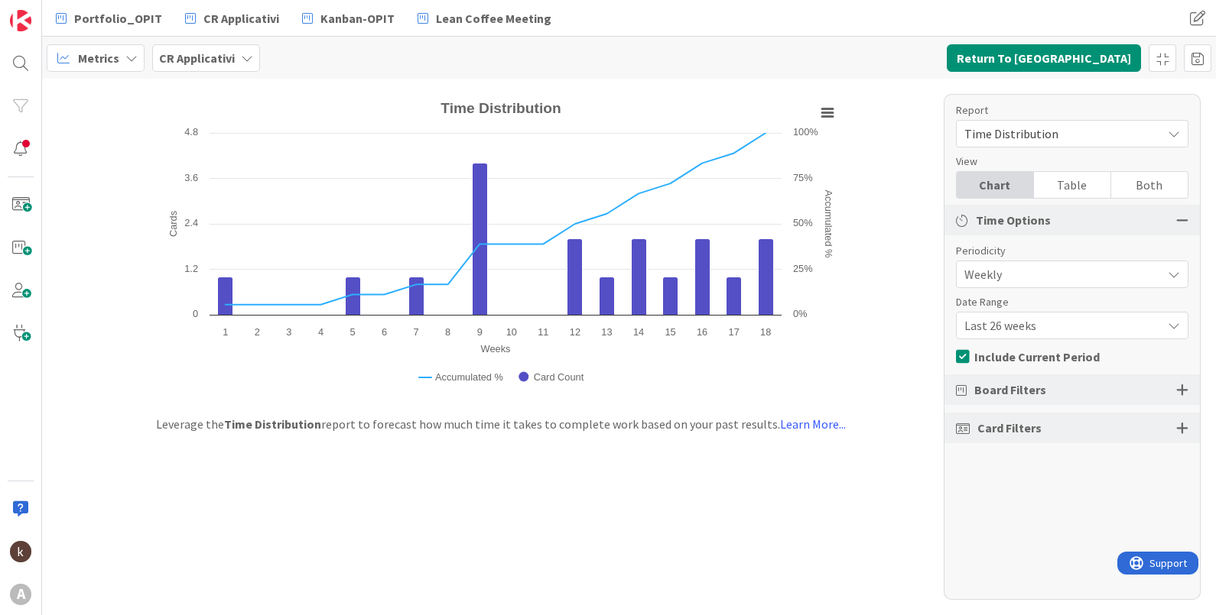
click at [1183, 428] on div at bounding box center [1182, 428] width 12 height 14
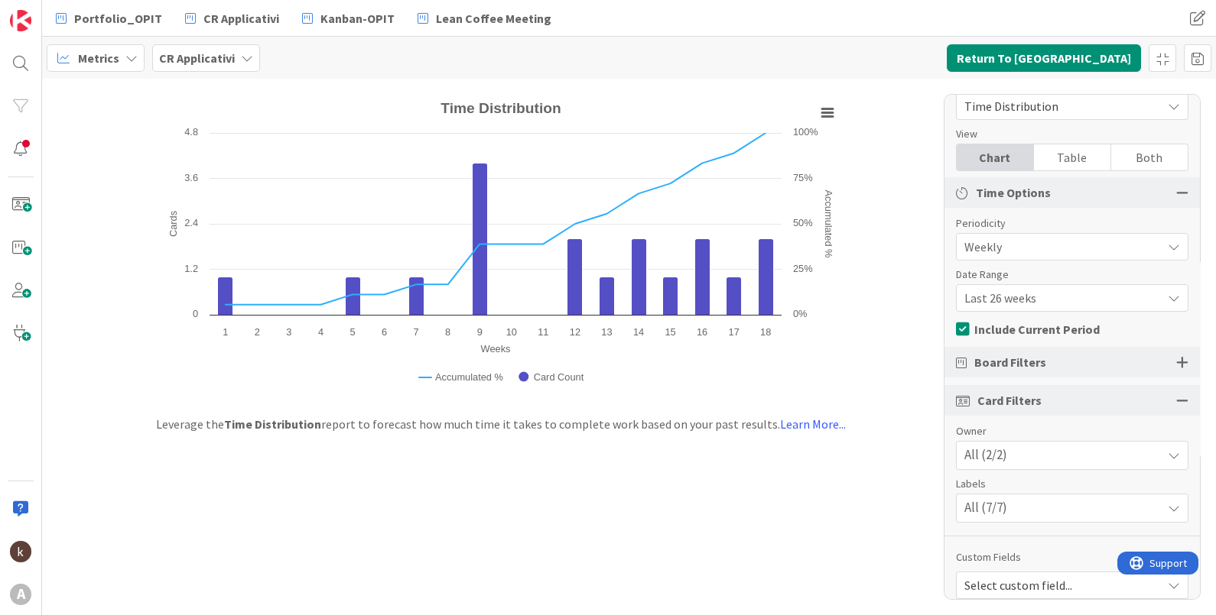
scroll to position [40, 0]
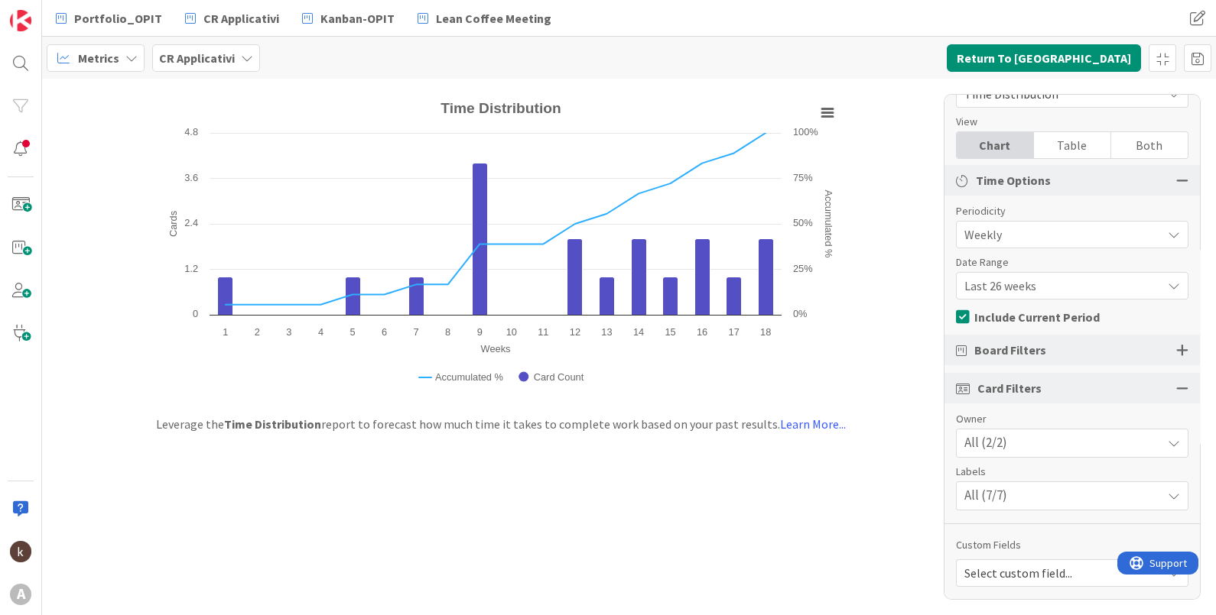
click at [1080, 443] on div "All (2/2)" at bounding box center [1071, 444] width 231 height 28
click at [1037, 506] on div "All (7/7)" at bounding box center [1071, 496] width 231 height 28
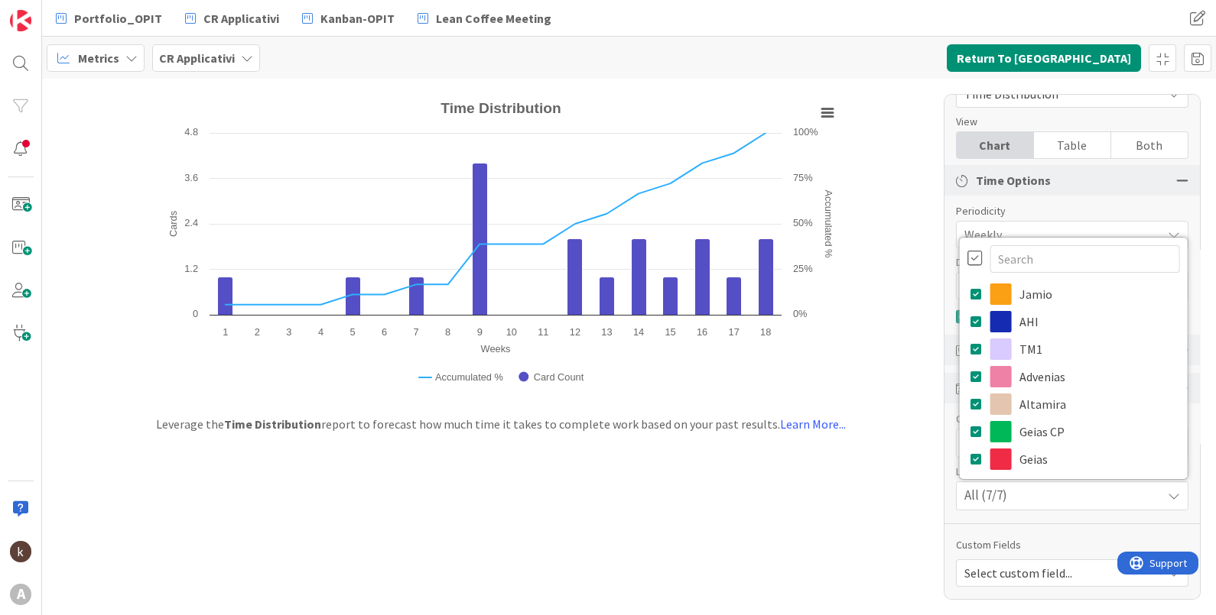
drag, startPoint x: 961, startPoint y: 252, endPoint x: 959, endPoint y: 278, distance: 26.8
click at [967, 252] on div at bounding box center [974, 258] width 15 height 17
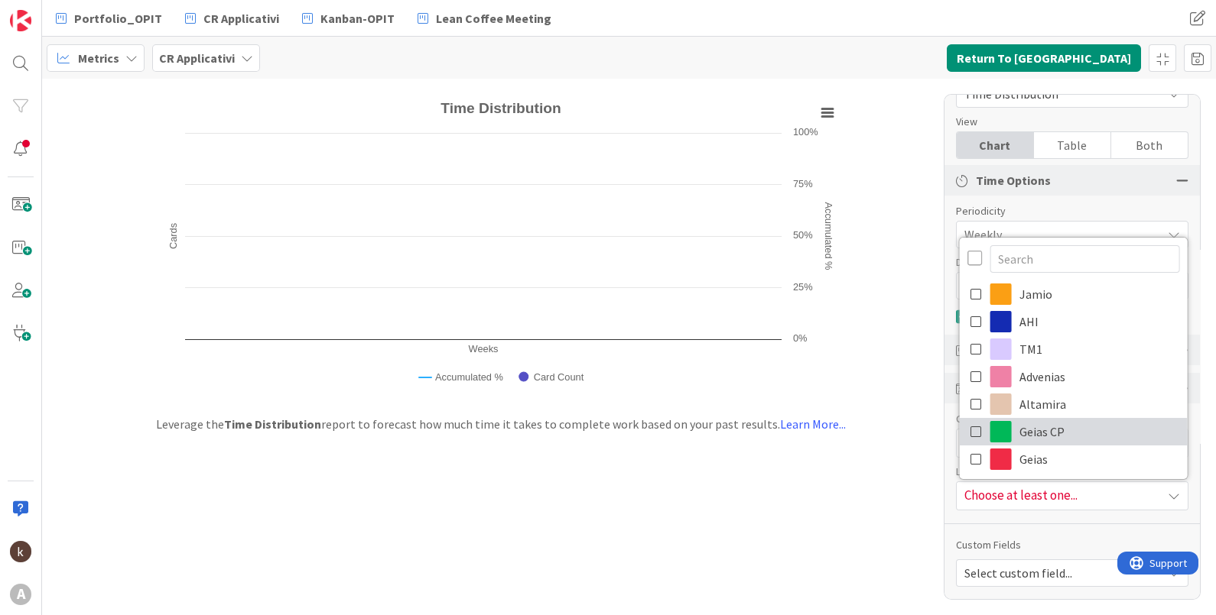
click at [970, 437] on icon at bounding box center [976, 431] width 12 height 23
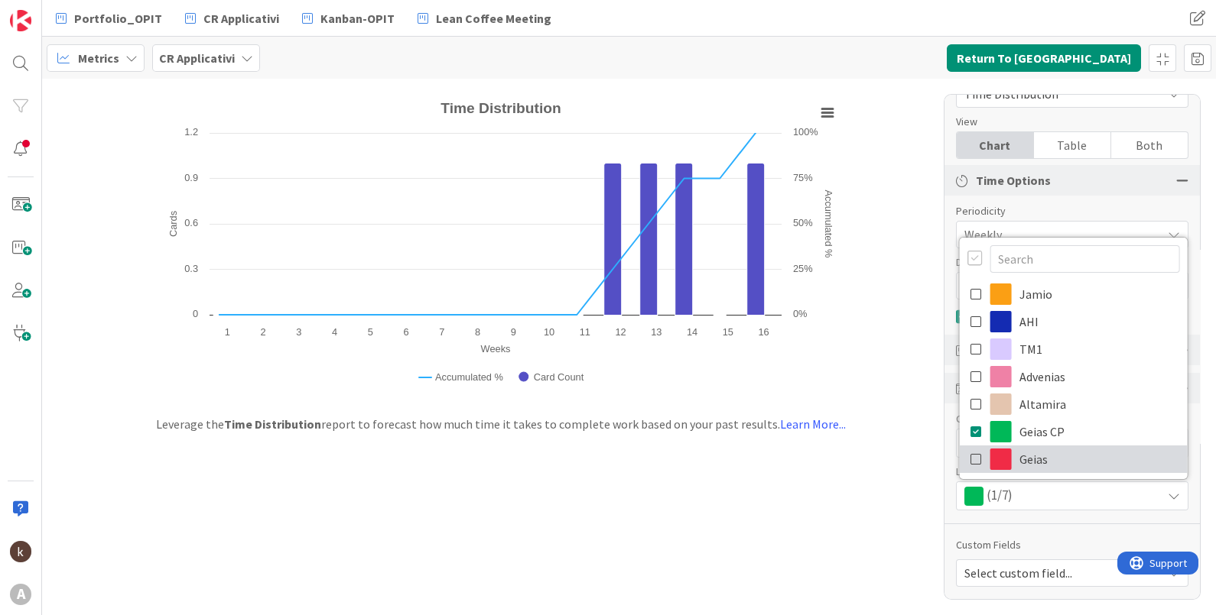
click at [970, 459] on icon at bounding box center [976, 459] width 12 height 23
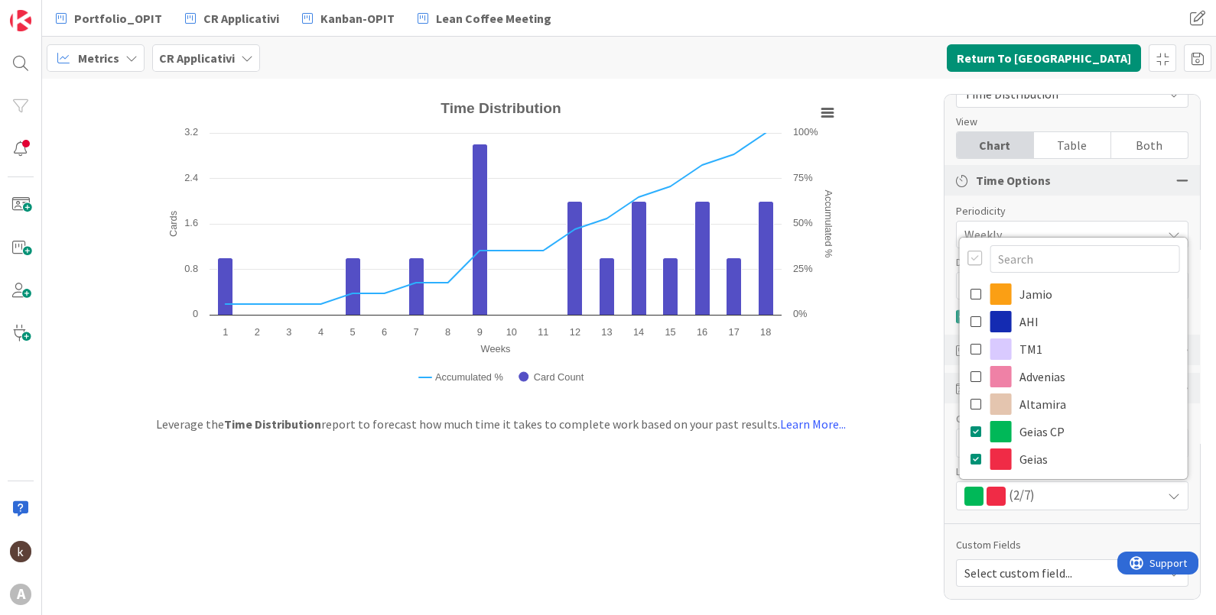
click at [965, 528] on div "Report Time Distribution View Chart Table Both Time Options Periodicity Weekly …" at bounding box center [1071, 347] width 257 height 506
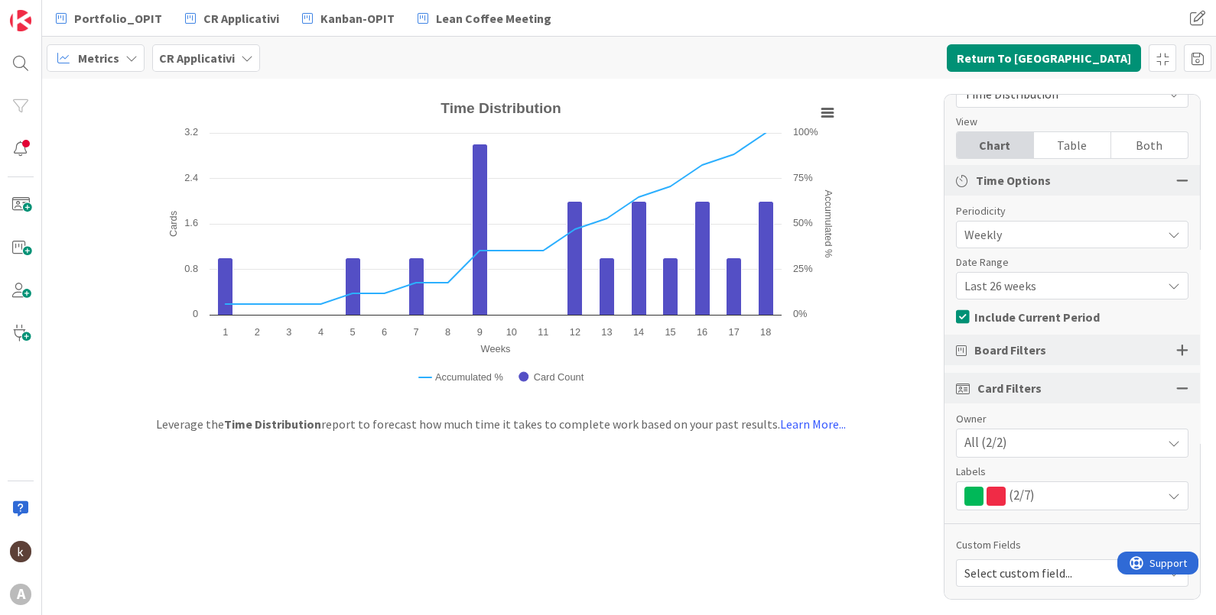
click at [1176, 346] on div at bounding box center [1182, 350] width 12 height 14
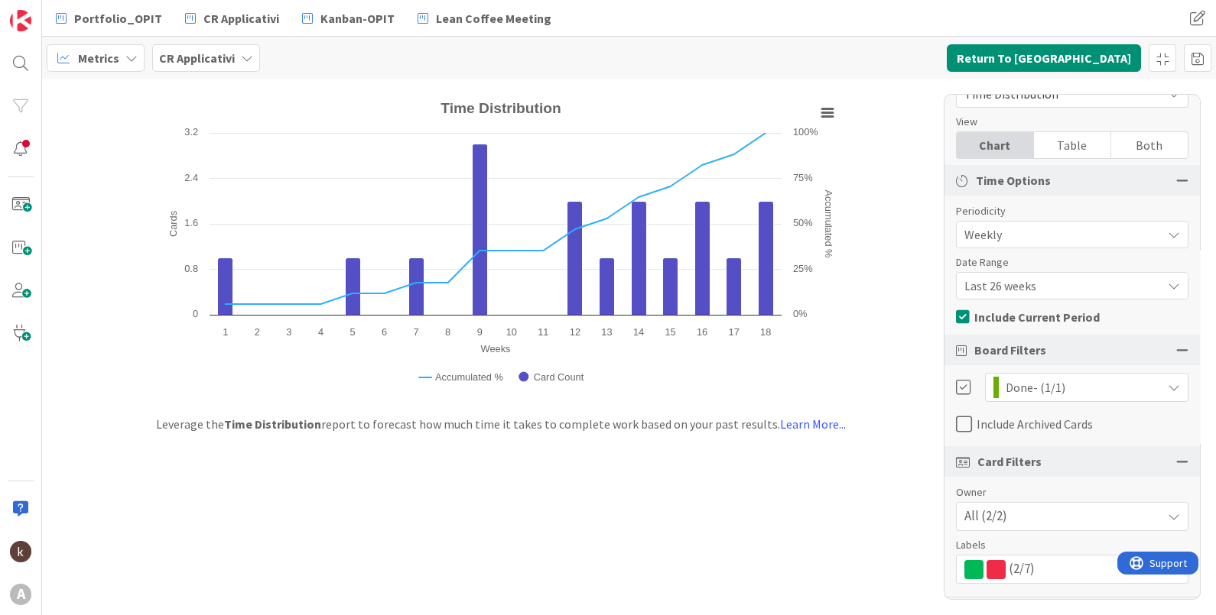
click at [962, 424] on icon at bounding box center [964, 424] width 16 height 18
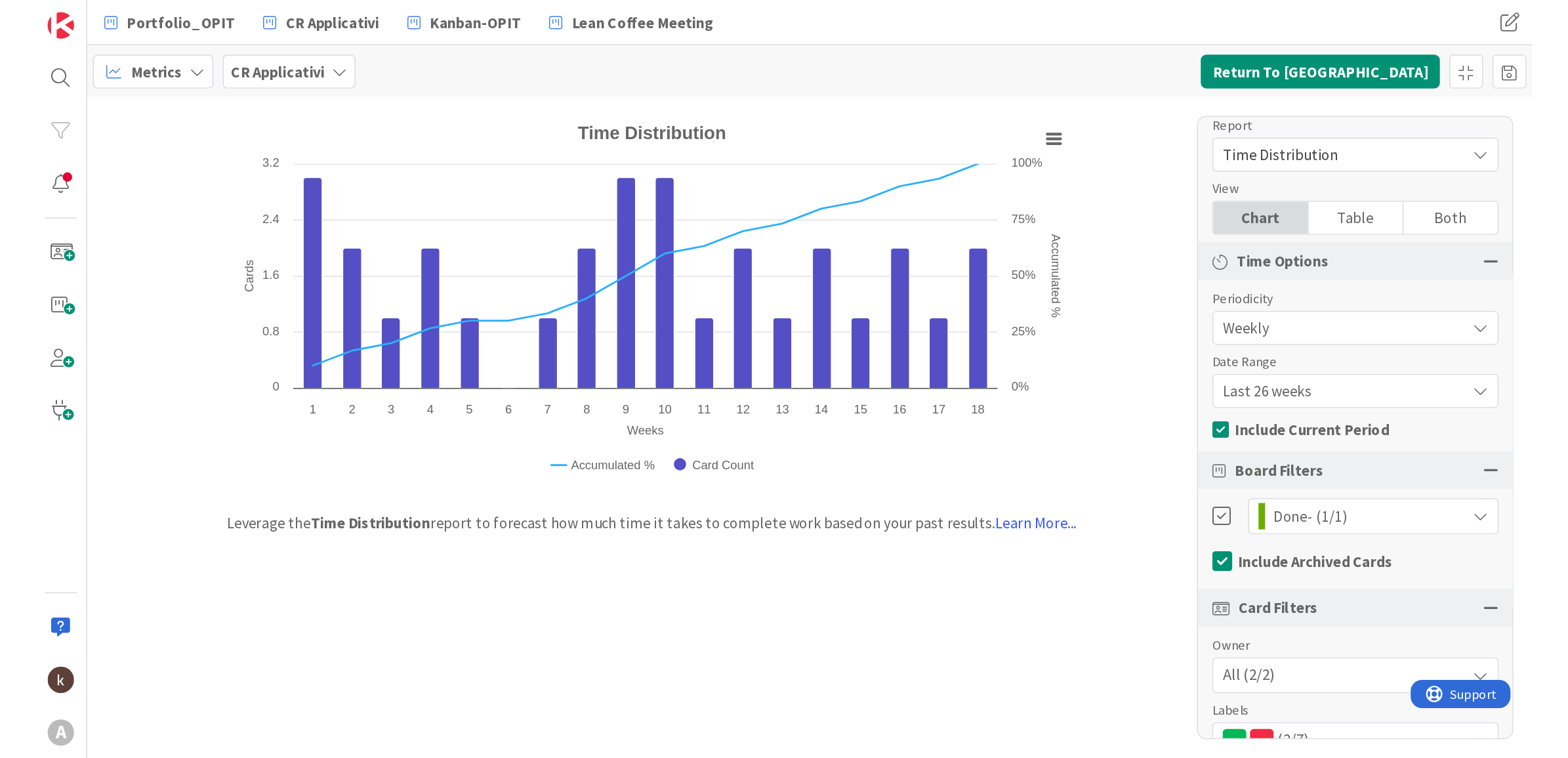
scroll to position [0, 0]
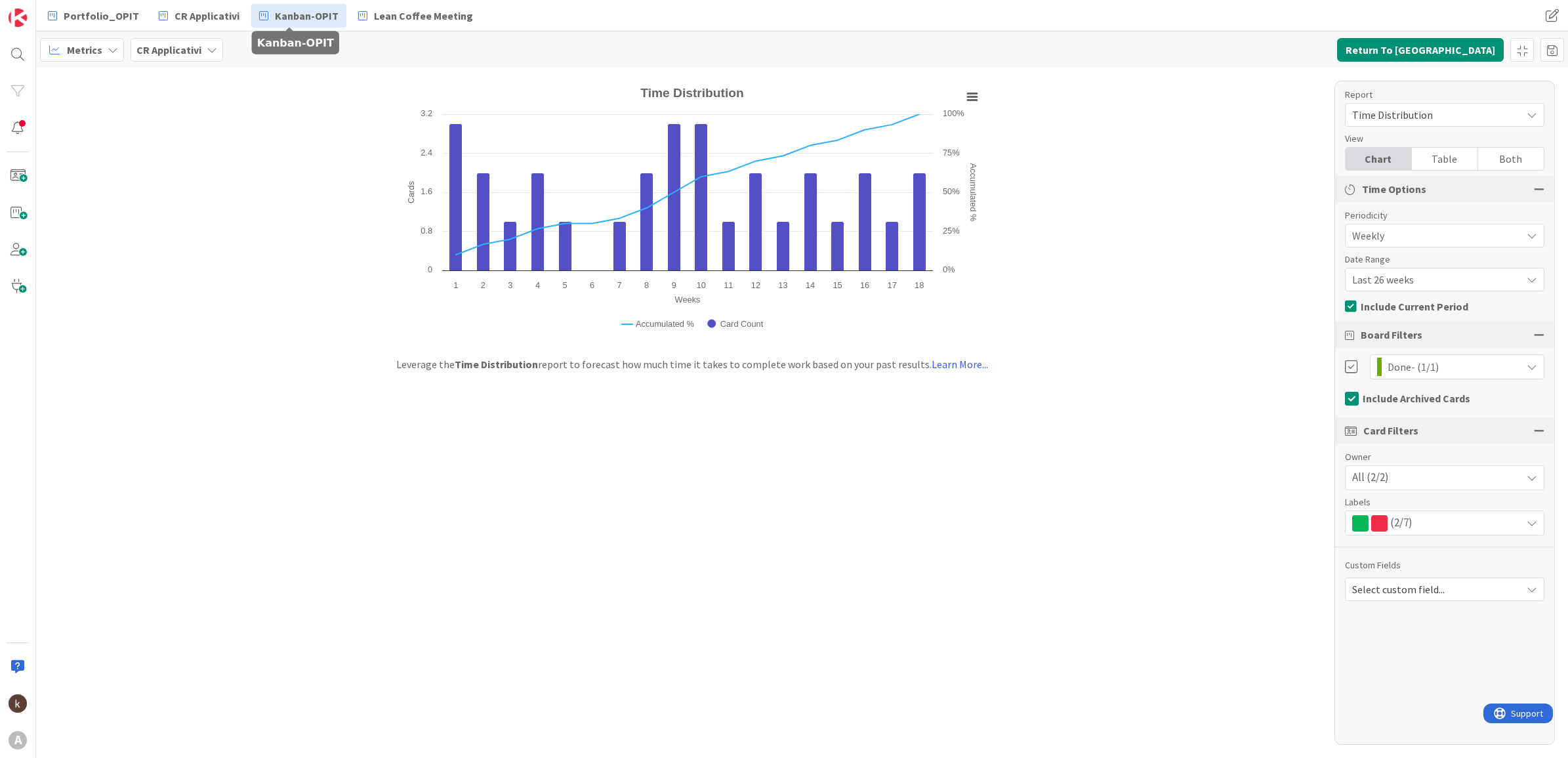
click at [259, 14] on icon at bounding box center [263, 15] width 9 height 17
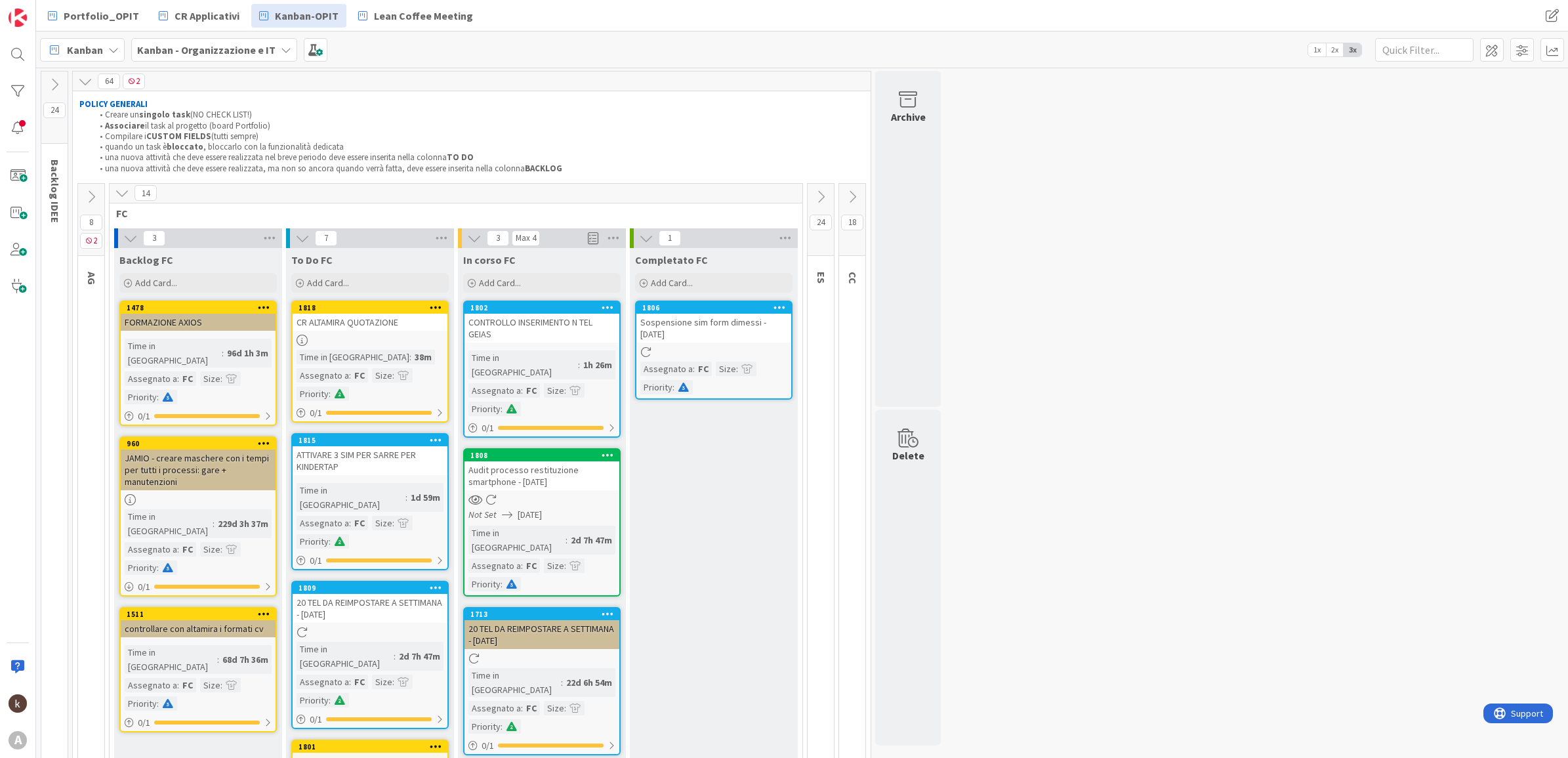
click at [124, 194] on icon at bounding box center [122, 192] width 15 height 15
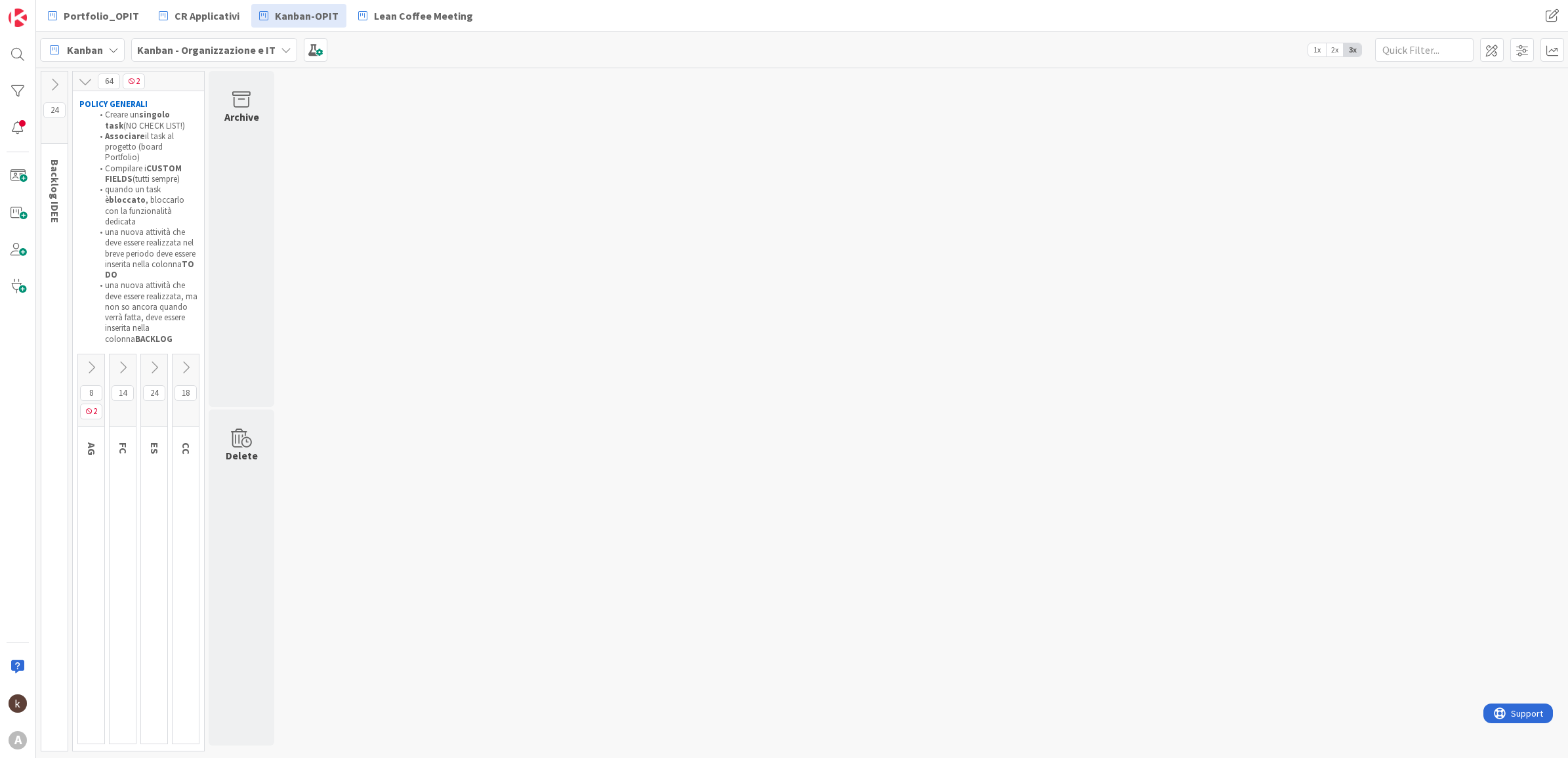
click at [148, 358] on button at bounding box center [154, 367] width 27 height 20
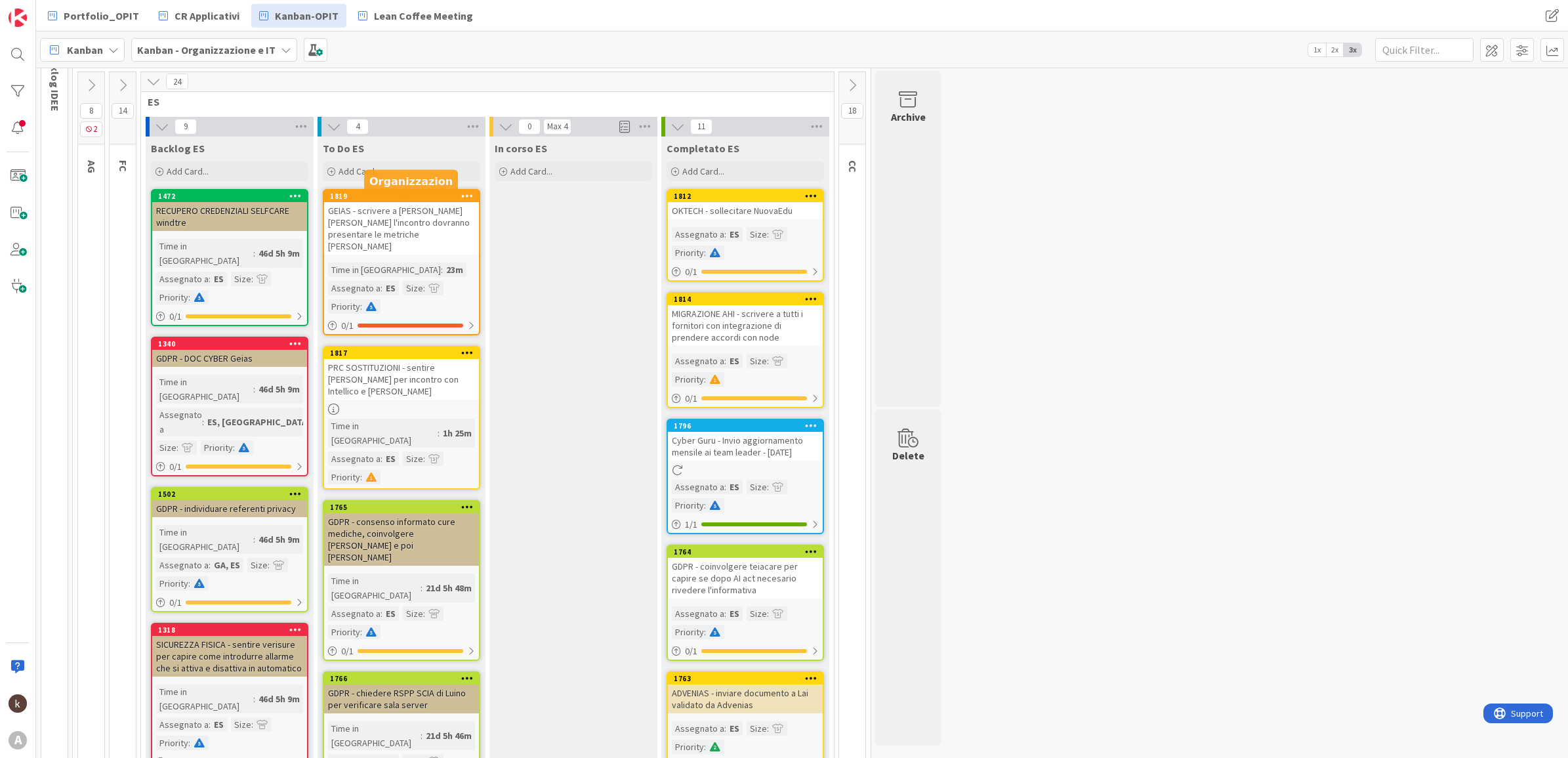
scroll to position [106, 0]
